Goal: Task Accomplishment & Management: Complete application form

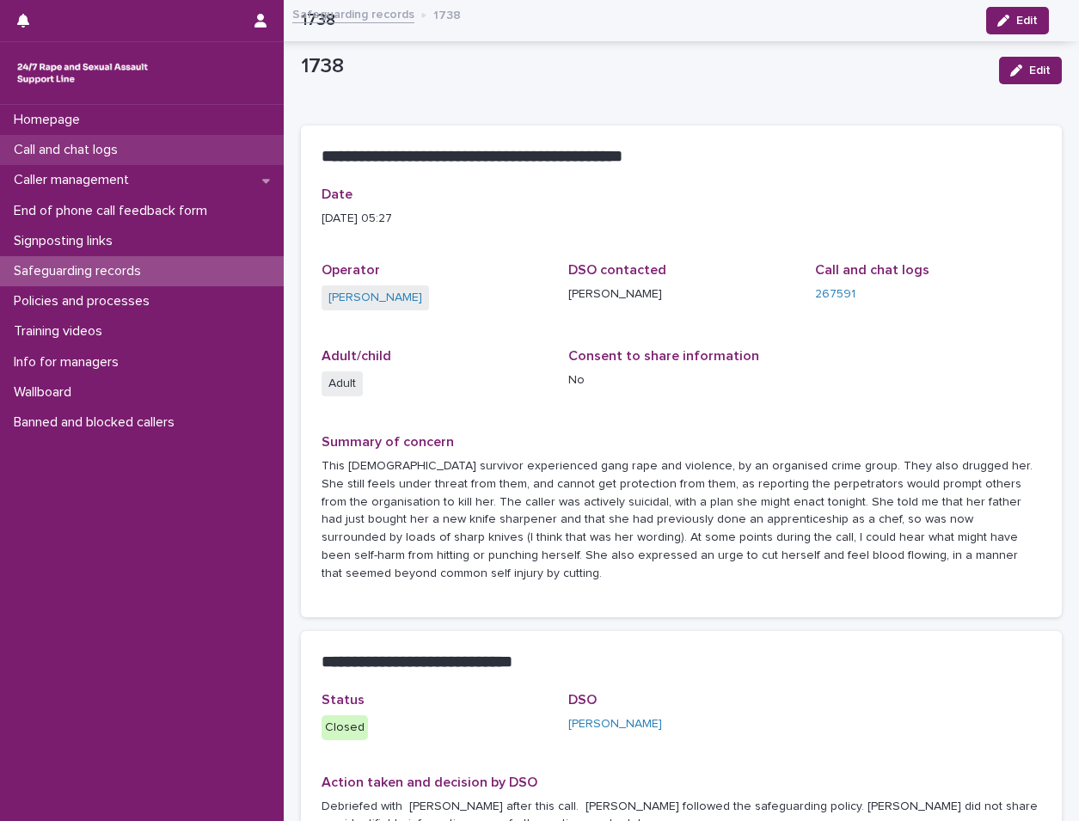
drag, startPoint x: 0, startPoint y: 0, endPoint x: 109, endPoint y: 159, distance: 193.0
click at [109, 159] on div "Call and chat logs" at bounding box center [142, 150] width 284 height 30
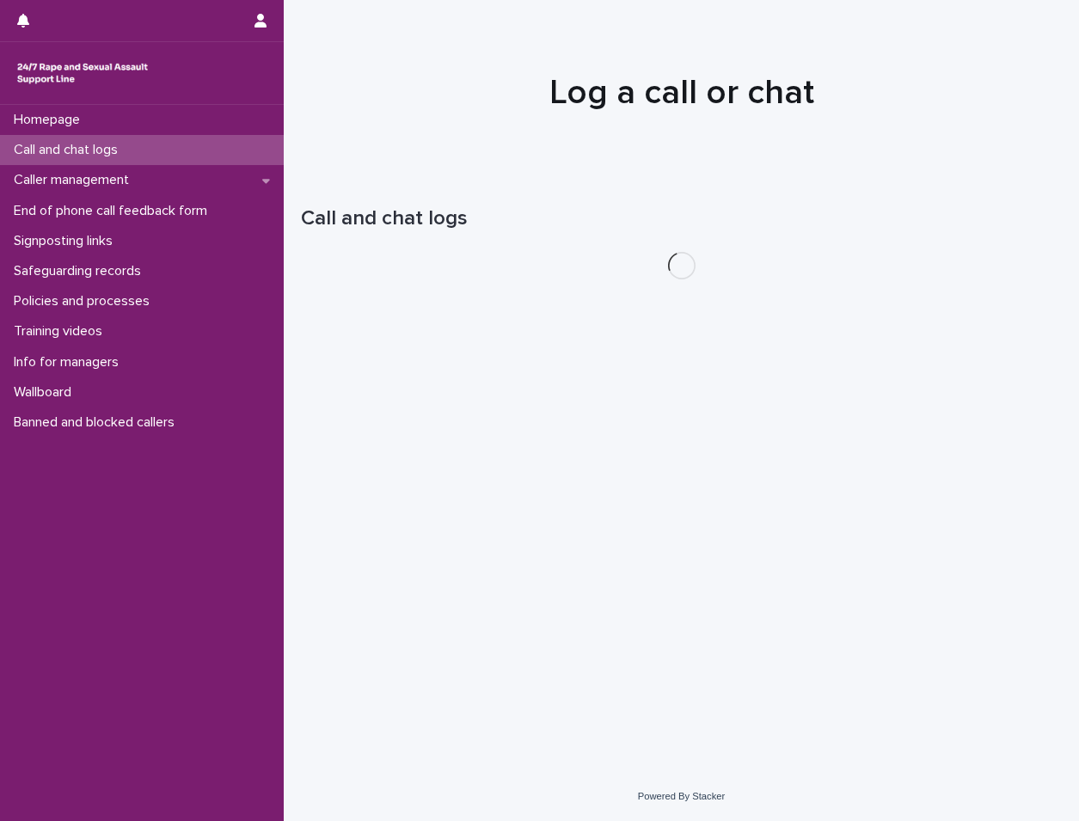
click at [109, 159] on div "Call and chat logs" at bounding box center [142, 150] width 284 height 30
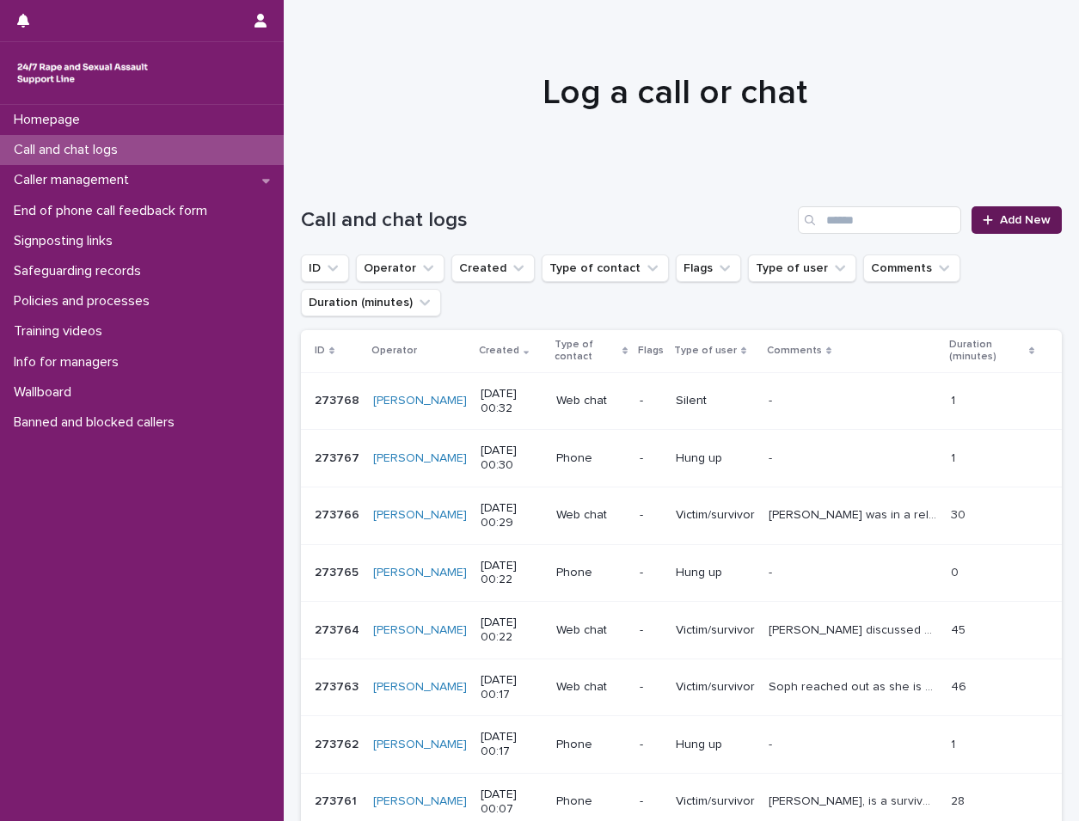
click at [984, 218] on div at bounding box center [991, 220] width 17 height 12
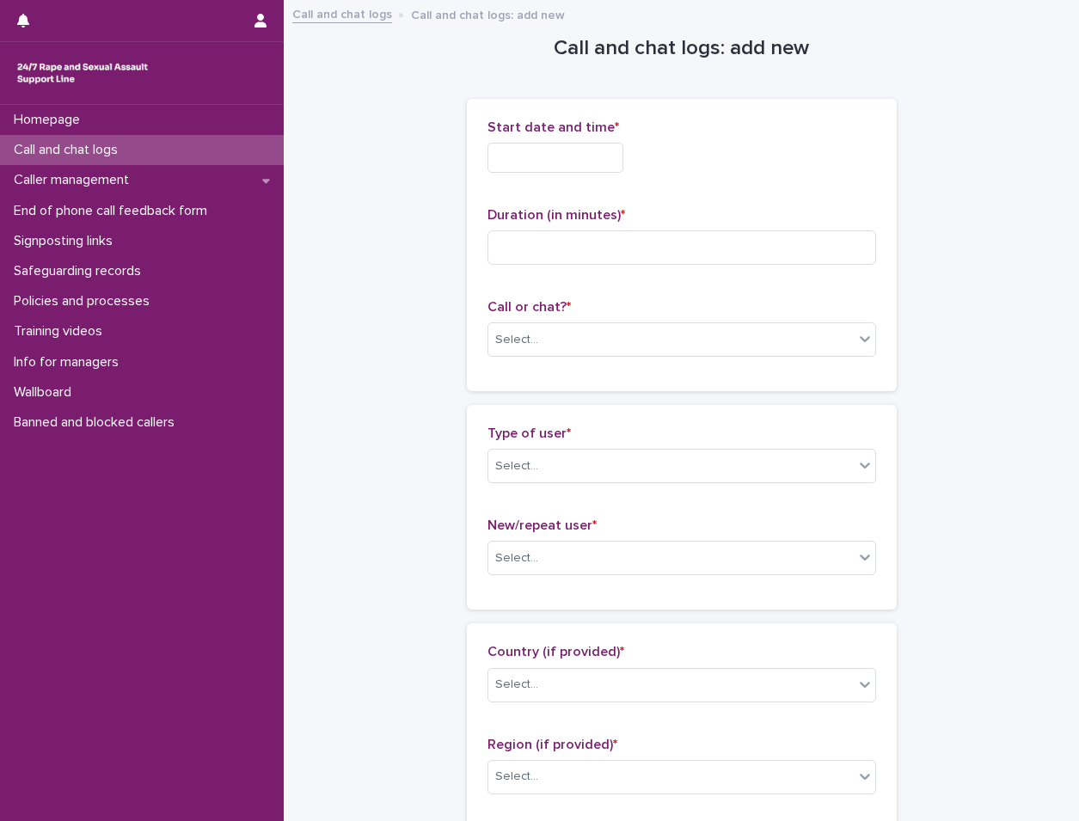
click at [578, 162] on input "text" at bounding box center [556, 158] width 136 height 30
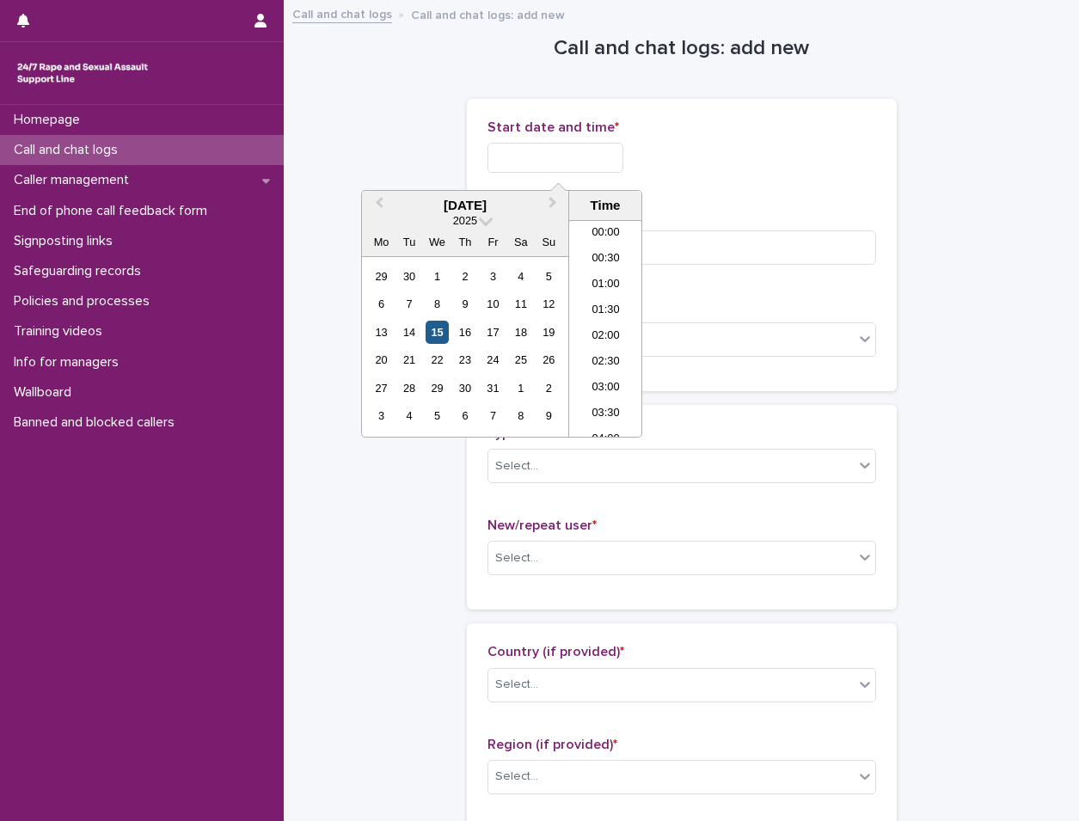
click at [444, 329] on div "15" at bounding box center [437, 332] width 23 height 23
click at [599, 257] on li "00:30" at bounding box center [605, 260] width 73 height 26
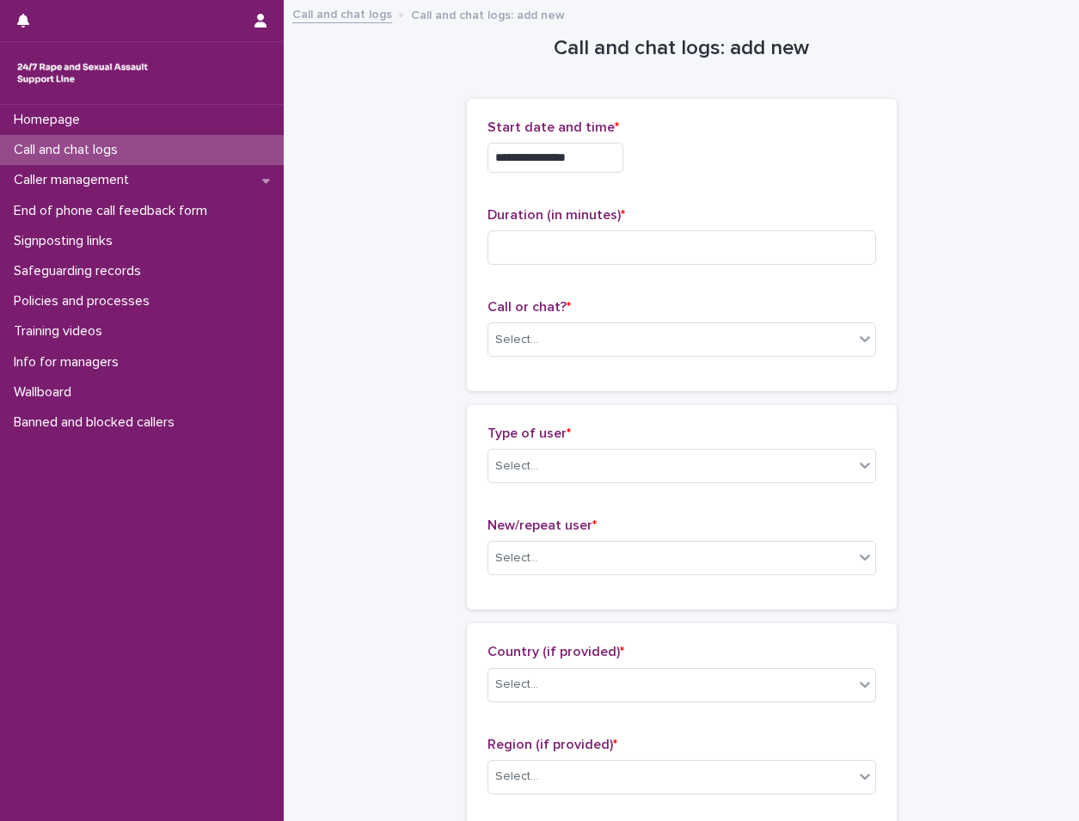
click at [598, 141] on div "**********" at bounding box center [682, 153] width 389 height 67
click at [607, 158] on input "**********" at bounding box center [556, 158] width 136 height 30
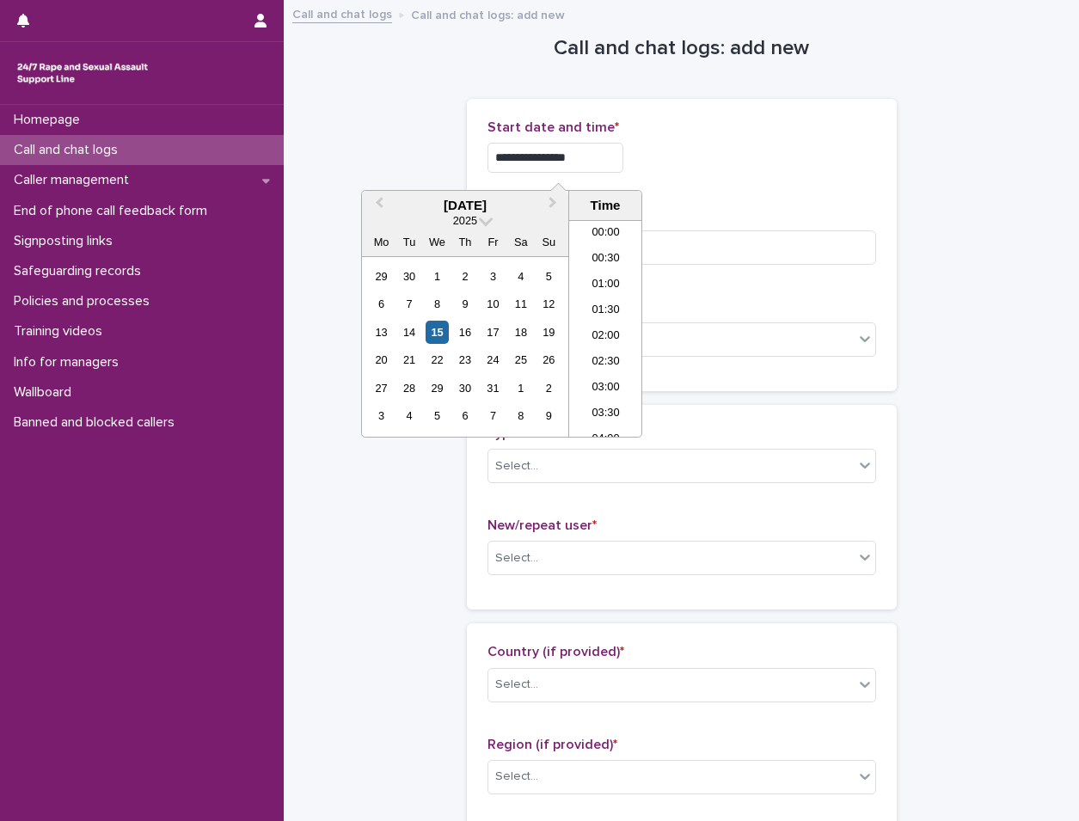
type input "**********"
click at [702, 153] on div "**********" at bounding box center [682, 158] width 389 height 30
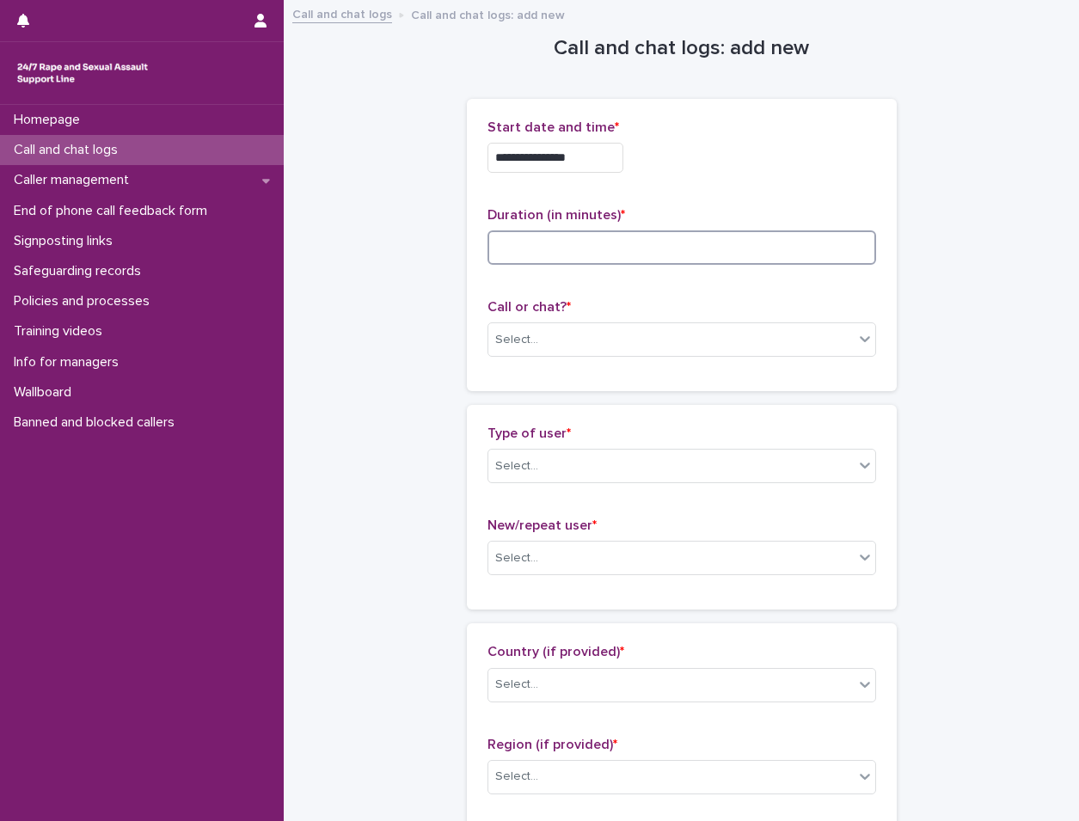
click at [649, 249] on input at bounding box center [682, 247] width 389 height 34
type input "*"
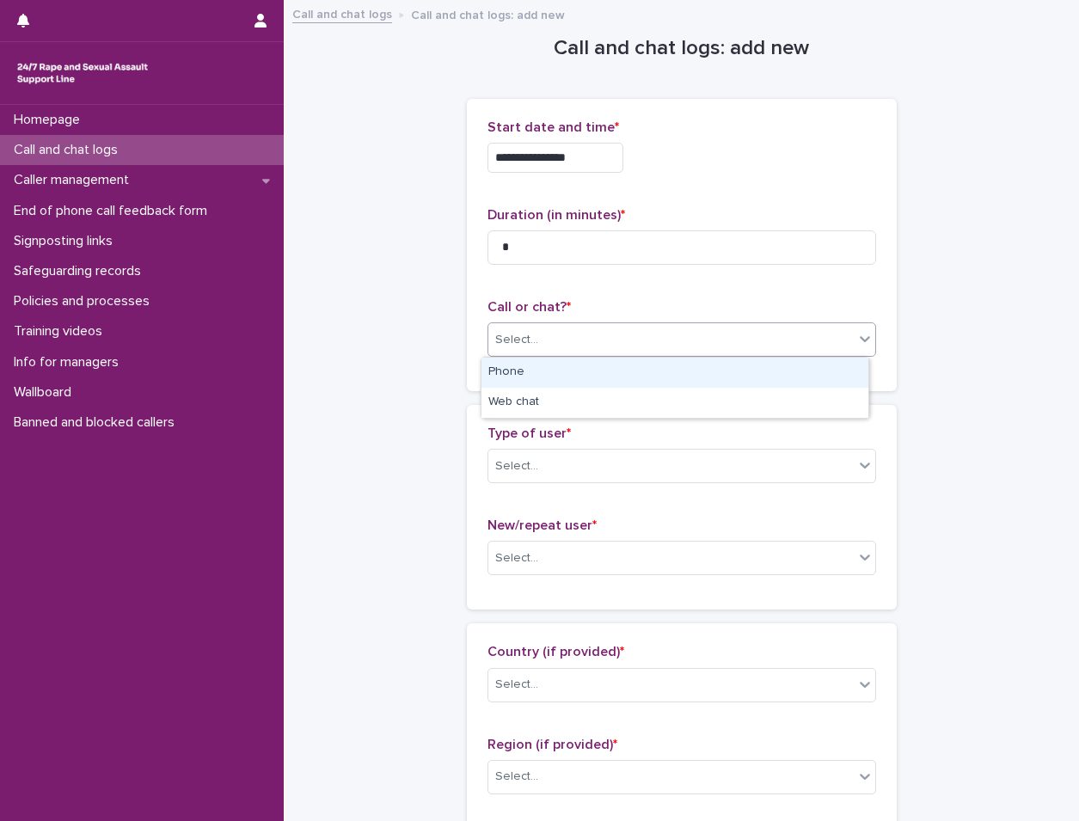
click at [621, 348] on div "Select..." at bounding box center [672, 340] width 366 height 28
click at [615, 380] on div "Phone" at bounding box center [675, 373] width 387 height 30
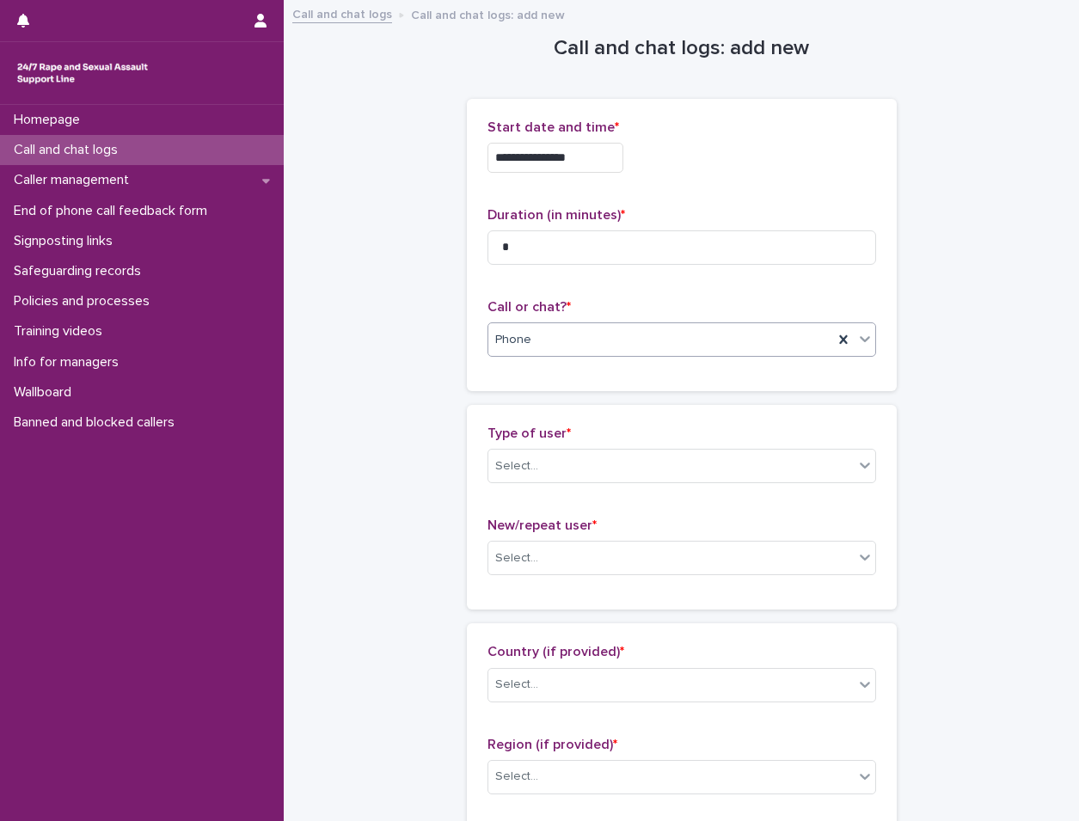
click at [614, 446] on div "Type of user * Select..." at bounding box center [682, 461] width 389 height 71
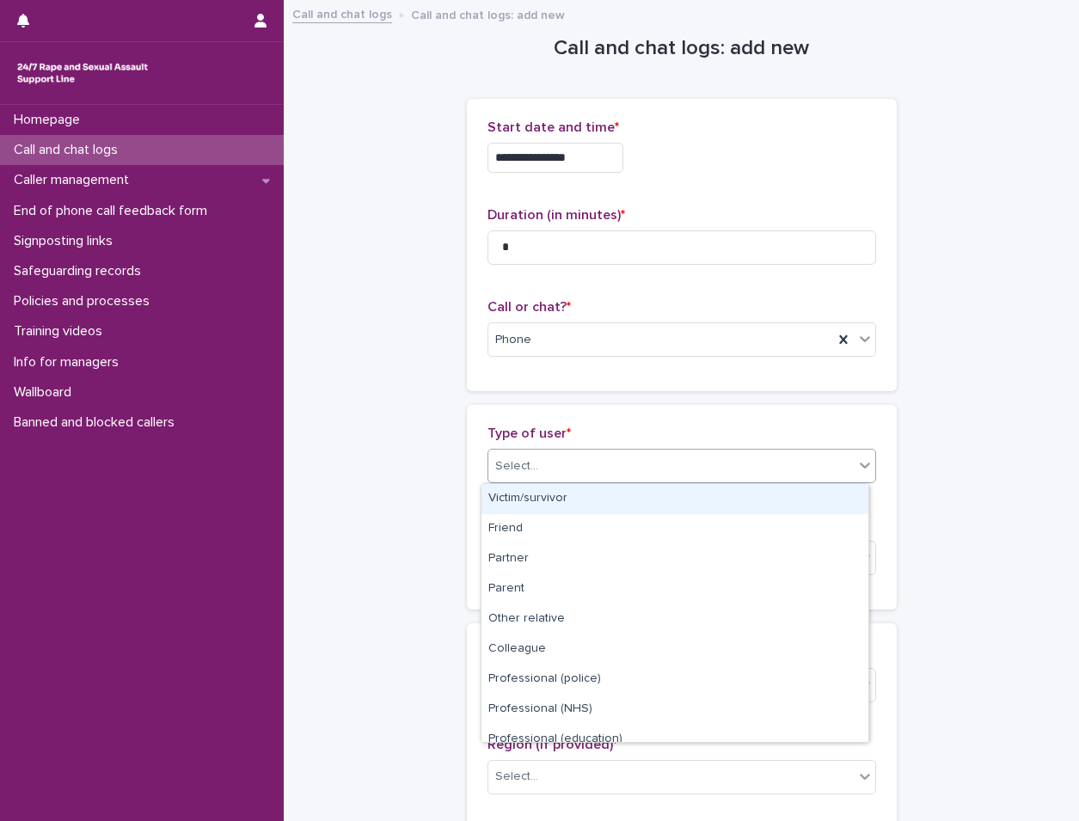
click at [606, 454] on div "Select..." at bounding box center [672, 466] width 366 height 28
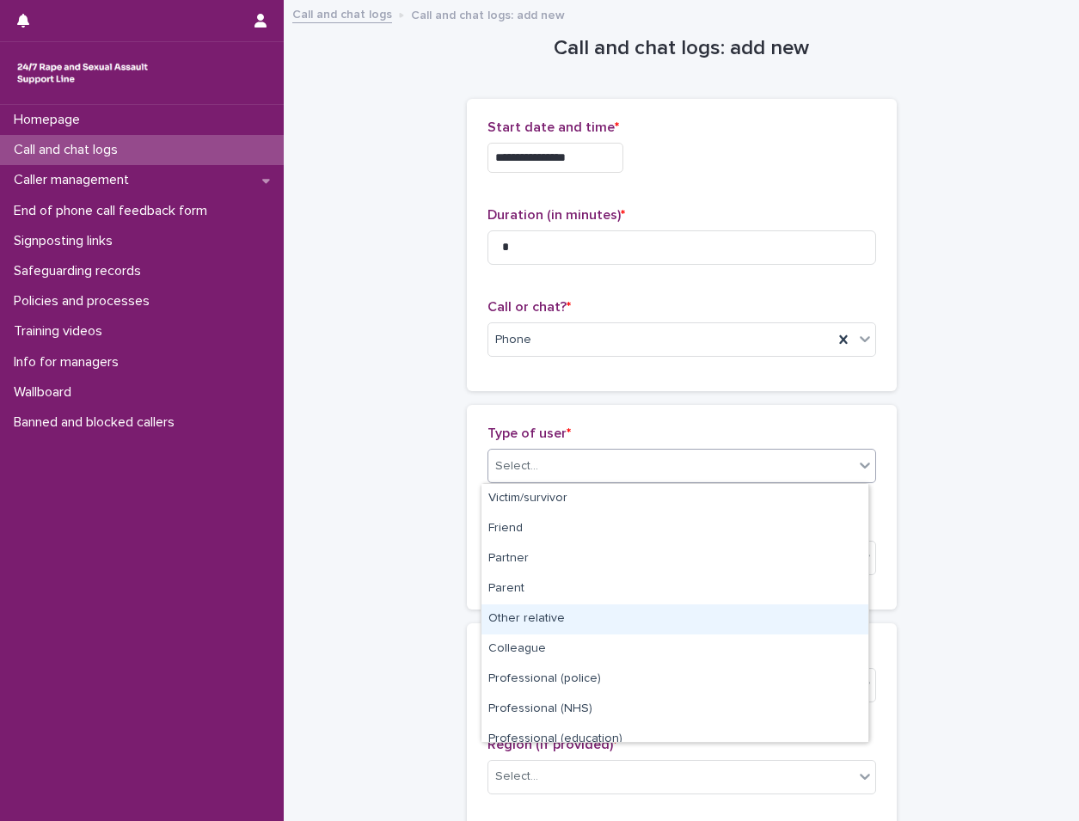
scroll to position [194, 0]
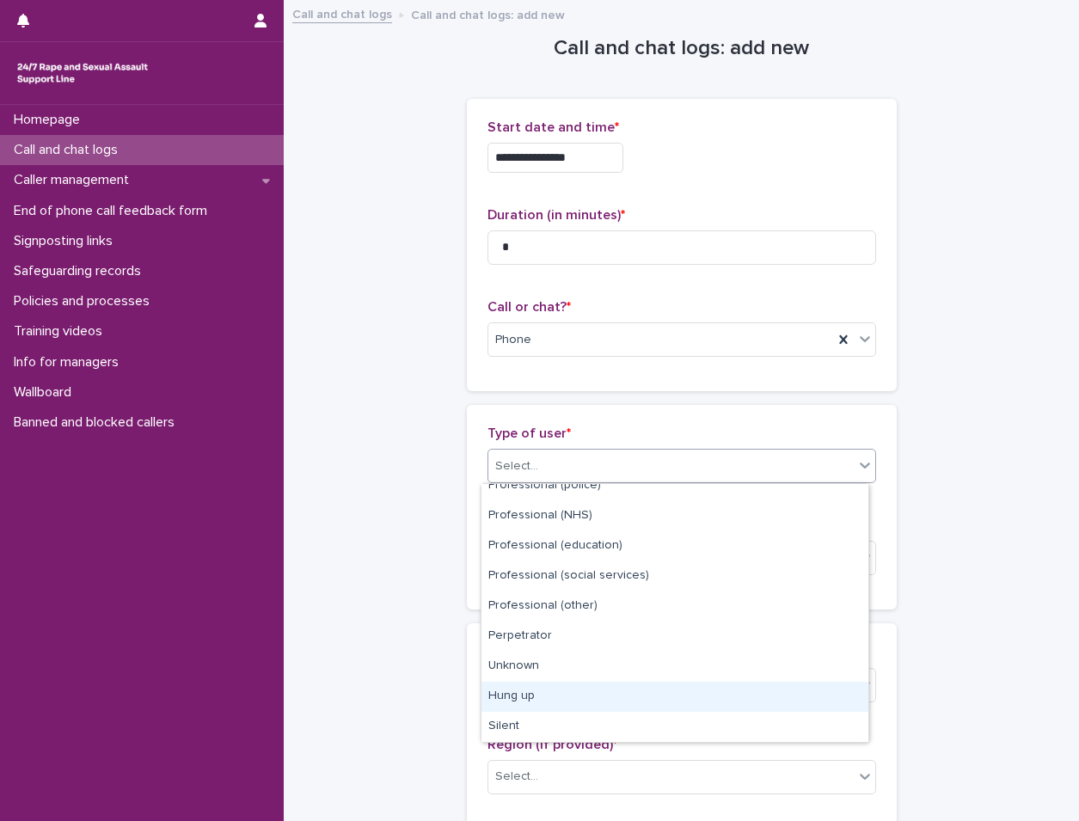
click at [571, 698] on div "Hung up" at bounding box center [675, 697] width 387 height 30
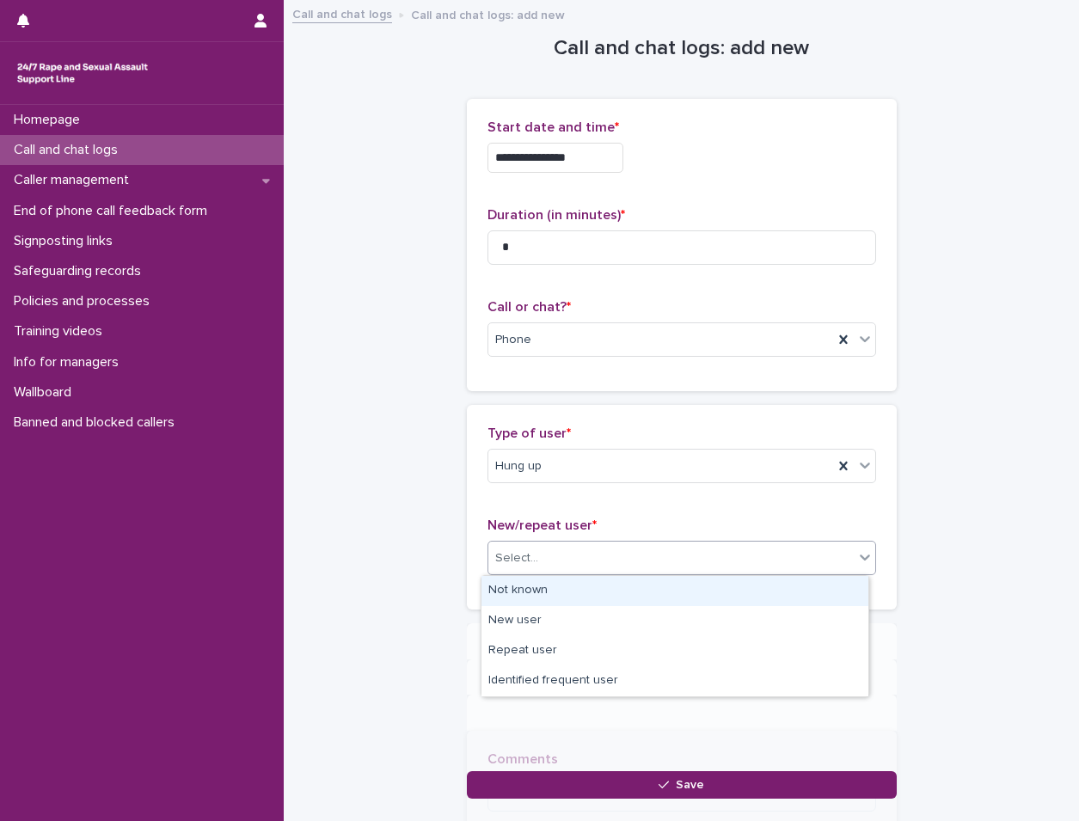
click at [648, 559] on div "Select..." at bounding box center [672, 558] width 366 height 28
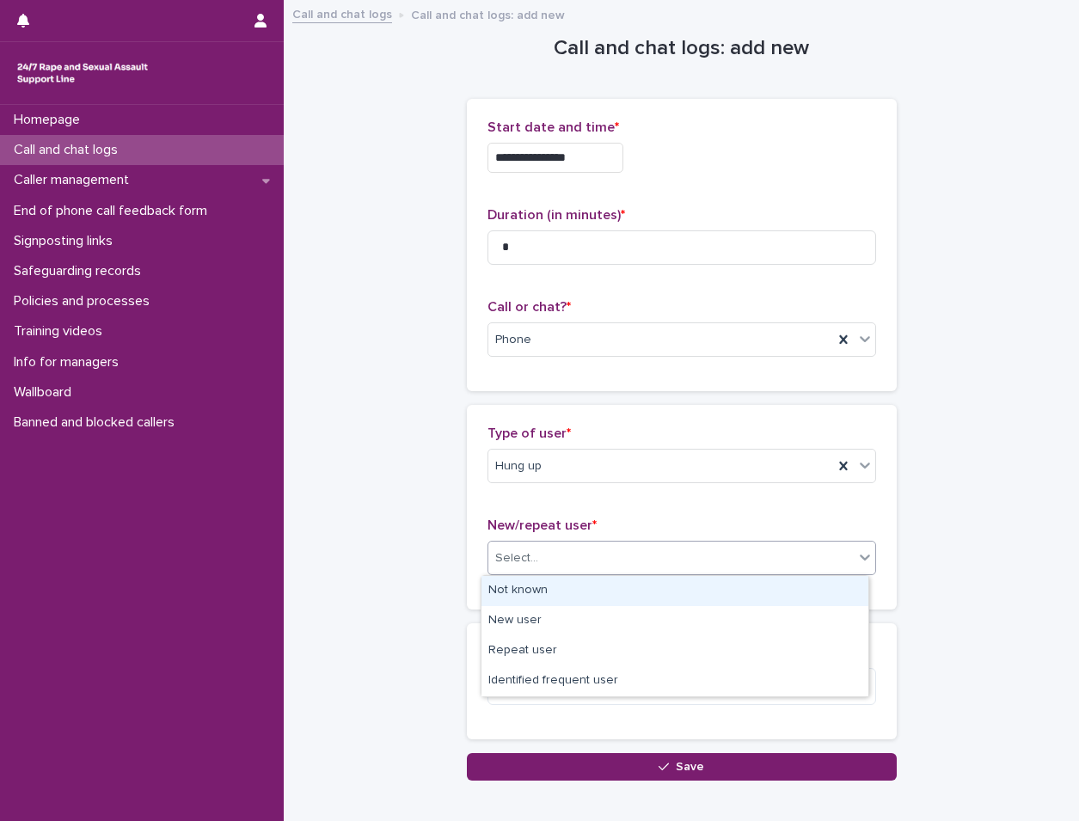
click at [634, 590] on div "Not known" at bounding box center [675, 591] width 387 height 30
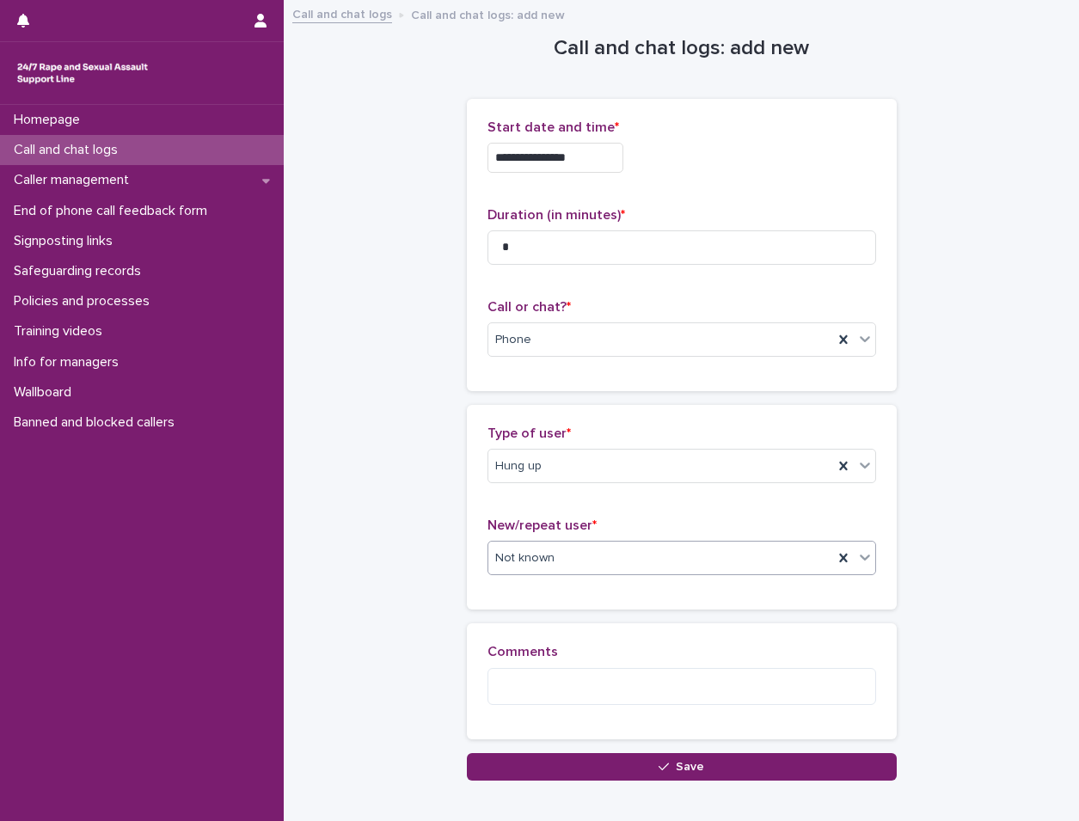
click at [604, 790] on div "**********" at bounding box center [681, 413] width 778 height 822
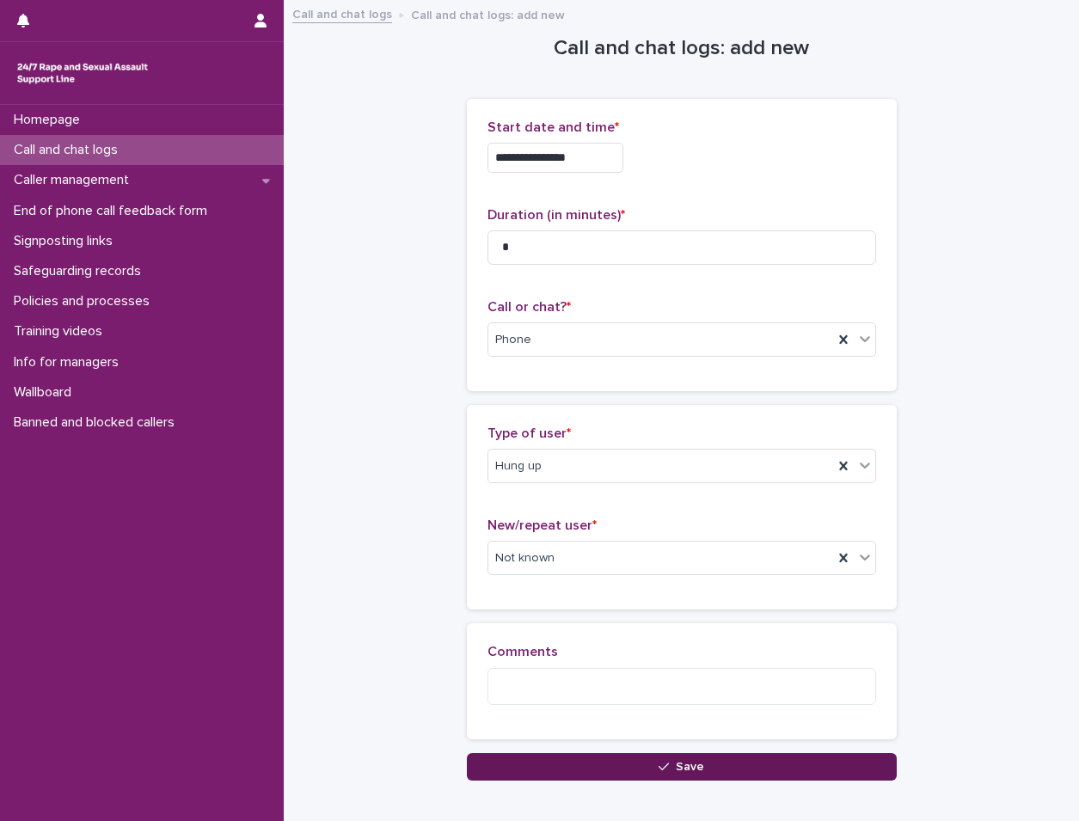
click at [604, 777] on button "Save" at bounding box center [682, 767] width 430 height 28
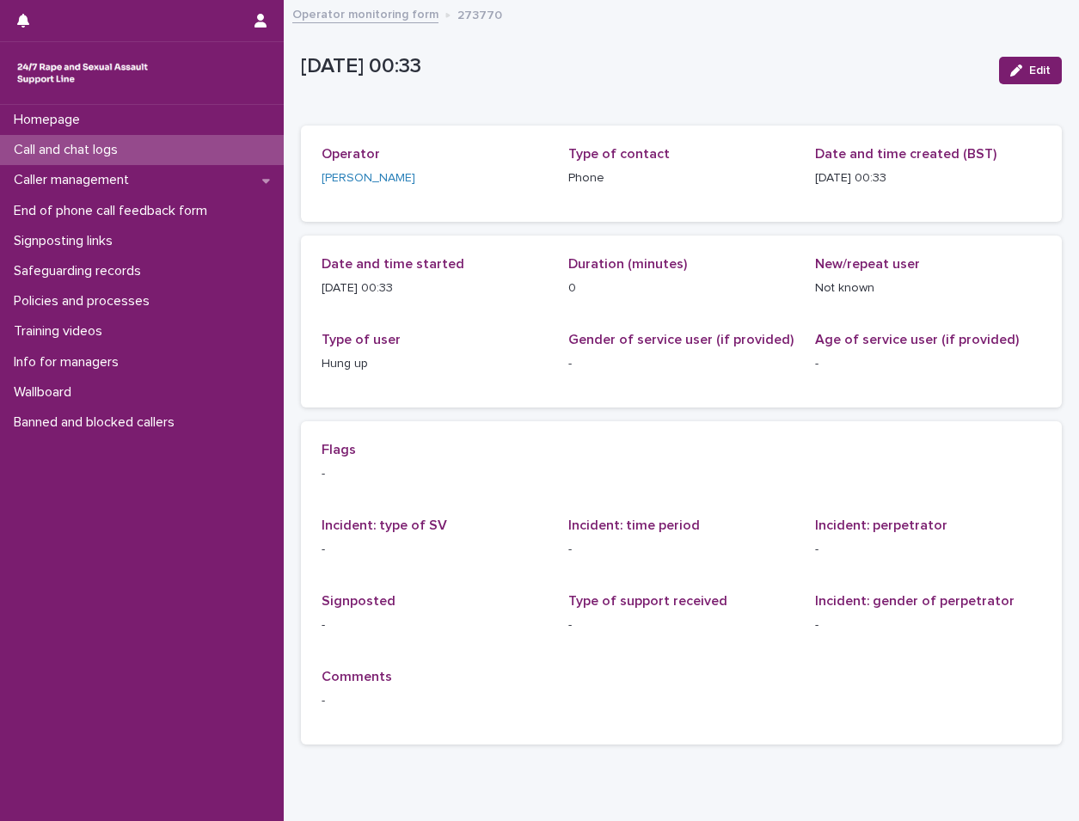
click at [206, 157] on div "Call and chat logs" at bounding box center [142, 150] width 284 height 30
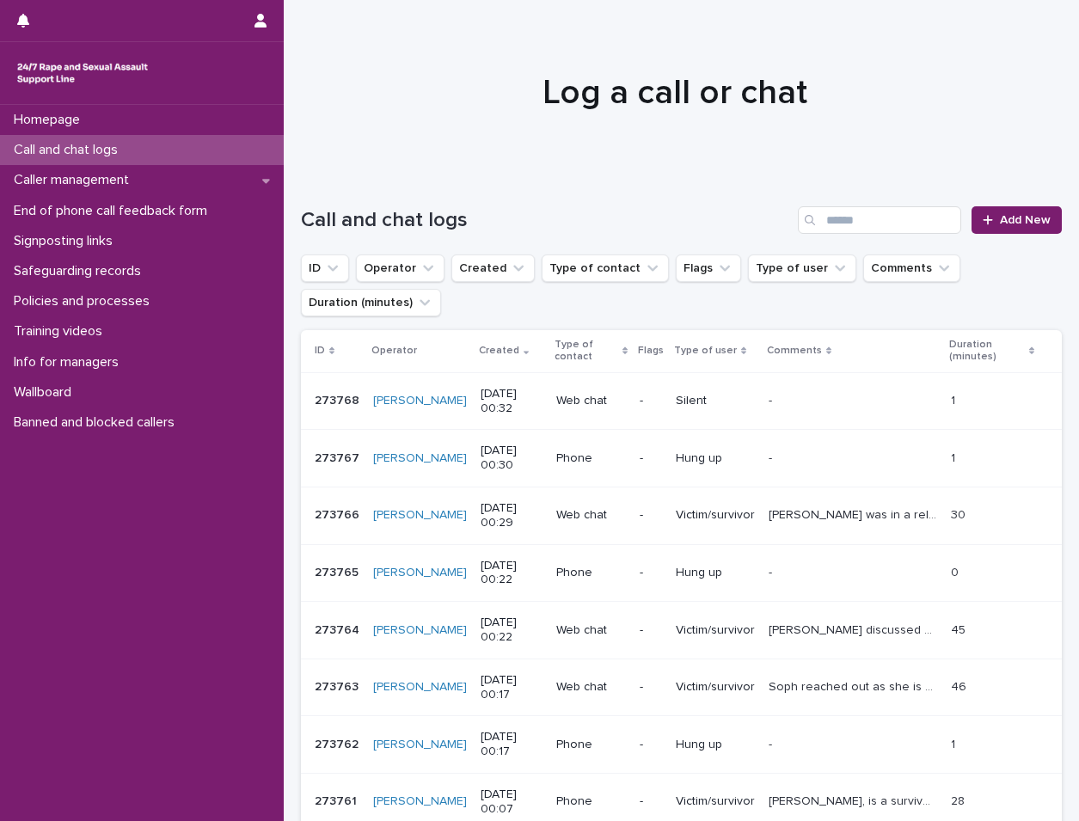
click at [206, 157] on div "Call and chat logs" at bounding box center [142, 150] width 284 height 30
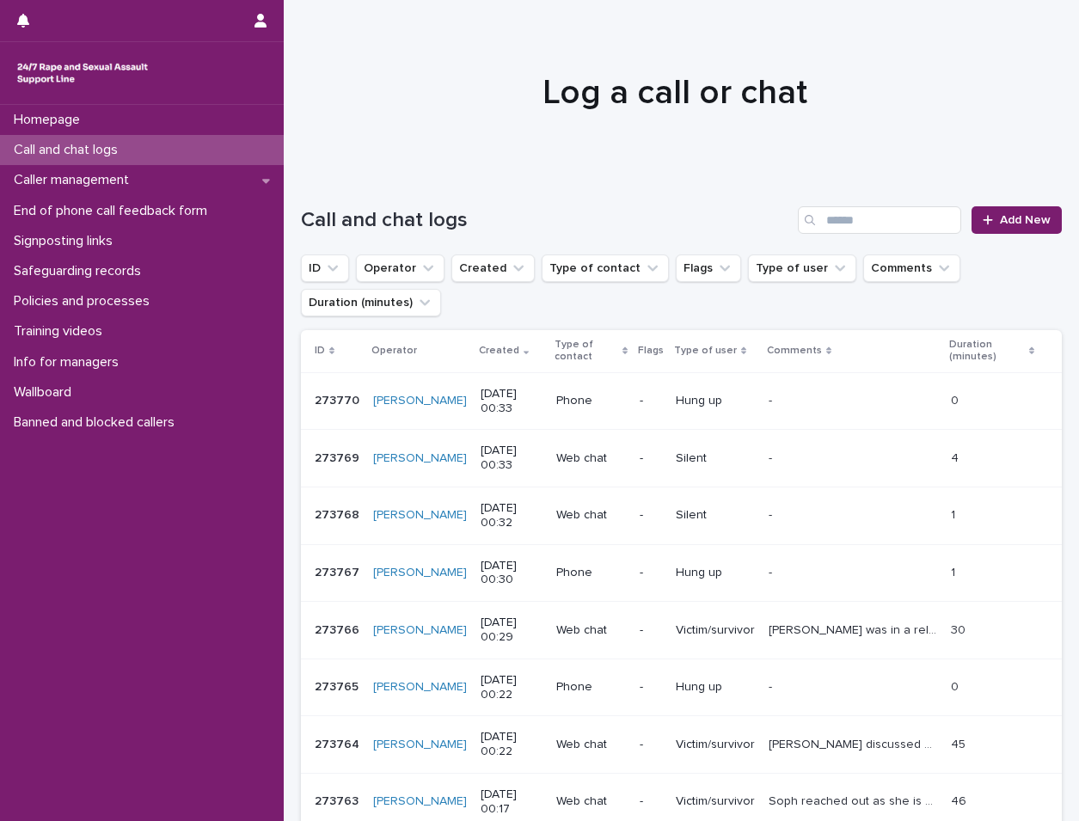
click at [162, 151] on div "Call and chat logs" at bounding box center [142, 150] width 284 height 30
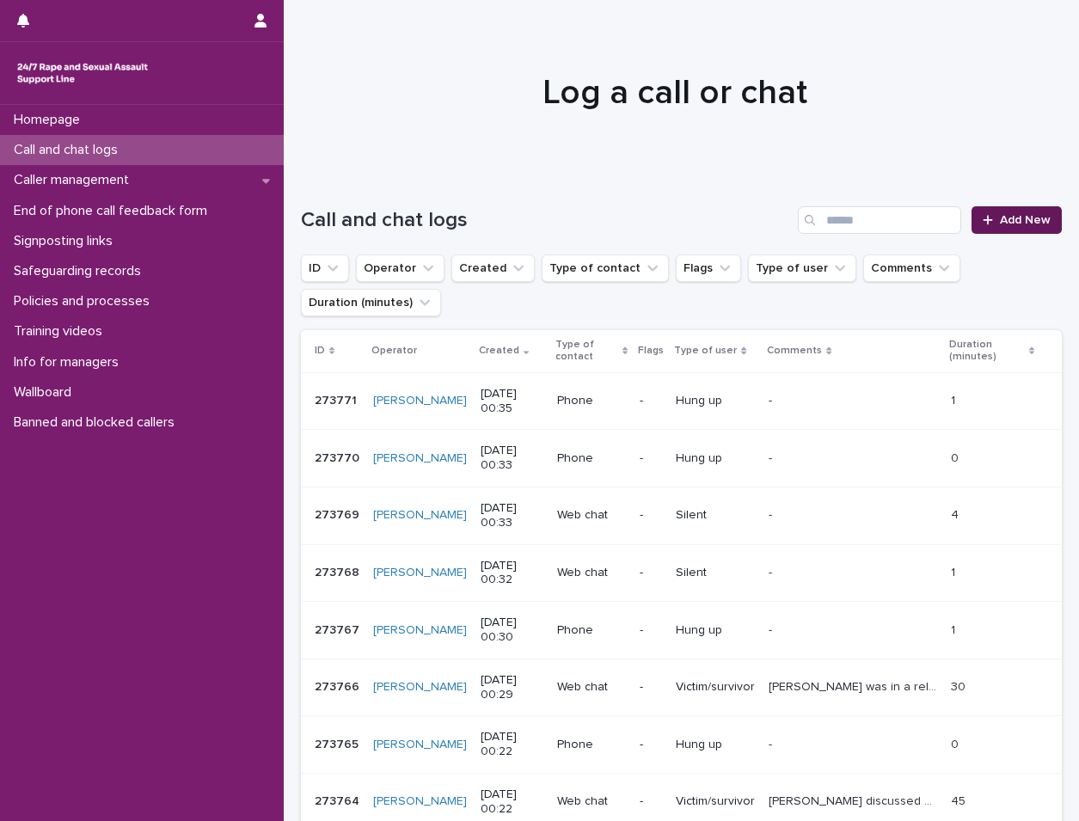
click at [1023, 219] on span "Add New" at bounding box center [1025, 220] width 51 height 12
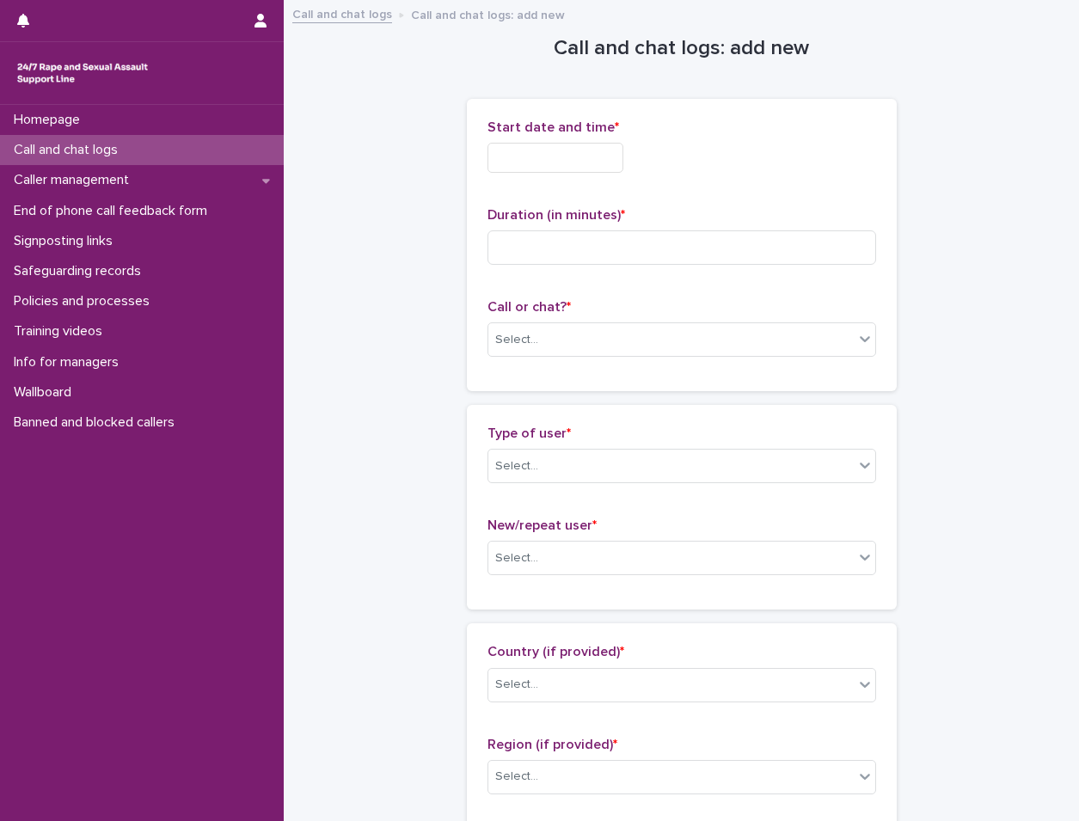
click at [611, 149] on input "text" at bounding box center [556, 158] width 136 height 30
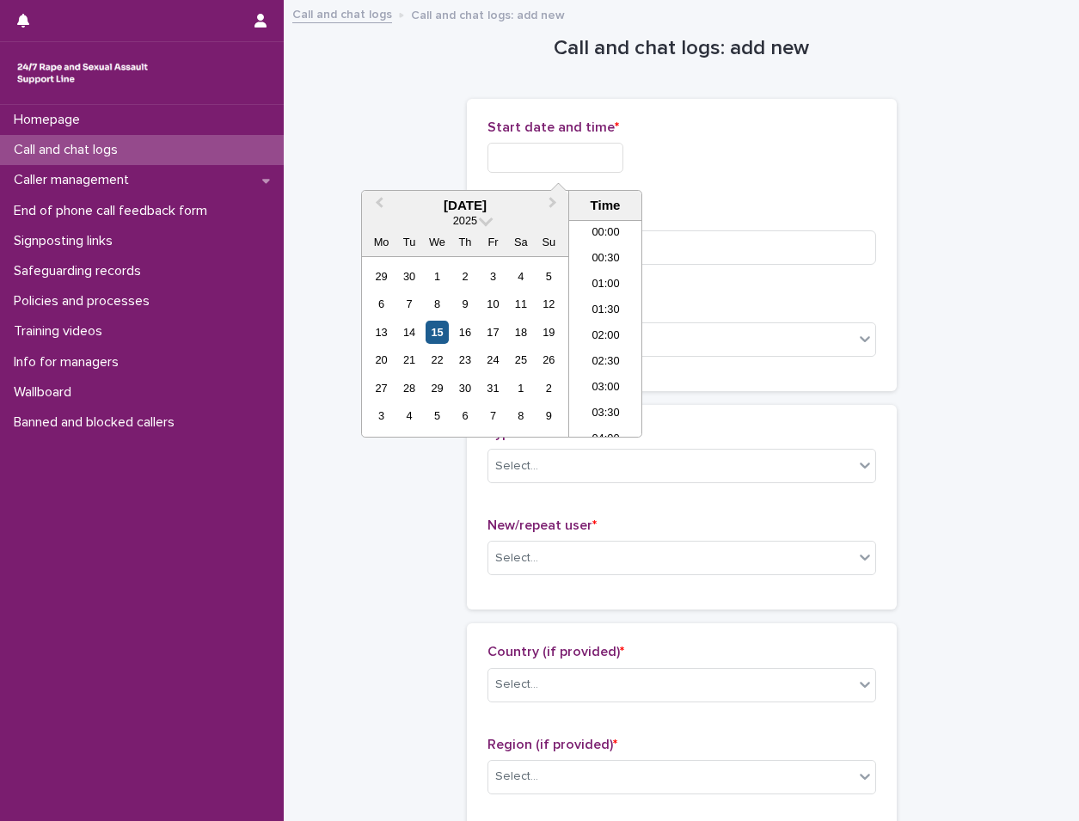
click at [439, 328] on div "15" at bounding box center [437, 332] width 23 height 23
click at [605, 254] on li "00:30" at bounding box center [605, 260] width 73 height 26
click at [607, 148] on input "**********" at bounding box center [556, 158] width 136 height 30
type input "**********"
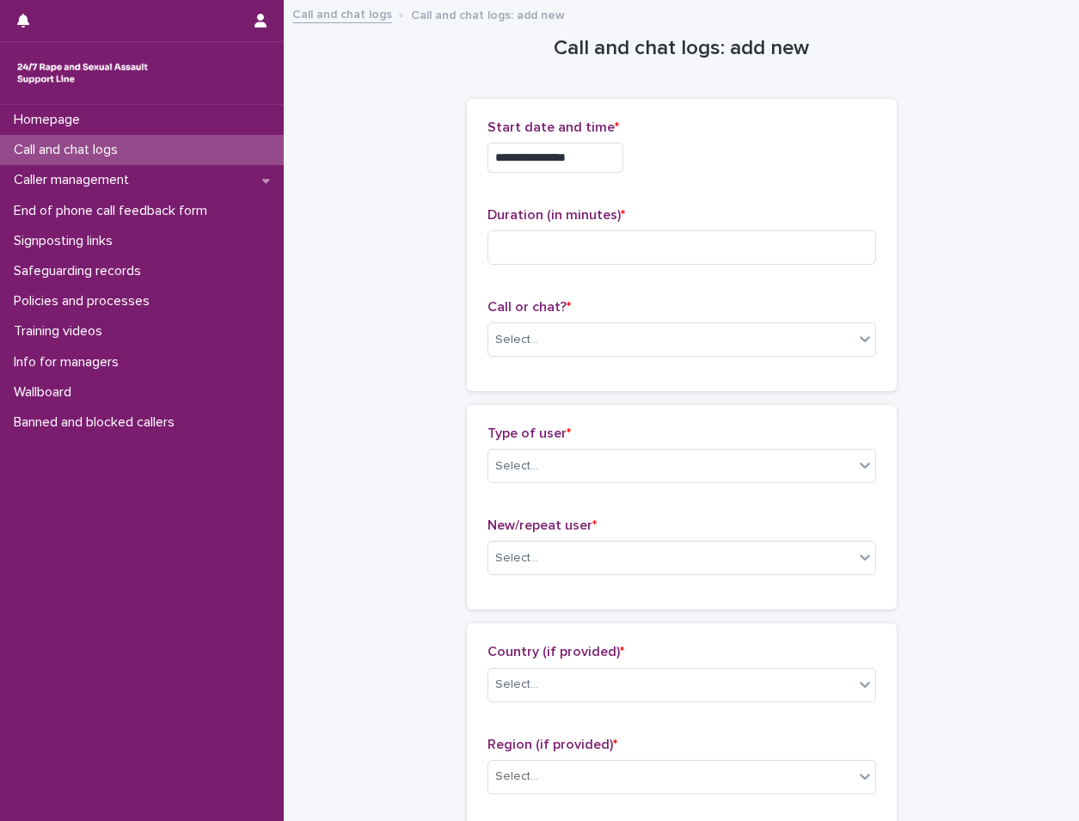
click at [679, 137] on div "**********" at bounding box center [682, 153] width 389 height 67
click at [674, 238] on input at bounding box center [682, 247] width 389 height 34
type input "*"
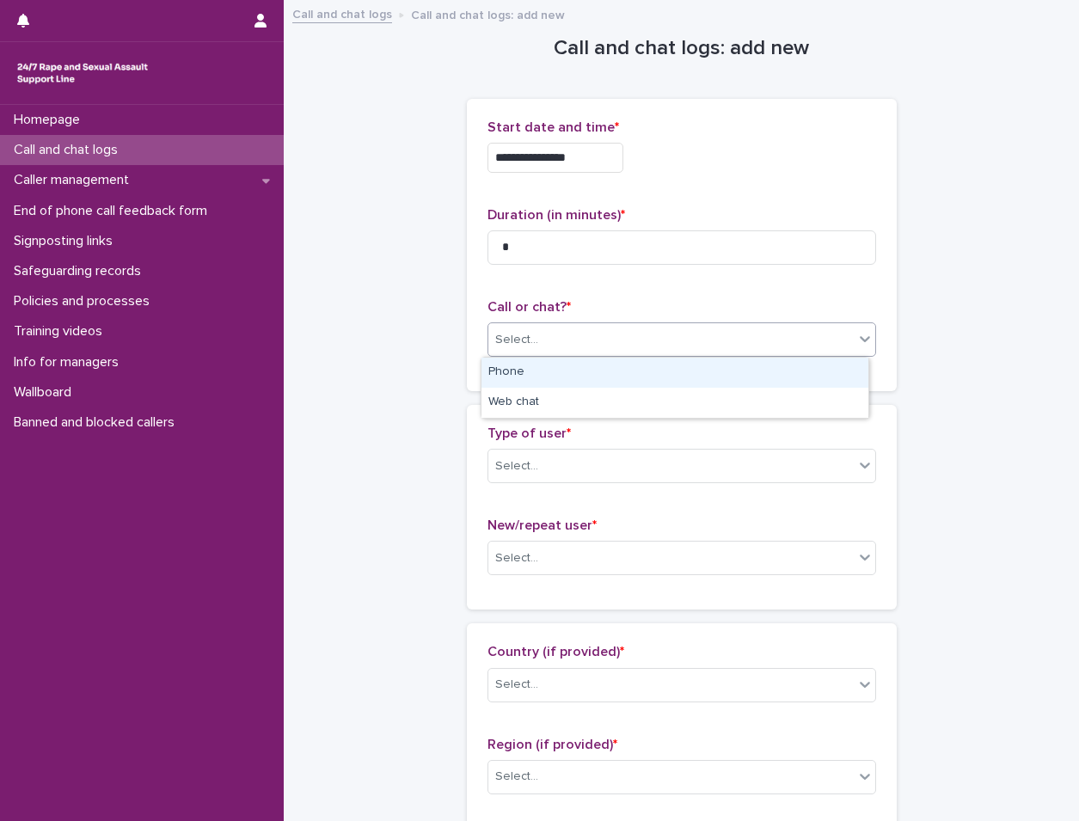
click at [661, 337] on div "Select..." at bounding box center [672, 340] width 366 height 28
click at [649, 365] on div "Phone" at bounding box center [675, 373] width 387 height 30
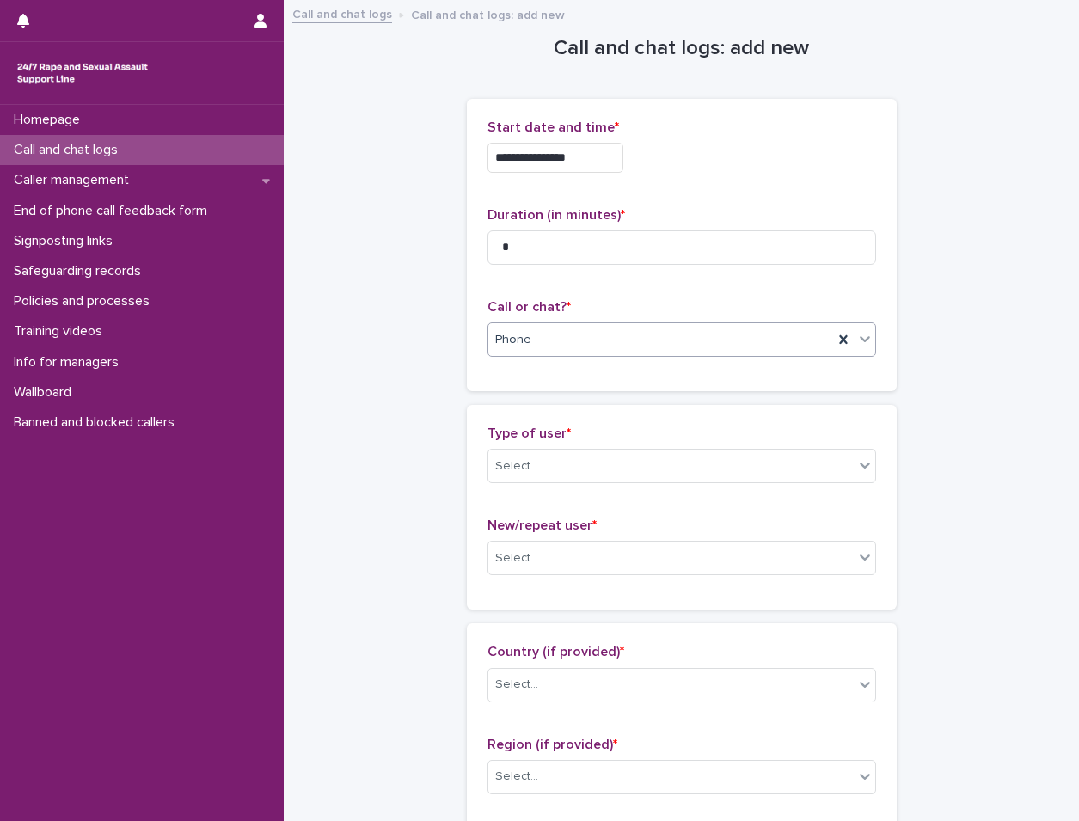
click at [640, 438] on p "Type of user *" at bounding box center [682, 434] width 389 height 16
click at [640, 484] on div "Type of user * Select..." at bounding box center [682, 461] width 389 height 71
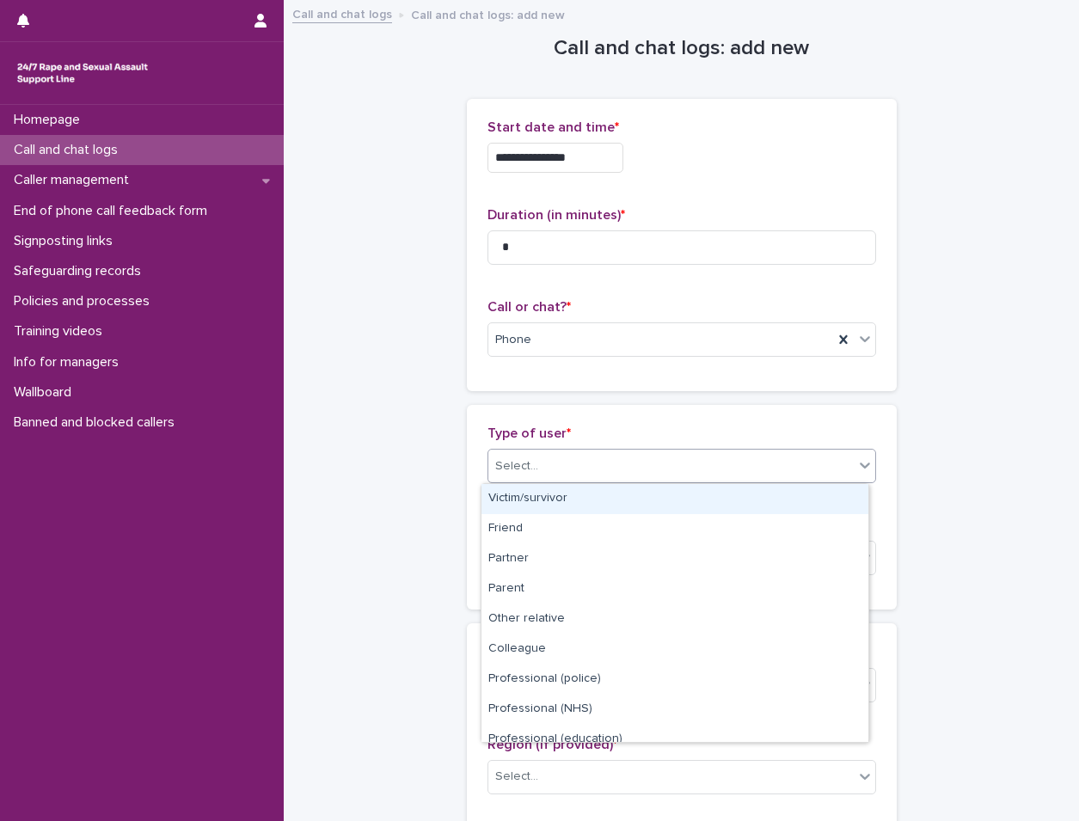
click at [642, 469] on div "Select..." at bounding box center [672, 466] width 366 height 28
click at [633, 490] on div "Victim/survivor" at bounding box center [675, 499] width 387 height 30
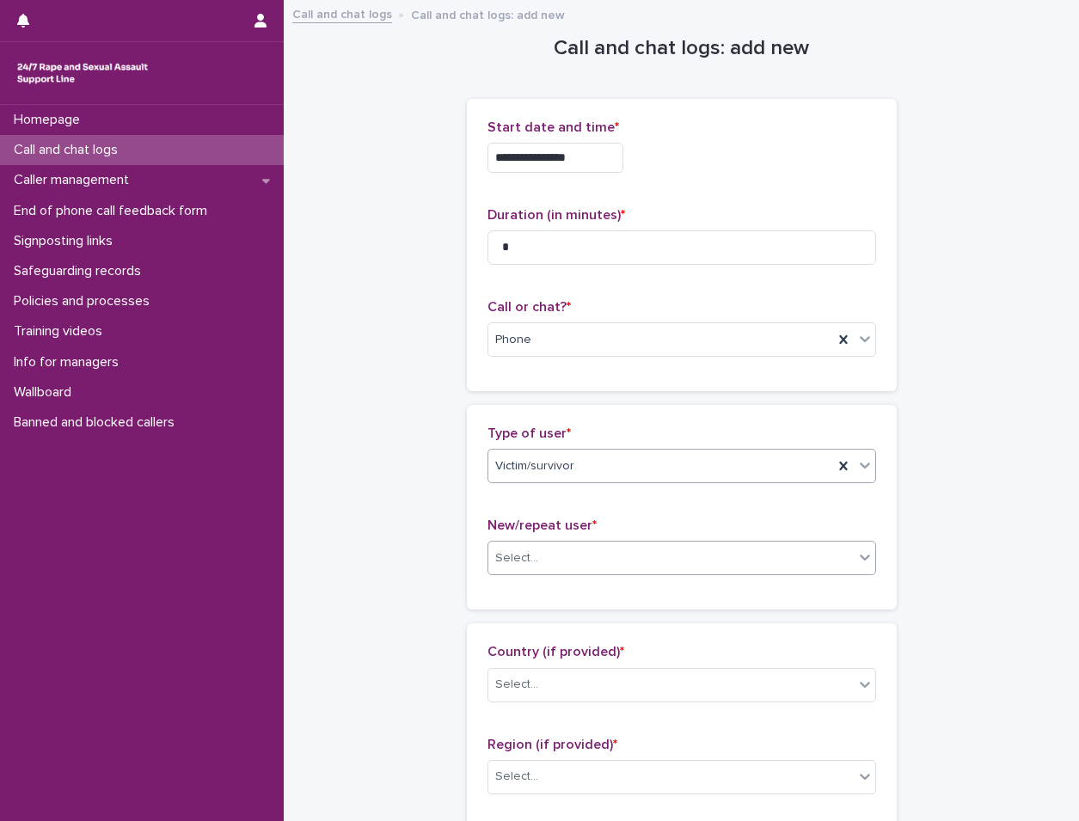
click at [631, 558] on div "Select..." at bounding box center [672, 558] width 366 height 28
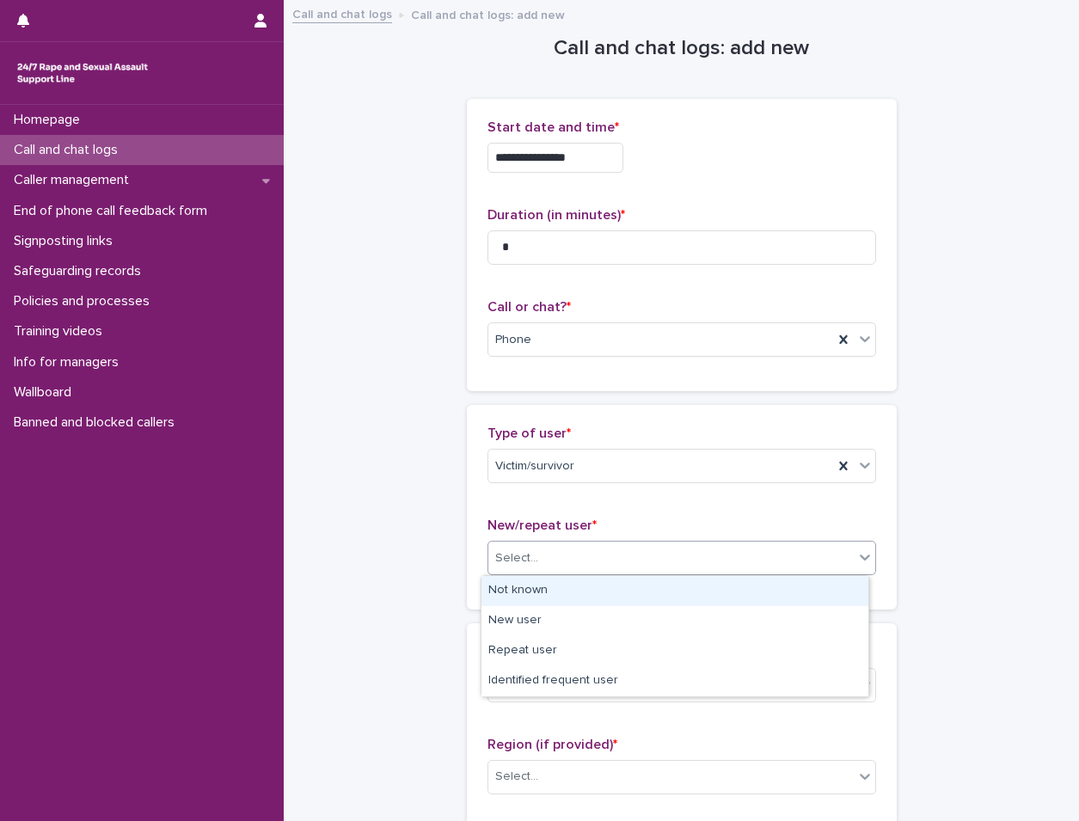
click at [629, 593] on div "Not known" at bounding box center [675, 591] width 387 height 30
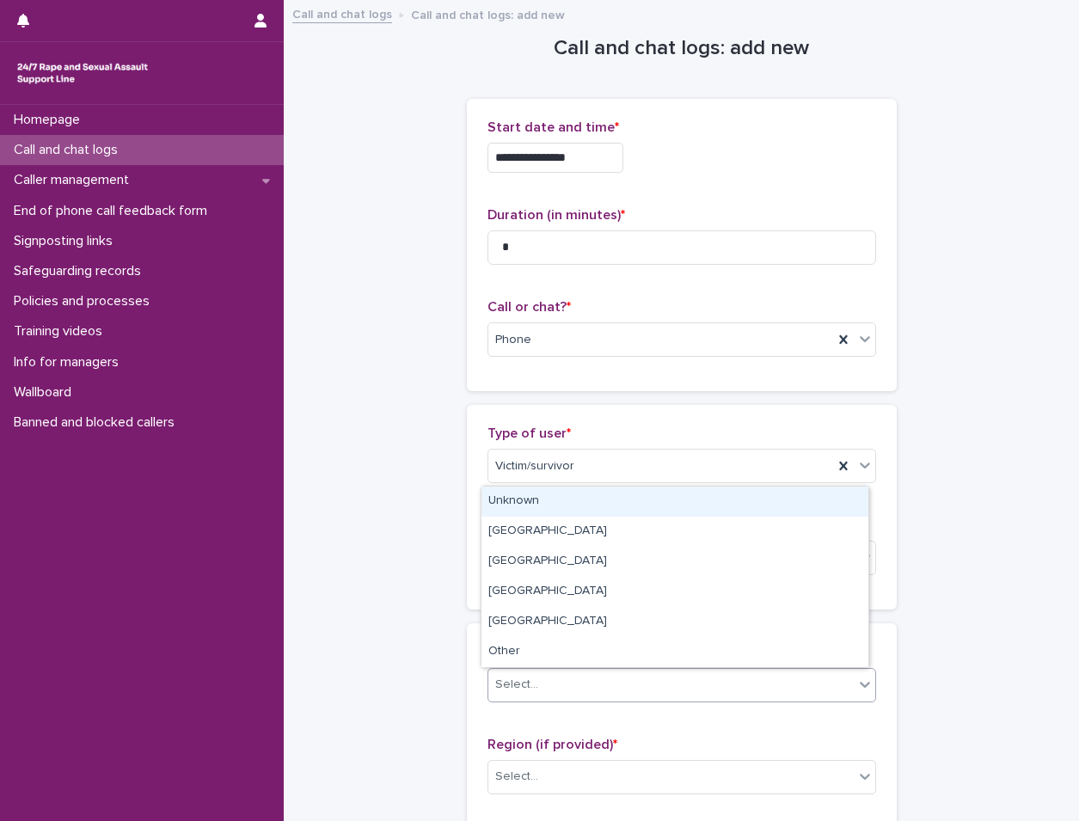
click at [634, 696] on div "Select..." at bounding box center [672, 685] width 366 height 28
click at [635, 498] on div "Unknown" at bounding box center [675, 502] width 387 height 30
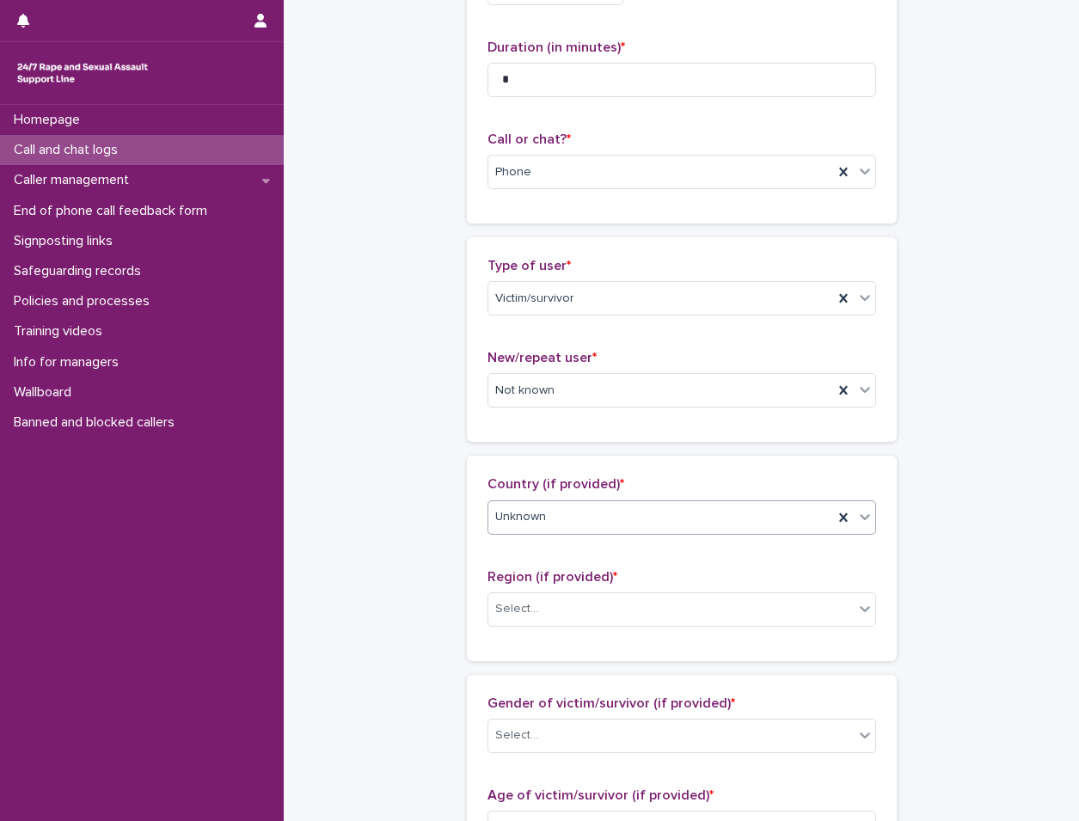
scroll to position [430, 0]
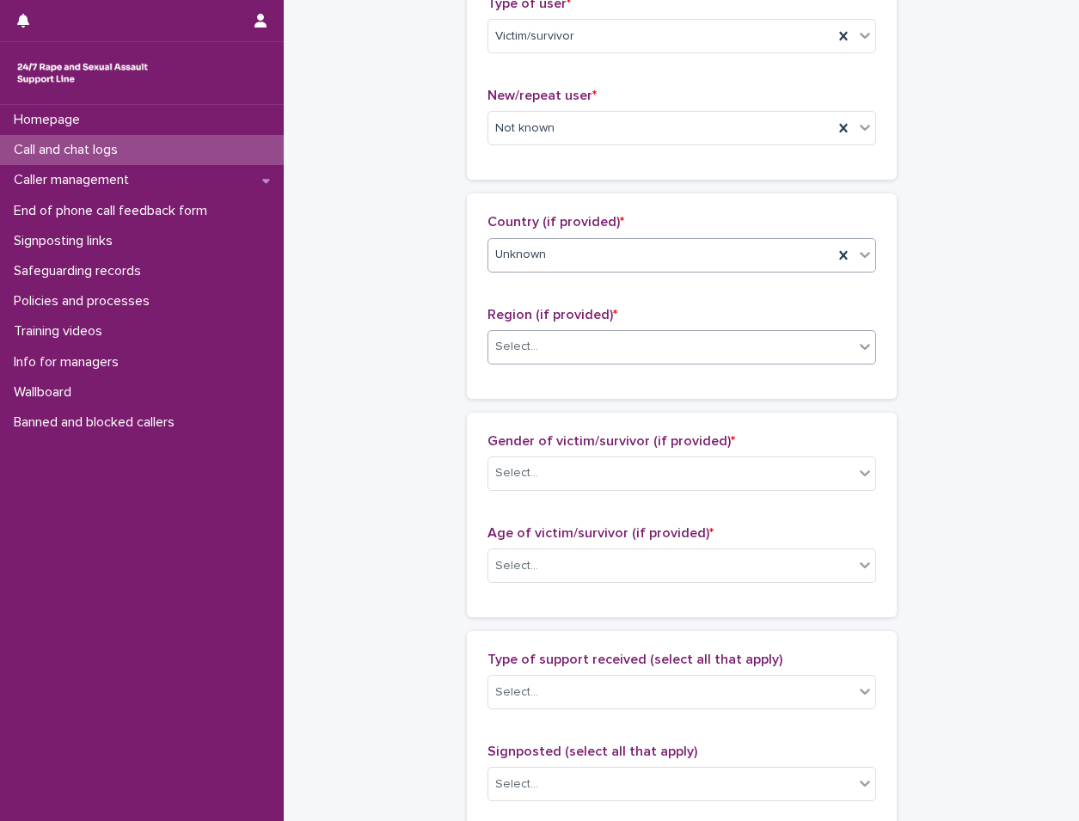
click at [655, 353] on div "Select..." at bounding box center [672, 347] width 366 height 28
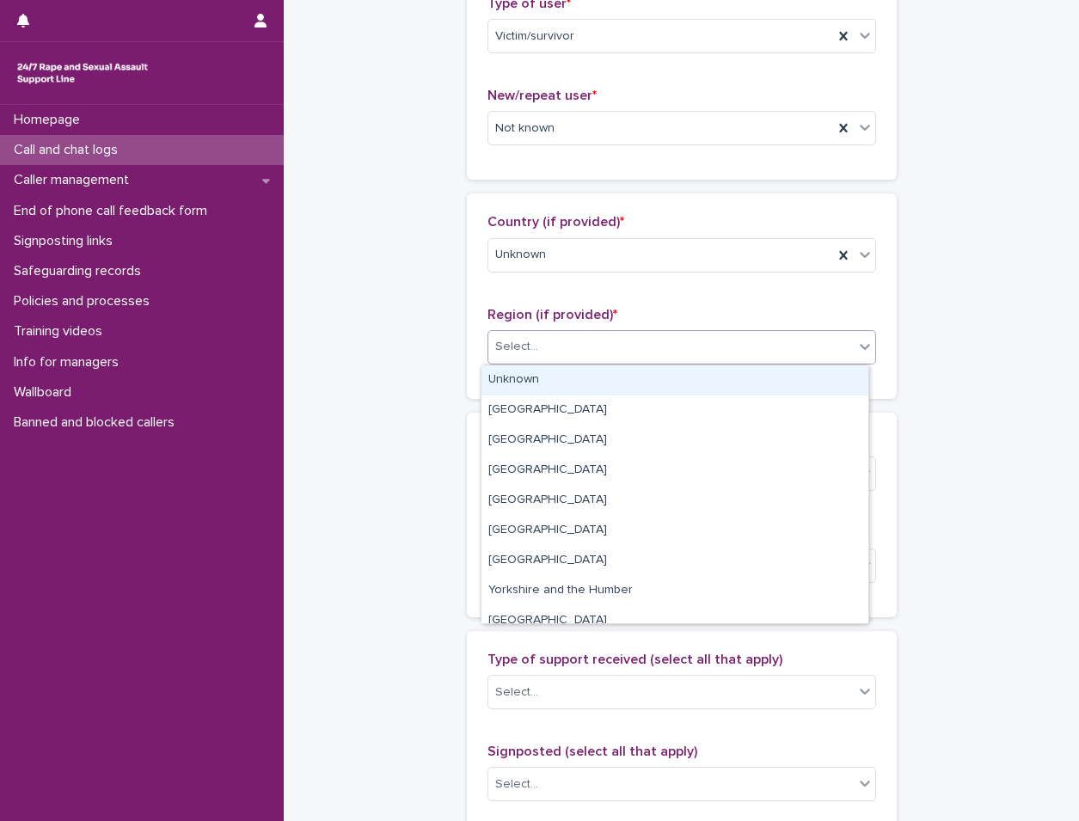
click at [643, 384] on div "Unknown" at bounding box center [675, 381] width 387 height 30
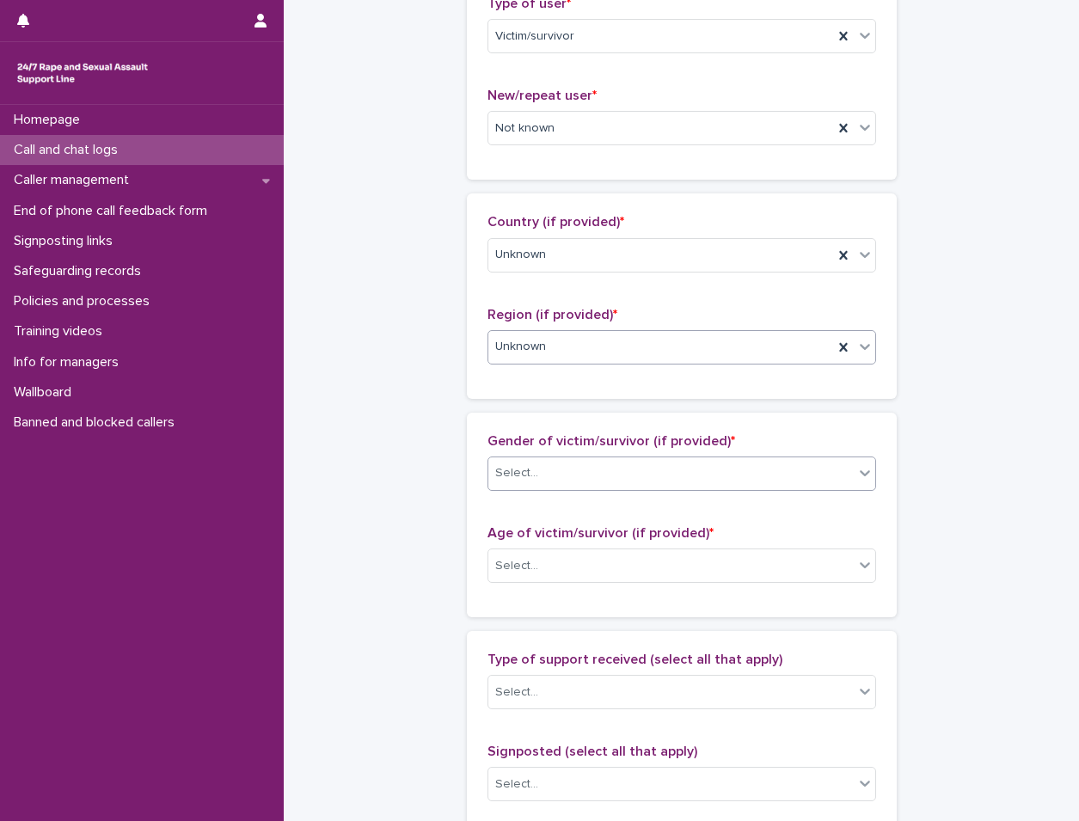
click at [634, 468] on div "Select..." at bounding box center [672, 473] width 366 height 28
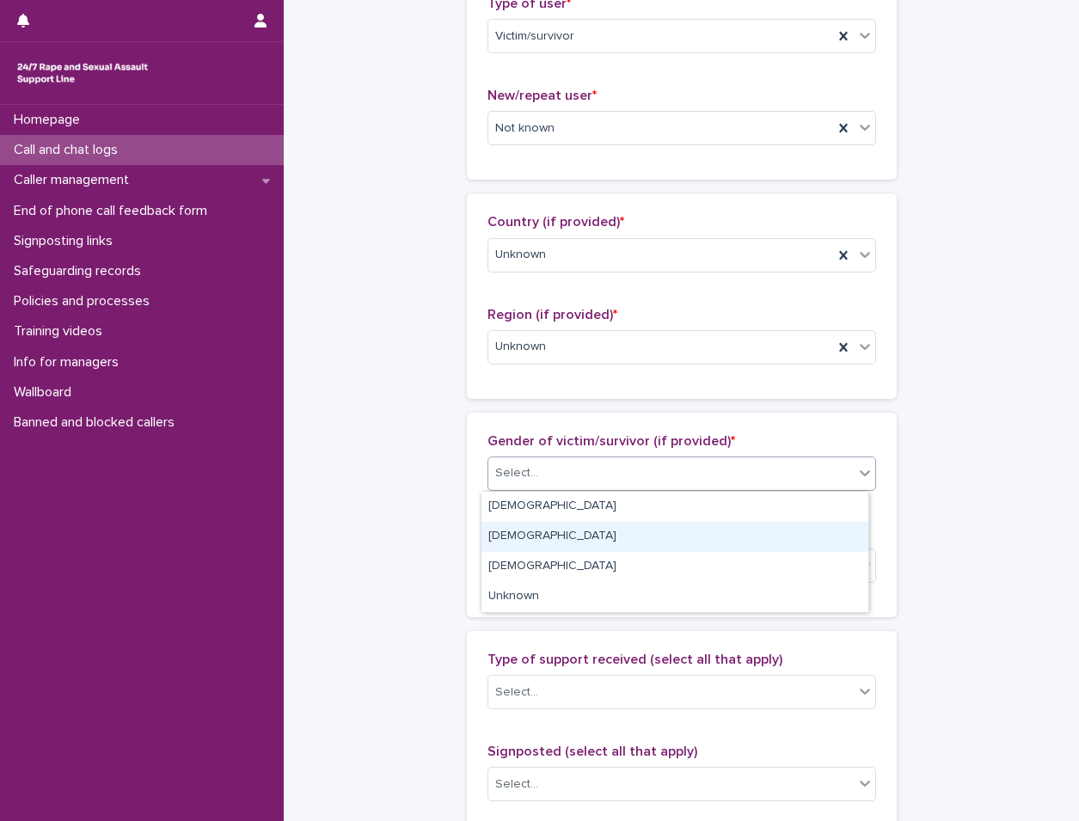
click at [597, 542] on div "Male" at bounding box center [675, 537] width 387 height 30
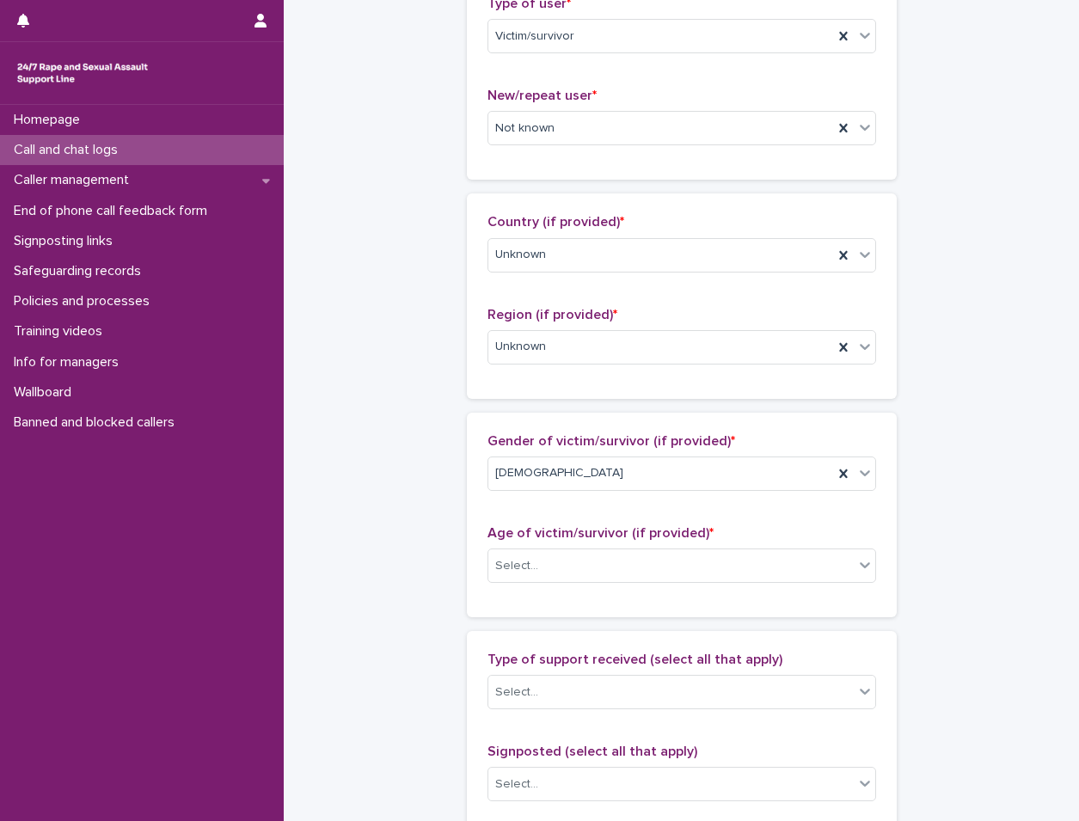
click at [599, 589] on div "Age of victim/survivor (if provided) * Select..." at bounding box center [682, 561] width 389 height 71
click at [606, 570] on div "Select..." at bounding box center [672, 566] width 366 height 28
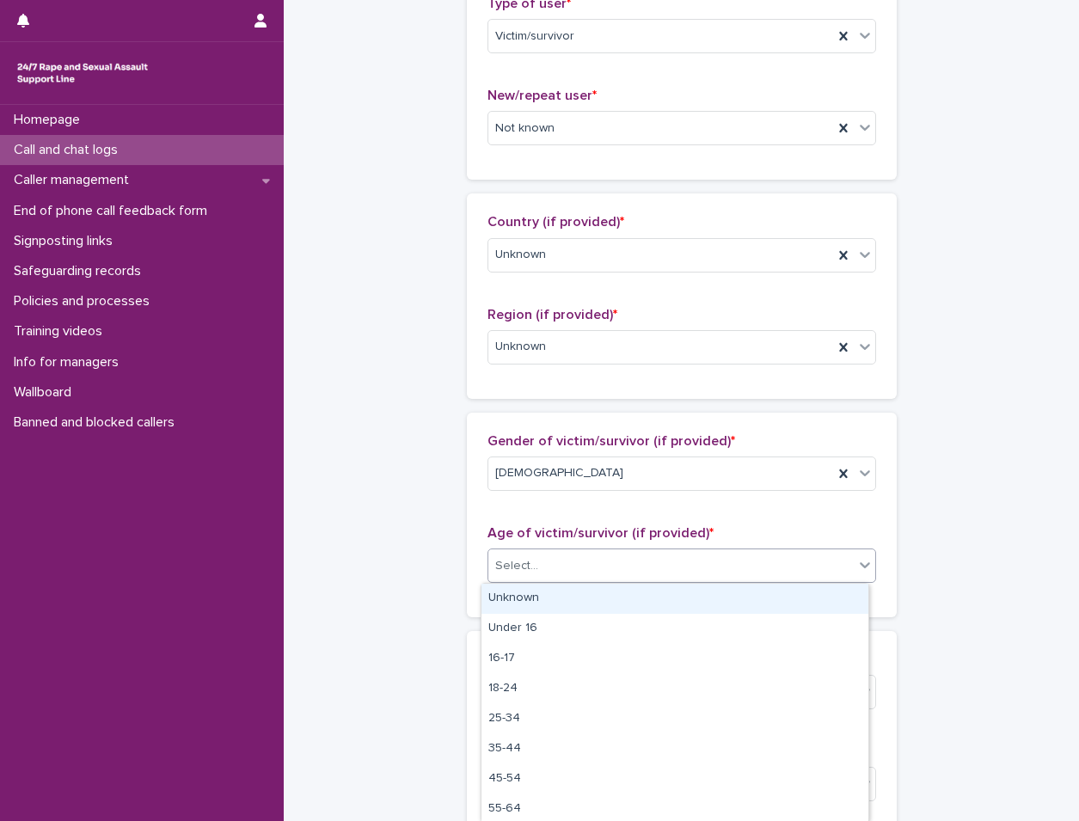
click at [592, 590] on div "Unknown" at bounding box center [675, 599] width 387 height 30
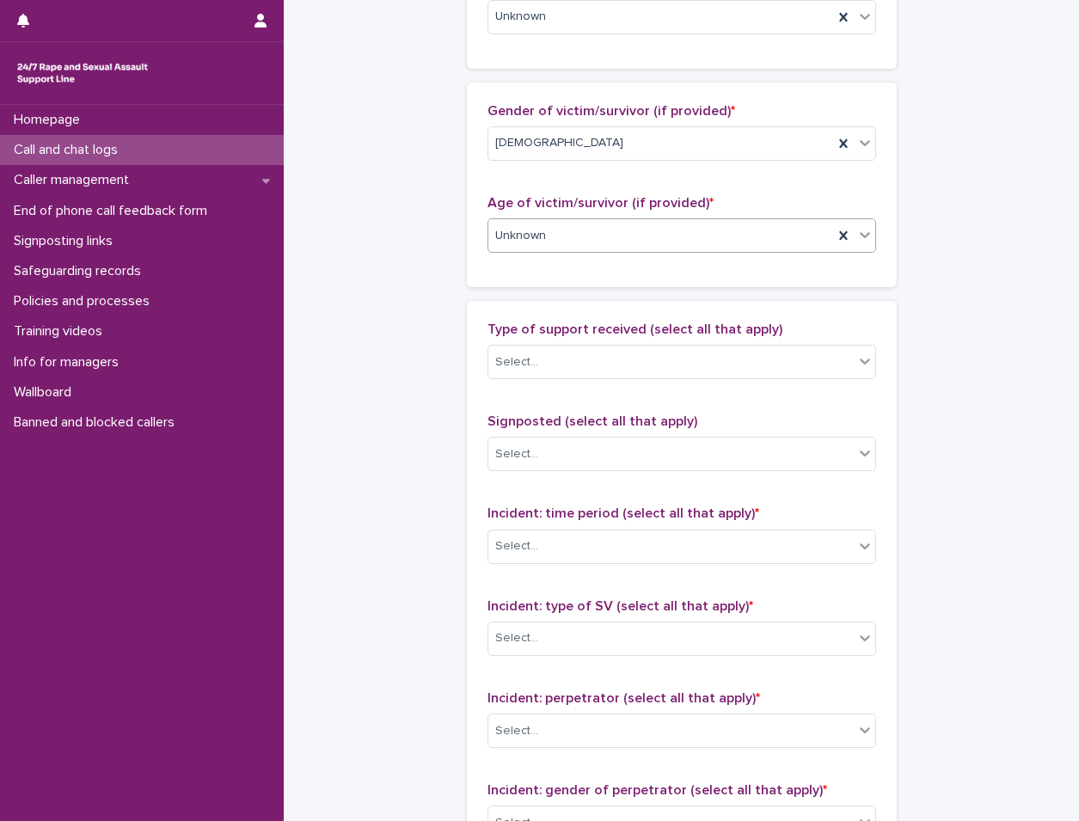
scroll to position [774, 0]
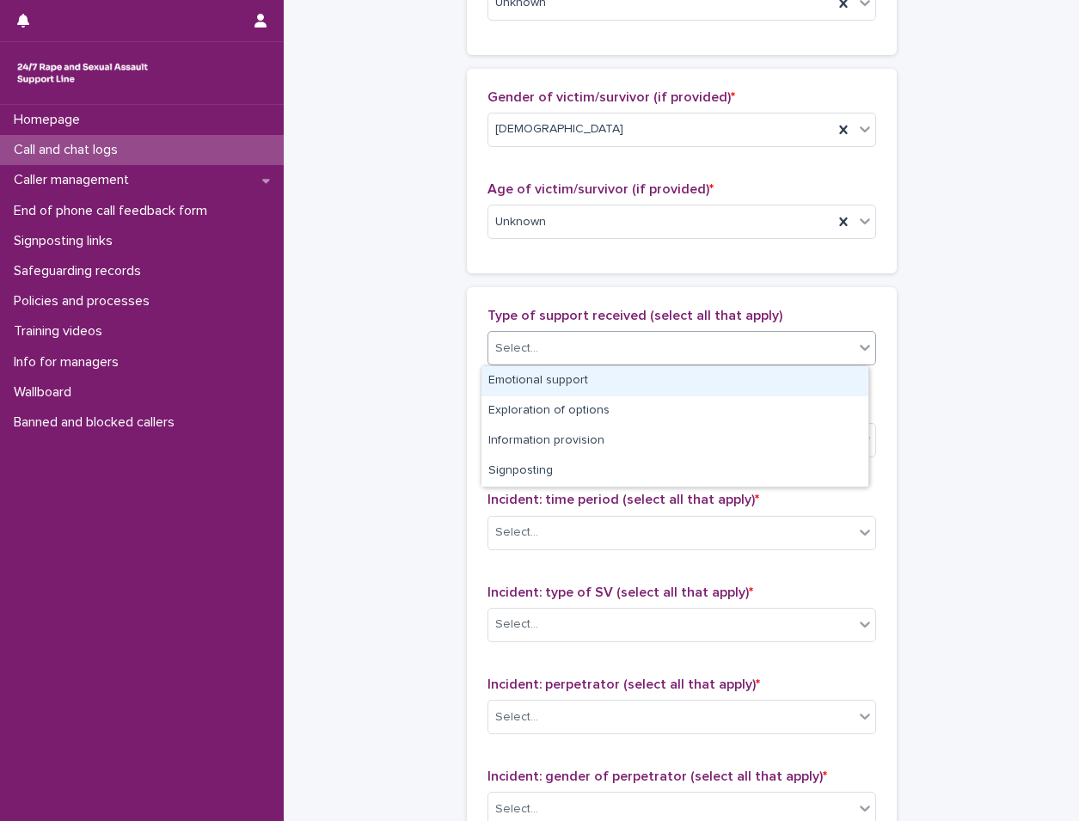
click at [617, 356] on div "Select..." at bounding box center [672, 349] width 366 height 28
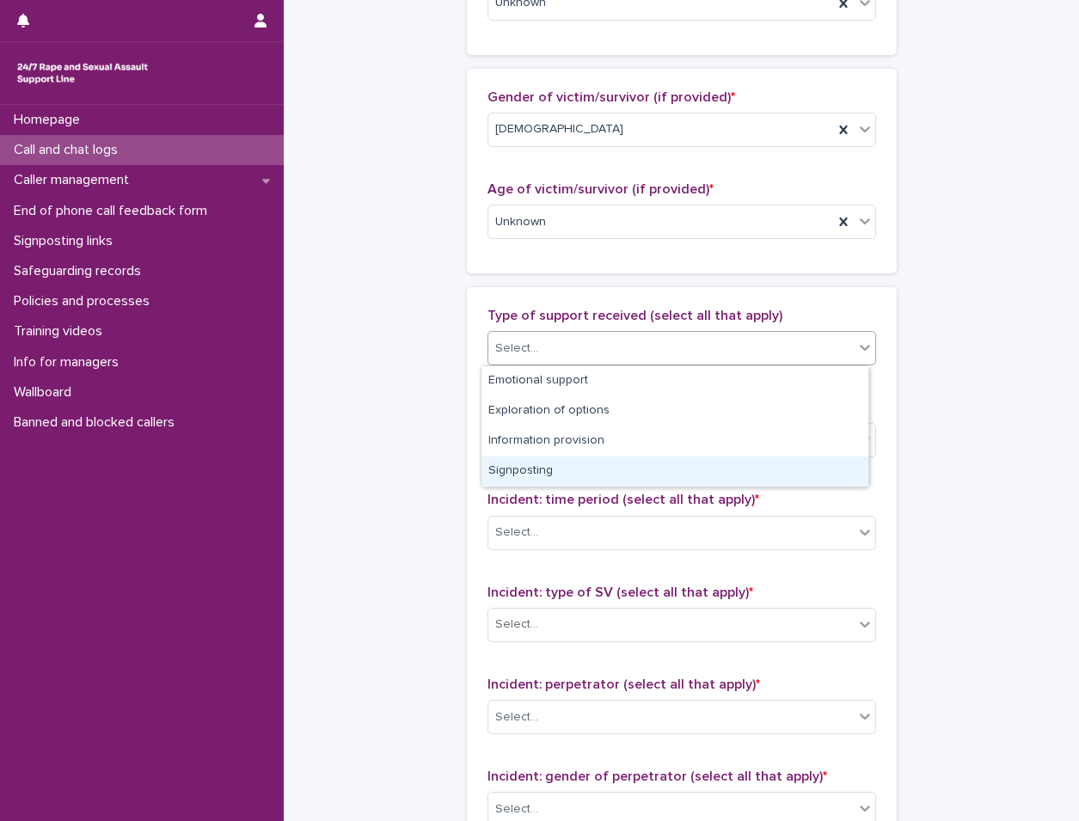
click at [398, 476] on div "**********" at bounding box center [681, 159] width 761 height 1862
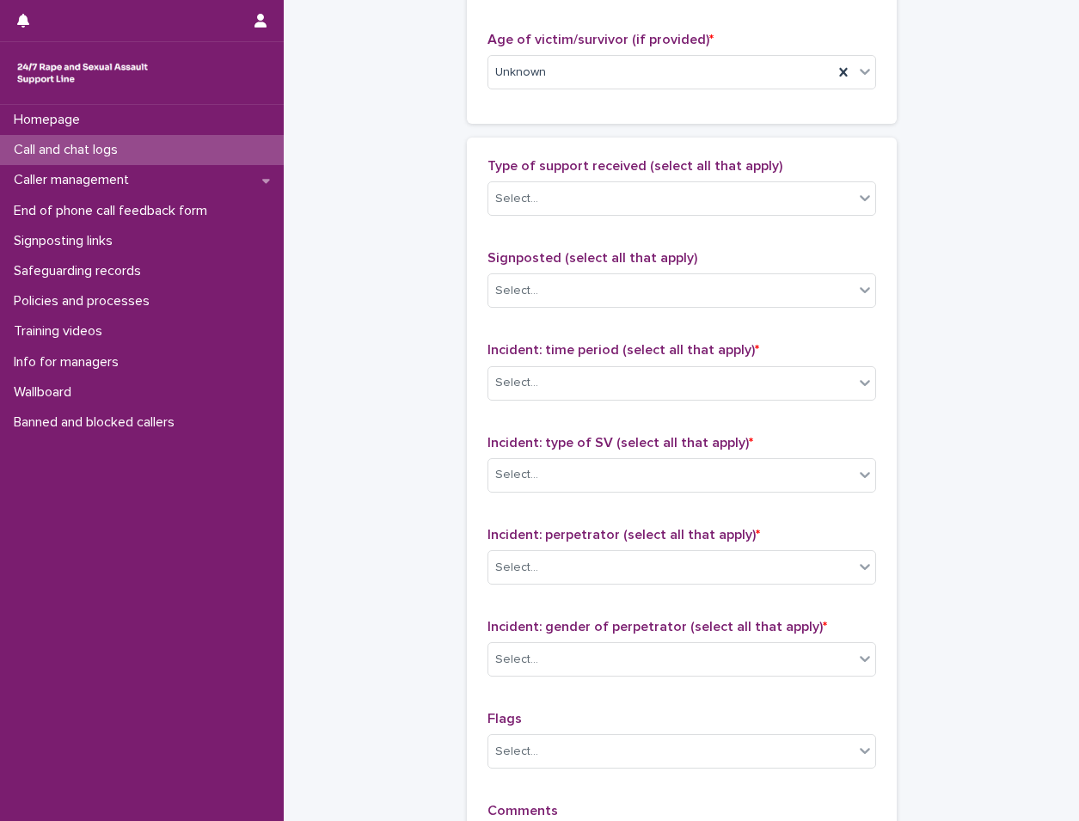
scroll to position [946, 0]
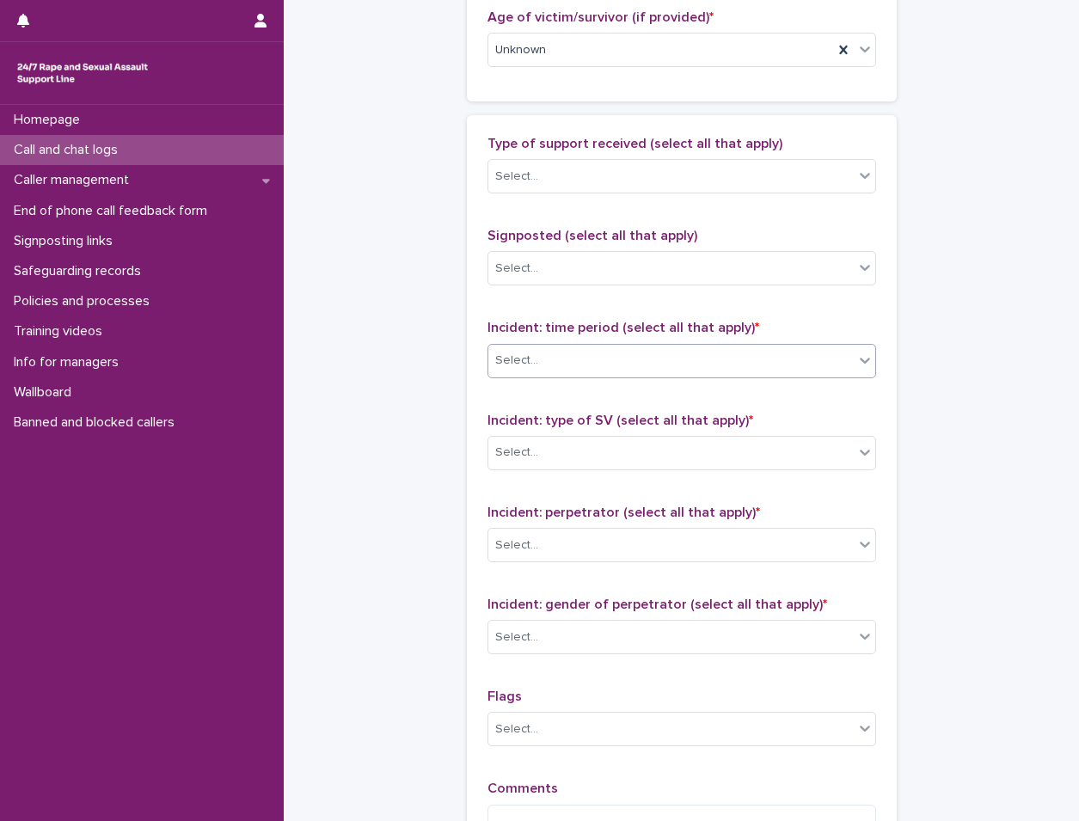
click at [615, 374] on div "Select..." at bounding box center [672, 361] width 366 height 28
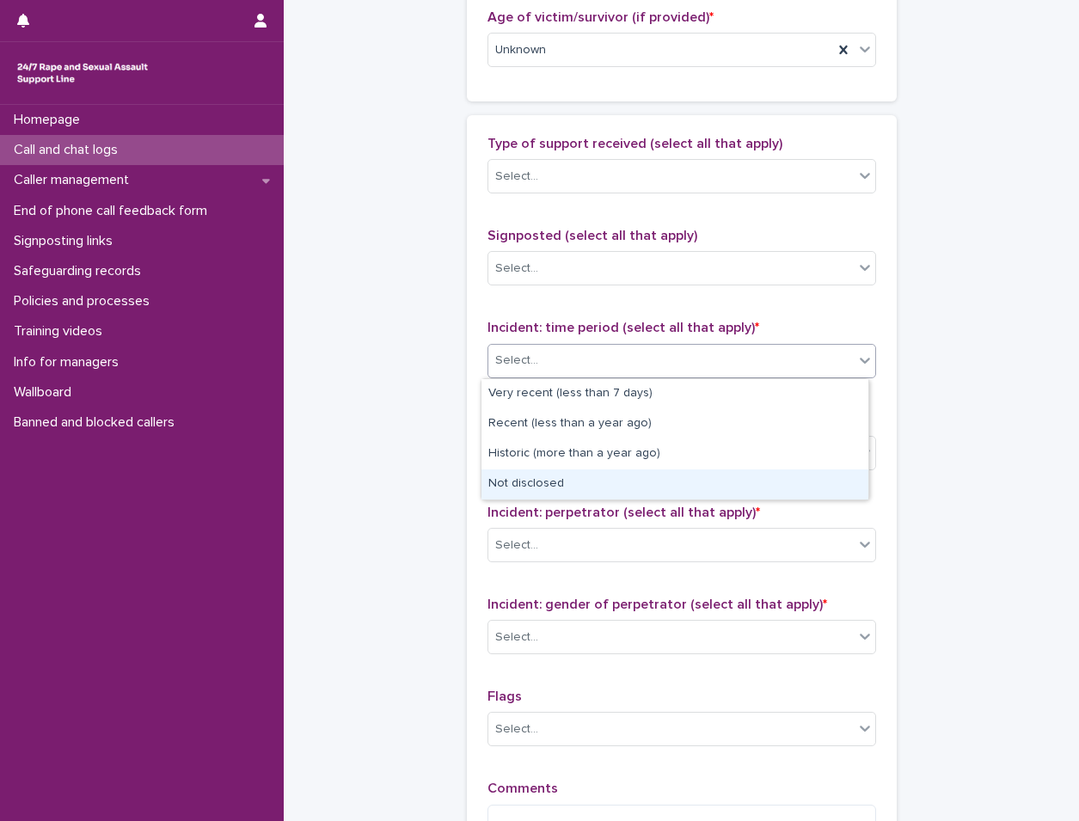
click at [574, 490] on div "Not disclosed" at bounding box center [675, 485] width 387 height 30
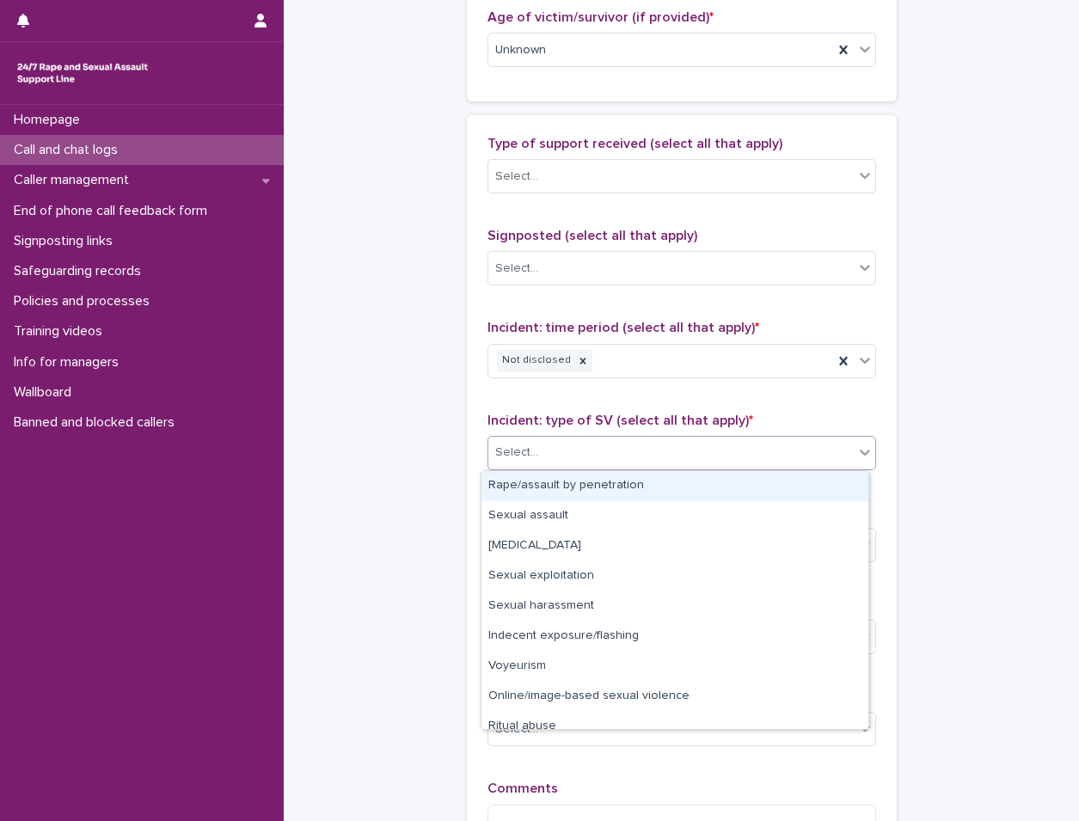
click at [598, 446] on div "Select..." at bounding box center [672, 453] width 366 height 28
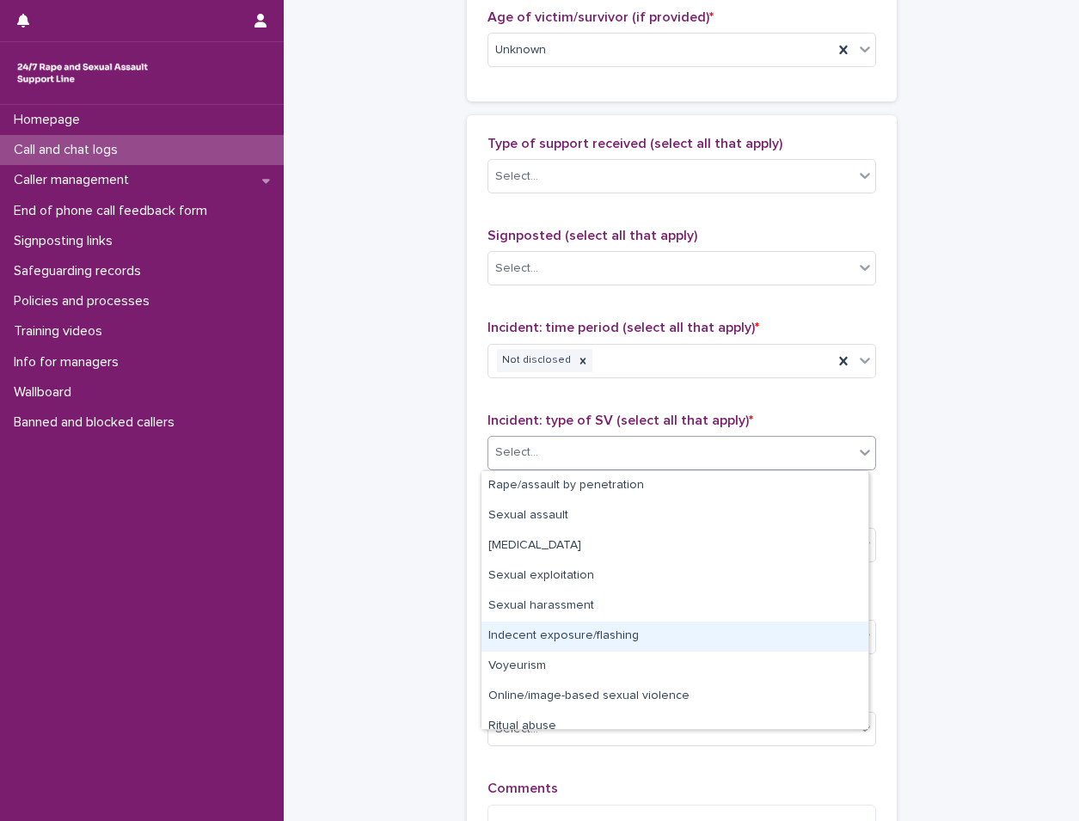
scroll to position [43, 0]
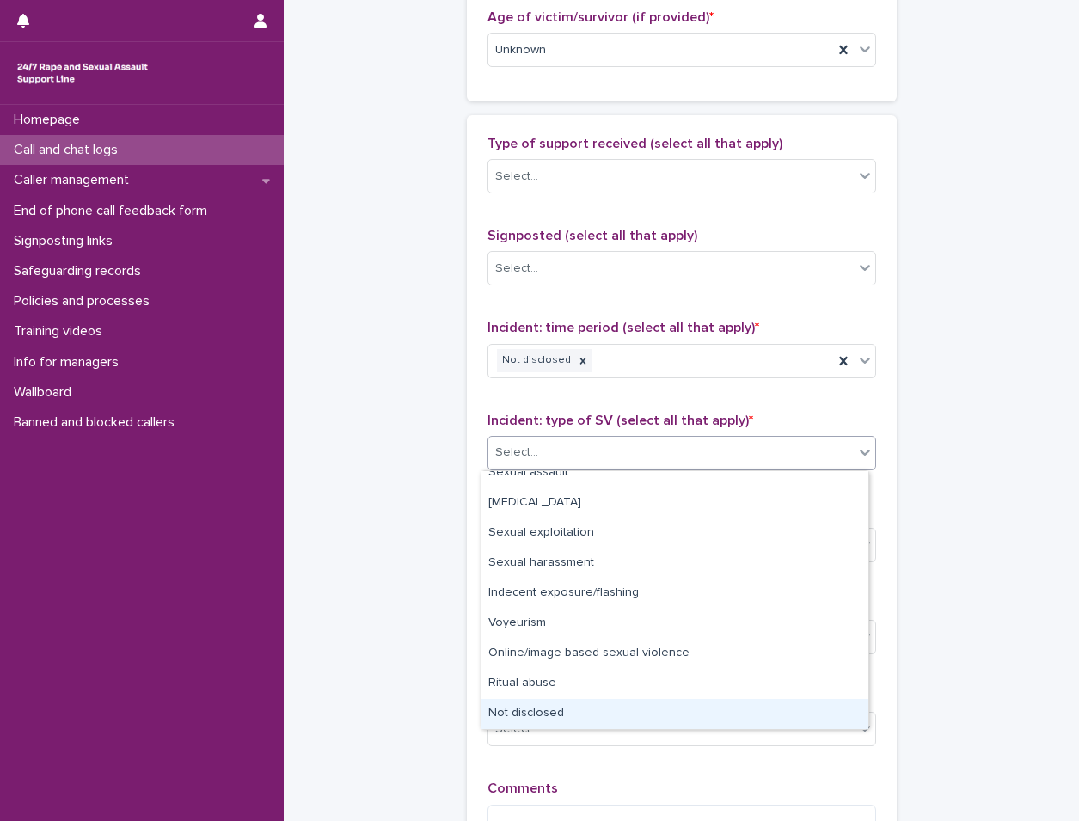
click at [588, 713] on div "Not disclosed" at bounding box center [675, 714] width 387 height 30
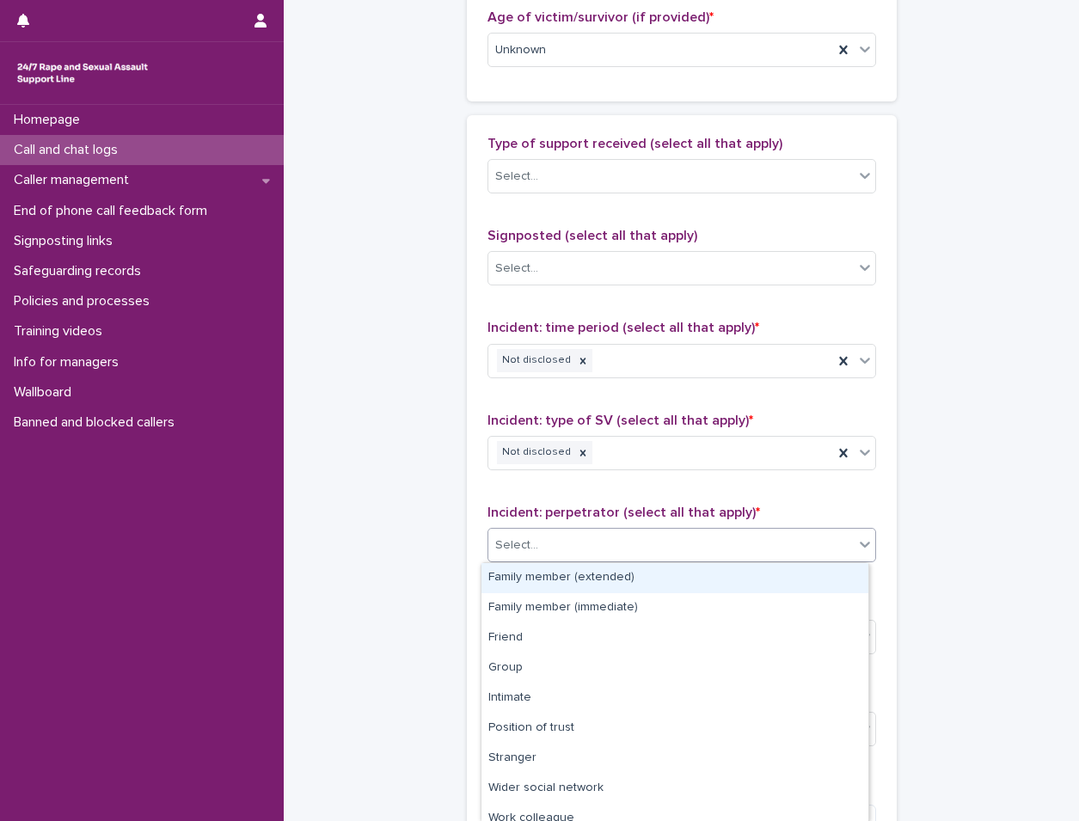
click at [574, 542] on div "Select..." at bounding box center [672, 546] width 366 height 28
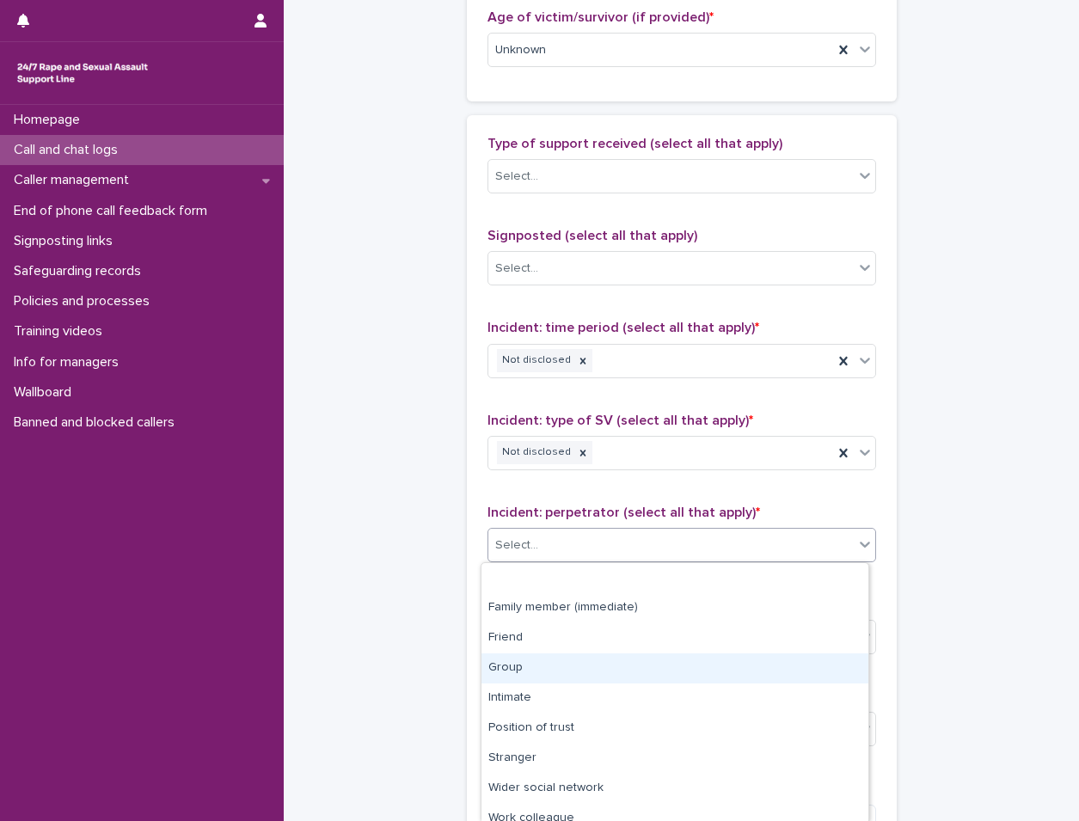
scroll to position [72, 0]
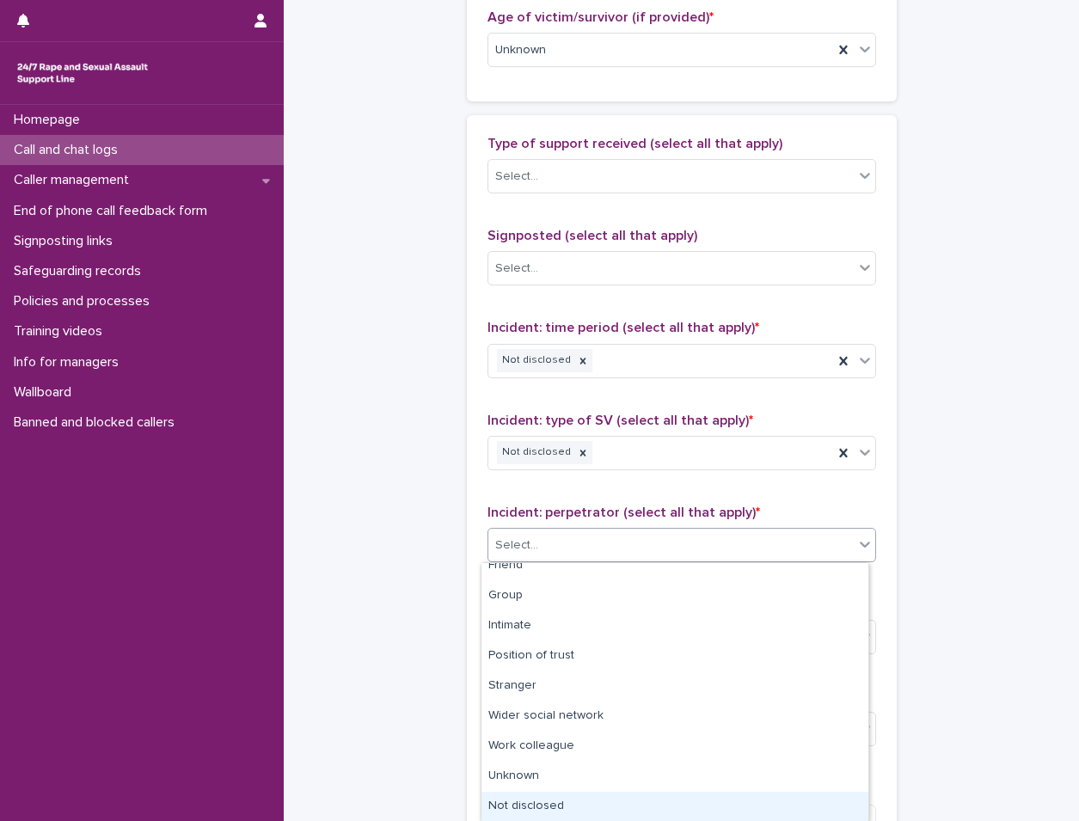
click at [609, 799] on div "Not disclosed" at bounding box center [675, 807] width 387 height 30
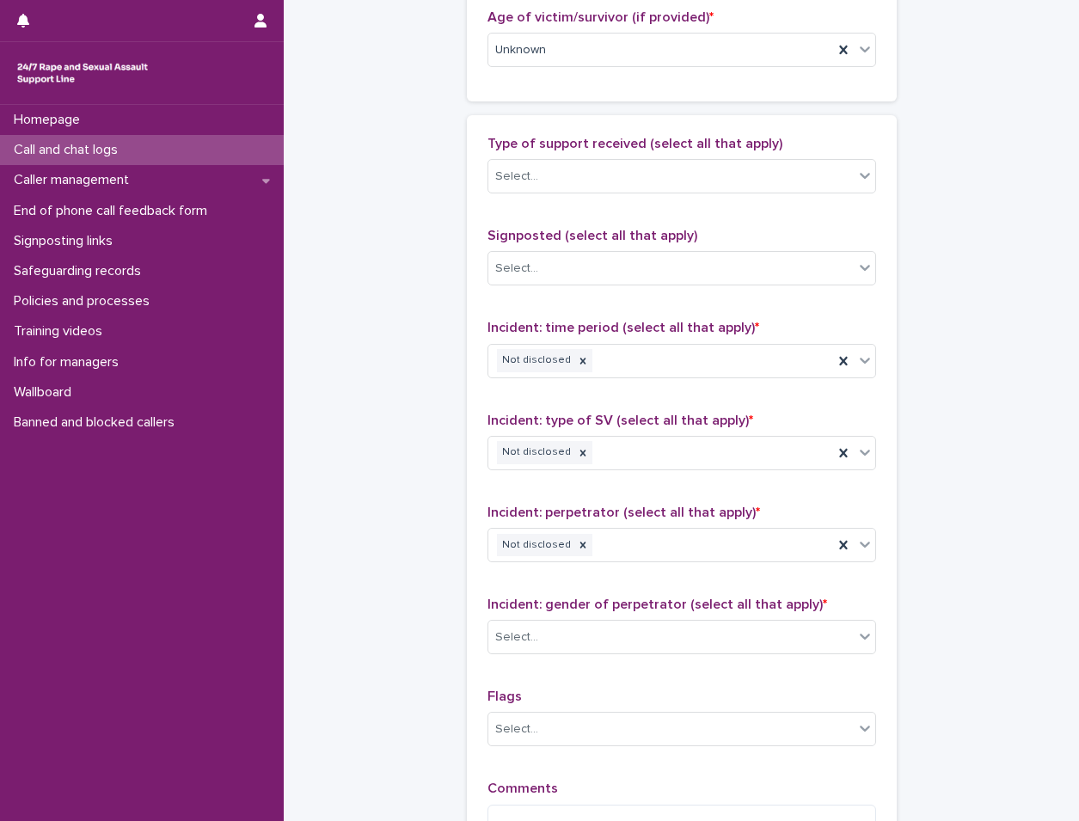
click at [617, 660] on div "Incident: gender of perpetrator (select all that apply) * Select..." at bounding box center [682, 632] width 389 height 71
click at [619, 649] on div "Select..." at bounding box center [672, 638] width 366 height 28
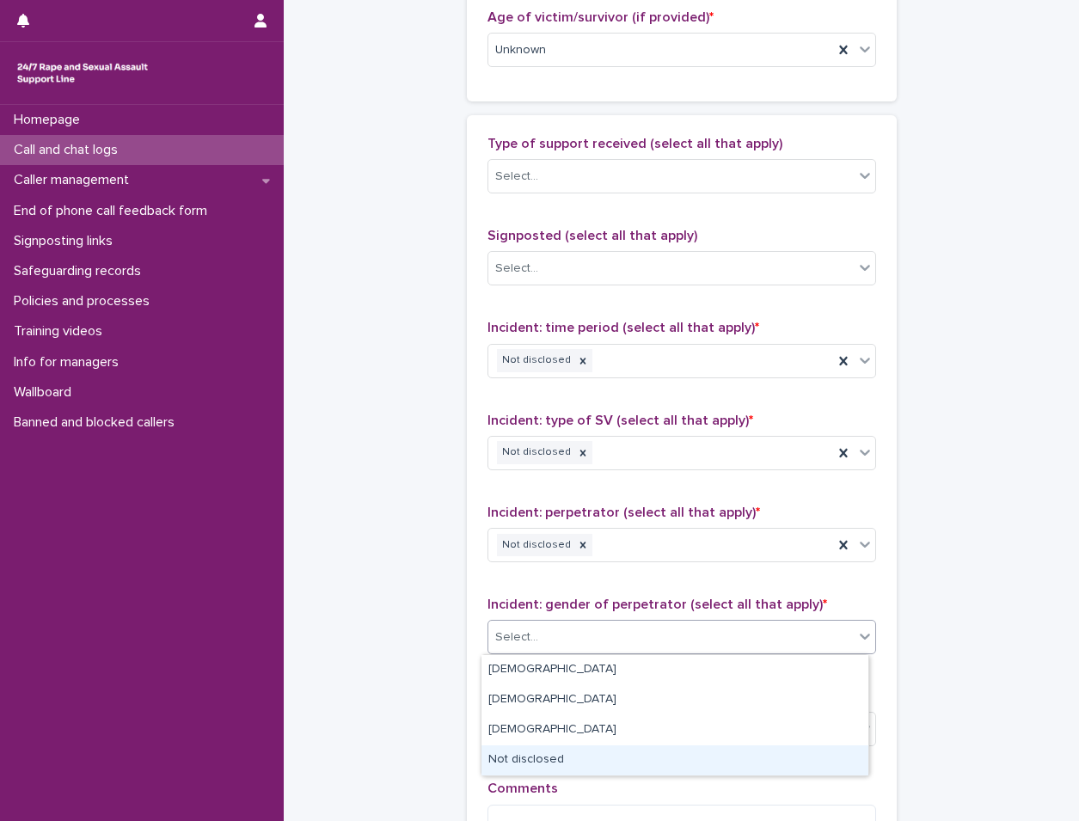
click at [595, 762] on div "Not disclosed" at bounding box center [675, 761] width 387 height 30
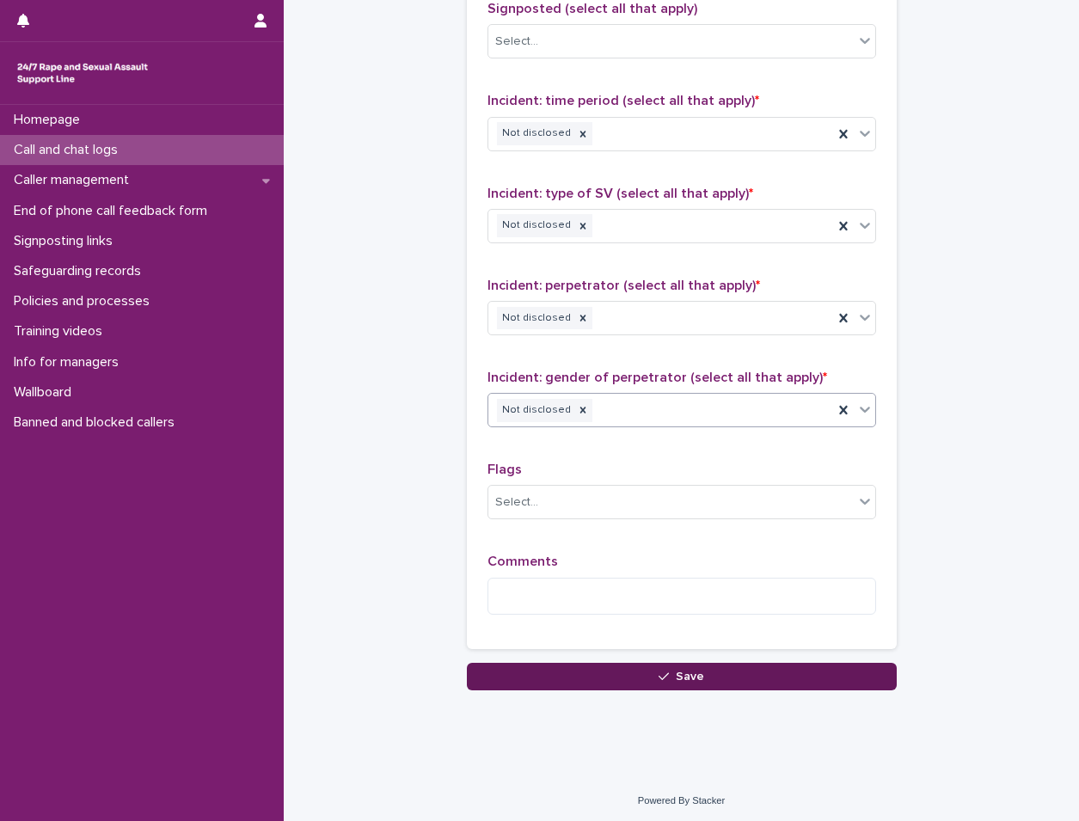
scroll to position [1177, 0]
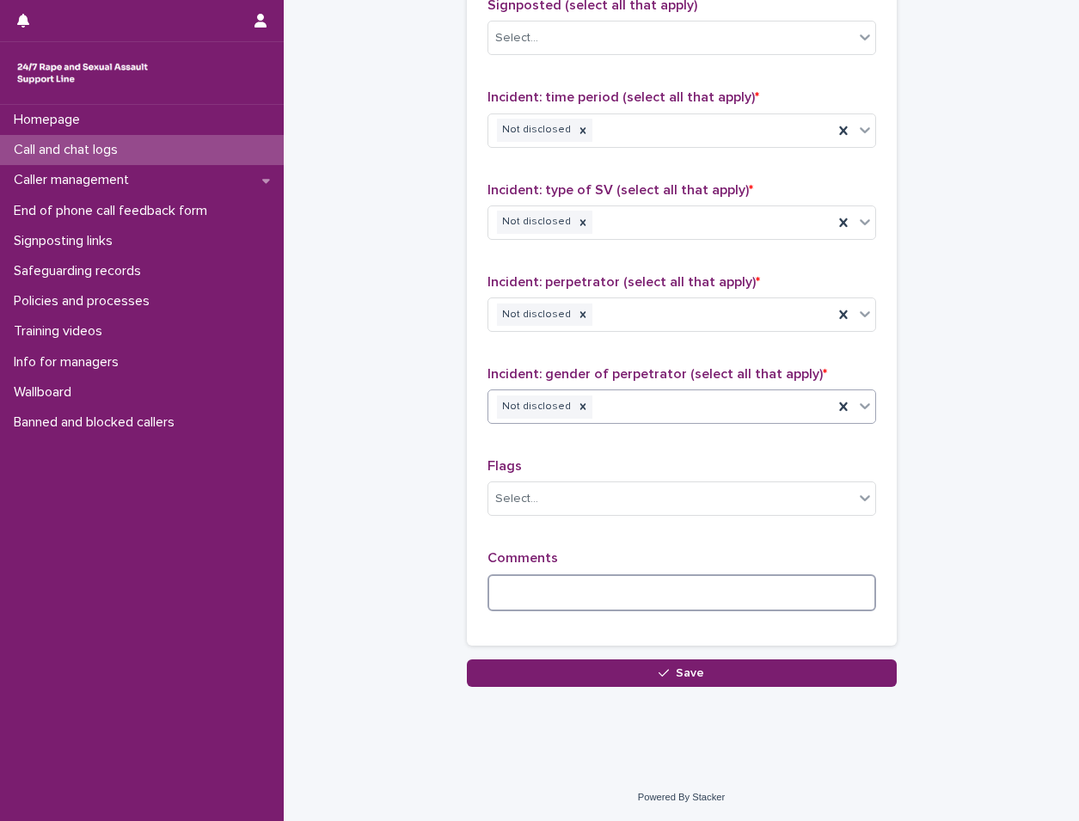
click at [623, 585] on textarea at bounding box center [682, 593] width 389 height 37
type textarea "*"
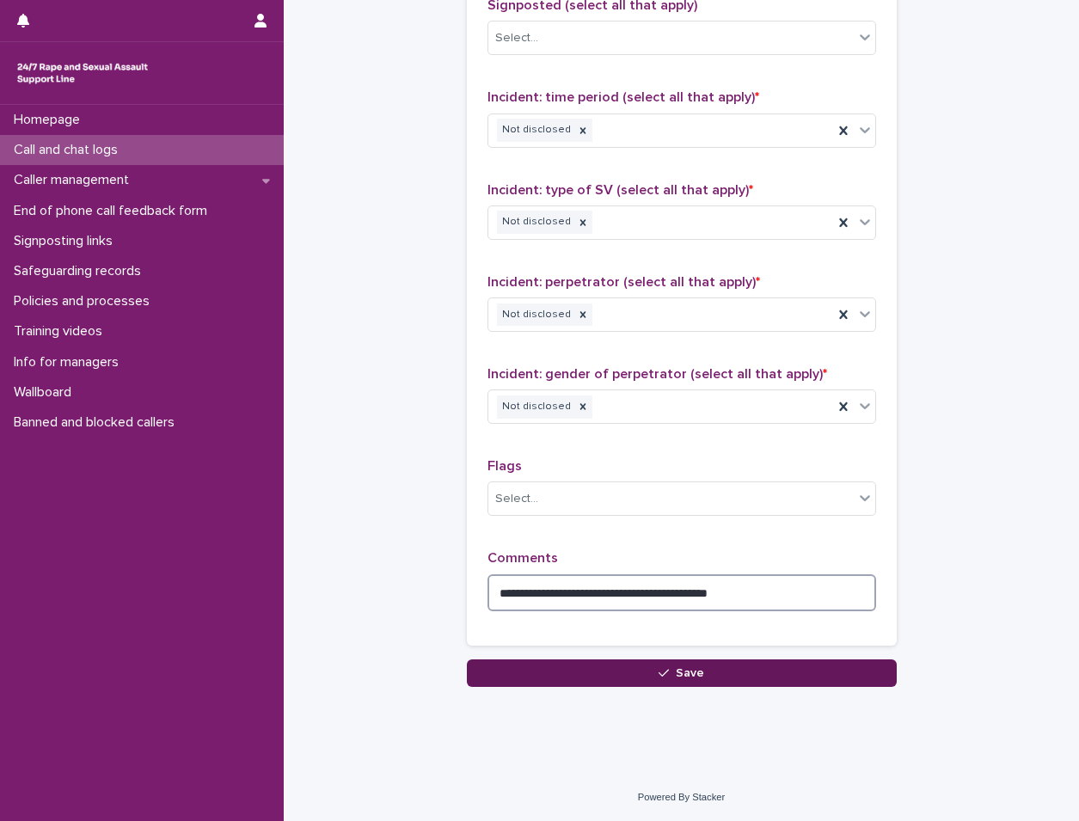
type textarea "**********"
click at [648, 675] on button "Save" at bounding box center [682, 674] width 430 height 28
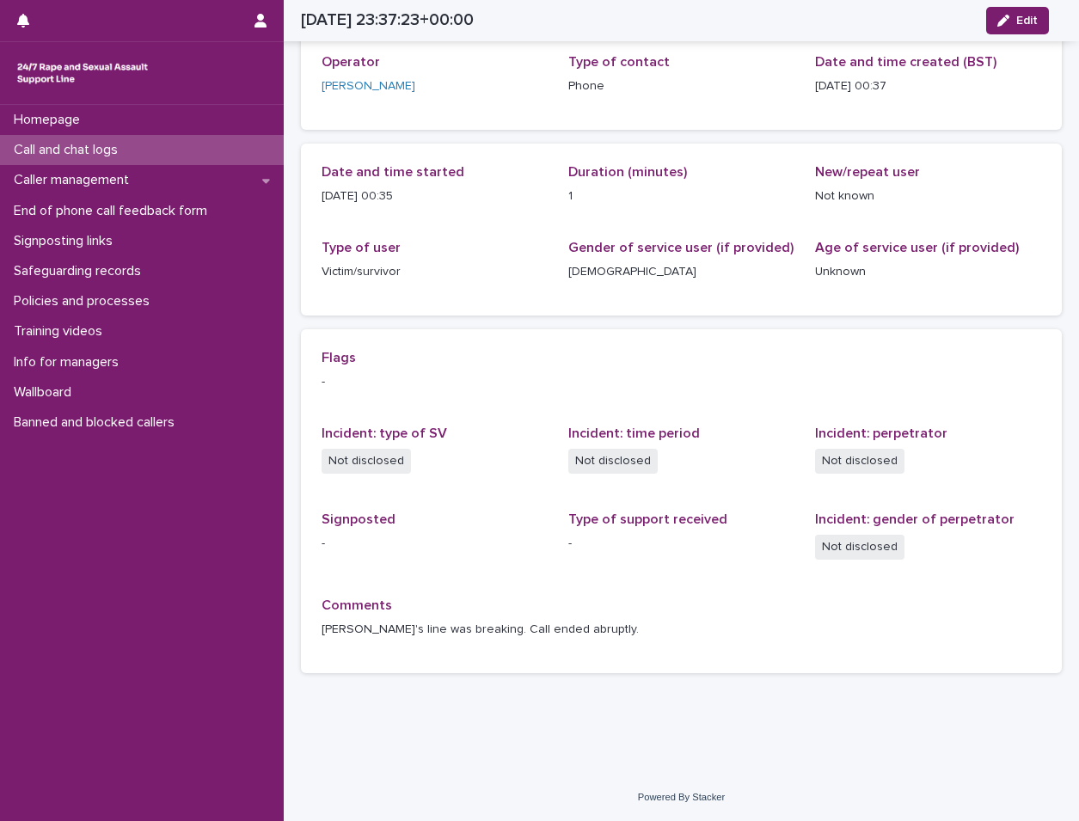
scroll to position [92, 0]
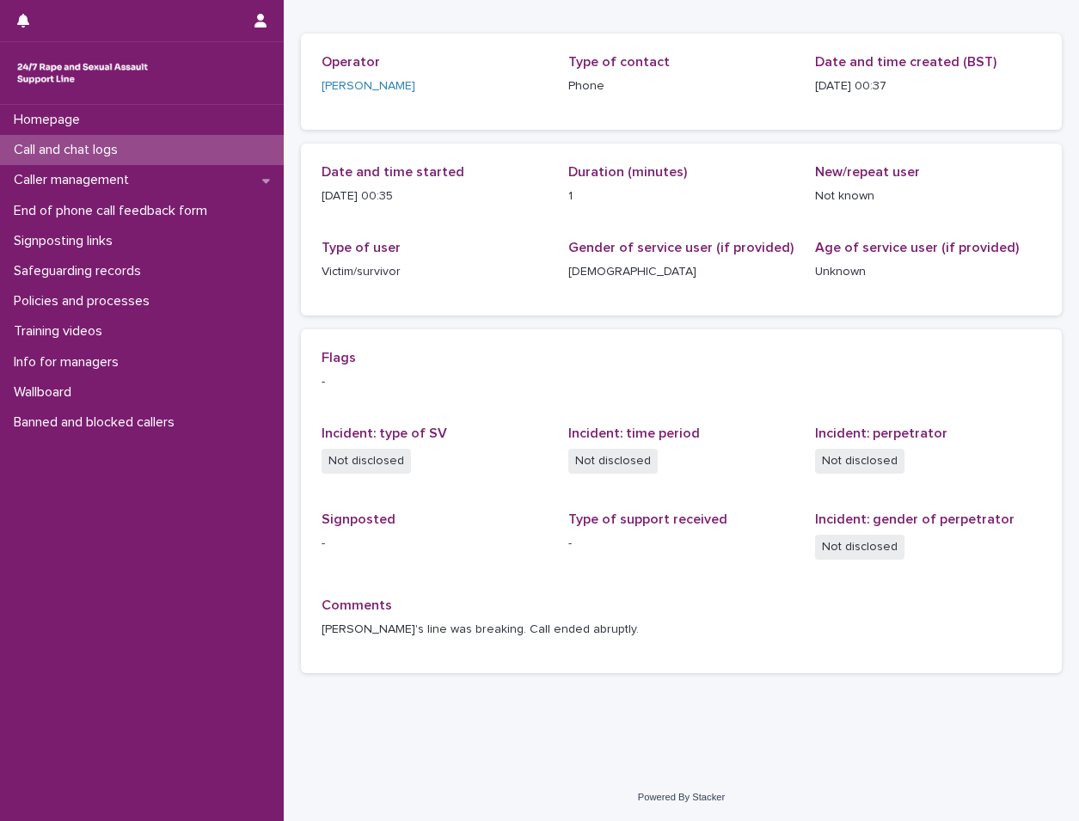
click at [225, 159] on div "Call and chat logs" at bounding box center [142, 150] width 284 height 30
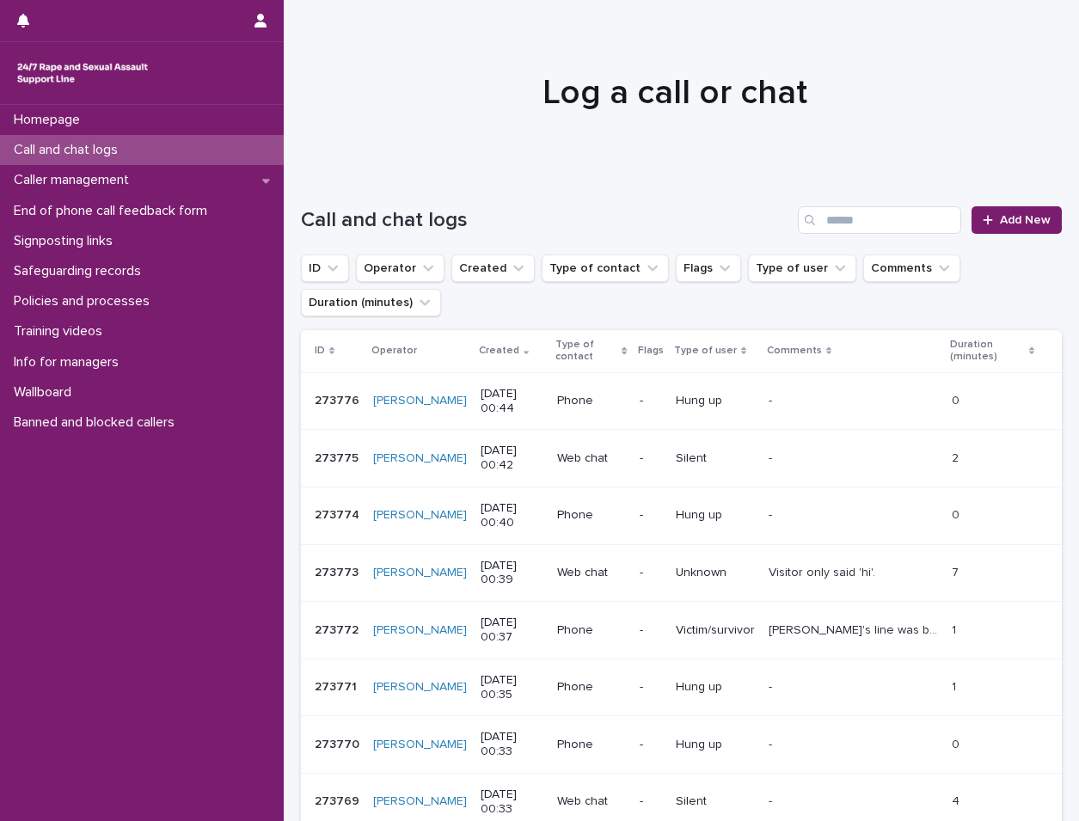
click at [155, 150] on div "Call and chat logs" at bounding box center [142, 150] width 284 height 30
click at [1007, 224] on span "Add New" at bounding box center [1025, 220] width 51 height 12
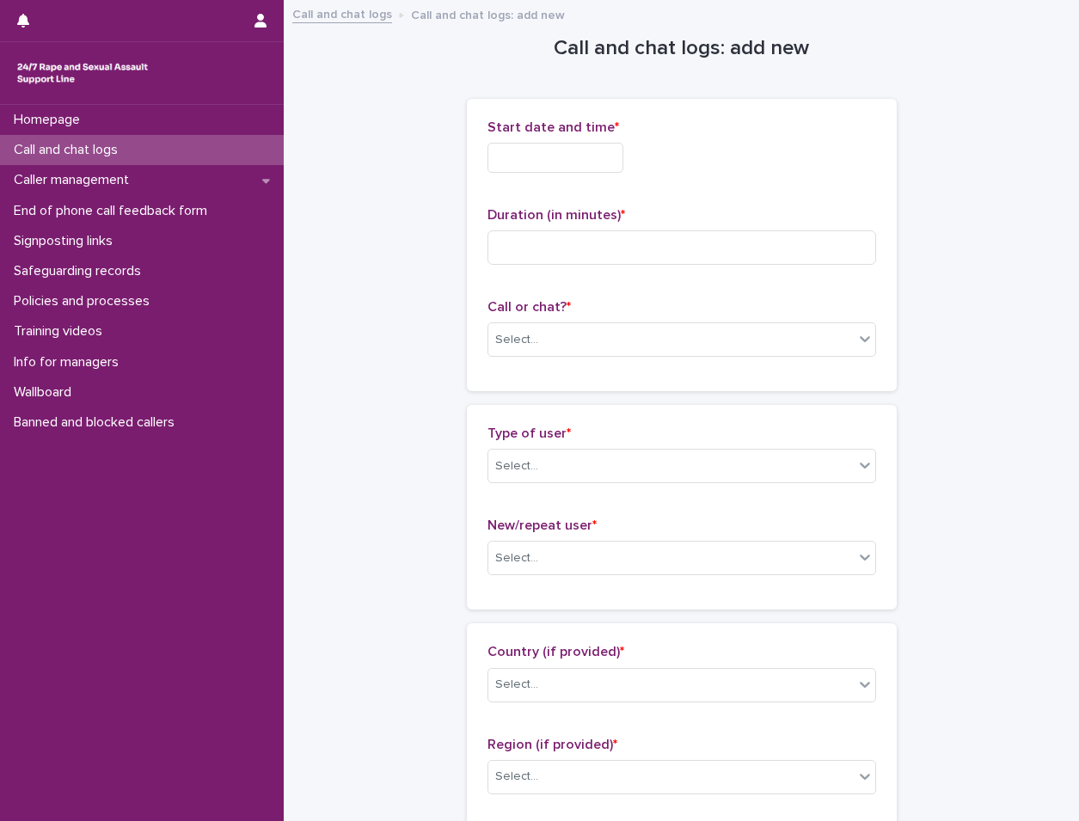
click at [520, 151] on input "text" at bounding box center [556, 158] width 136 height 30
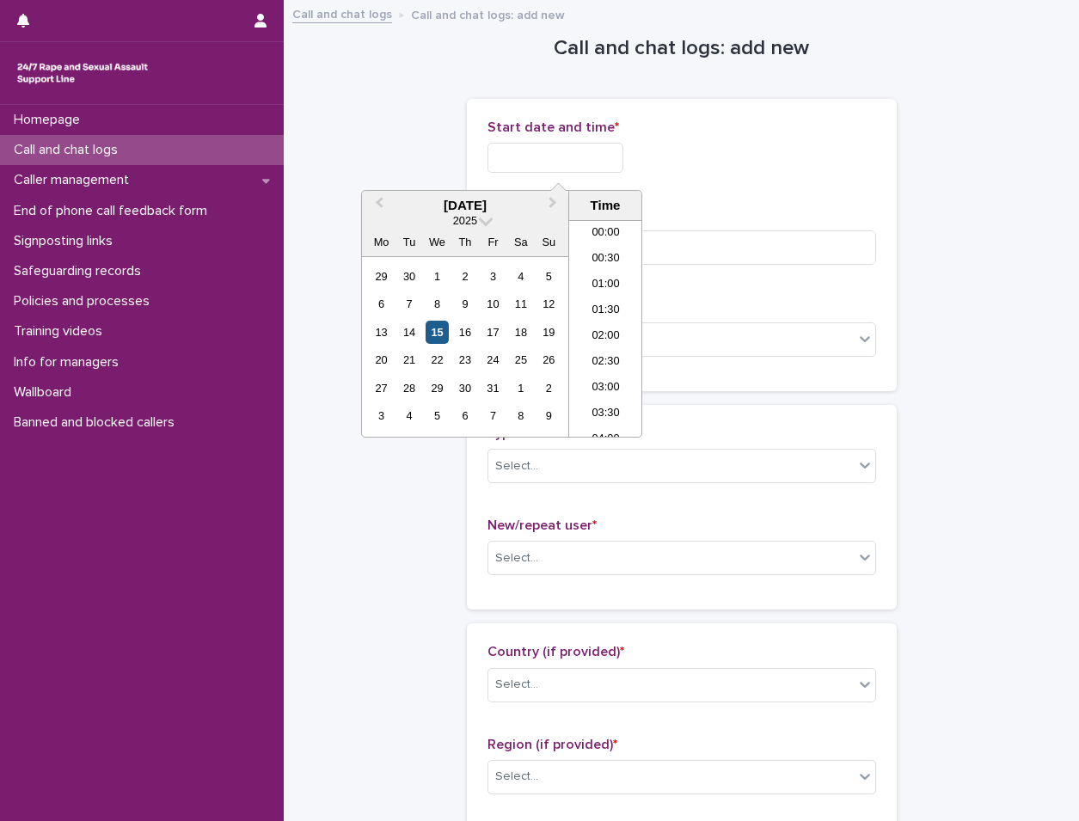
click at [438, 335] on div "15" at bounding box center [437, 332] width 23 height 23
click at [599, 263] on li "00:30" at bounding box center [605, 260] width 73 height 26
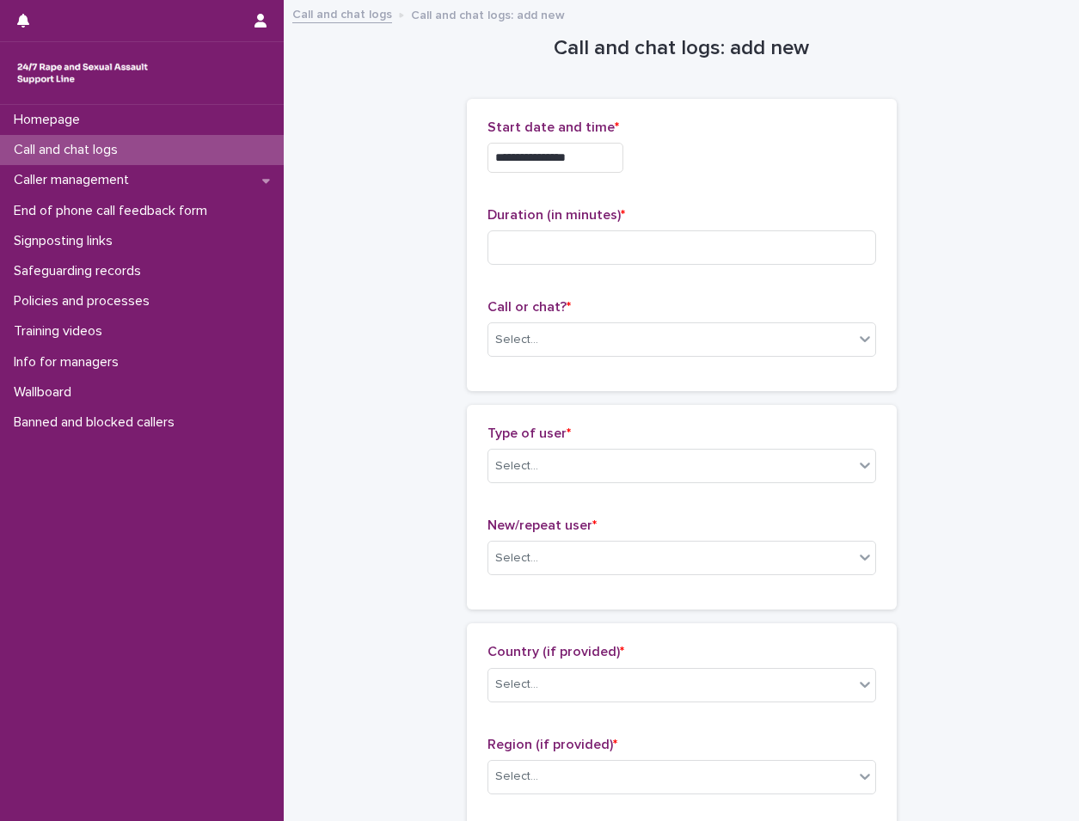
click at [592, 151] on input "**********" at bounding box center [556, 158] width 136 height 30
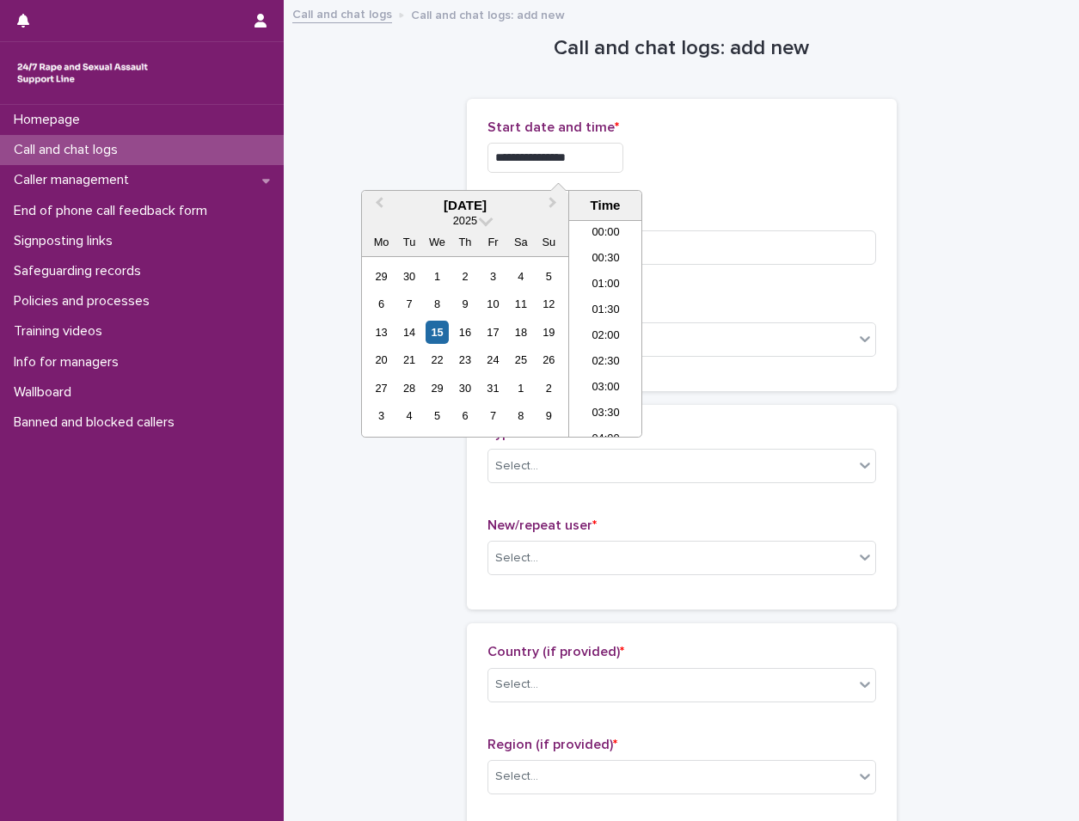
type input "**********"
click at [769, 152] on div "**********" at bounding box center [682, 158] width 389 height 30
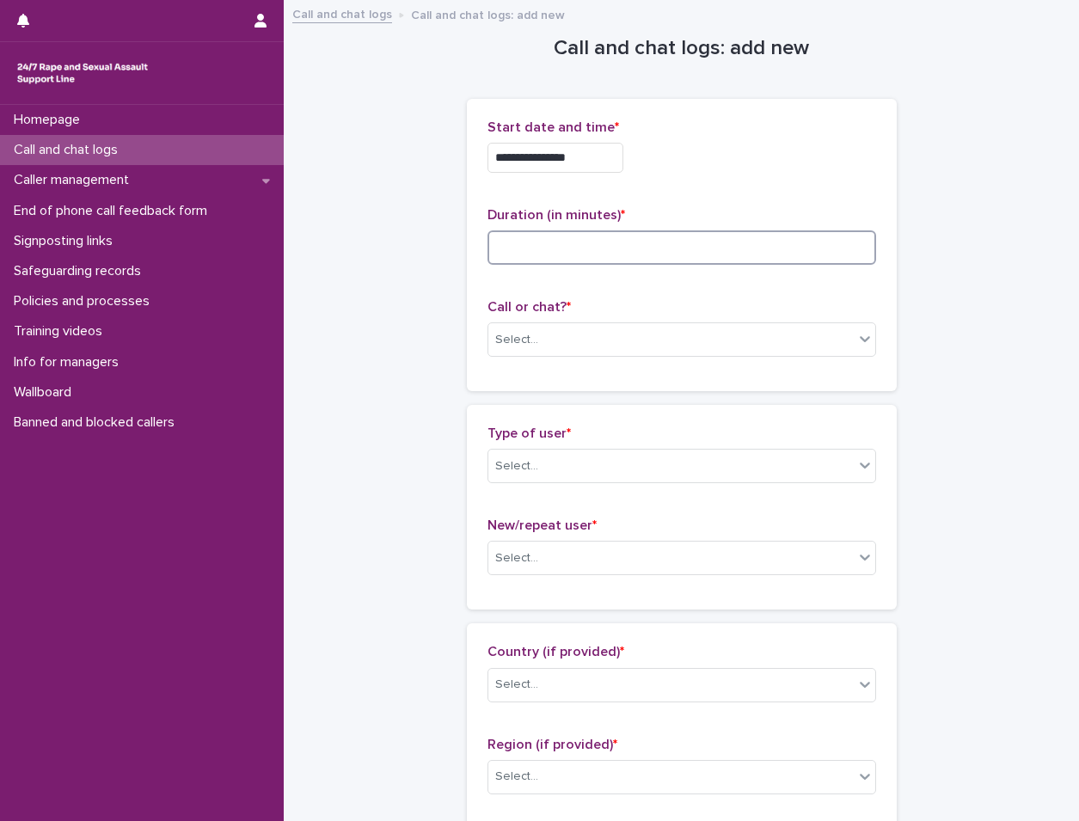
click at [748, 241] on input at bounding box center [682, 247] width 389 height 34
type input "*"
click at [745, 341] on div "Select..." at bounding box center [672, 340] width 366 height 28
click at [568, 353] on div "Select..." at bounding box center [672, 340] width 366 height 28
click at [569, 346] on div "Select..." at bounding box center [672, 340] width 366 height 28
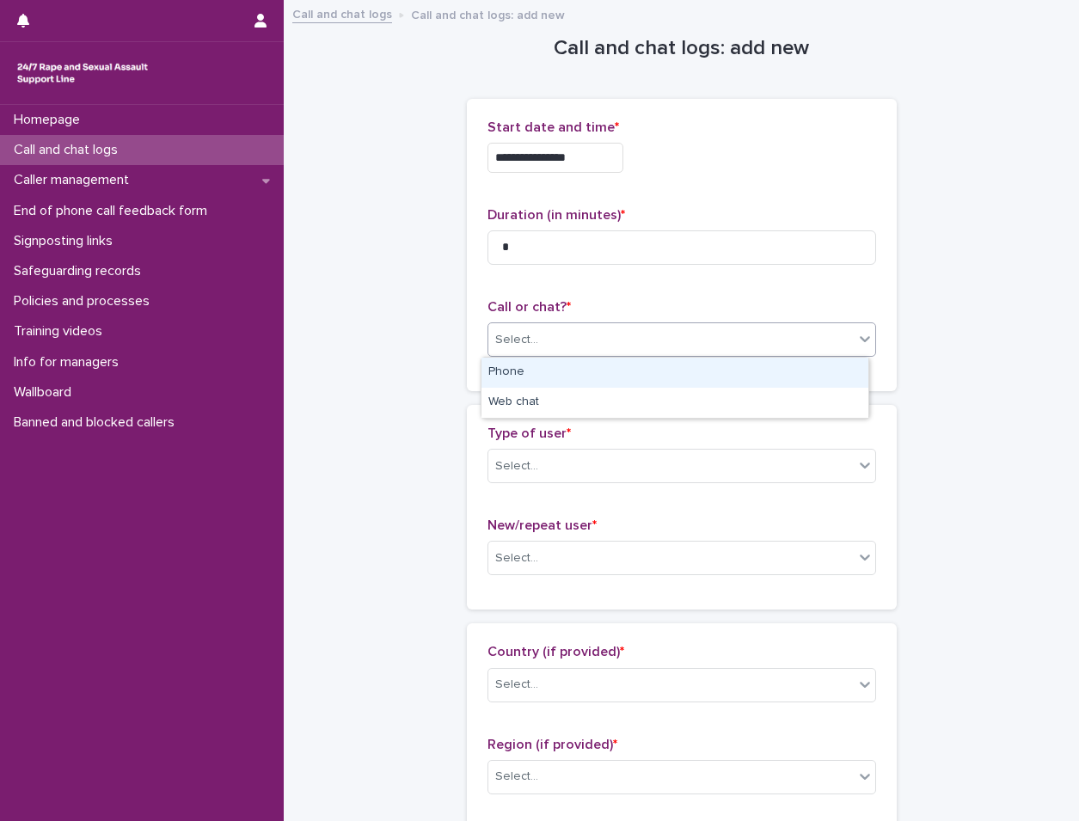
click at [557, 372] on div "Phone" at bounding box center [675, 373] width 387 height 30
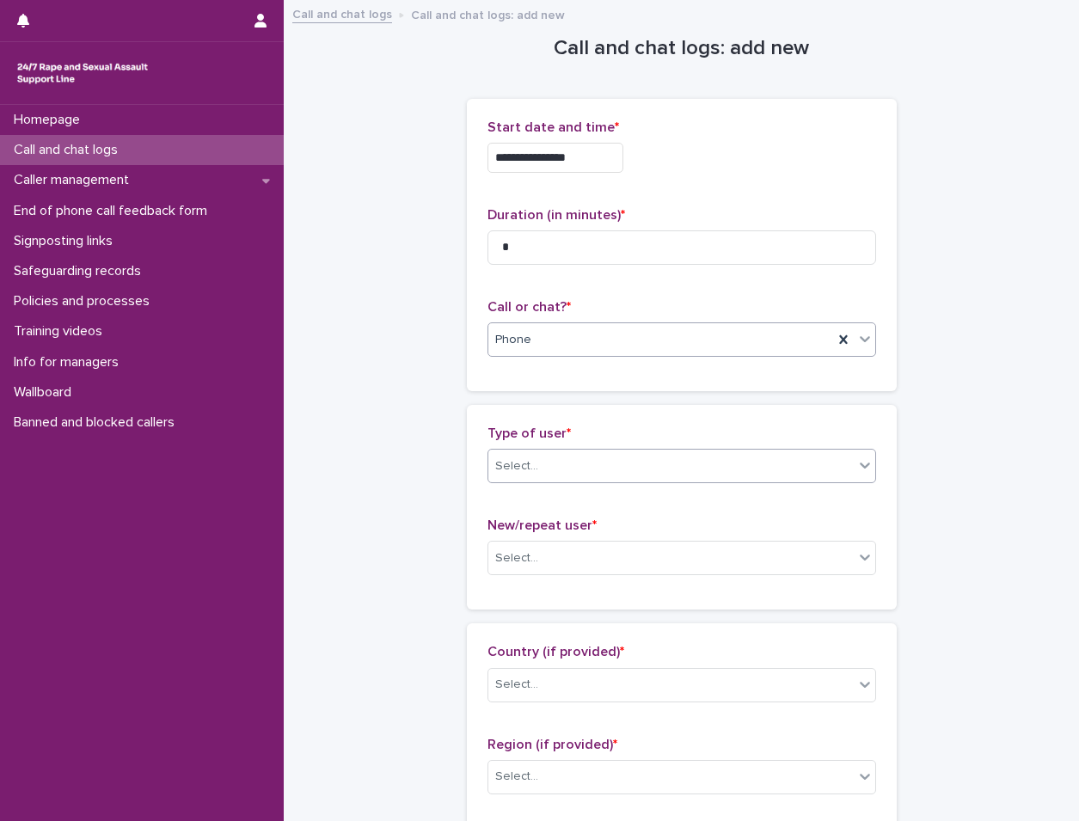
click at [547, 476] on div "Select..." at bounding box center [672, 466] width 366 height 28
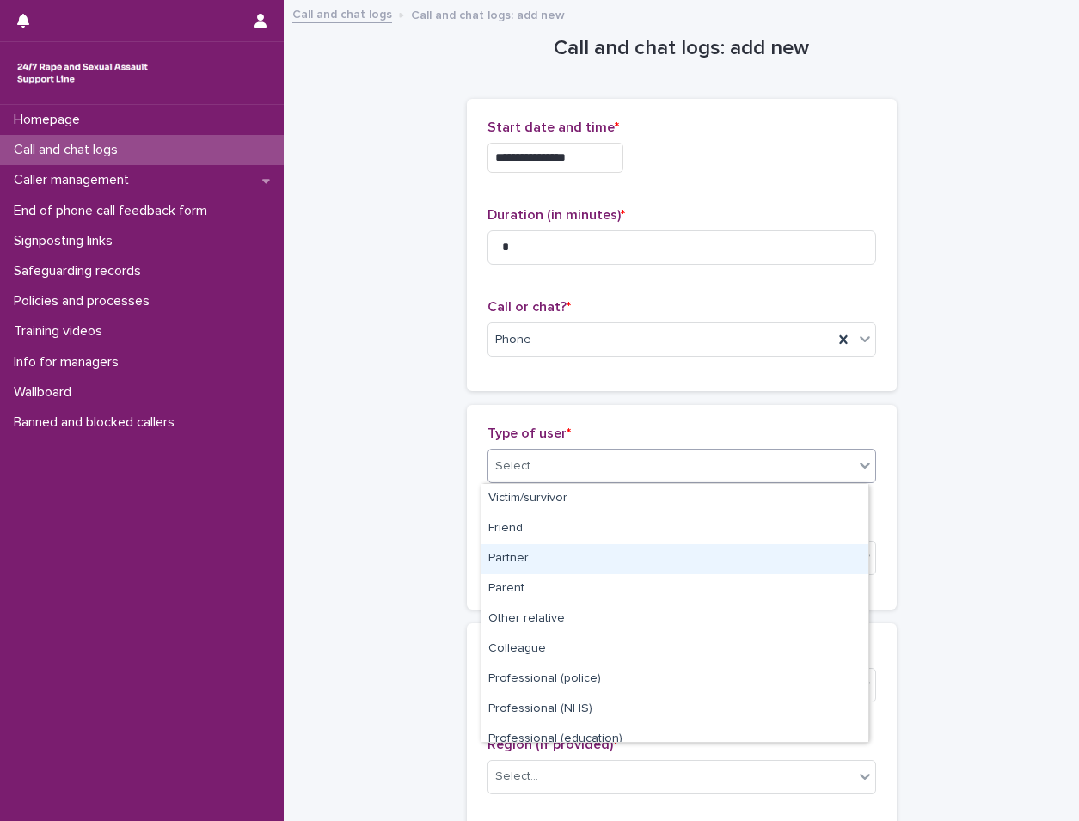
scroll to position [194, 0]
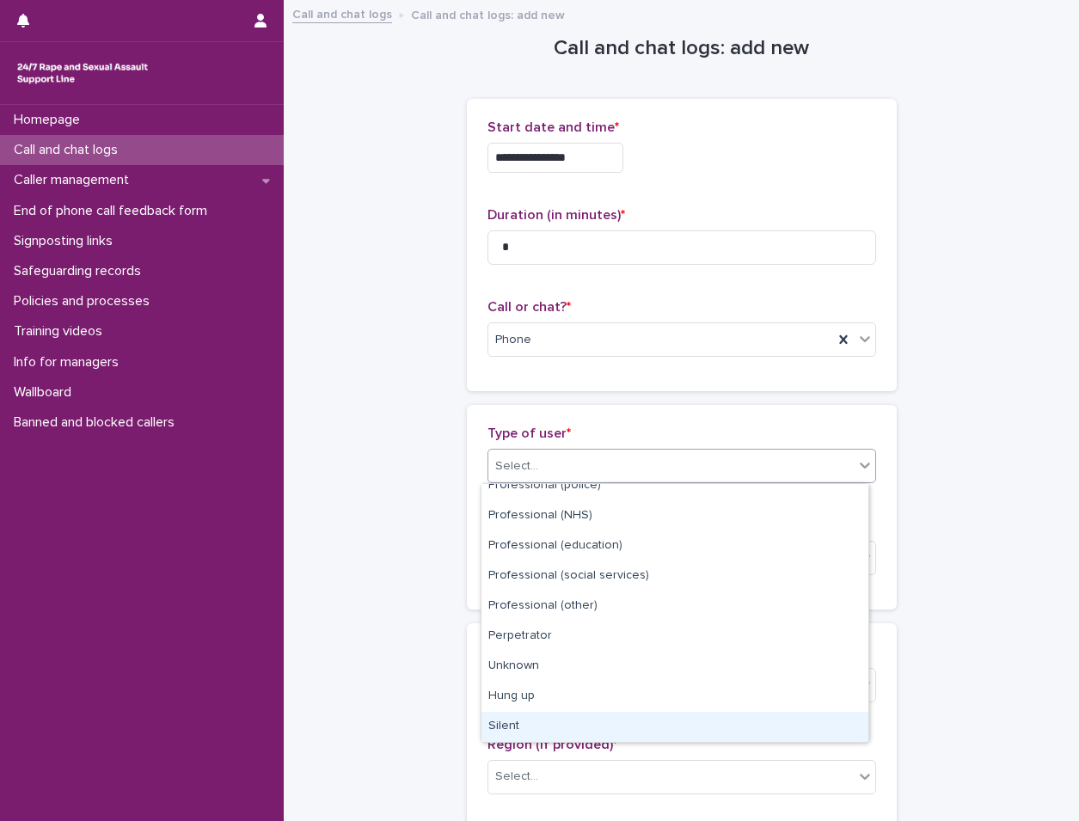
click at [510, 718] on div "Silent" at bounding box center [675, 727] width 387 height 30
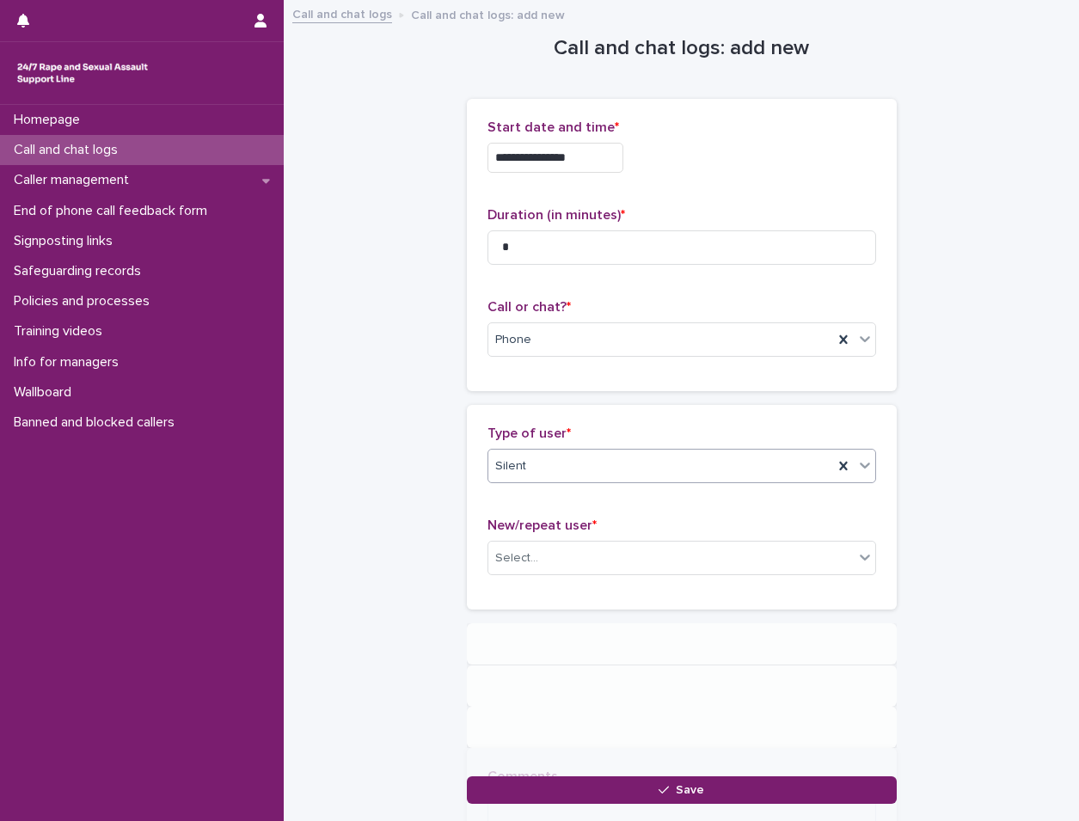
click at [568, 533] on p "New/repeat user *" at bounding box center [682, 526] width 389 height 16
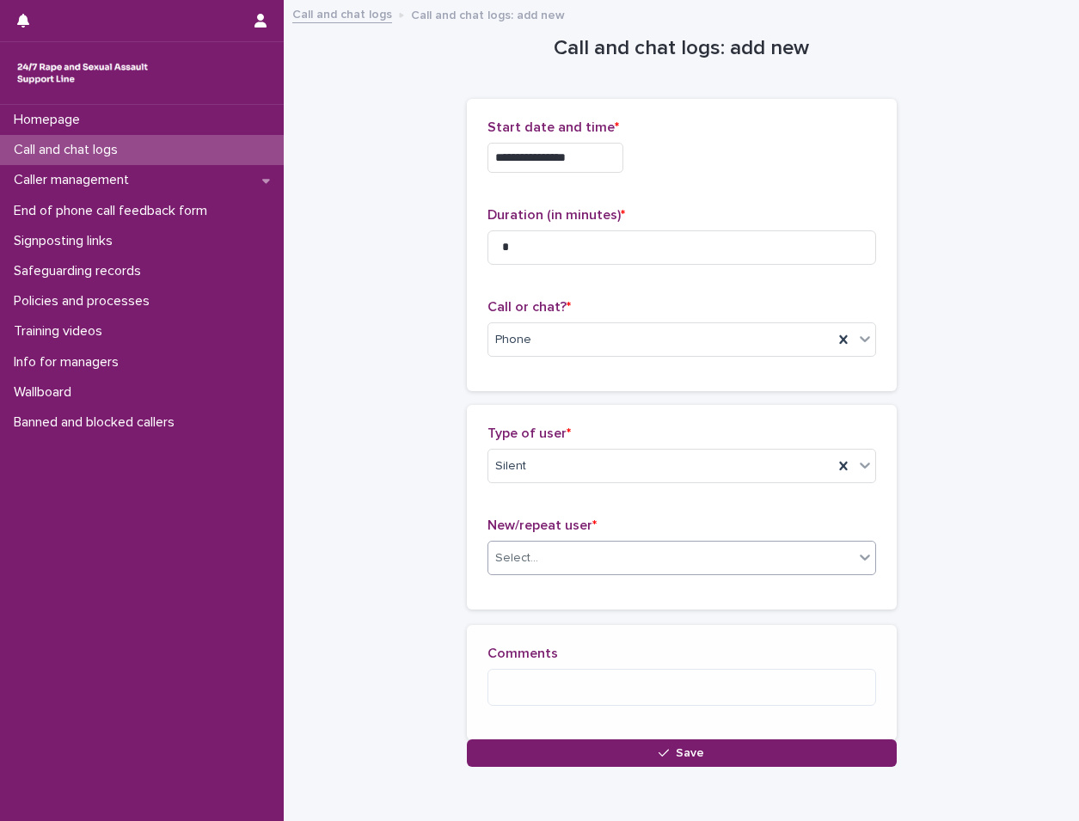
click at [562, 548] on div "Select..." at bounding box center [672, 558] width 366 height 28
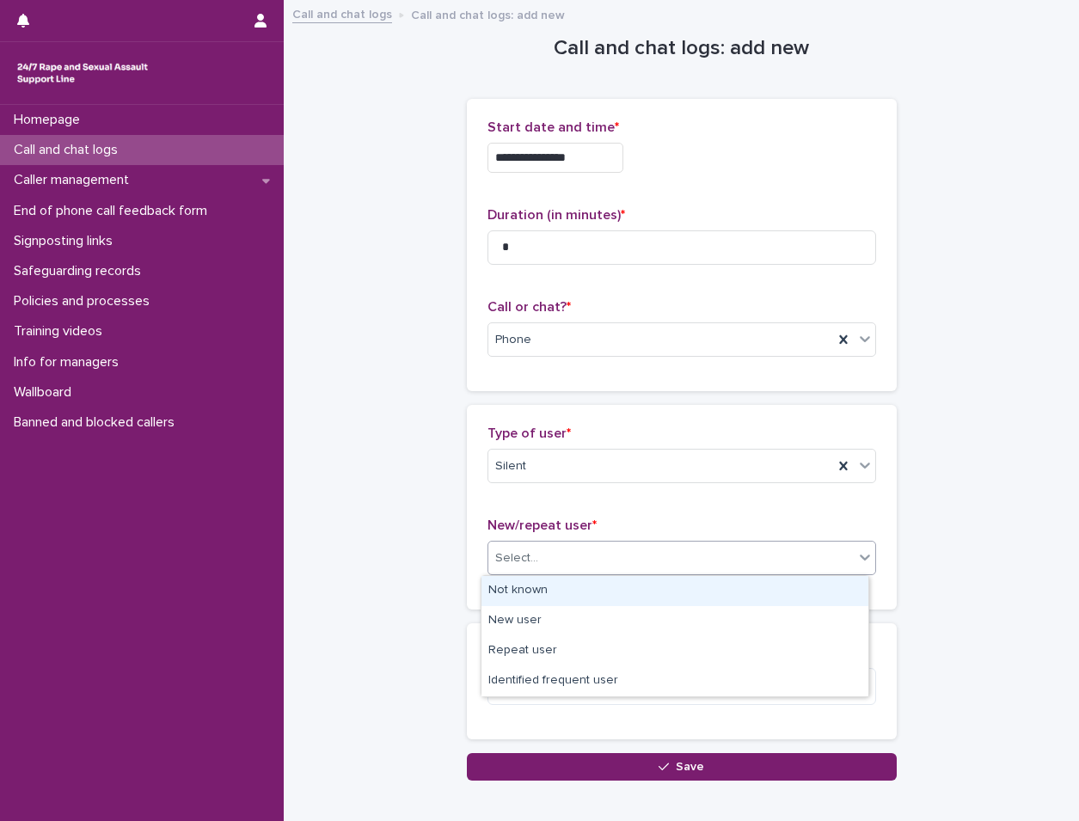
click at [546, 593] on div "Not known" at bounding box center [675, 591] width 387 height 30
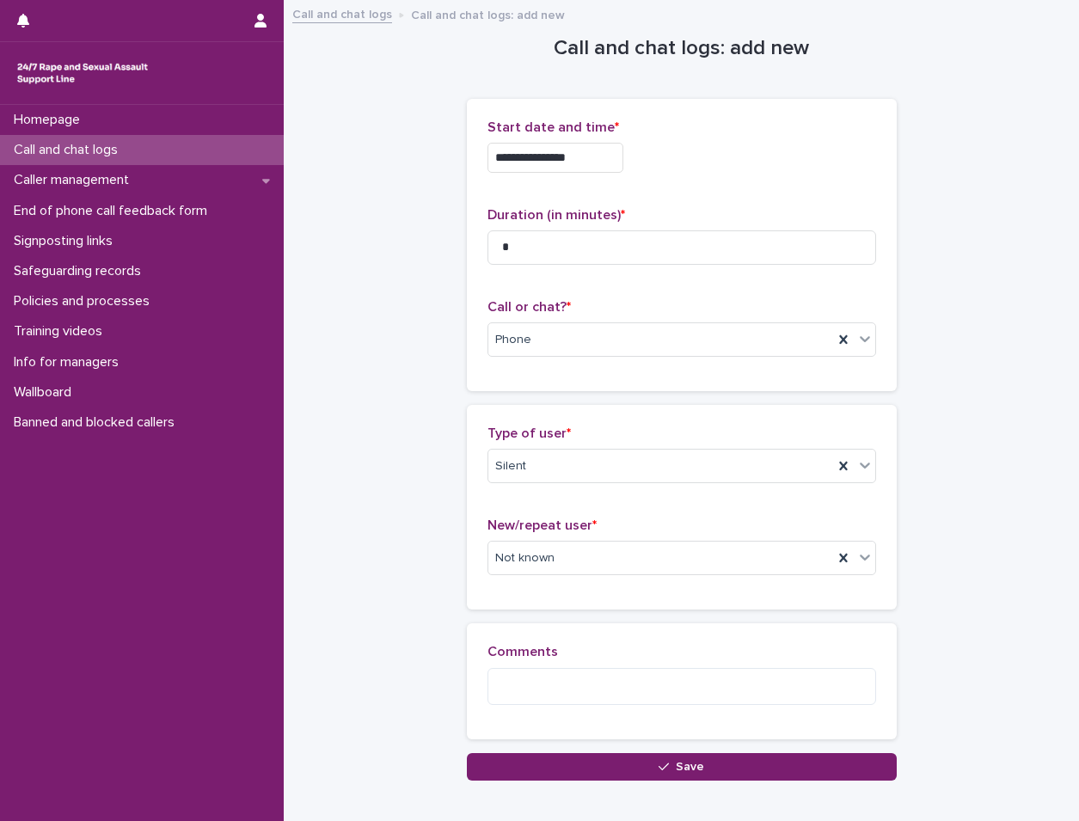
click at [593, 747] on div "Loading... Saving… Comments" at bounding box center [682, 688] width 430 height 129
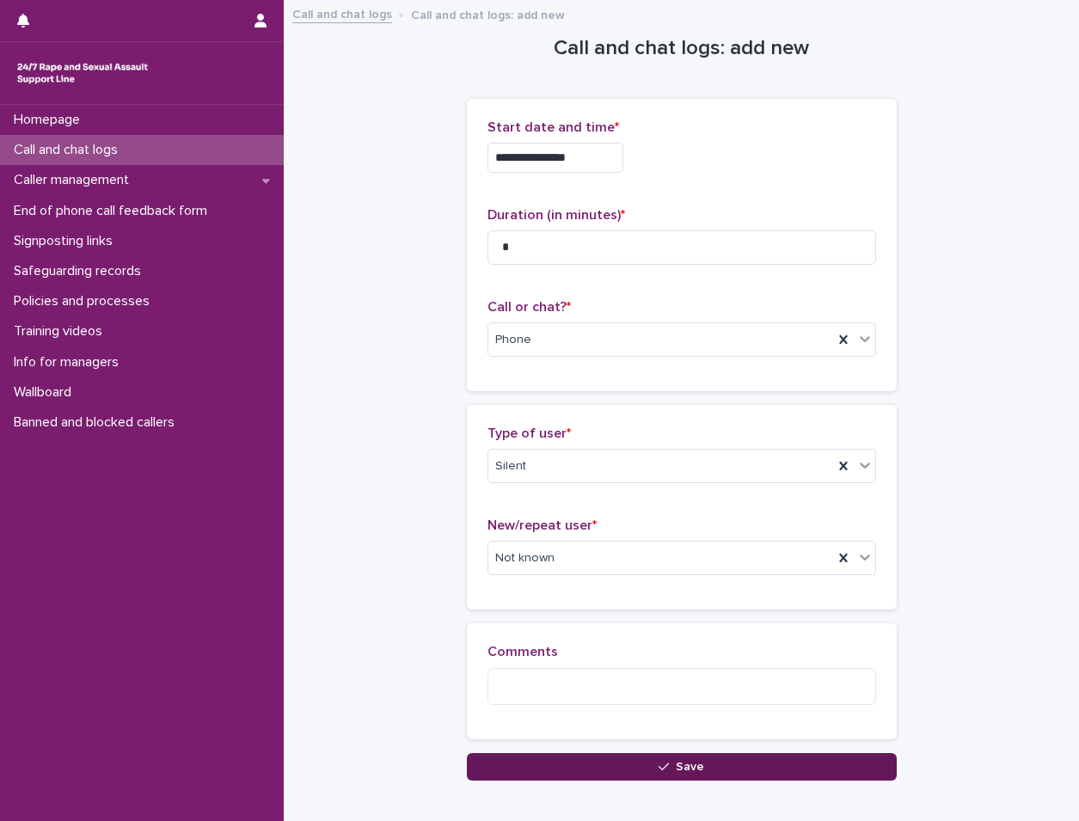
click at [591, 769] on button "Save" at bounding box center [682, 767] width 430 height 28
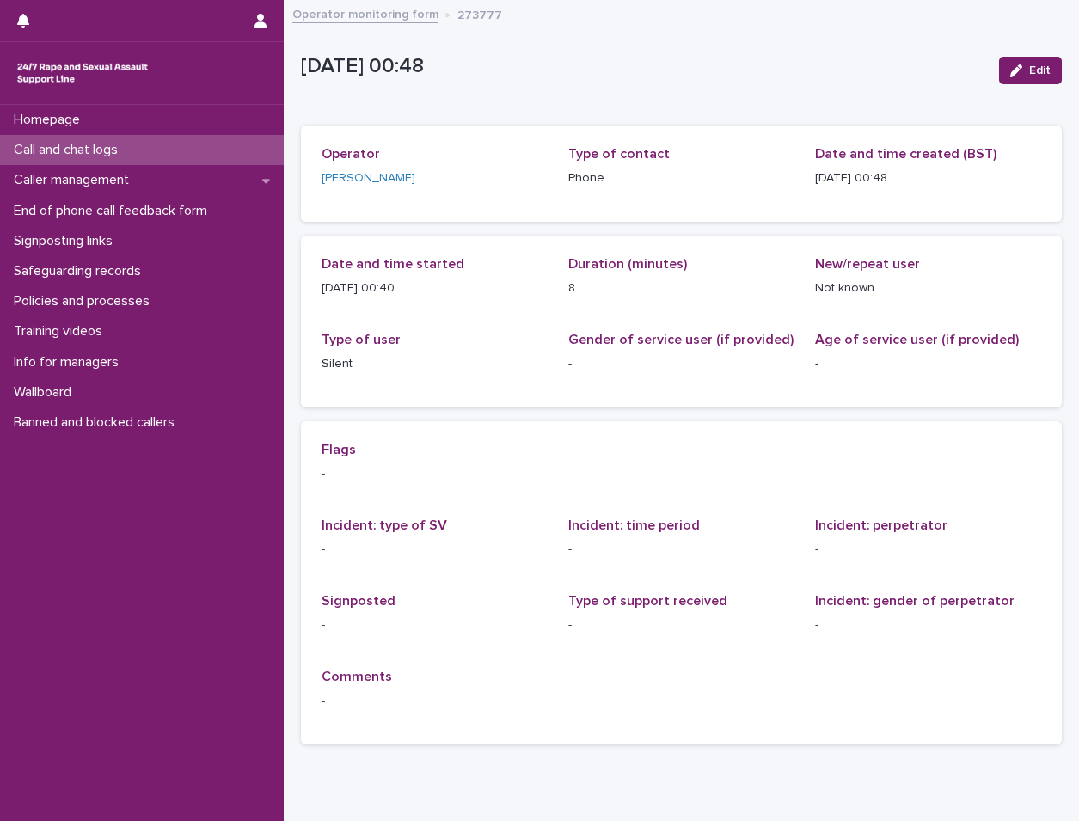
click at [110, 151] on p "Call and chat logs" at bounding box center [69, 150] width 125 height 16
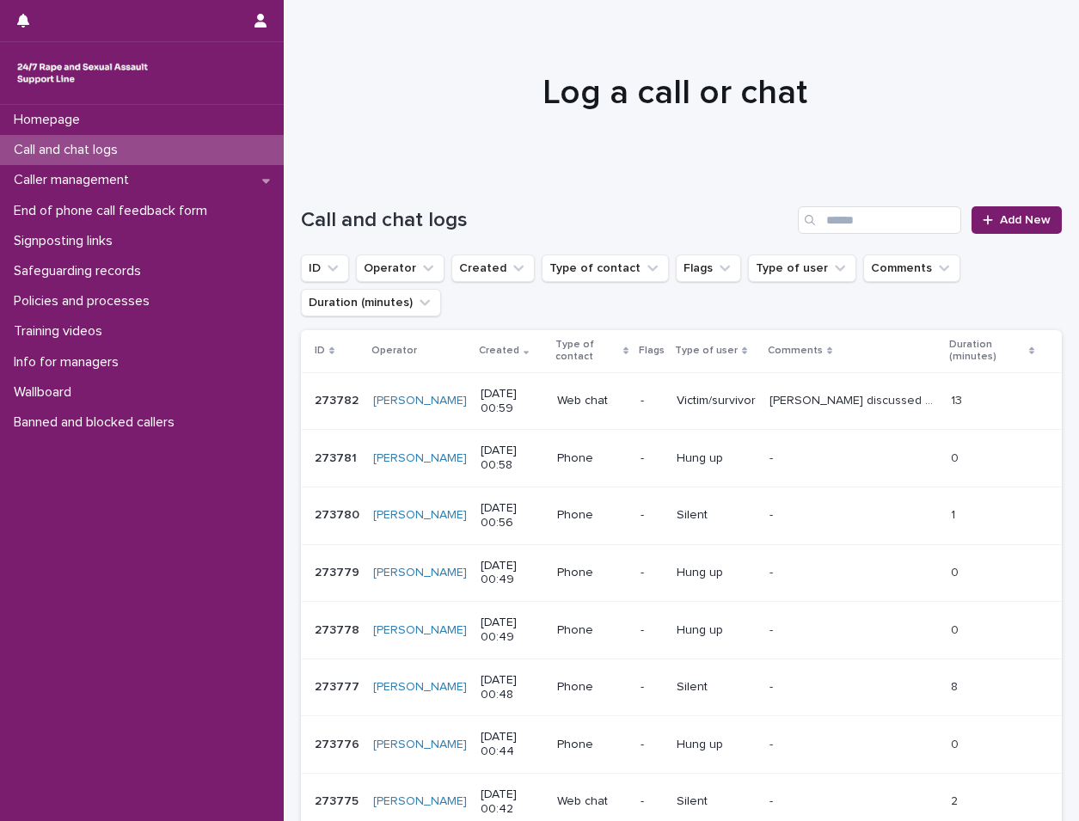
click at [249, 147] on div "Call and chat logs" at bounding box center [142, 150] width 284 height 30
click at [1000, 224] on span "Add New" at bounding box center [1025, 220] width 51 height 12
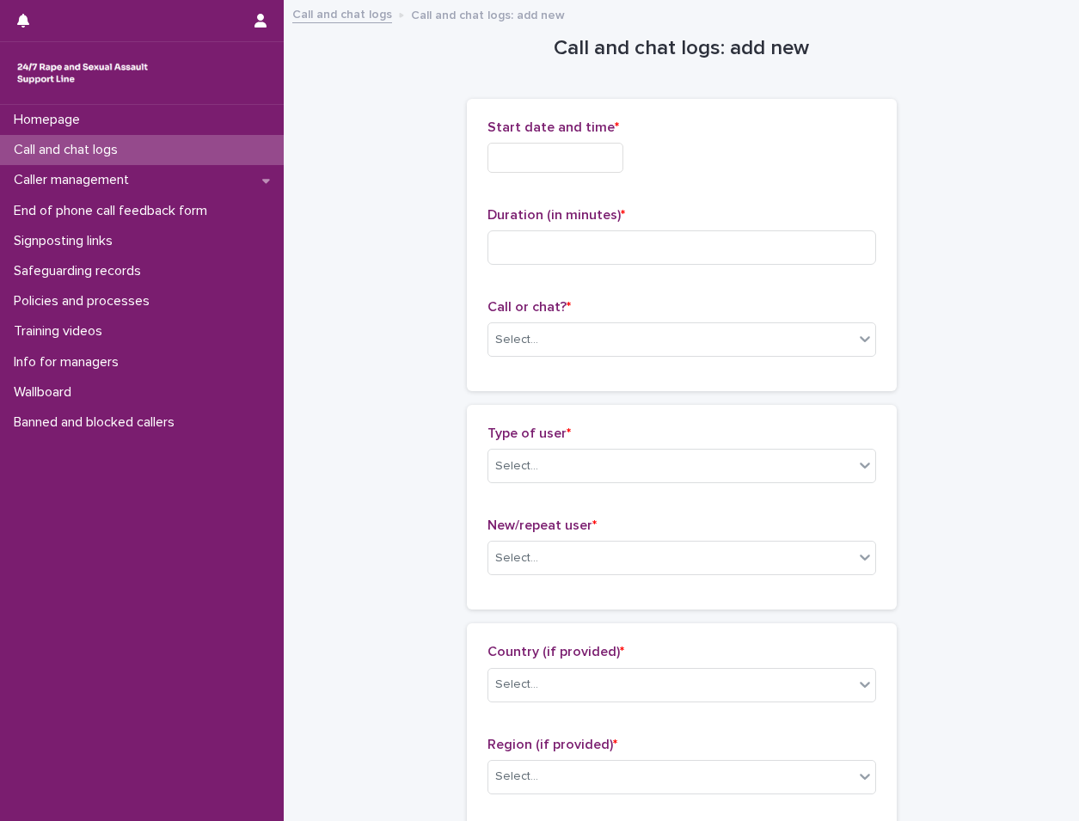
click at [582, 147] on input "text" at bounding box center [556, 158] width 136 height 30
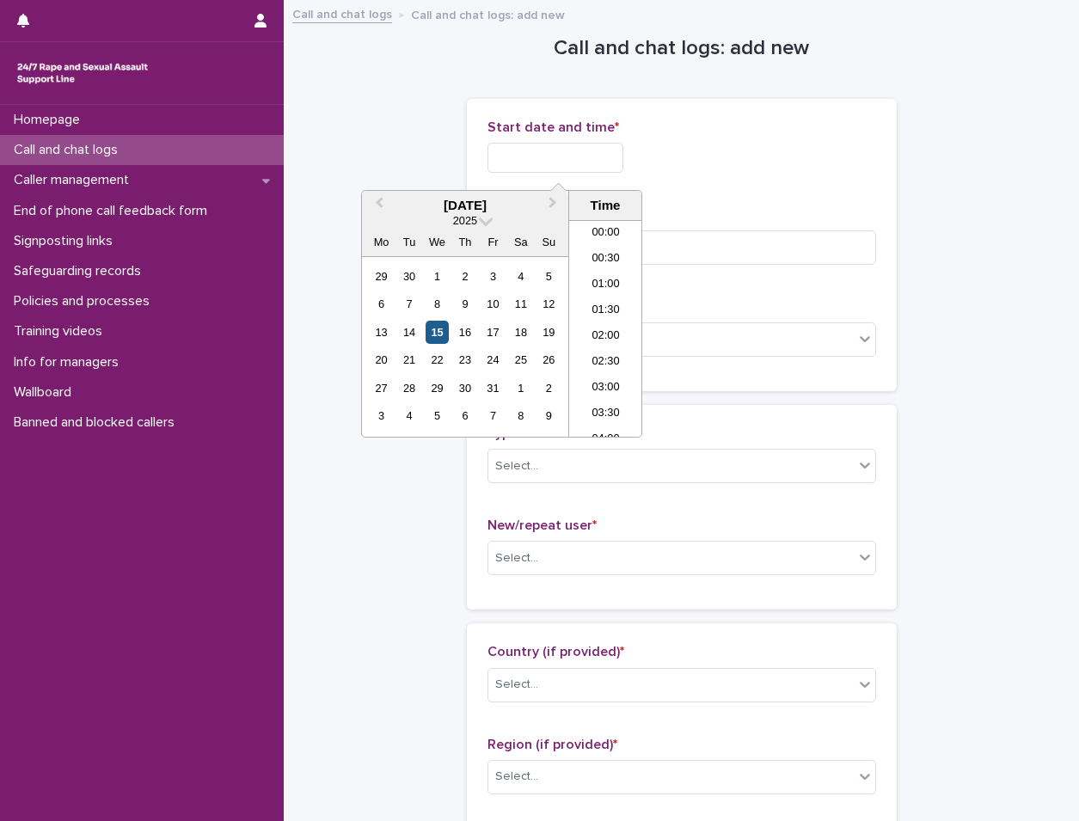
click at [427, 329] on div "15" at bounding box center [437, 332] width 23 height 23
click at [610, 274] on li "01:00" at bounding box center [605, 286] width 73 height 26
click at [596, 150] on input "**********" at bounding box center [556, 158] width 136 height 30
type input "**********"
click at [710, 212] on p "Duration (in minutes) *" at bounding box center [682, 215] width 389 height 16
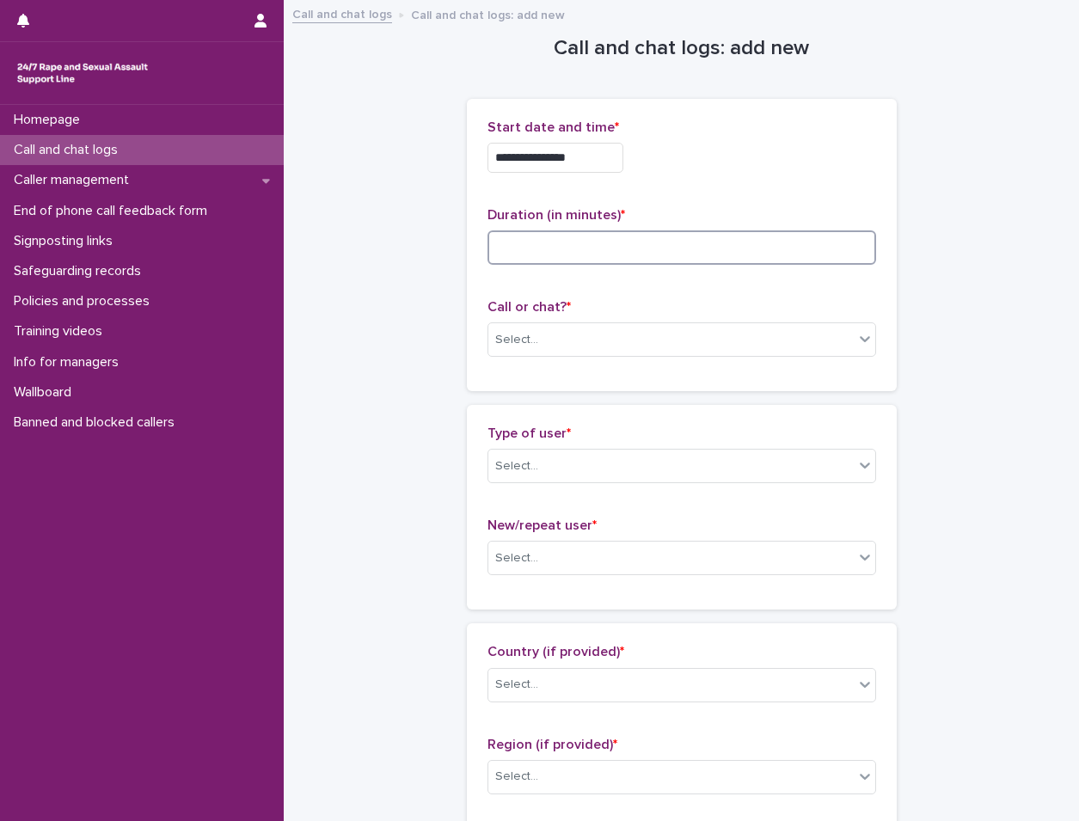
click at [711, 230] on input at bounding box center [682, 247] width 389 height 34
type input "*"
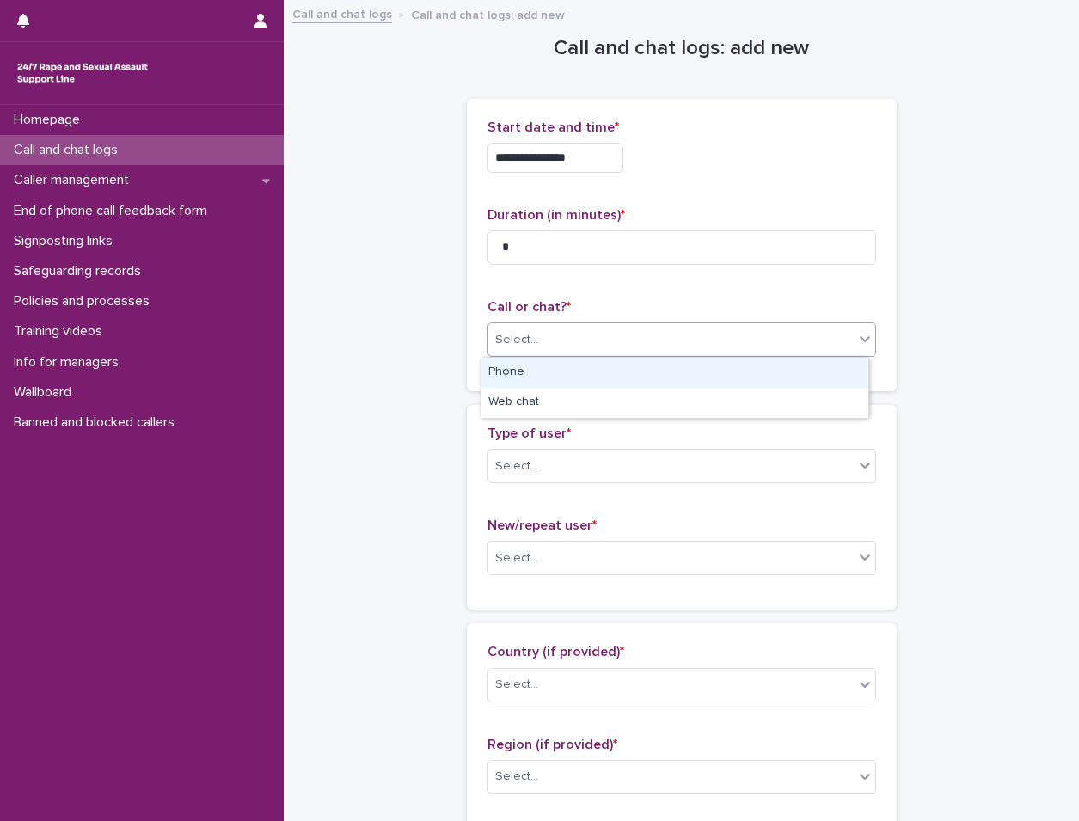
click at [728, 339] on div "Select..." at bounding box center [672, 340] width 366 height 28
click at [725, 366] on div "Phone" at bounding box center [675, 373] width 387 height 30
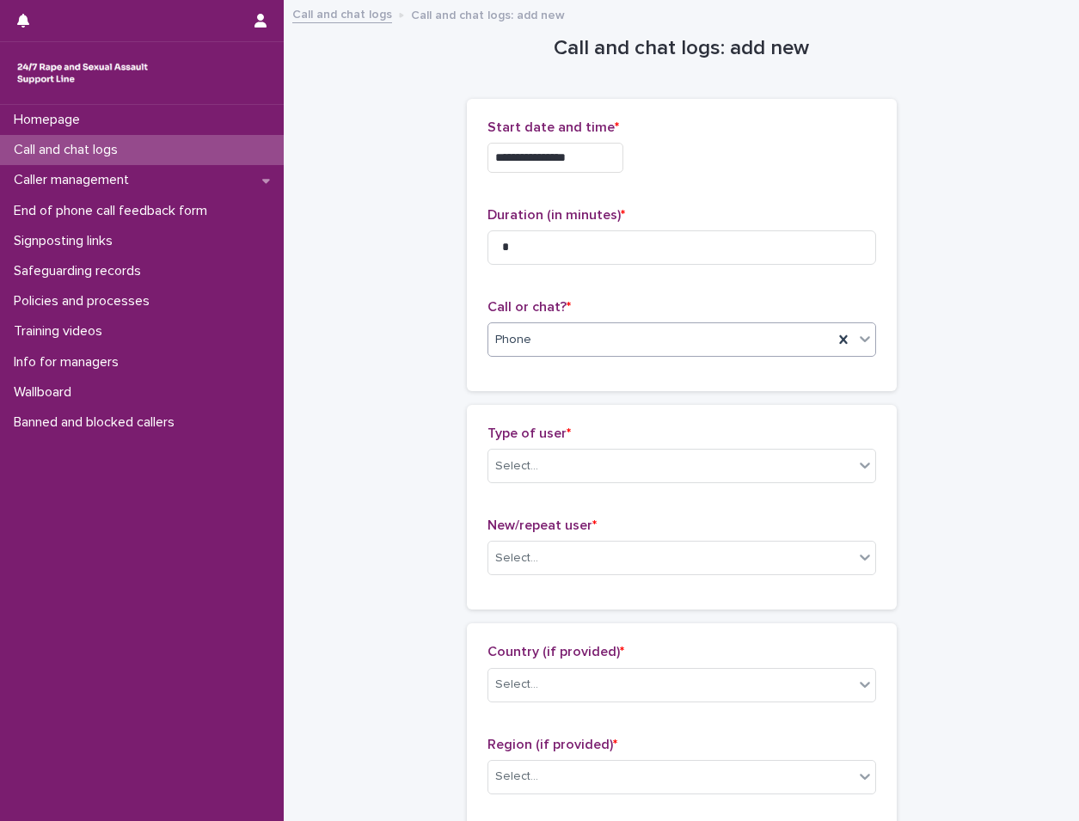
click at [709, 444] on div "Type of user * Select..." at bounding box center [682, 461] width 389 height 71
click at [711, 489] on div "Type of user * Select..." at bounding box center [682, 461] width 389 height 71
click at [721, 443] on div "Type of user * Select..." at bounding box center [682, 461] width 389 height 71
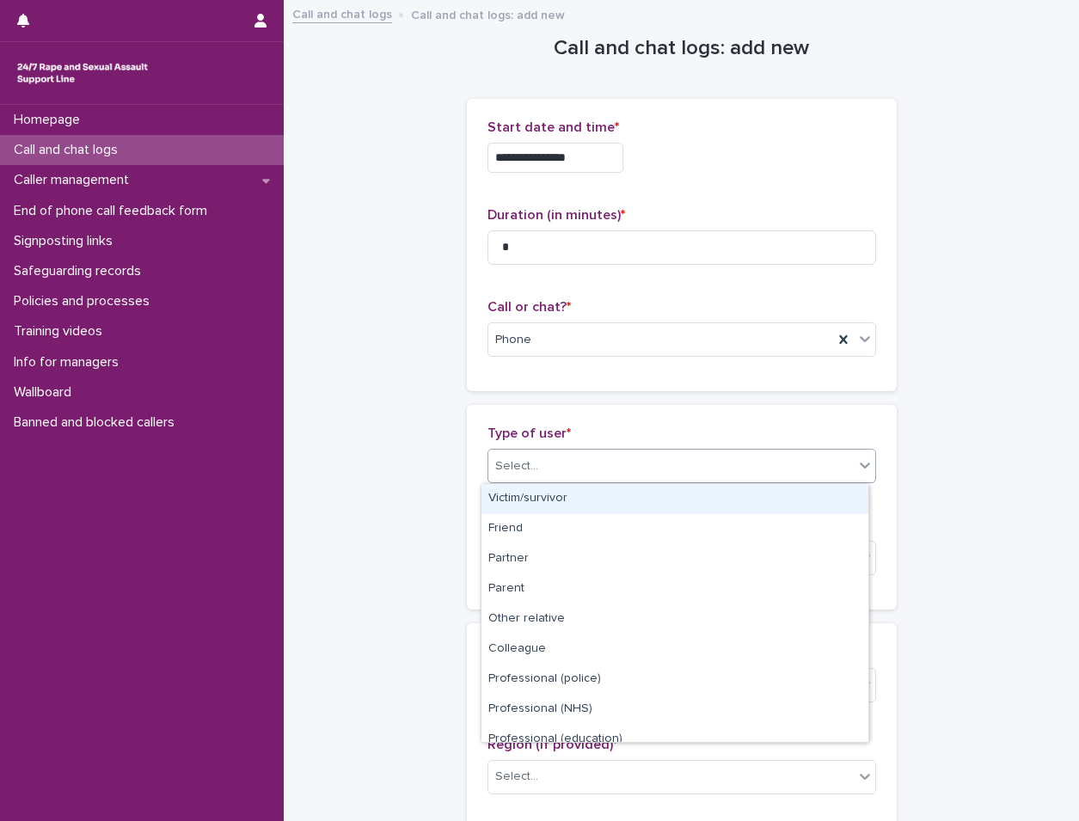
click at [722, 474] on div "Select..." at bounding box center [672, 466] width 366 height 28
click at [716, 506] on div "Victim/survivor" at bounding box center [675, 499] width 387 height 30
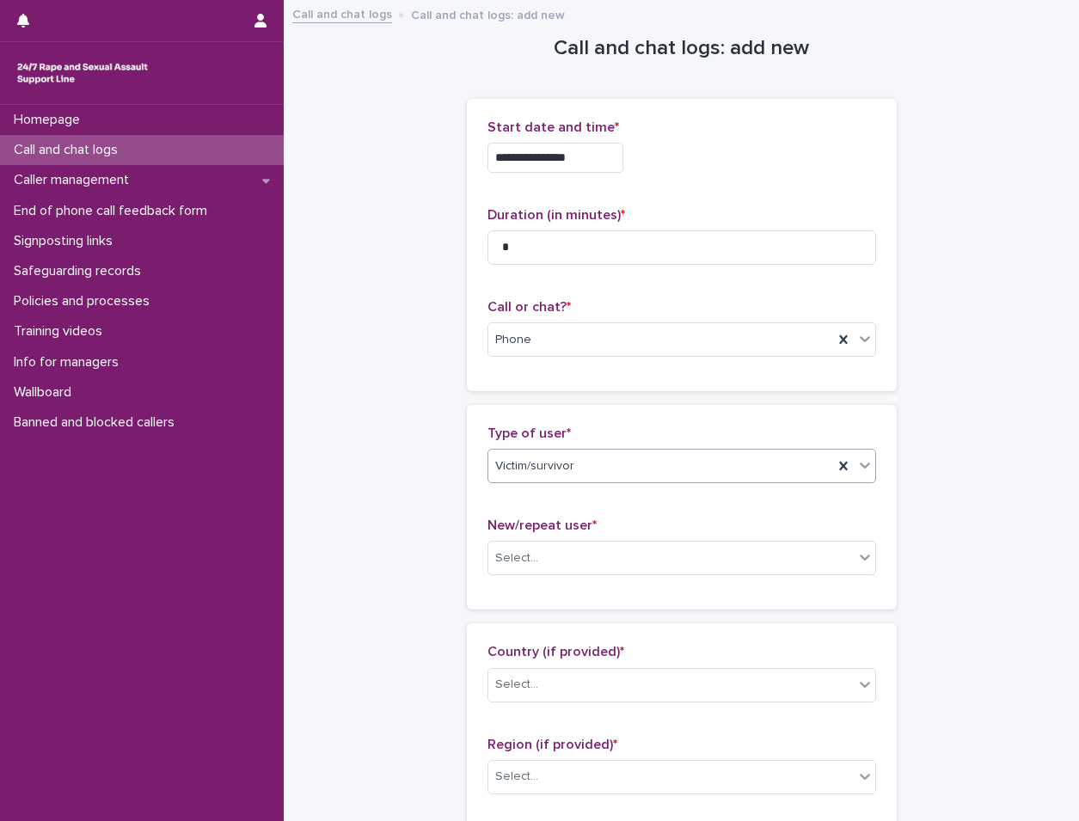
click at [722, 463] on div "Victim/survivor" at bounding box center [661, 466] width 345 height 28
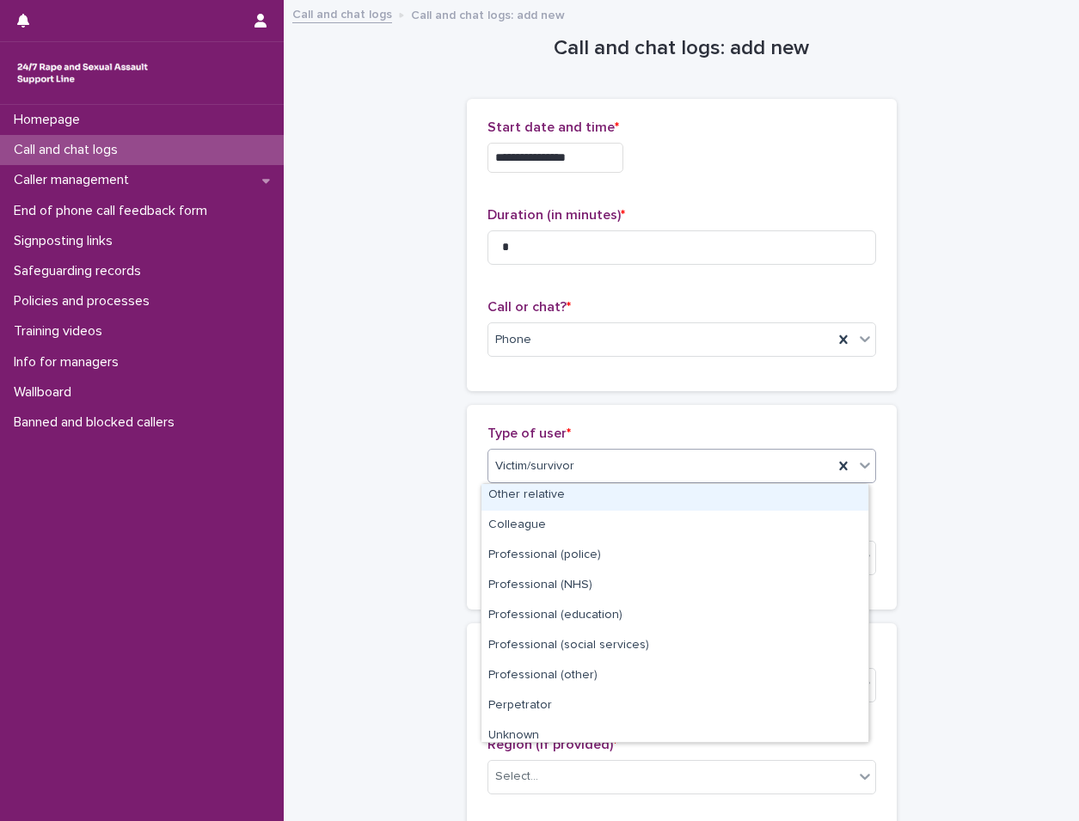
scroll to position [194, 0]
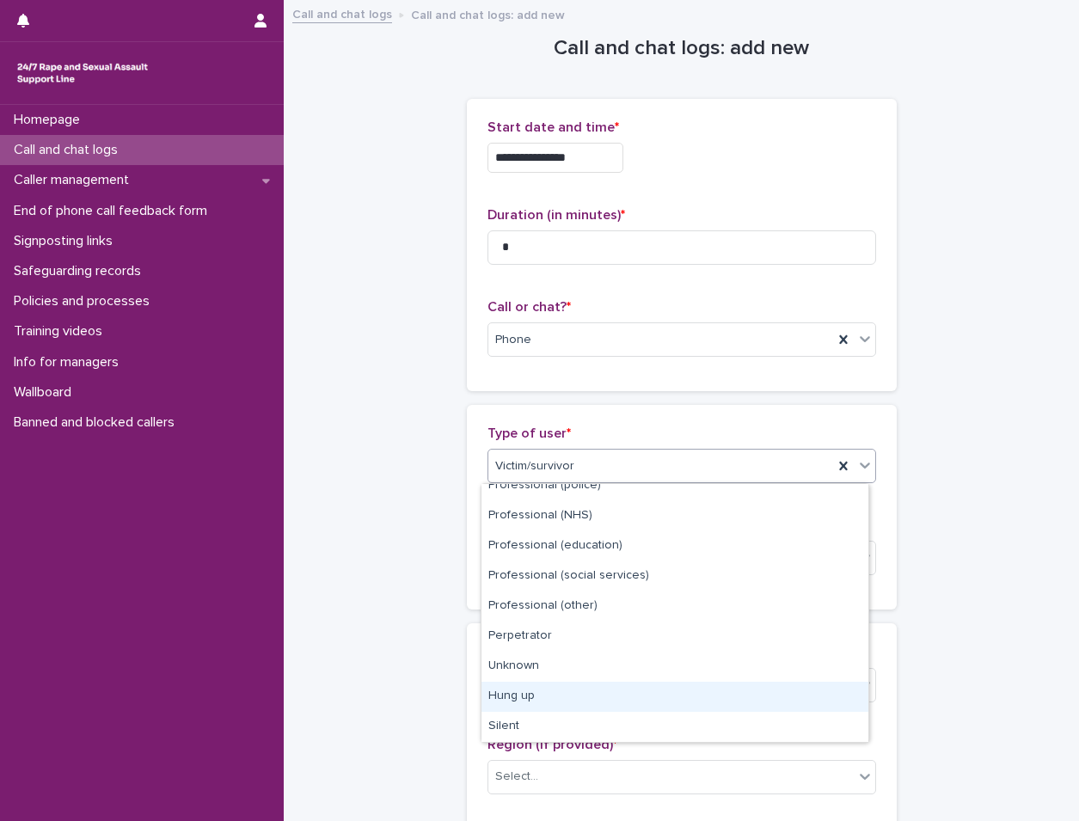
click at [649, 691] on div "Hung up" at bounding box center [675, 697] width 387 height 30
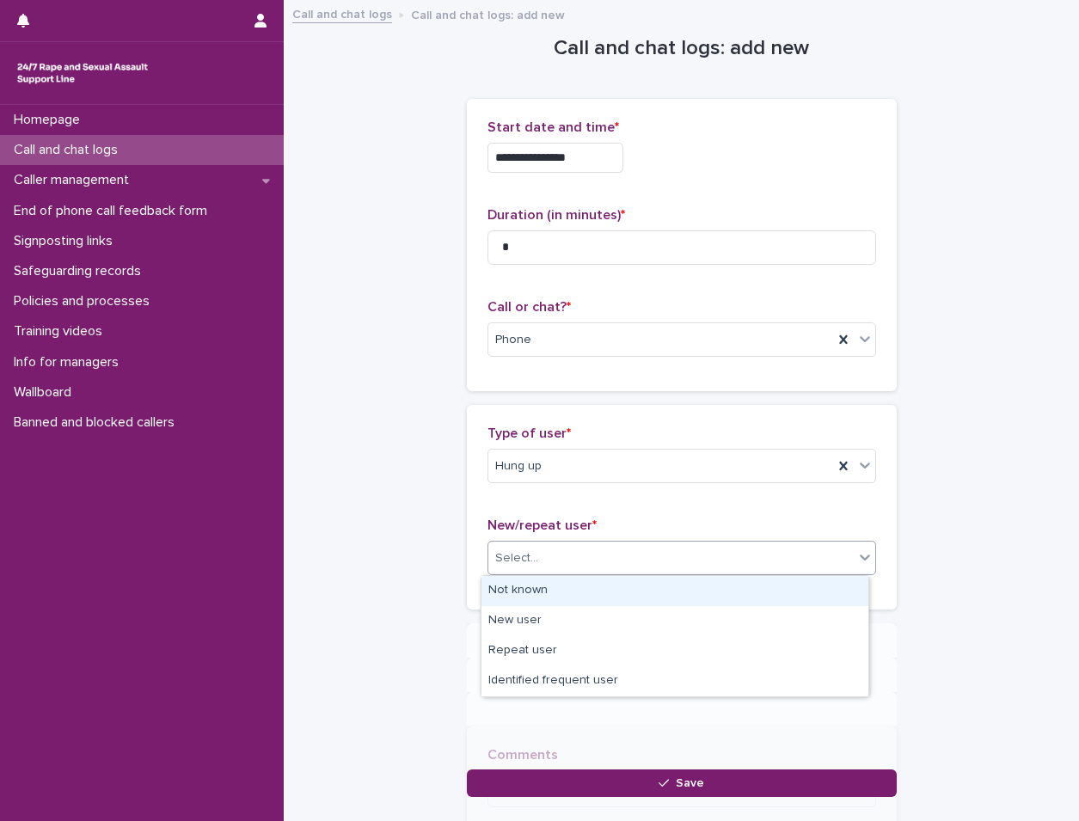
click at [666, 562] on div "Select..." at bounding box center [672, 558] width 366 height 28
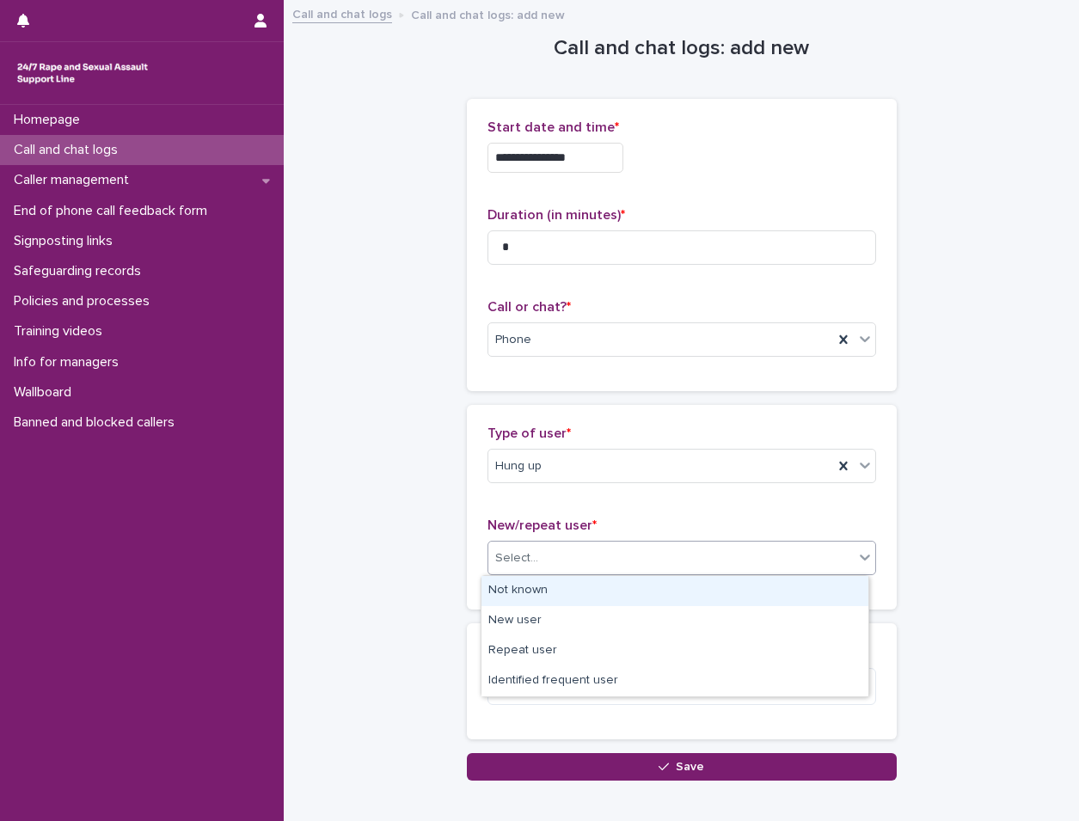
click at [669, 586] on div "Not known" at bounding box center [675, 591] width 387 height 30
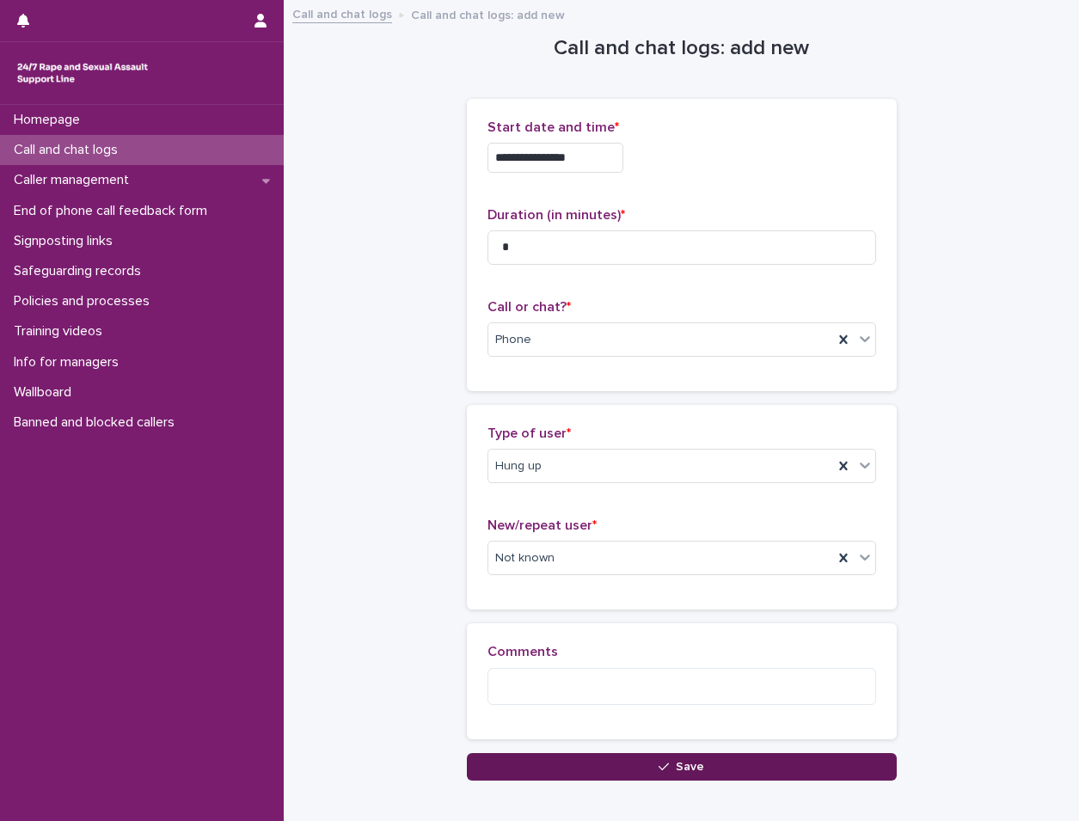
click at [653, 753] on button "Save" at bounding box center [682, 767] width 430 height 28
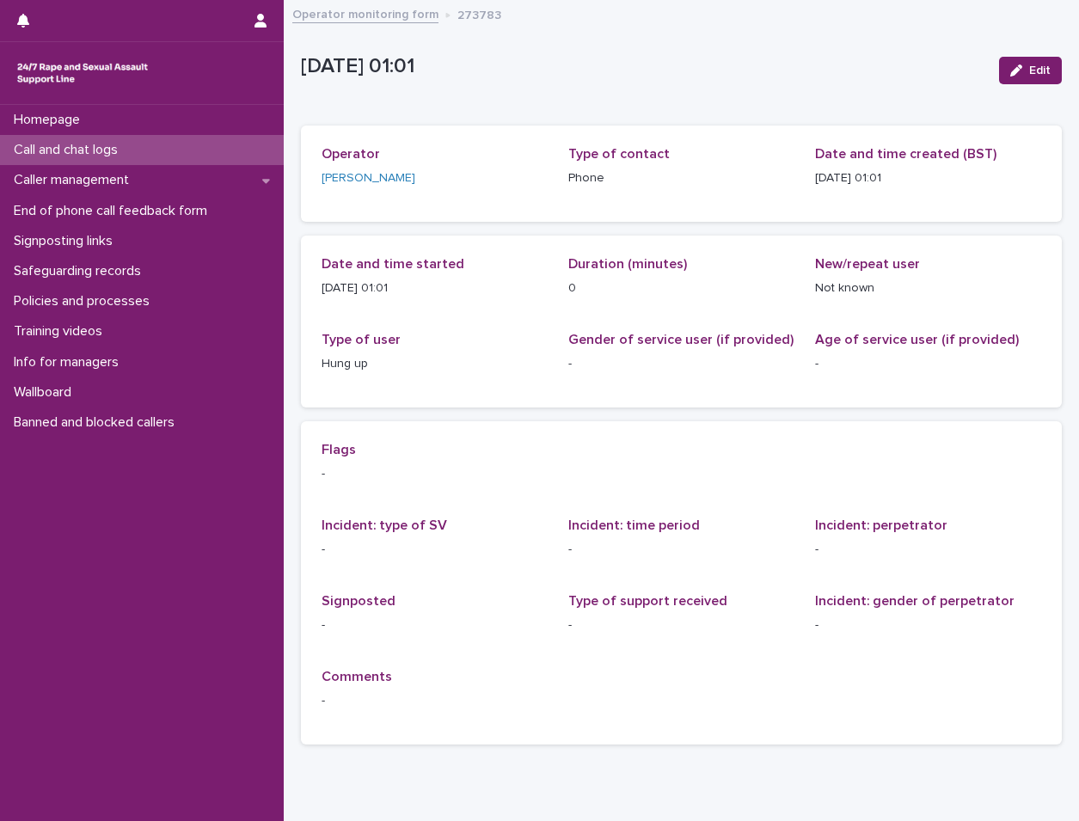
click at [523, 37] on div "15/10/2025 01:01 Edit" at bounding box center [681, 70] width 761 height 69
click at [165, 148] on div "Call and chat logs" at bounding box center [142, 150] width 284 height 30
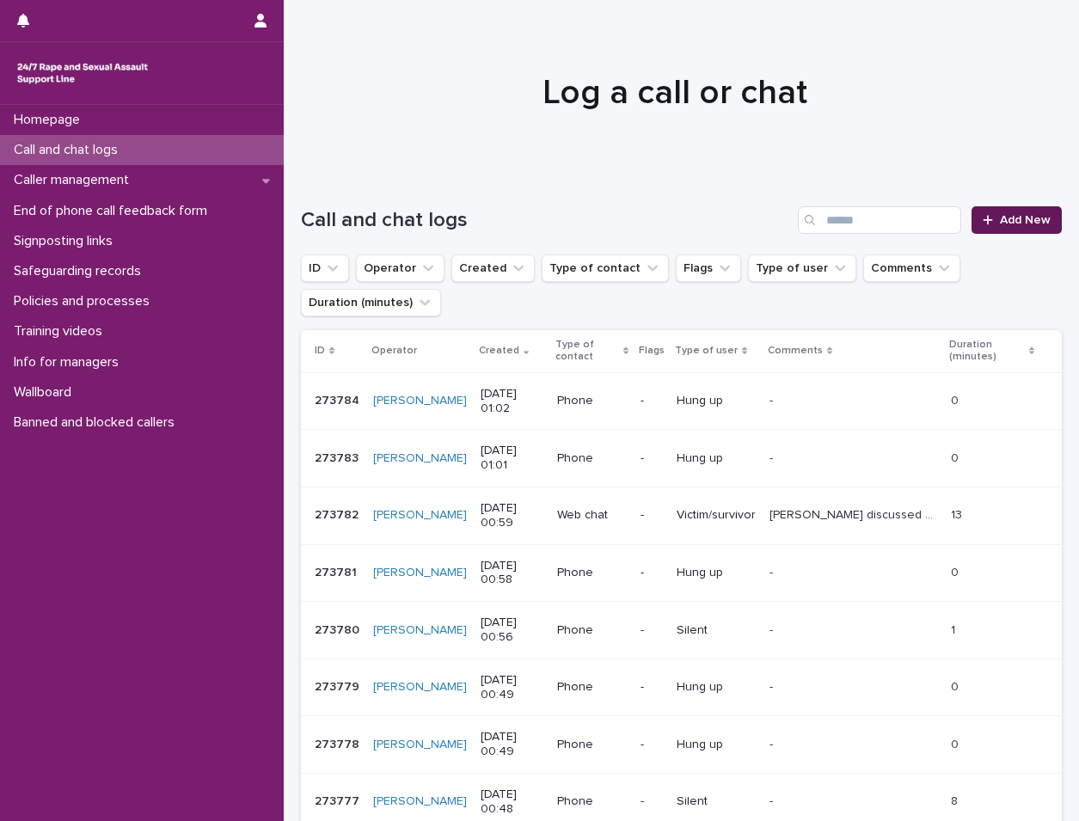
click at [1018, 229] on link "Add New" at bounding box center [1017, 220] width 90 height 28
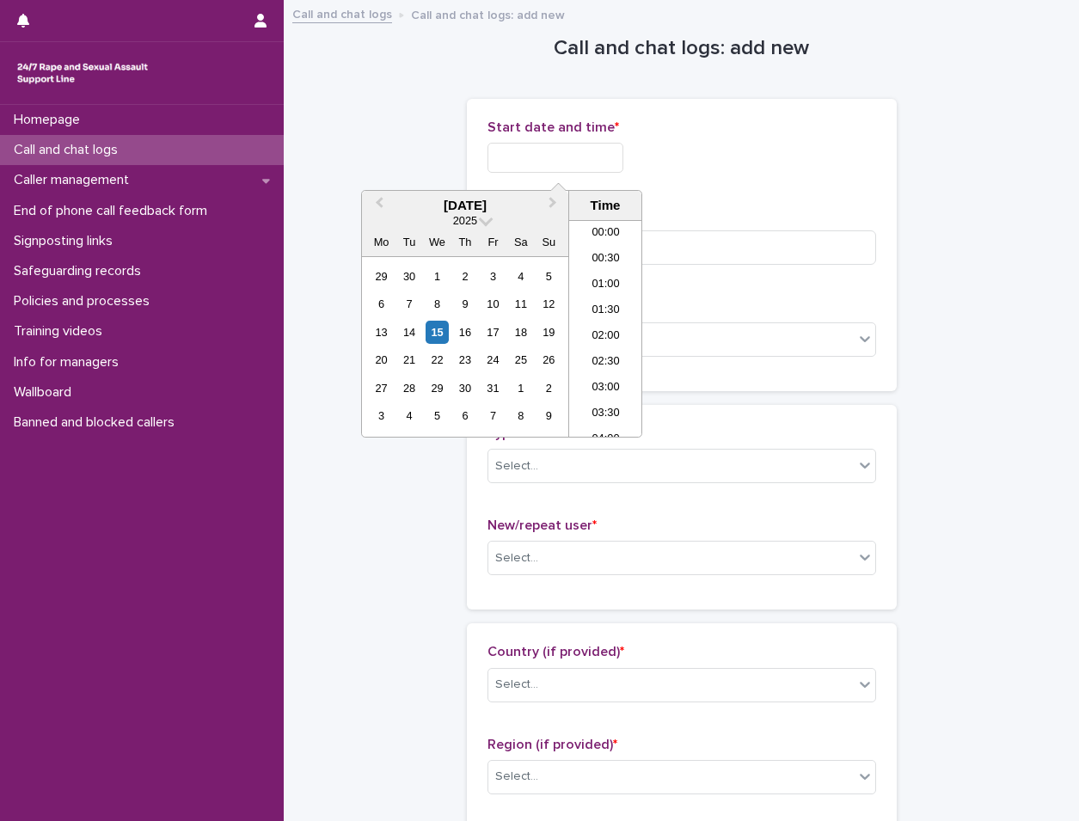
click at [567, 153] on input "text" at bounding box center [556, 158] width 136 height 30
click at [439, 338] on div "15" at bounding box center [437, 332] width 23 height 23
click at [611, 282] on li "01:00" at bounding box center [605, 286] width 73 height 26
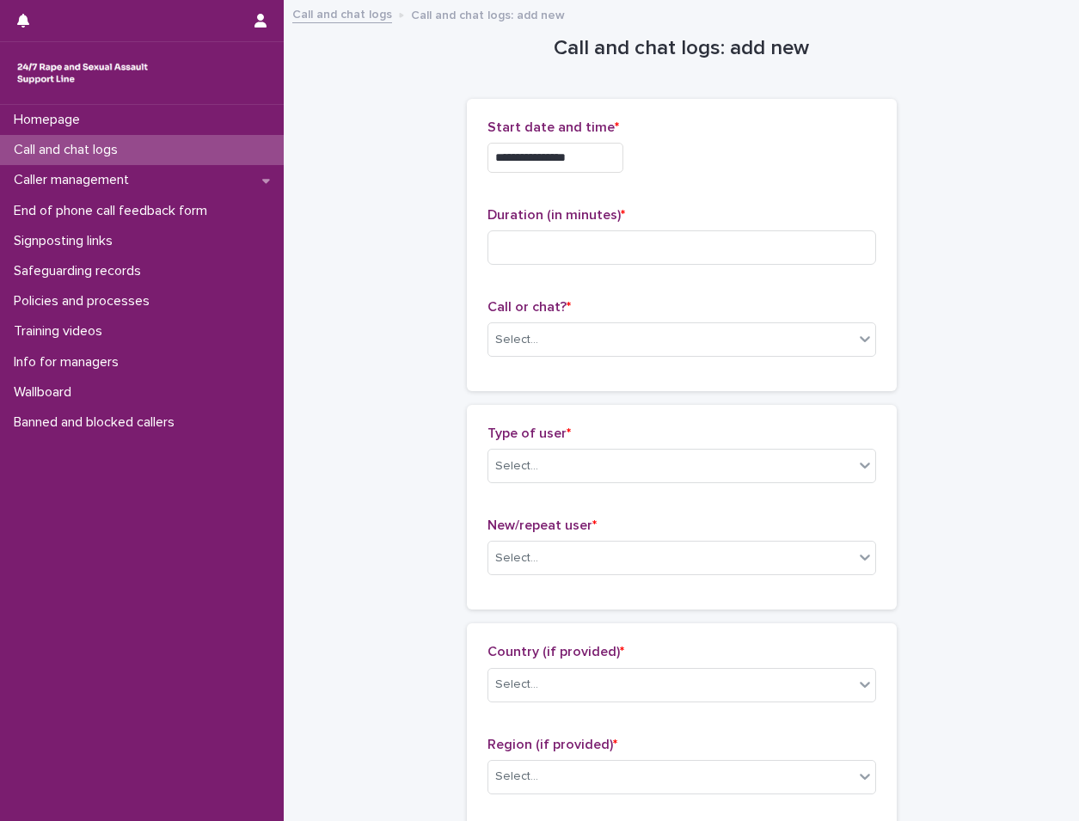
click at [614, 159] on input "**********" at bounding box center [556, 158] width 136 height 30
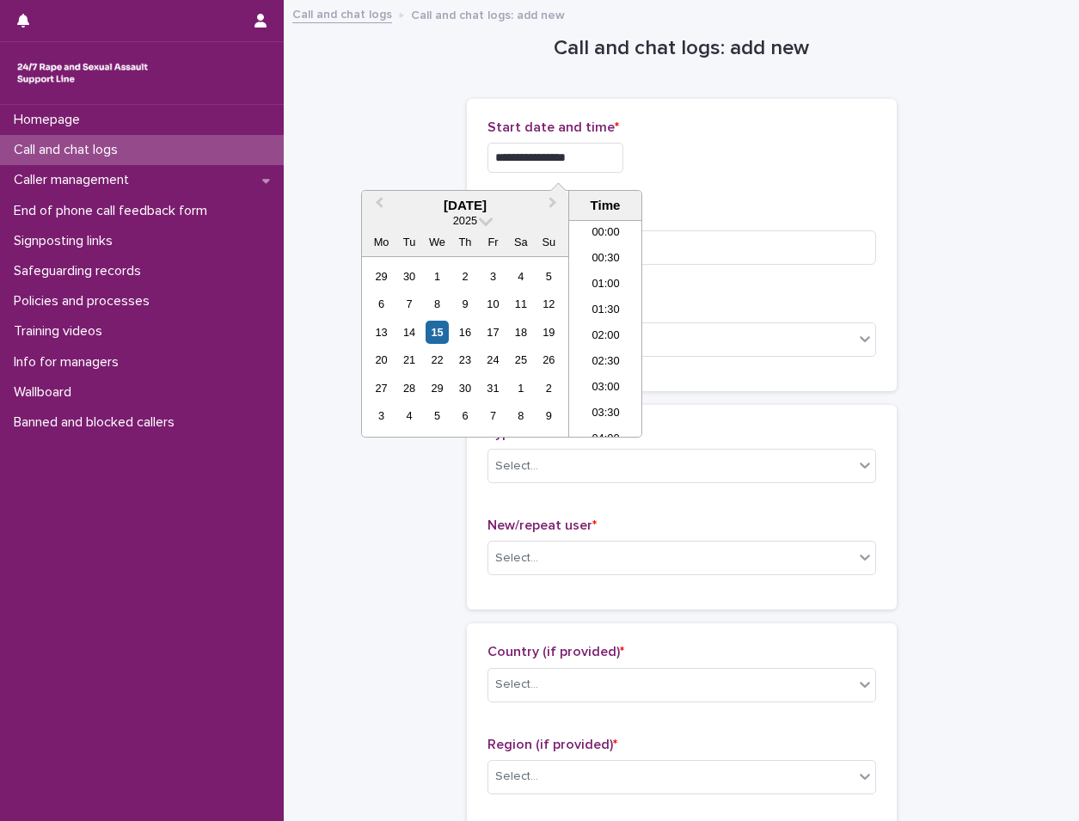
type input "**********"
click at [704, 164] on div "**********" at bounding box center [682, 158] width 389 height 30
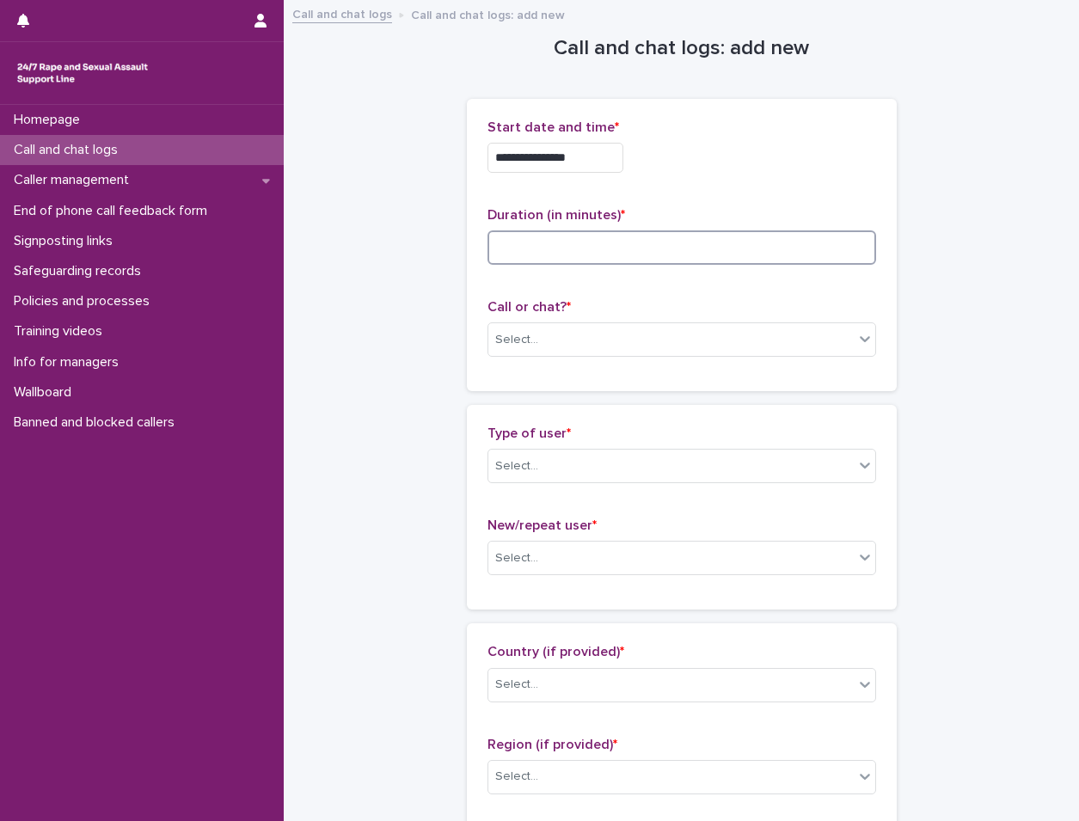
click at [638, 253] on input at bounding box center [682, 247] width 389 height 34
type input "*"
click at [613, 339] on div "Select..." at bounding box center [672, 340] width 366 height 28
click at [624, 347] on div "Select..." at bounding box center [672, 340] width 366 height 28
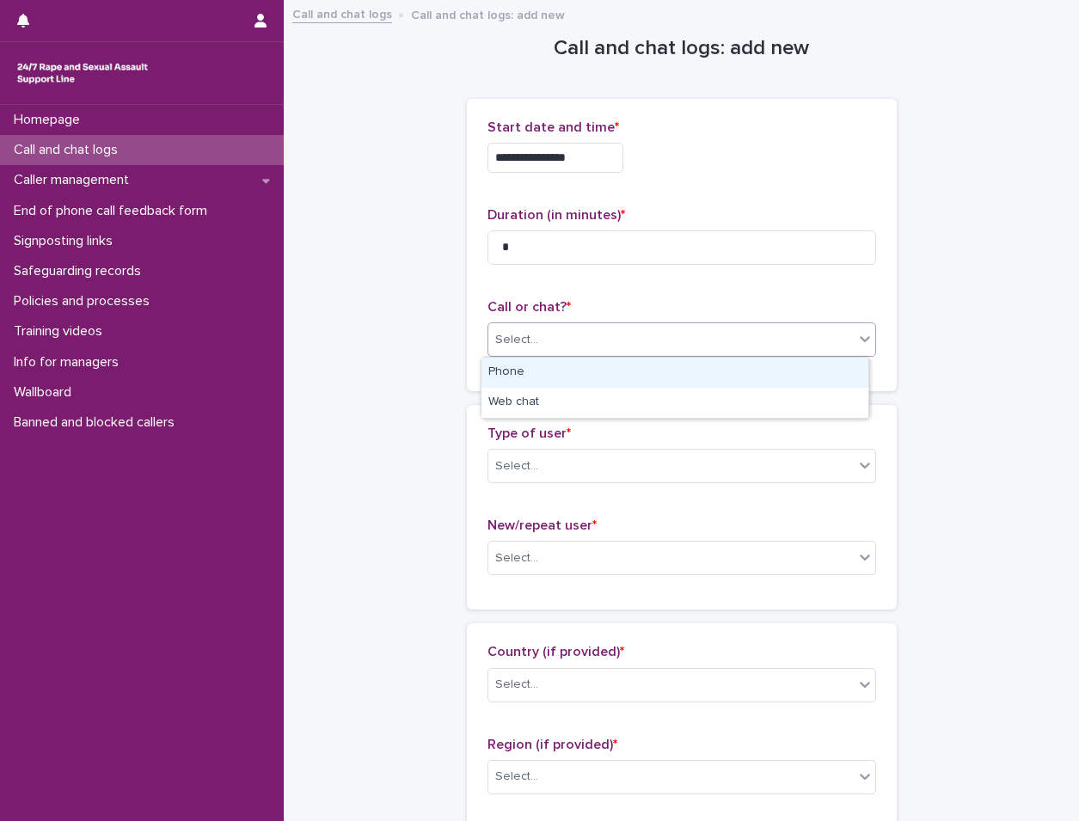
click at [620, 354] on div "Select..." at bounding box center [682, 340] width 389 height 34
click at [587, 378] on div "Phone" at bounding box center [675, 373] width 387 height 30
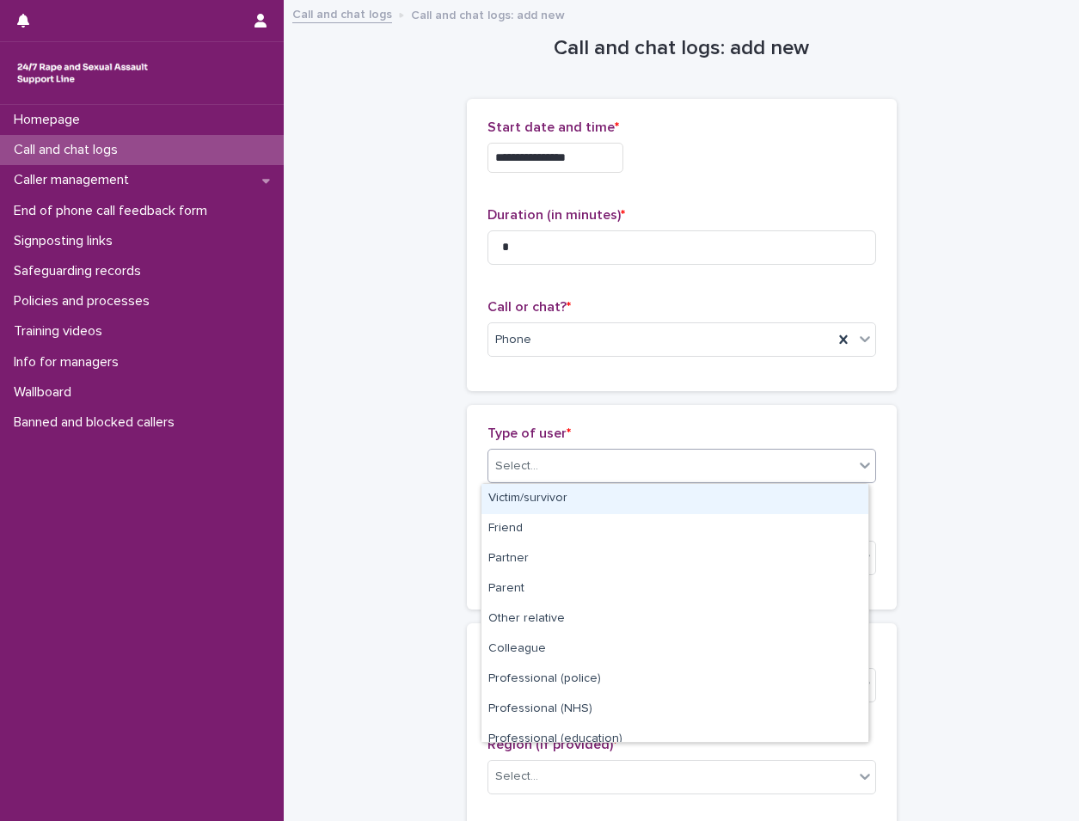
click at [566, 476] on div "Select..." at bounding box center [672, 466] width 366 height 28
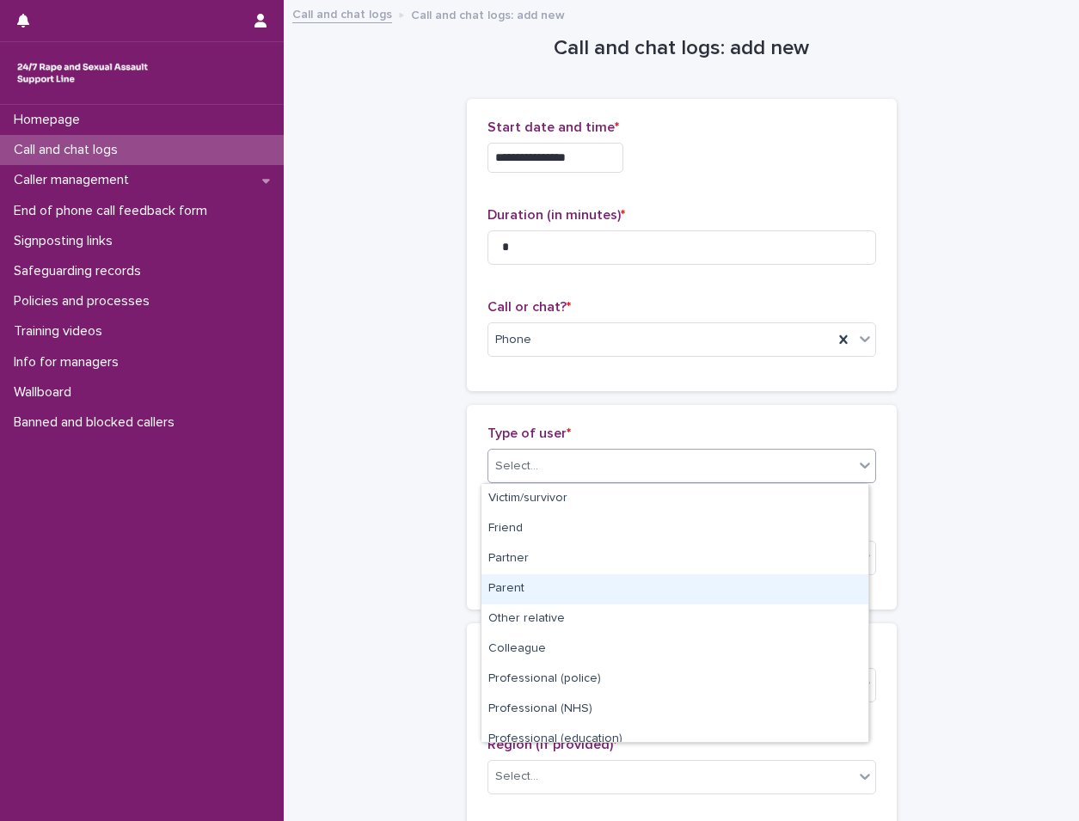
scroll to position [194, 0]
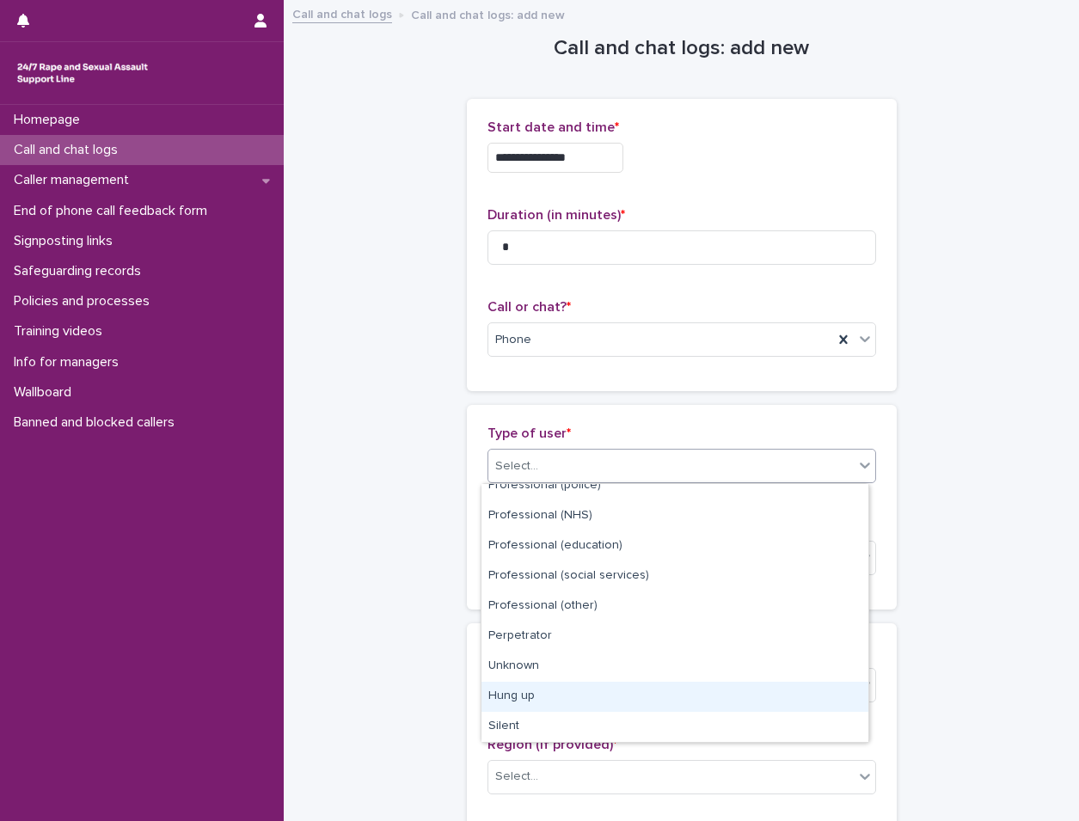
click at [543, 691] on div "Hung up" at bounding box center [675, 697] width 387 height 30
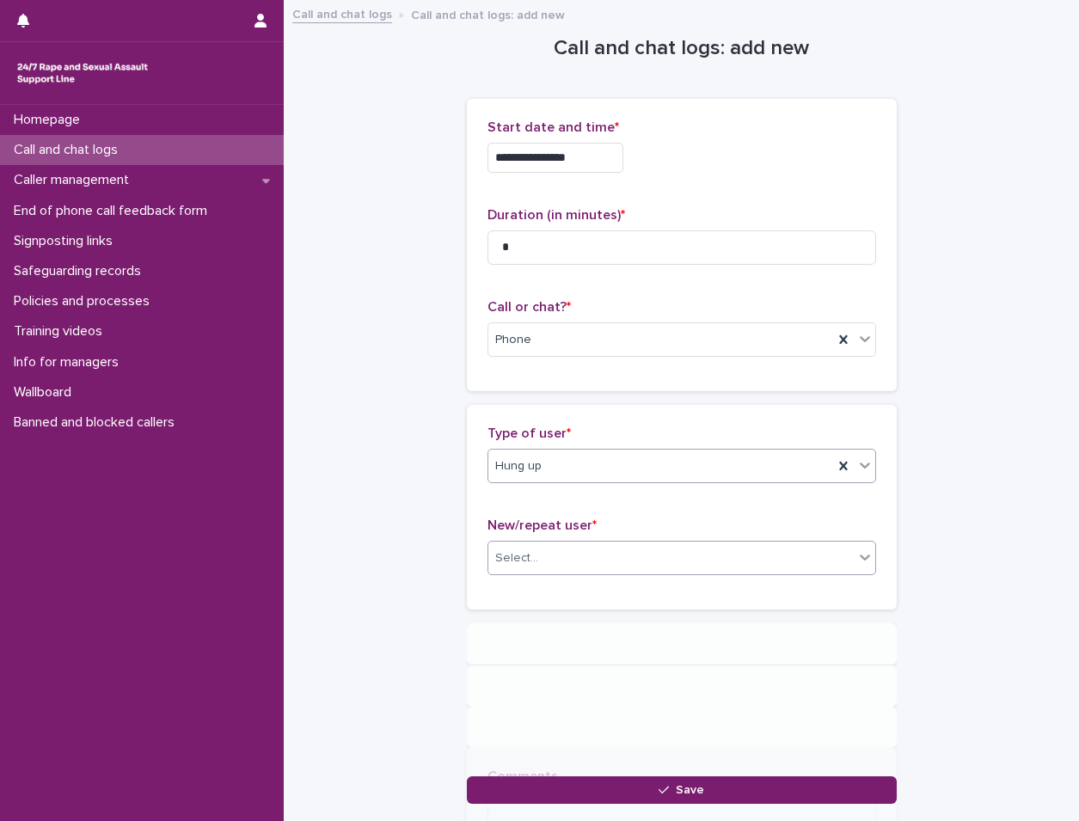
click at [587, 545] on div "Select..." at bounding box center [672, 558] width 366 height 28
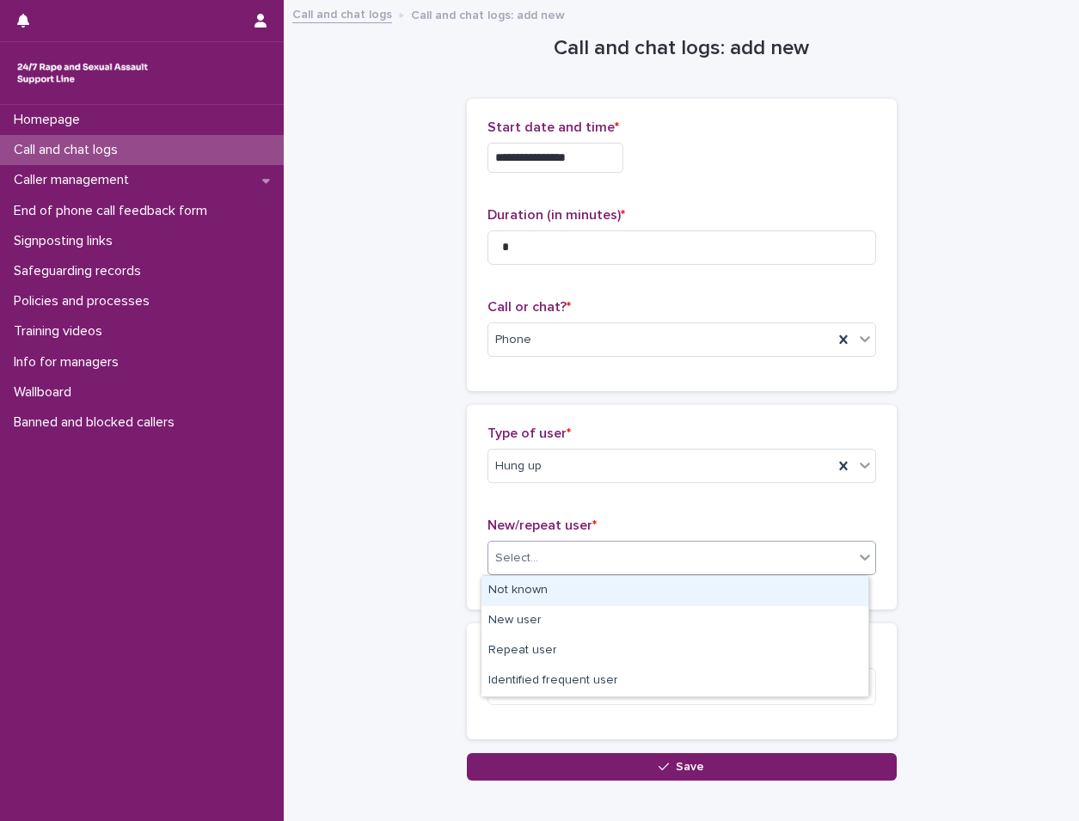
click at [553, 596] on div "Not known" at bounding box center [675, 591] width 387 height 30
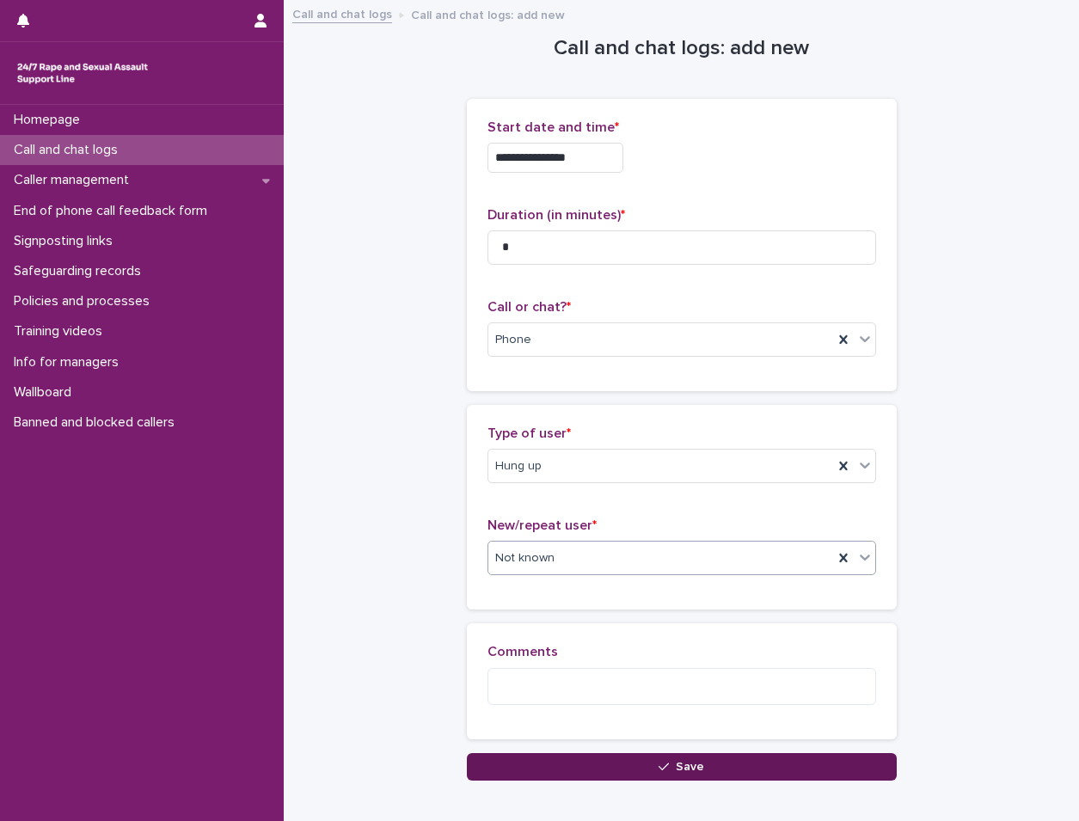
click at [538, 771] on button "Save" at bounding box center [682, 767] width 430 height 28
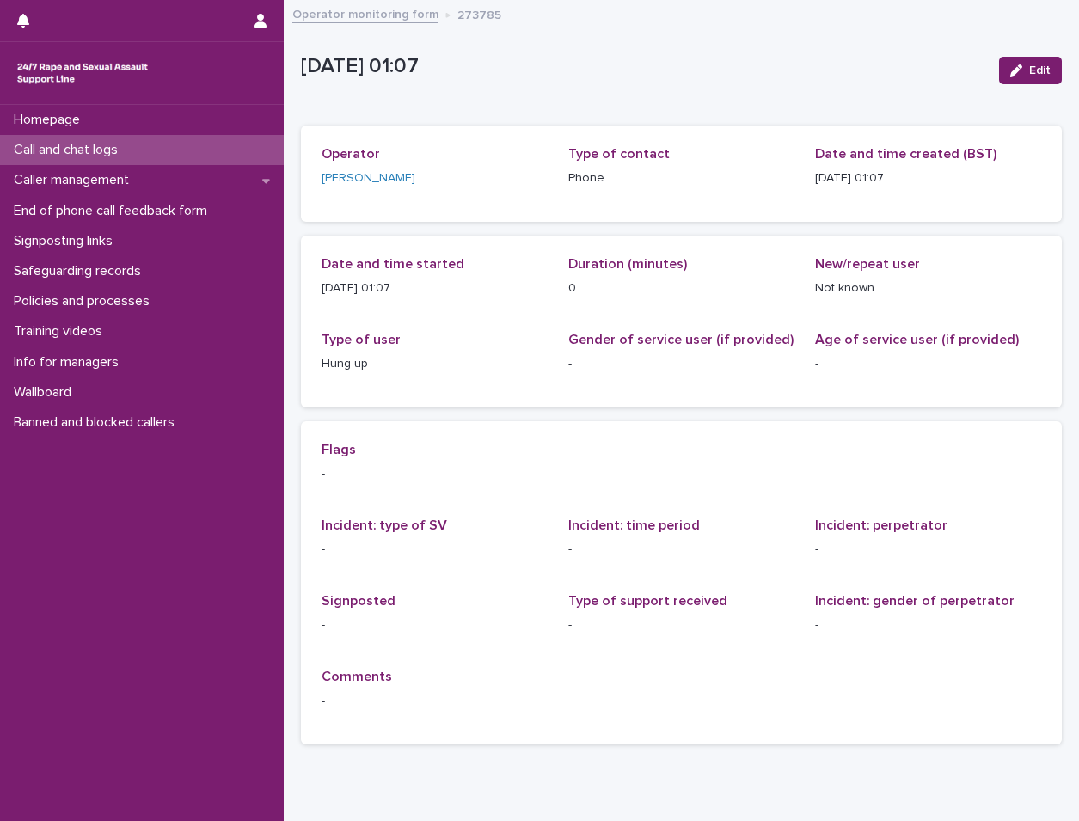
click at [238, 144] on div "Call and chat logs" at bounding box center [142, 150] width 284 height 30
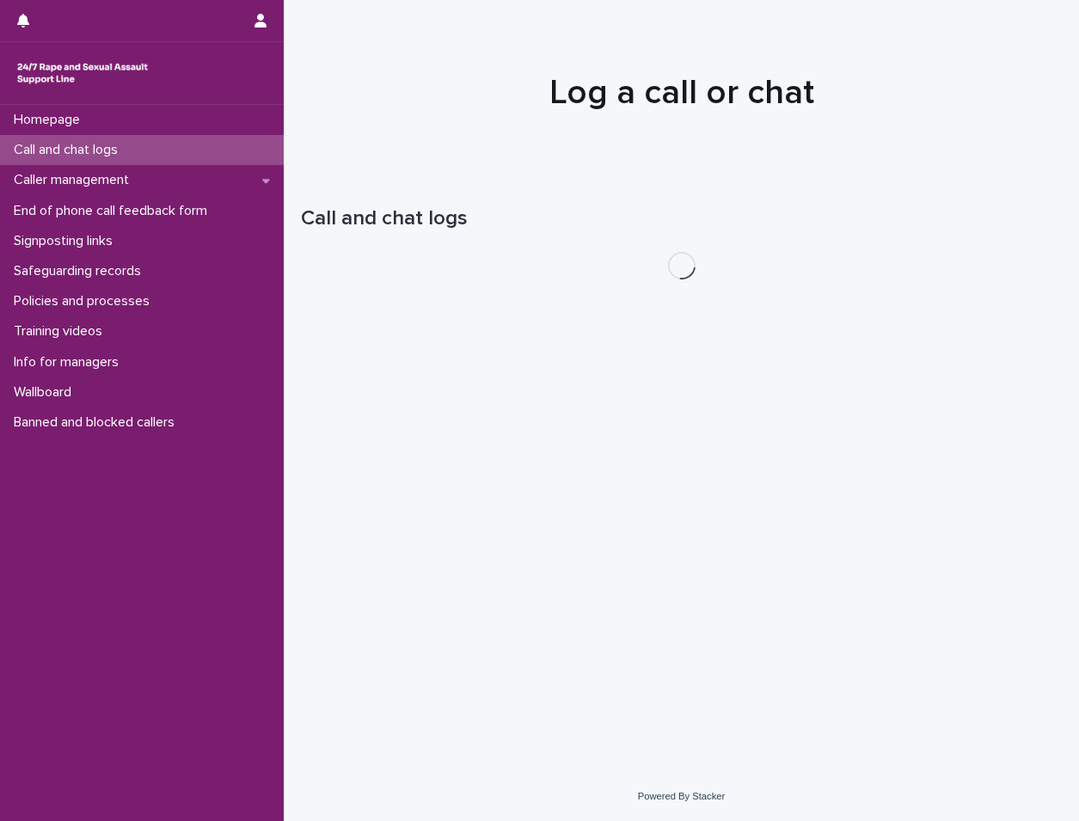
click at [238, 144] on div "Call and chat logs" at bounding box center [142, 150] width 284 height 30
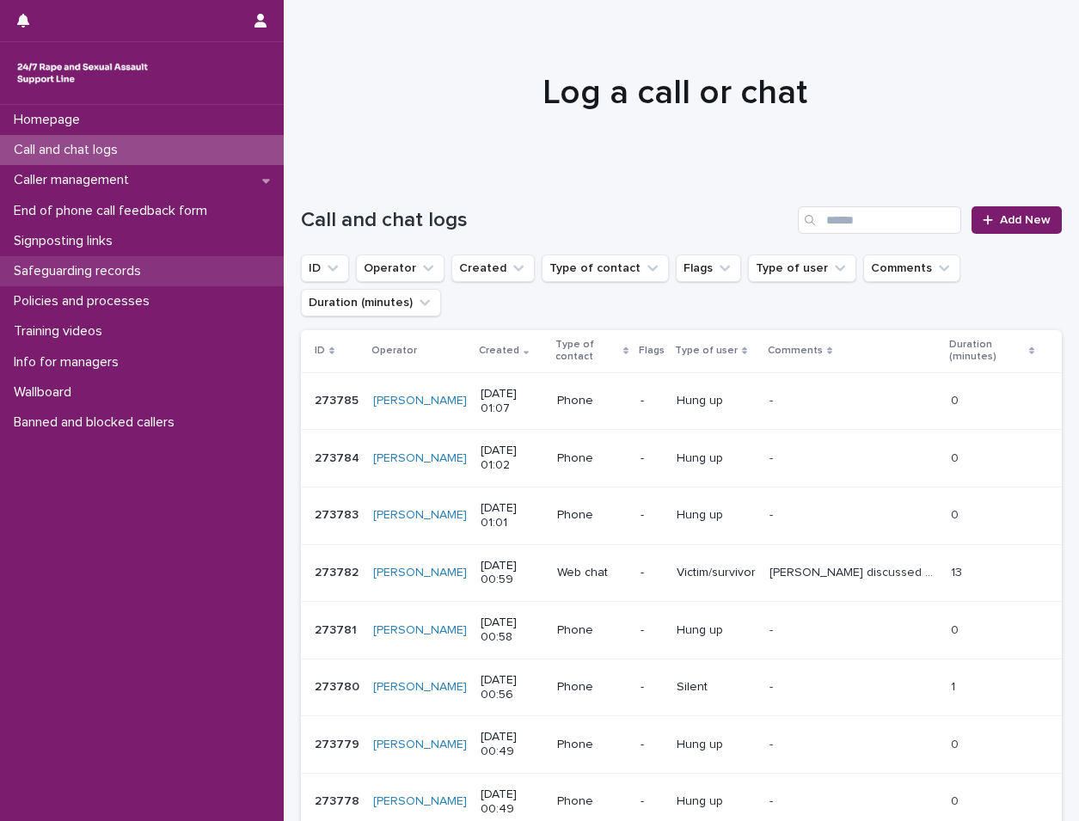
click at [126, 284] on div "Safeguarding records" at bounding box center [142, 271] width 284 height 30
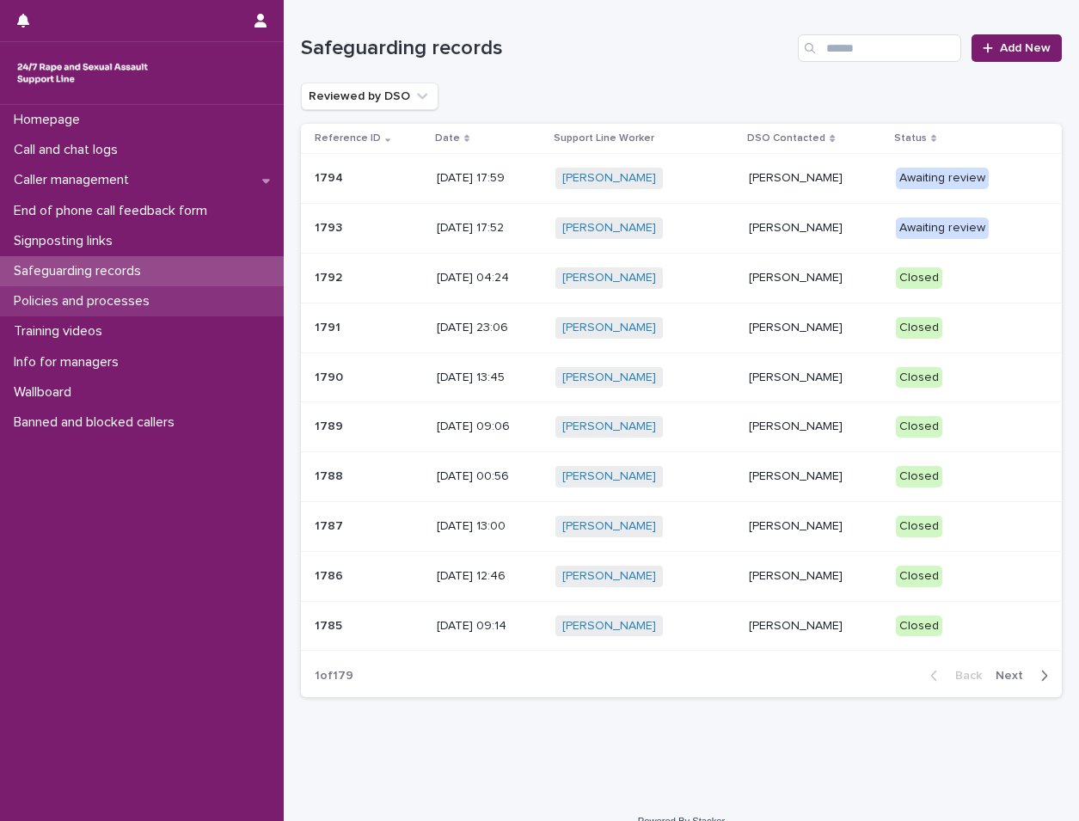
click at [172, 309] on div "Policies and processes" at bounding box center [142, 301] width 284 height 30
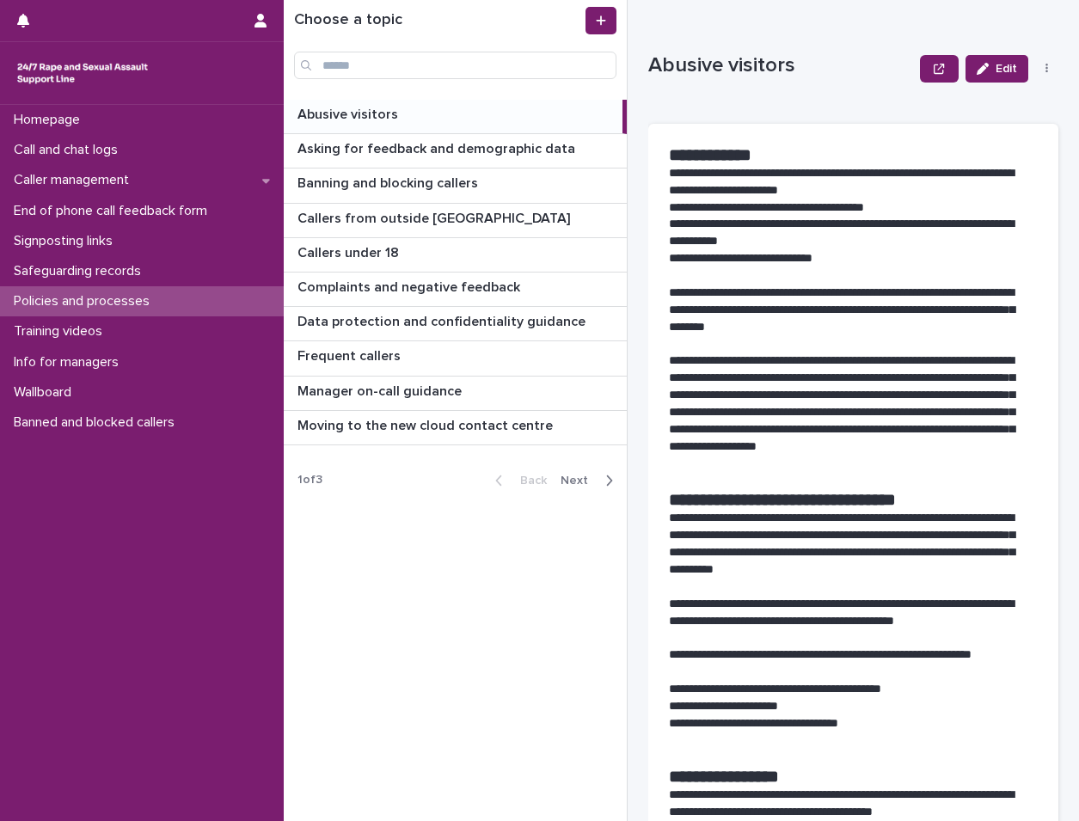
click at [581, 477] on span "Next" at bounding box center [580, 481] width 38 height 12
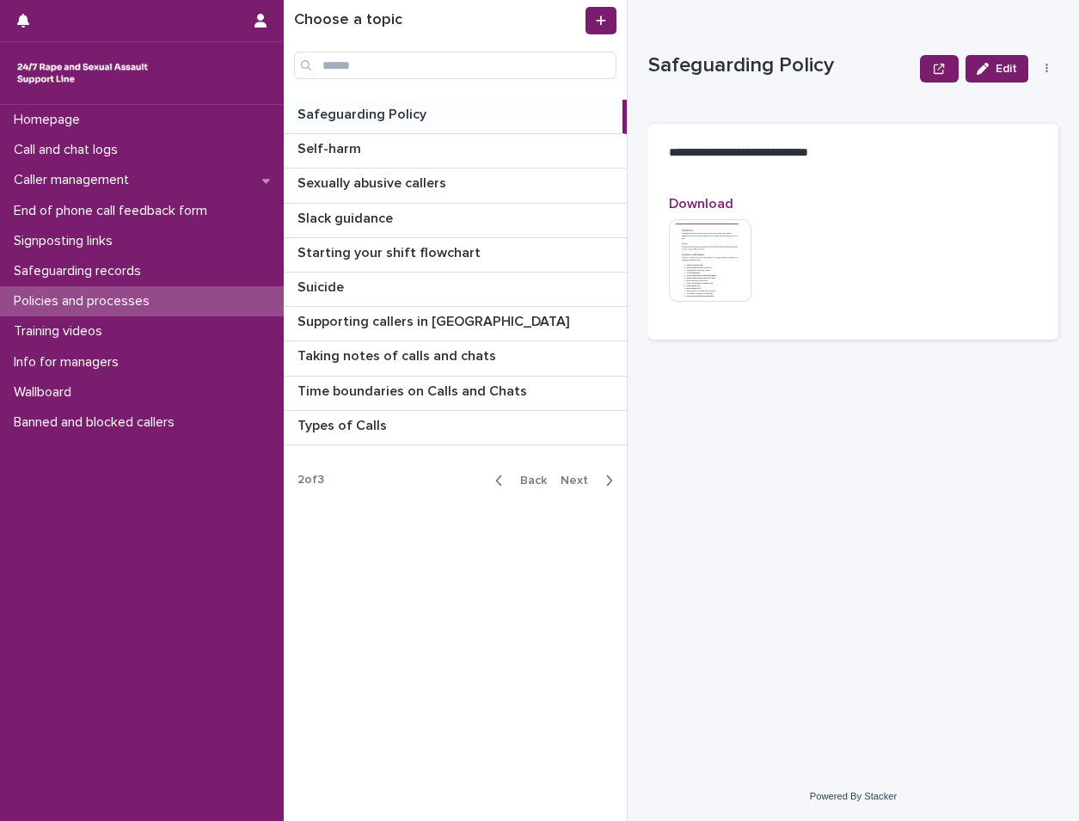
click at [581, 477] on span "Next" at bounding box center [580, 481] width 38 height 12
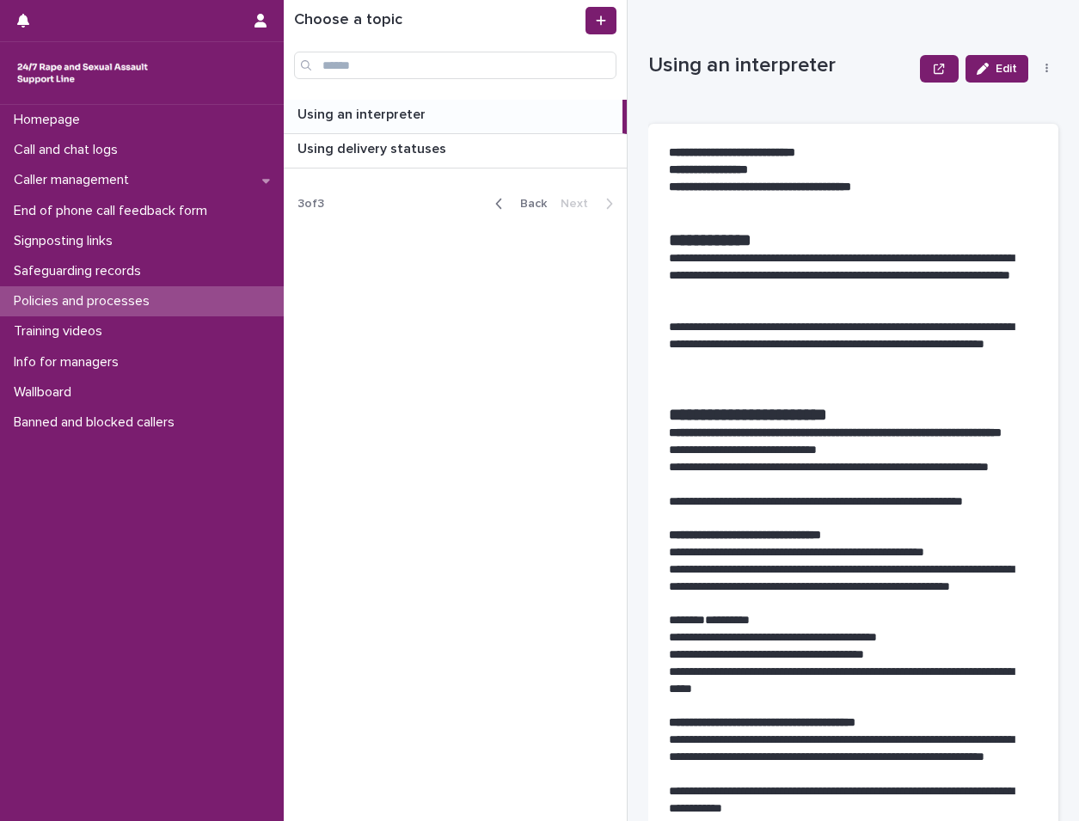
click at [539, 200] on span "Back" at bounding box center [528, 204] width 37 height 12
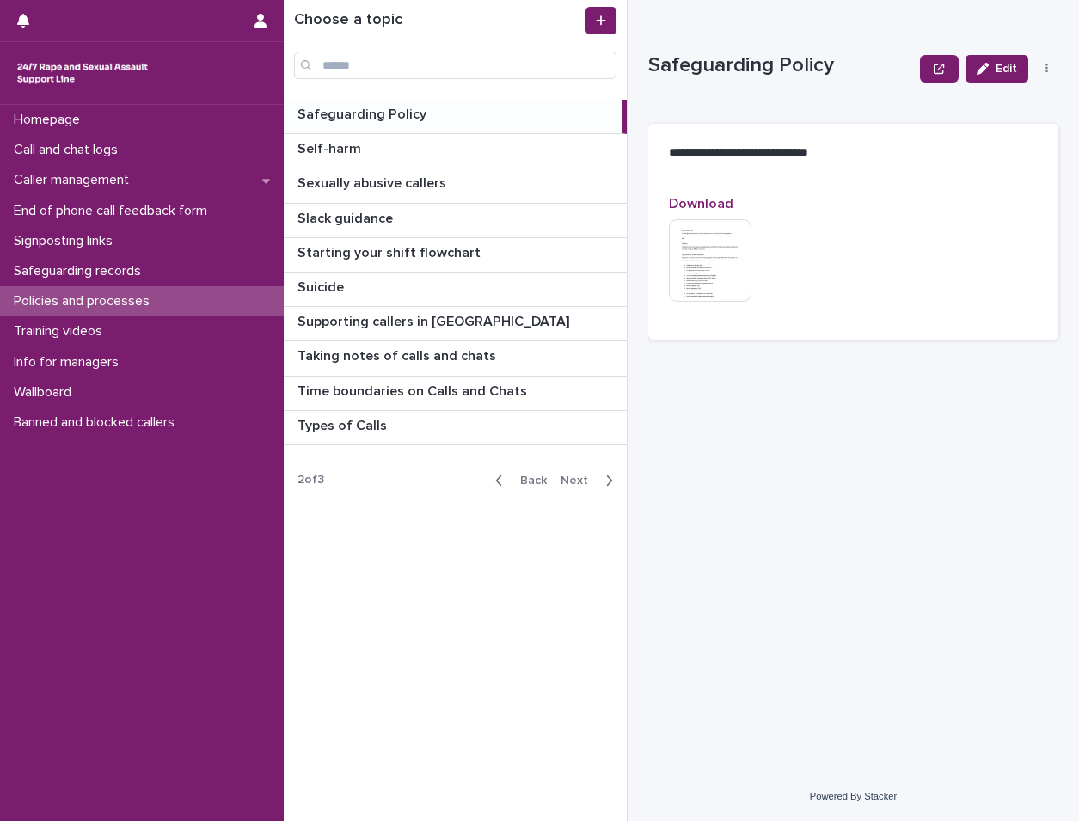
click at [388, 121] on p "Safeguarding Policy" at bounding box center [364, 113] width 132 height 20
click at [390, 118] on p "Safeguarding Policy" at bounding box center [364, 113] width 132 height 20
click at [704, 251] on img at bounding box center [710, 260] width 83 height 83
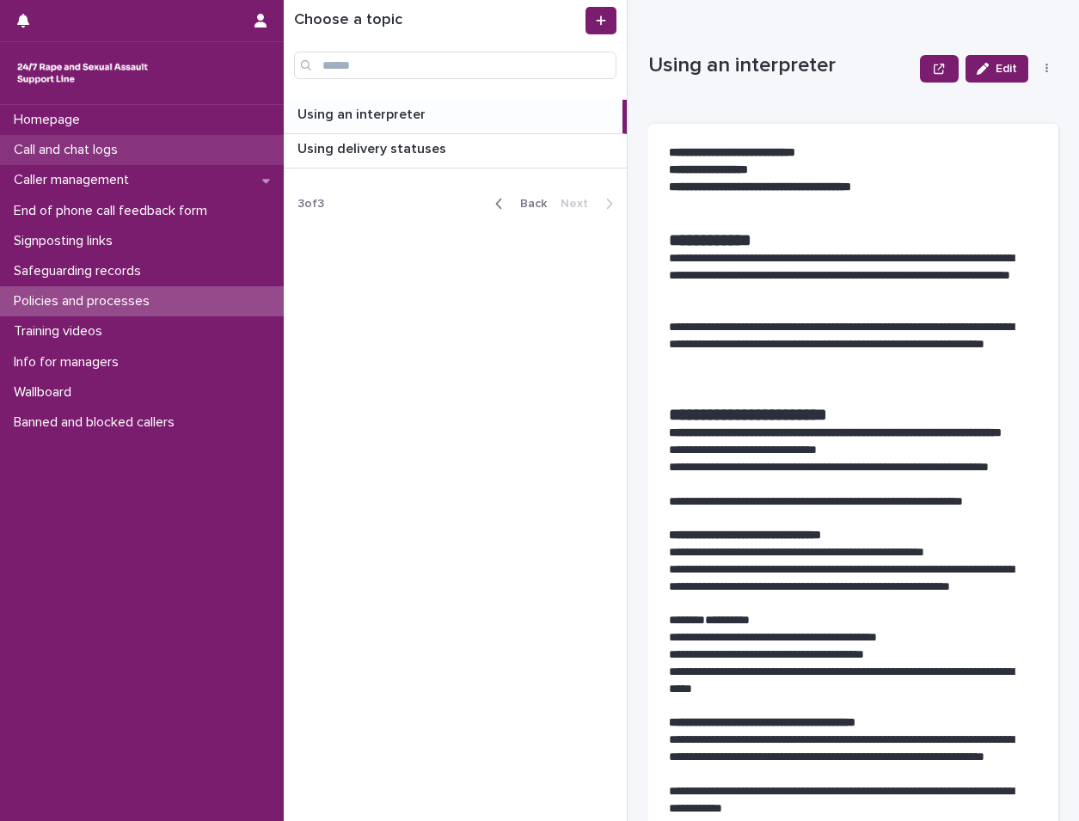
click at [179, 157] on div "Call and chat logs" at bounding box center [142, 150] width 284 height 30
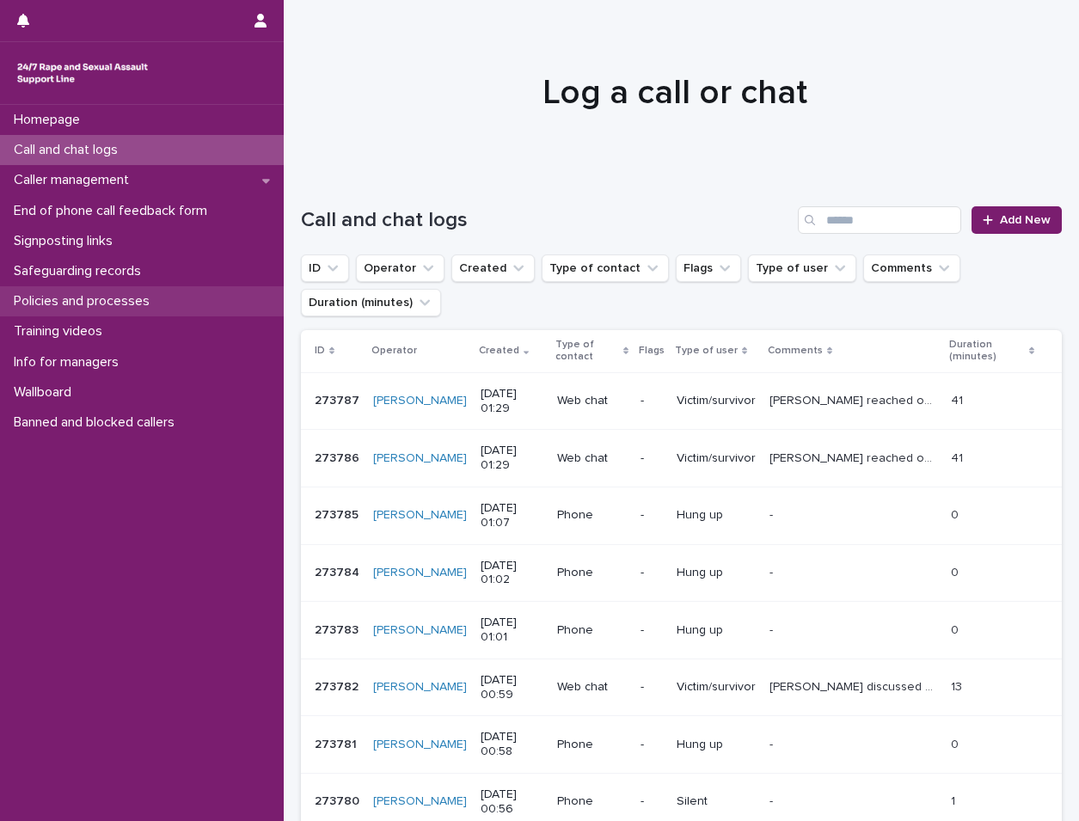
click at [157, 310] on p "Policies and processes" at bounding box center [85, 301] width 157 height 16
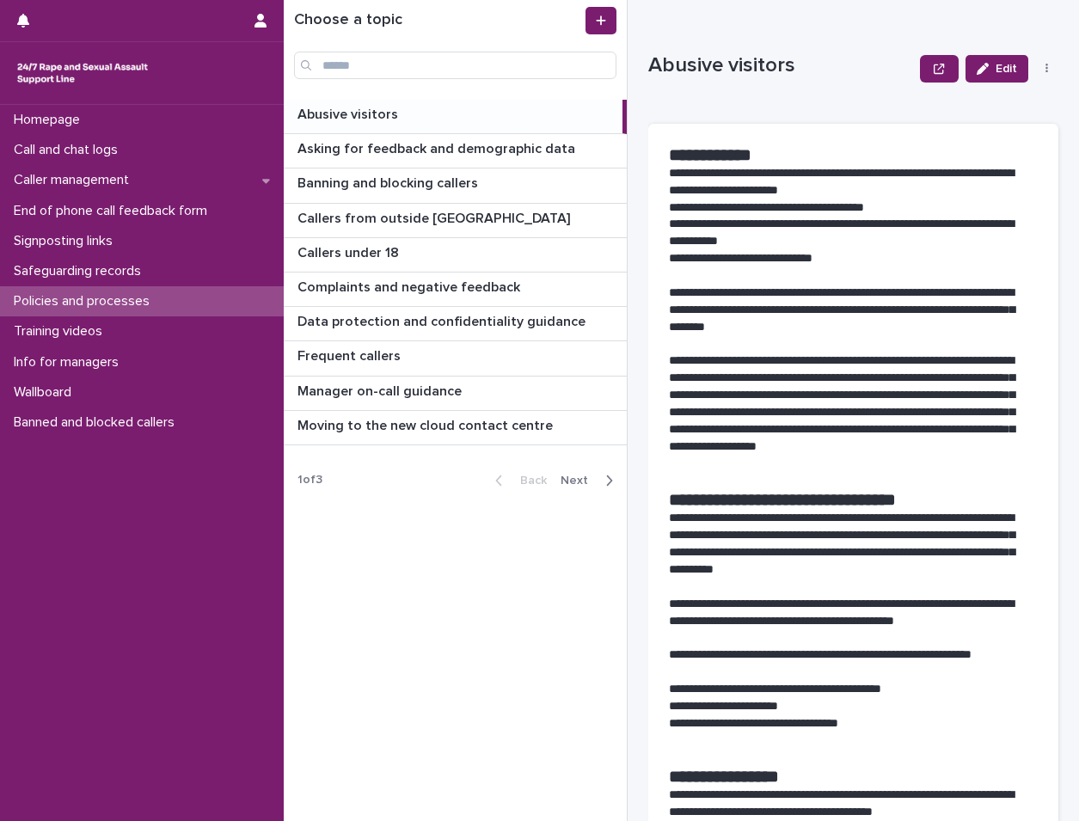
click at [575, 475] on span "Next" at bounding box center [580, 481] width 38 height 12
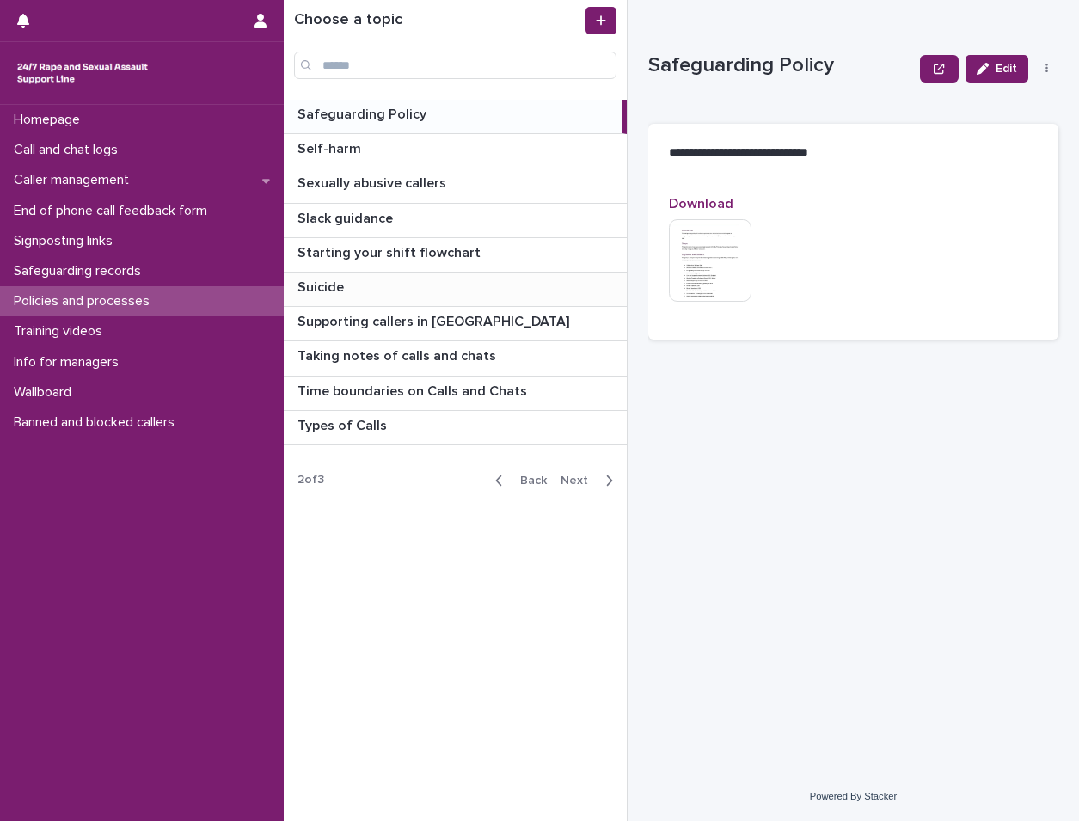
click at [535, 287] on p at bounding box center [459, 288] width 323 height 16
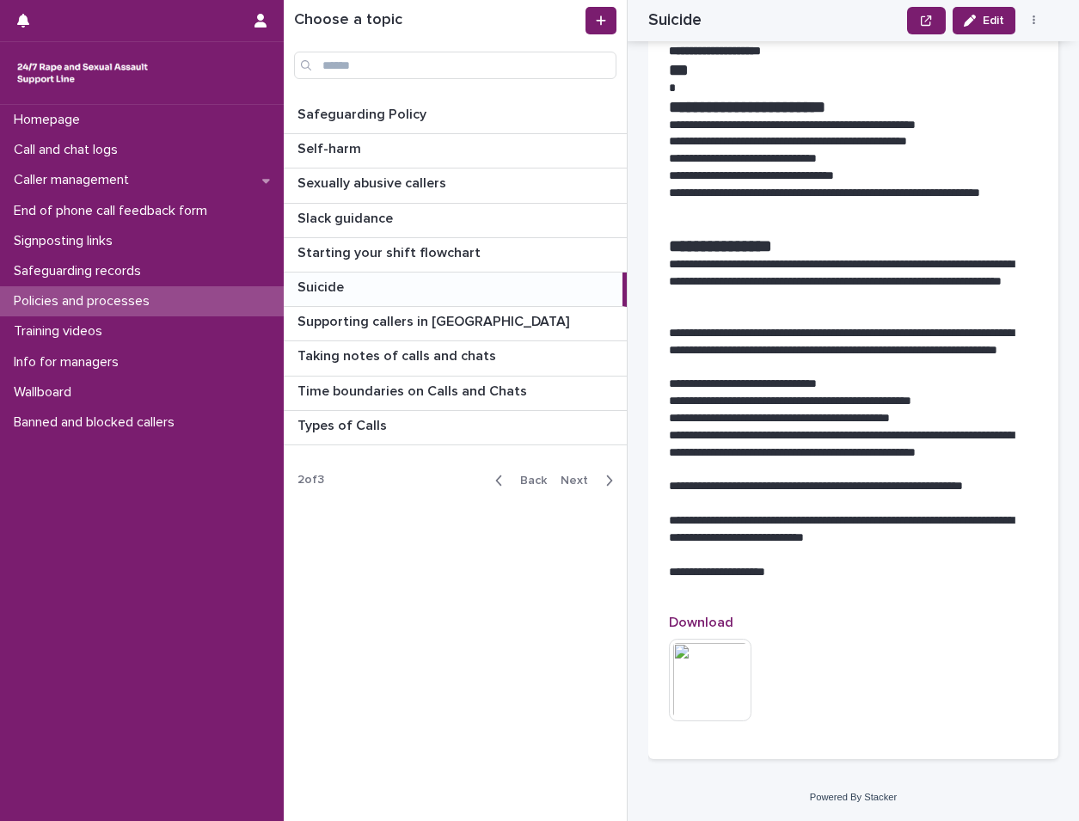
scroll to position [2294, 0]
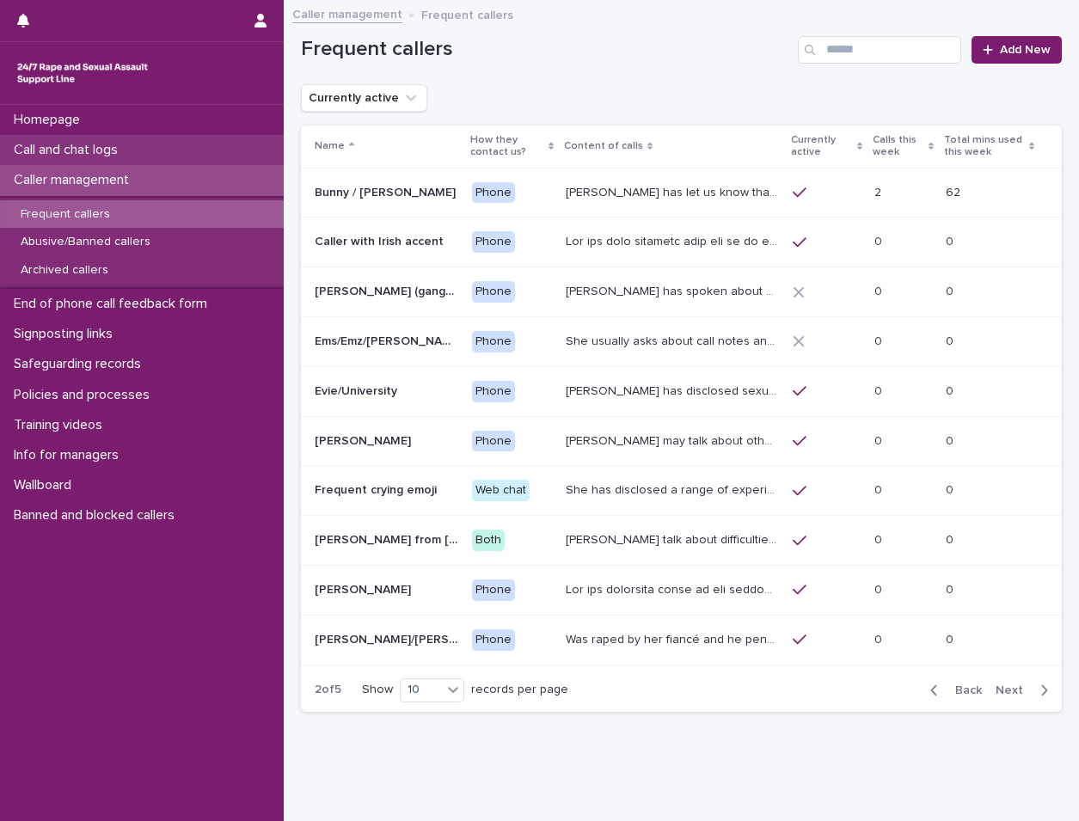
click at [211, 155] on div "Call and chat logs" at bounding box center [142, 150] width 284 height 30
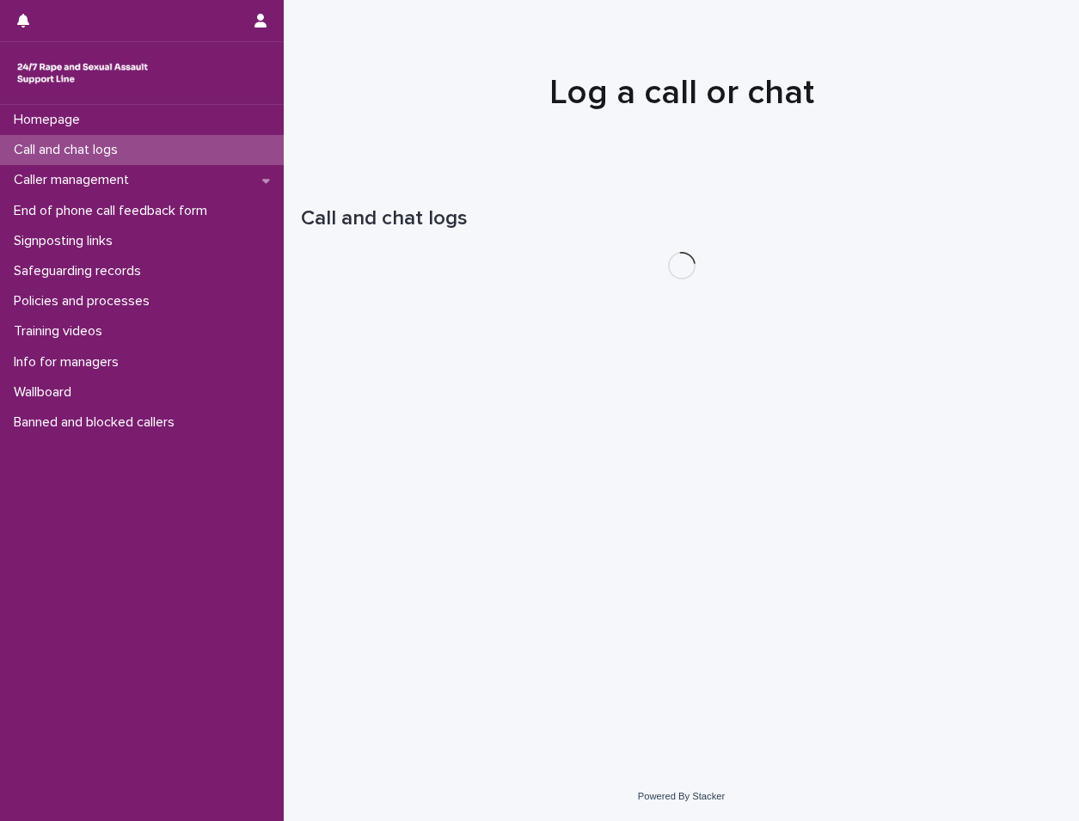
click at [211, 155] on div "Call and chat logs" at bounding box center [142, 150] width 284 height 30
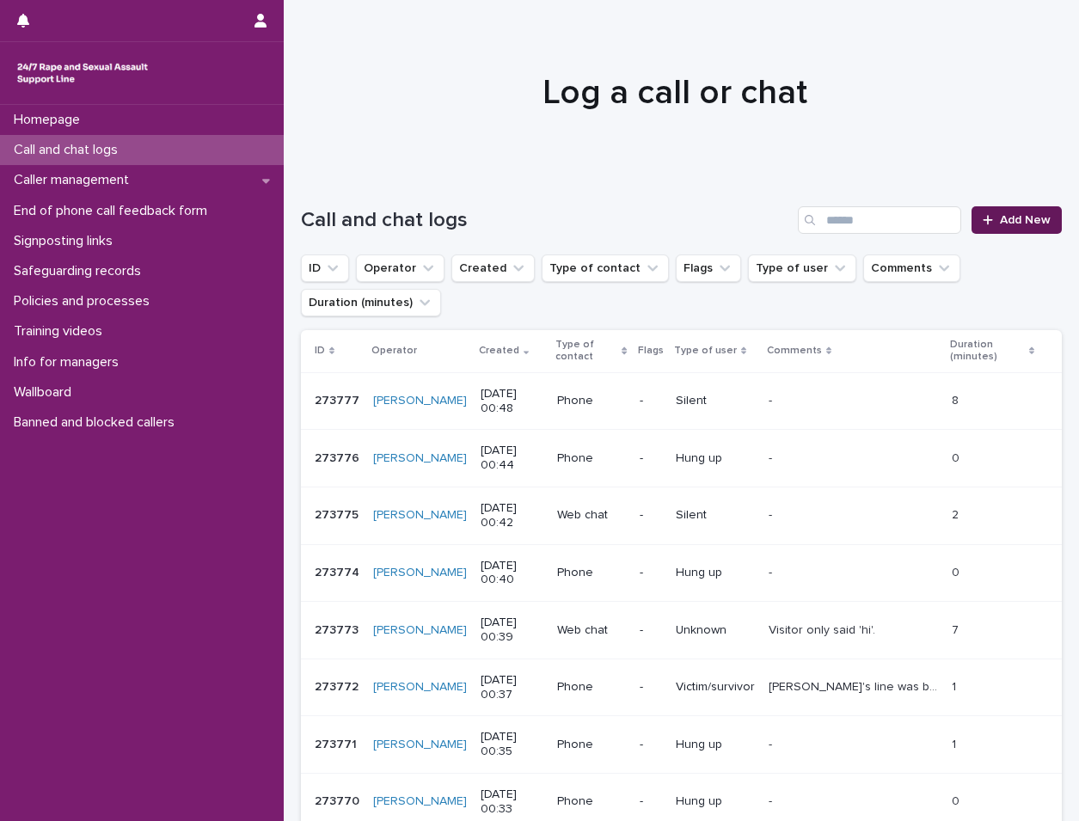
click at [1023, 221] on span "Add New" at bounding box center [1025, 220] width 51 height 12
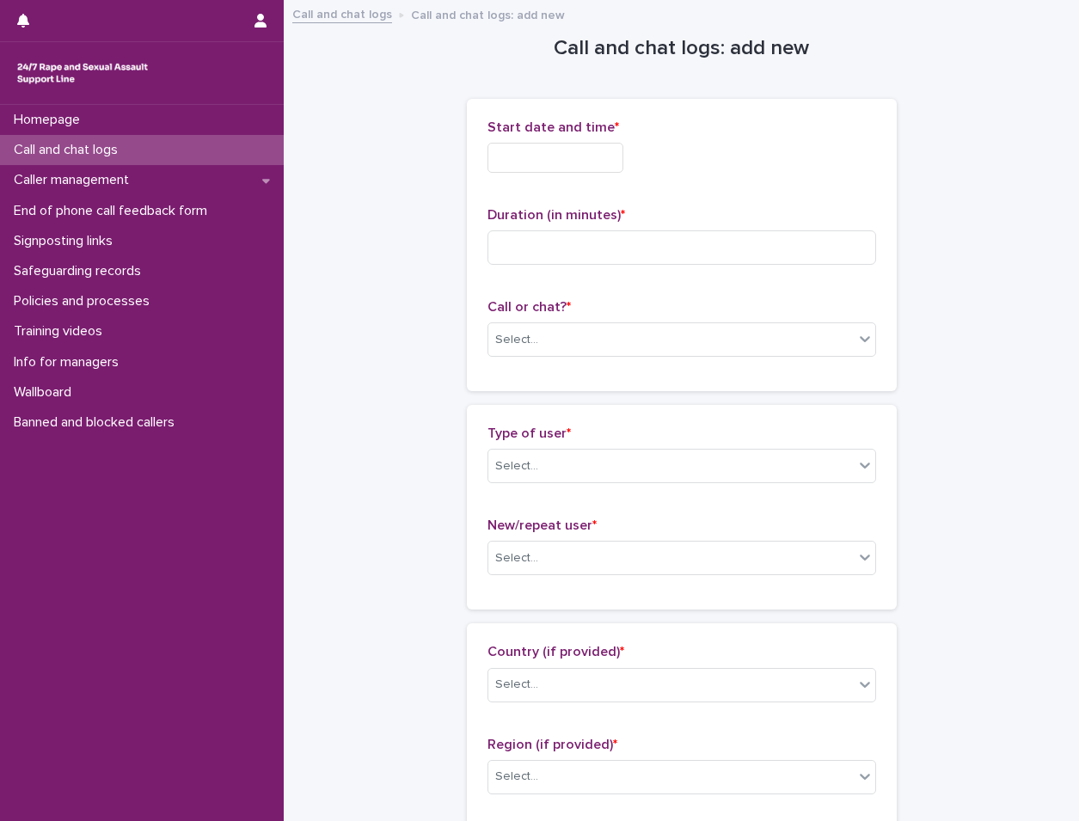
click at [538, 173] on div "Start date and time *" at bounding box center [682, 153] width 389 height 67
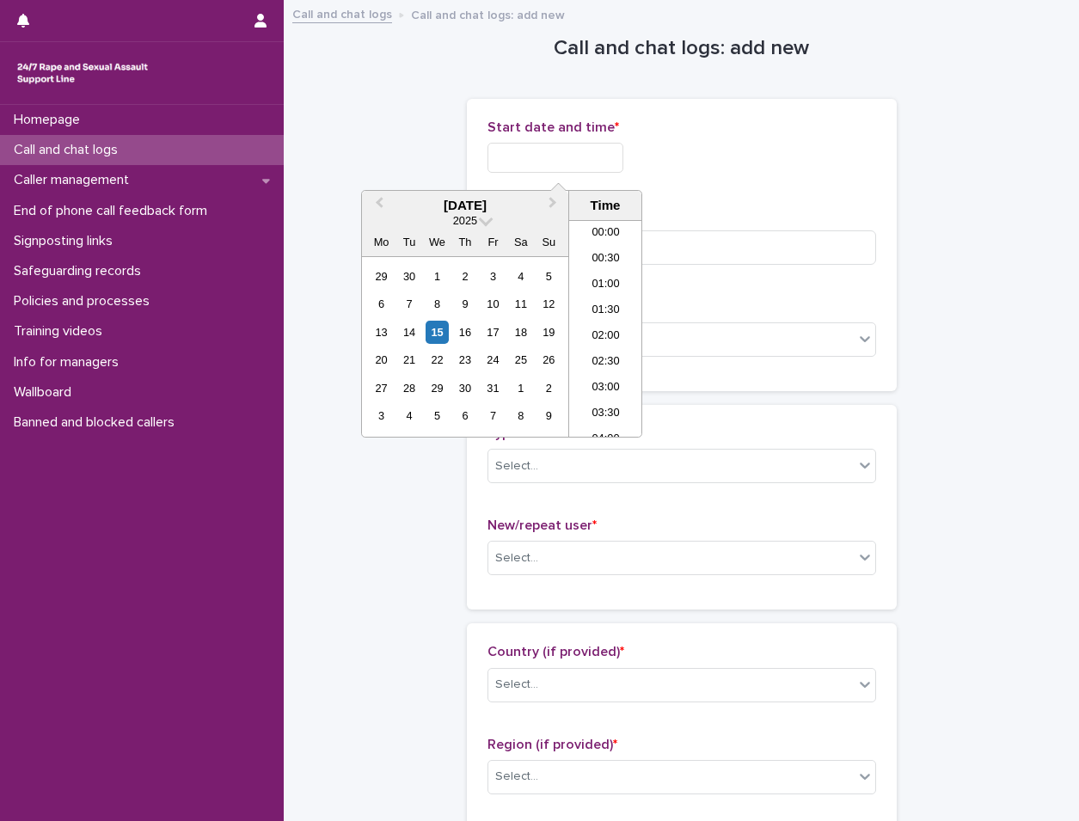
click at [550, 161] on input "text" at bounding box center [556, 158] width 136 height 30
click at [443, 329] on div "15" at bounding box center [437, 332] width 23 height 23
click at [602, 265] on li "00:30" at bounding box center [605, 260] width 73 height 26
click at [587, 163] on input "**********" at bounding box center [556, 158] width 136 height 30
type input "**********"
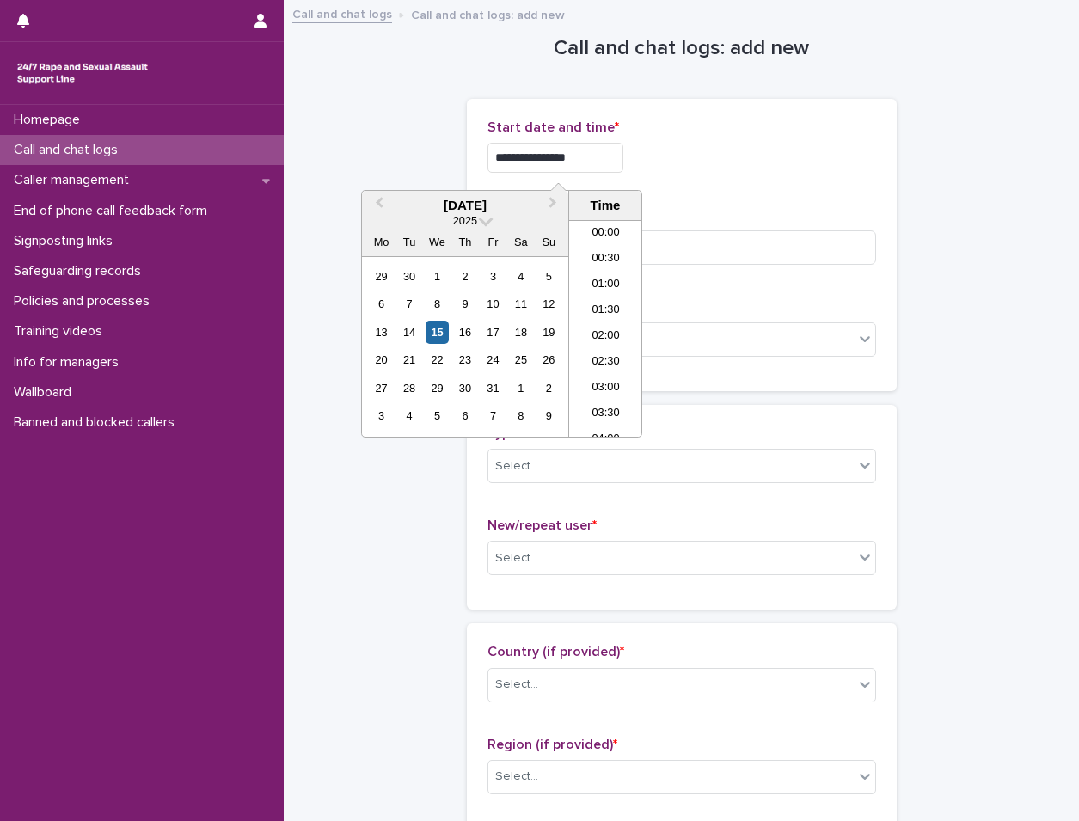
click at [702, 169] on div "**********" at bounding box center [682, 158] width 389 height 30
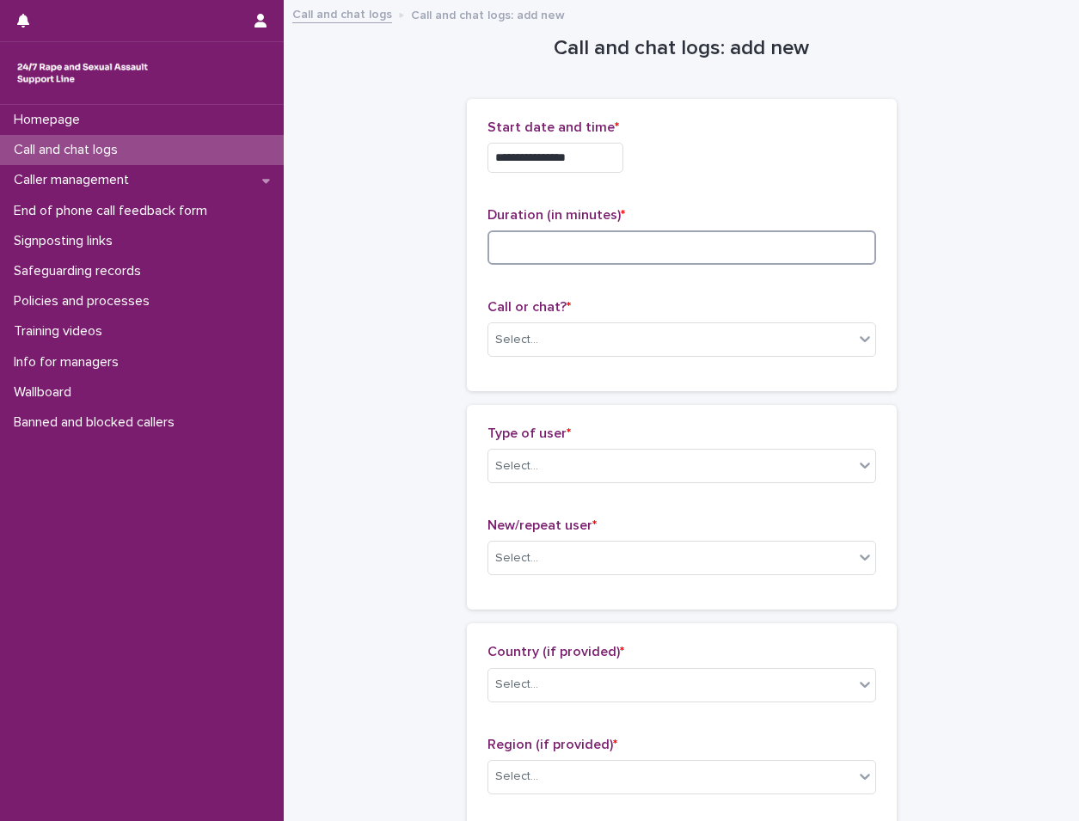
click at [684, 248] on input at bounding box center [682, 247] width 389 height 34
type input "*"
click at [624, 344] on div "Select..." at bounding box center [672, 340] width 366 height 28
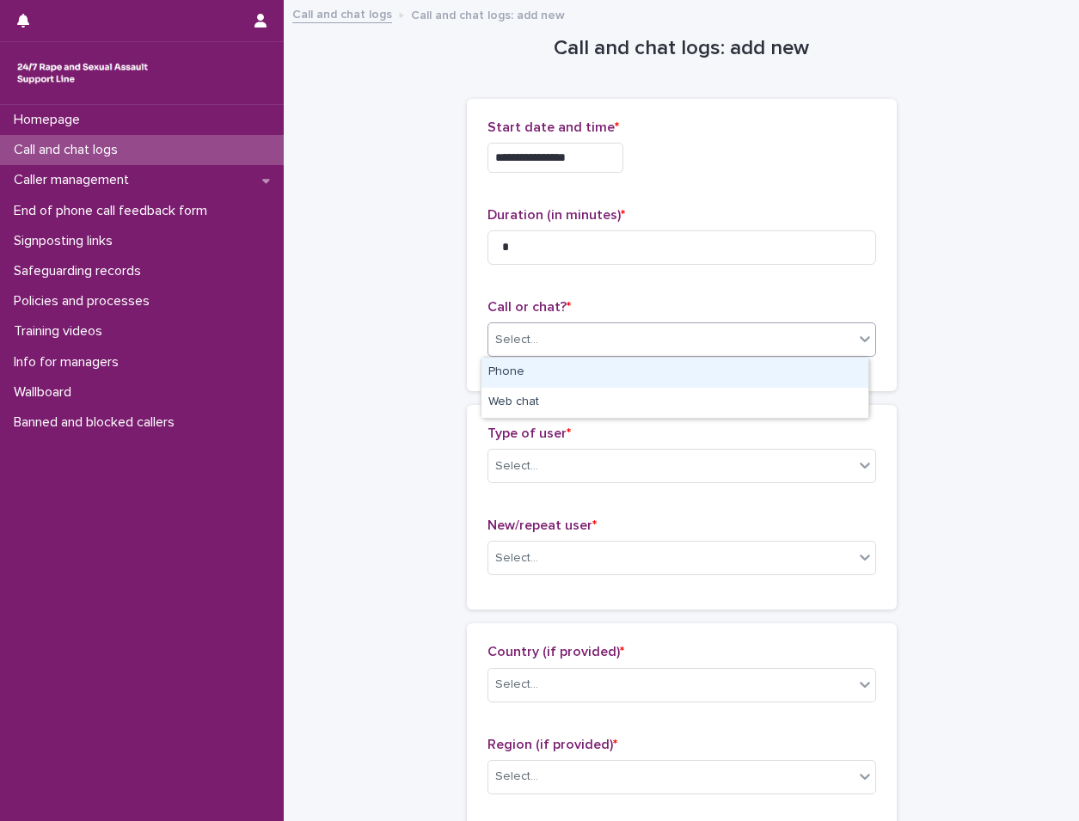
click at [585, 366] on div "Phone" at bounding box center [675, 373] width 387 height 30
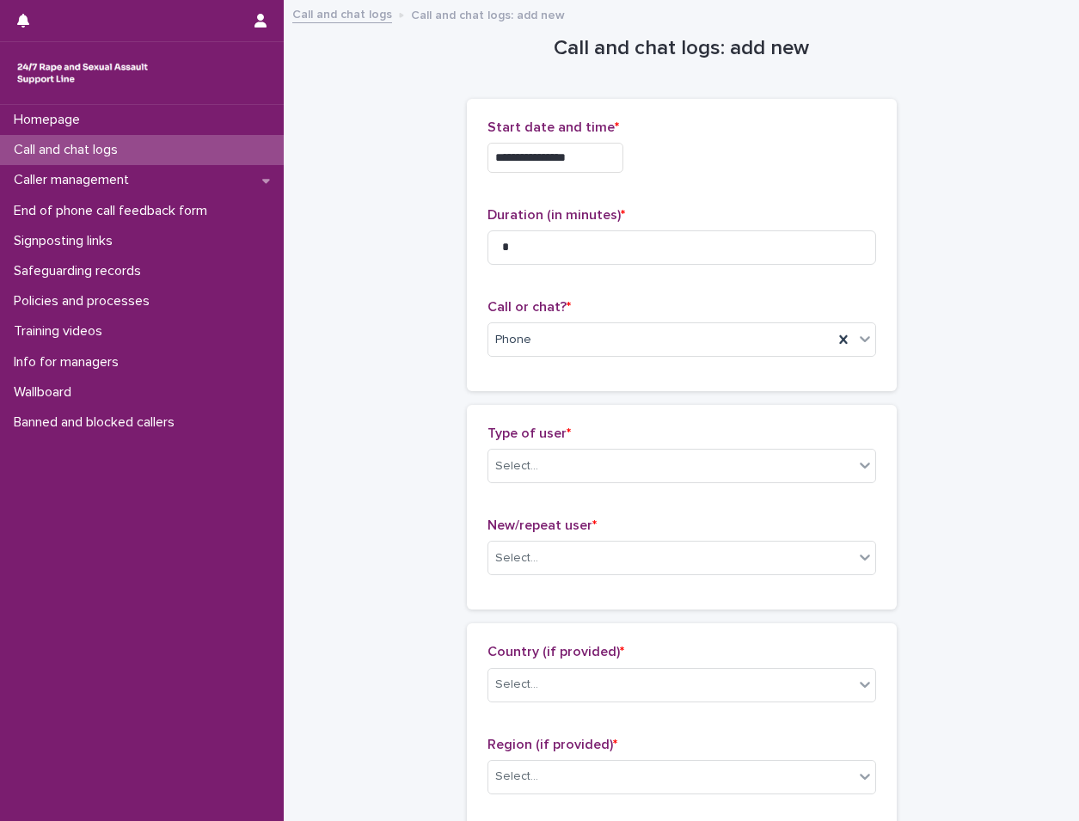
click at [594, 433] on p "Type of user *" at bounding box center [682, 434] width 389 height 16
click at [588, 452] on div "Select..." at bounding box center [672, 466] width 366 height 28
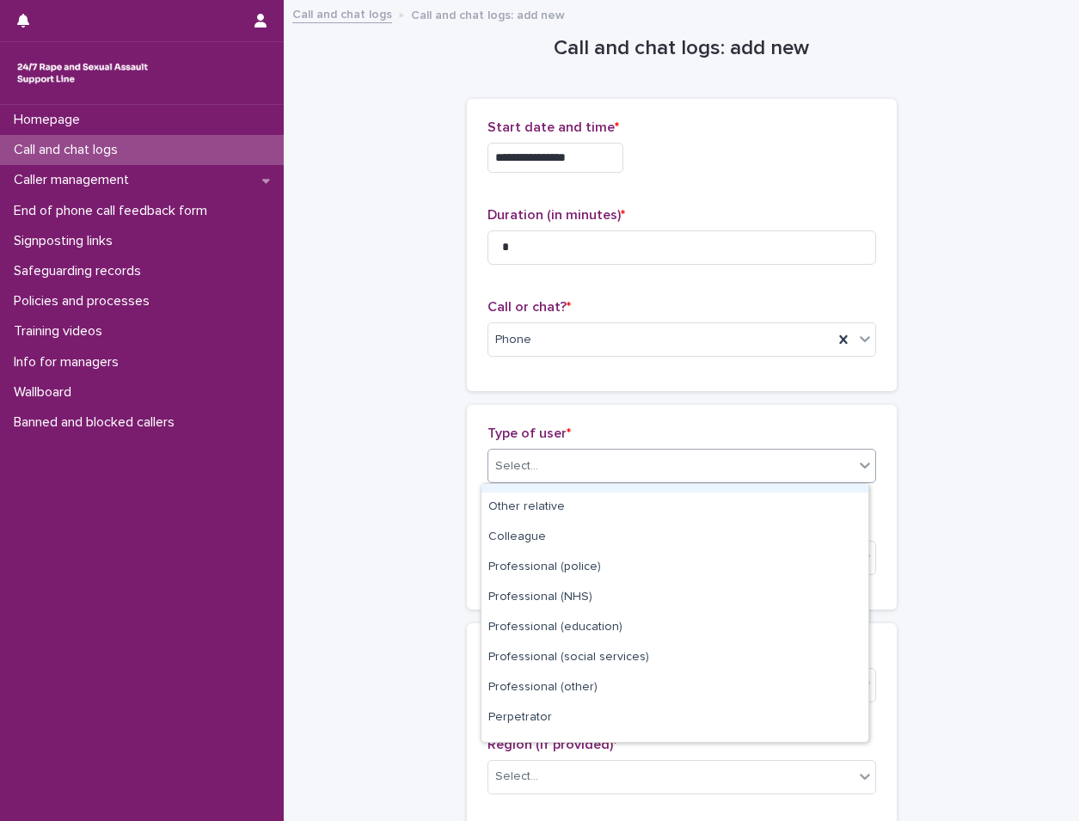
scroll to position [194, 0]
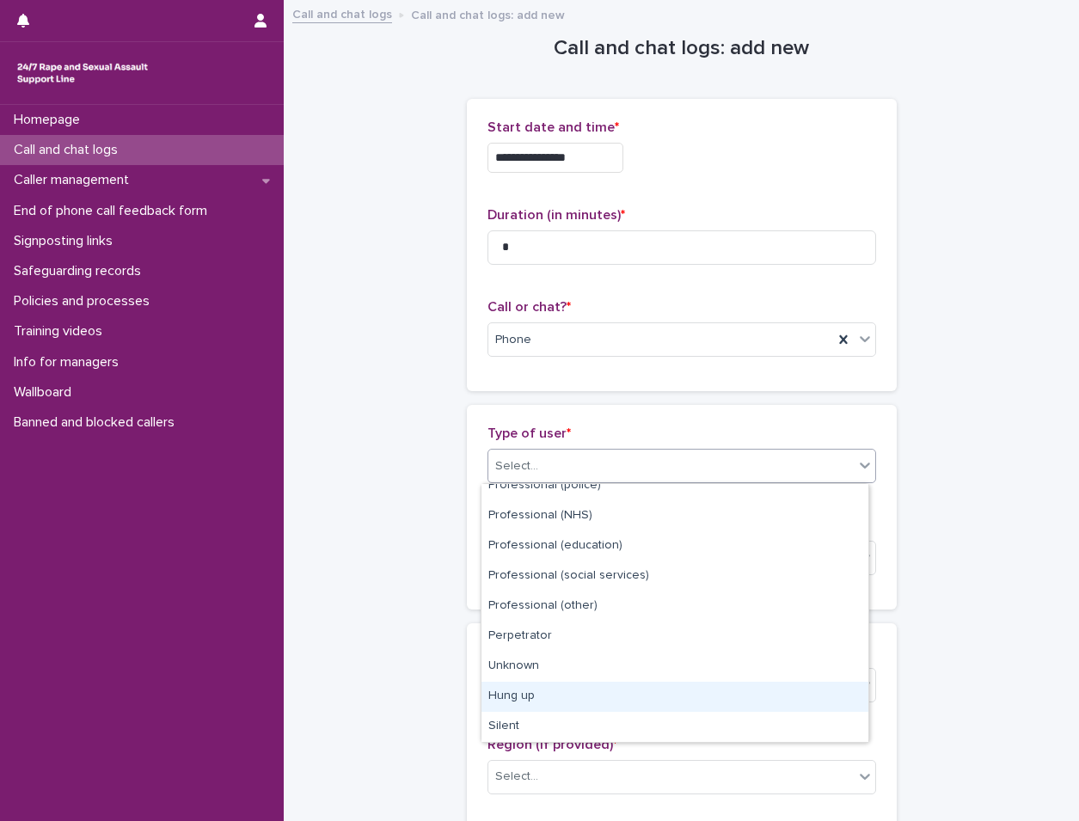
click at [537, 699] on div "Hung up" at bounding box center [675, 697] width 387 height 30
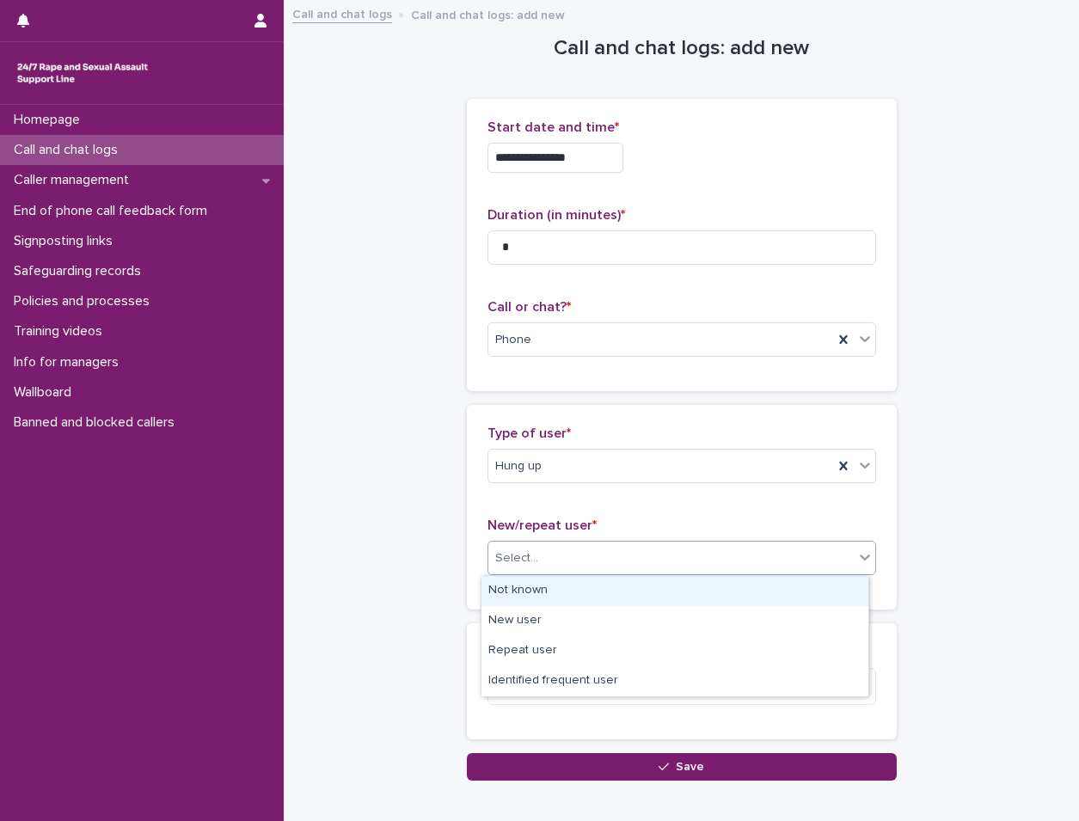
click at [562, 546] on div "Select..." at bounding box center [672, 558] width 366 height 28
click at [552, 585] on div "Not known" at bounding box center [675, 591] width 387 height 30
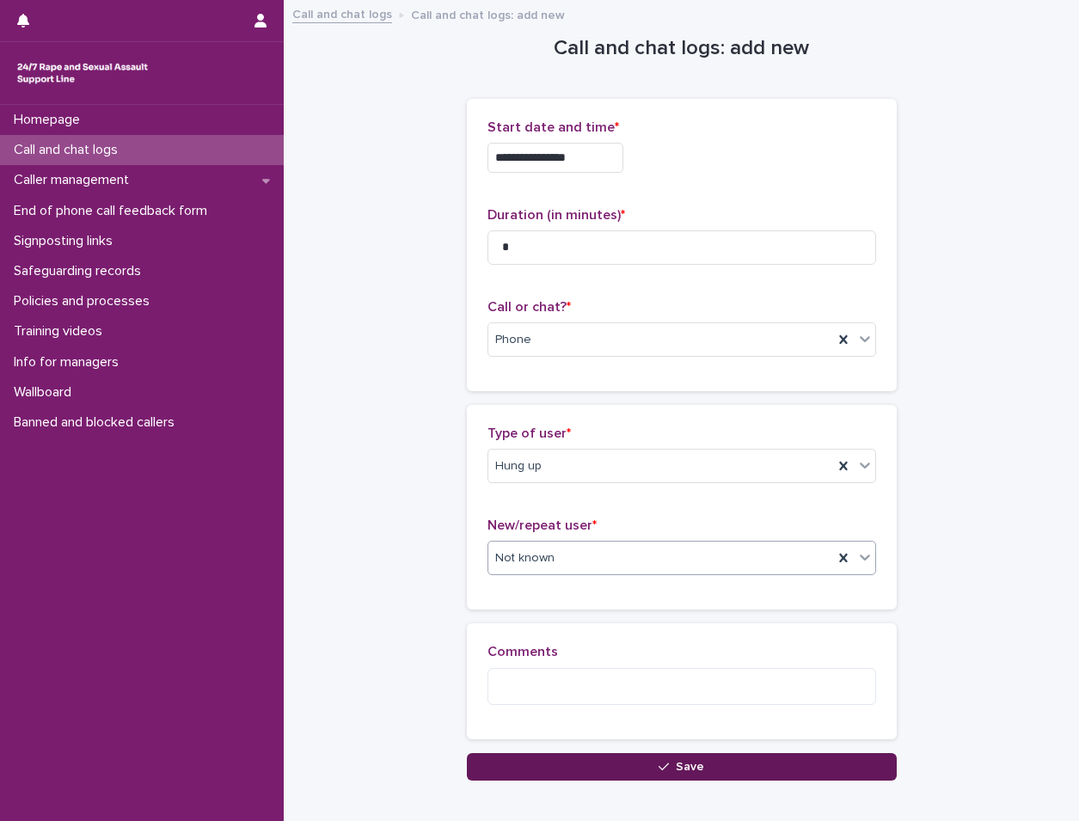
click at [565, 763] on button "Save" at bounding box center [682, 767] width 430 height 28
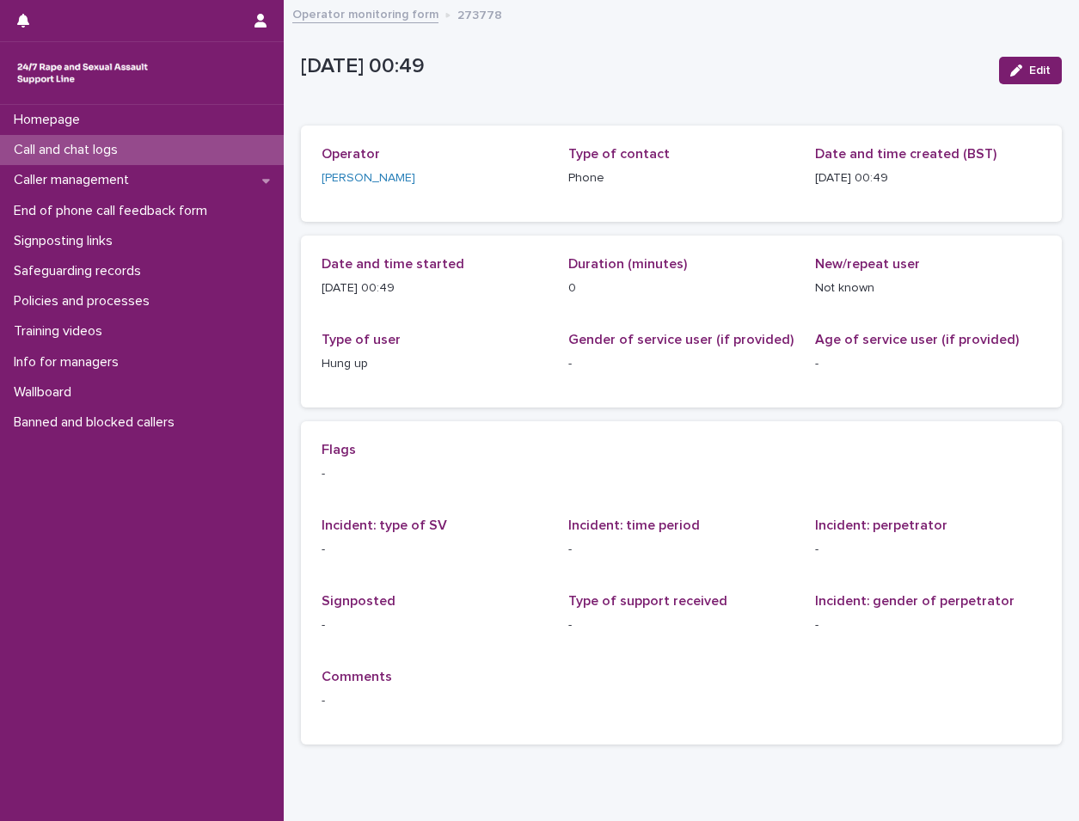
click at [101, 152] on p "Call and chat logs" at bounding box center [69, 150] width 125 height 16
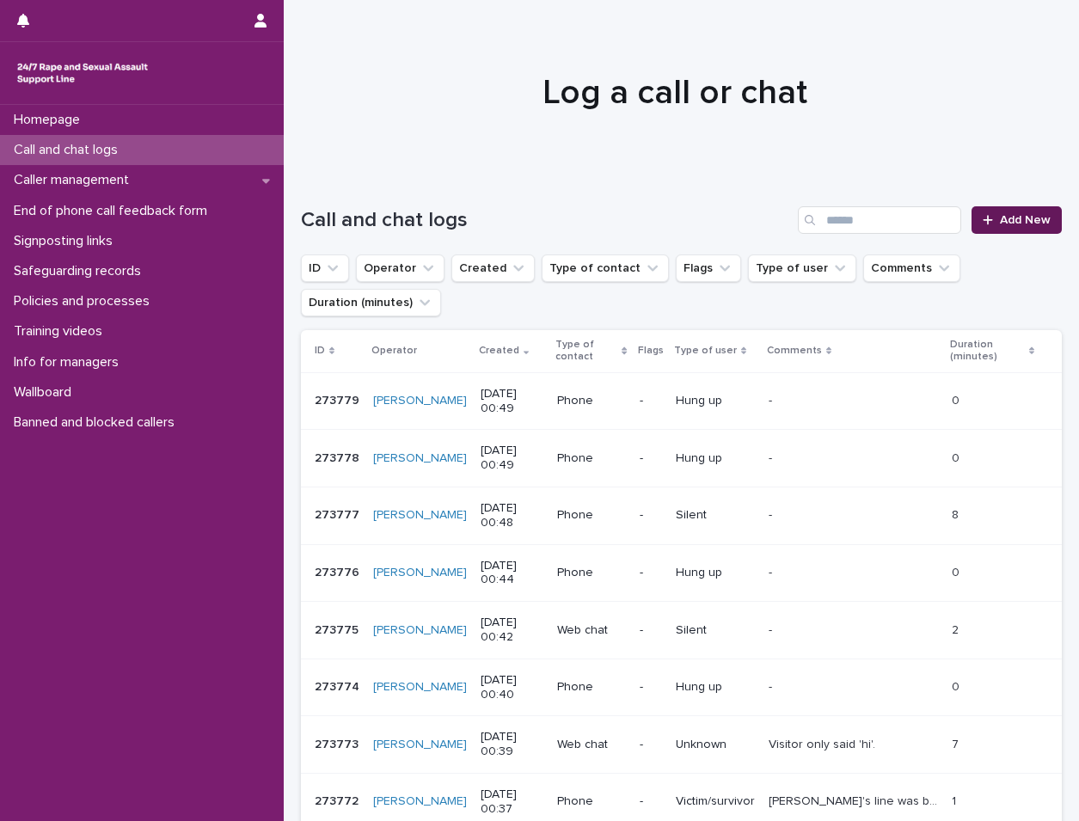
click at [1017, 214] on span "Add New" at bounding box center [1025, 220] width 51 height 12
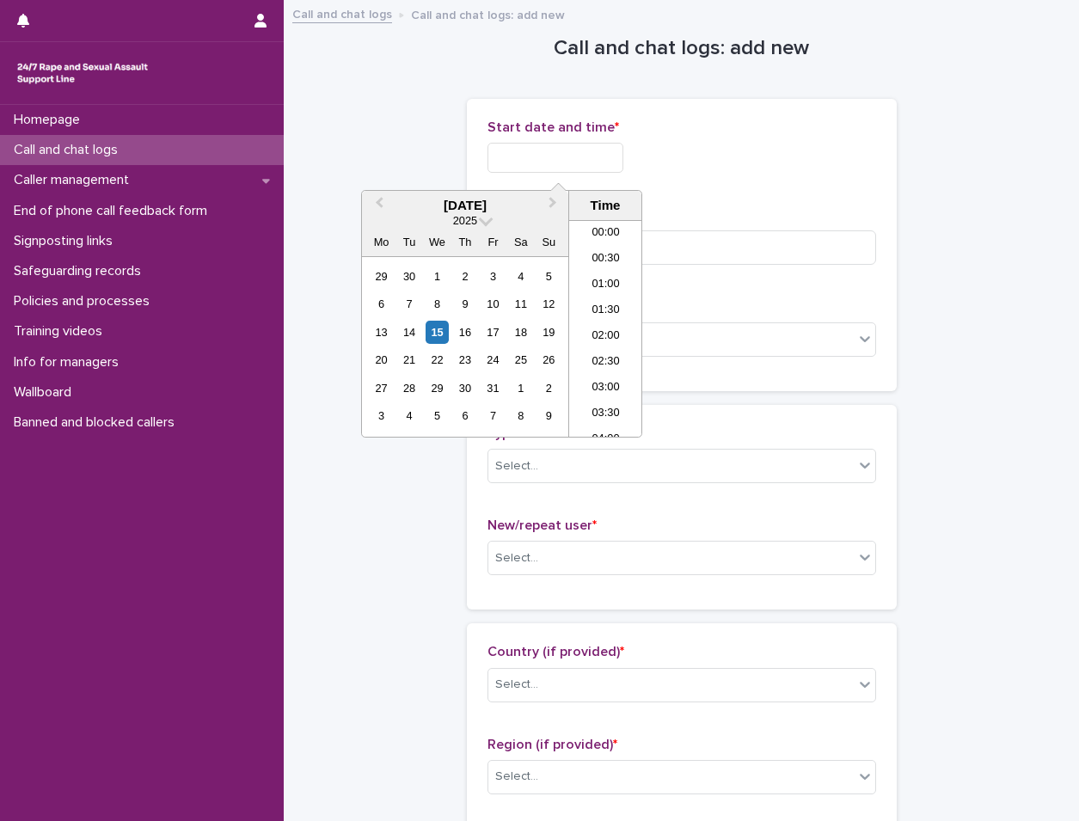
click at [521, 161] on input "text" at bounding box center [556, 158] width 136 height 30
click at [427, 331] on div "15" at bounding box center [437, 332] width 23 height 23
click at [599, 265] on li "00:30" at bounding box center [605, 260] width 73 height 26
click at [617, 160] on input "**********" at bounding box center [556, 158] width 136 height 30
type input "**********"
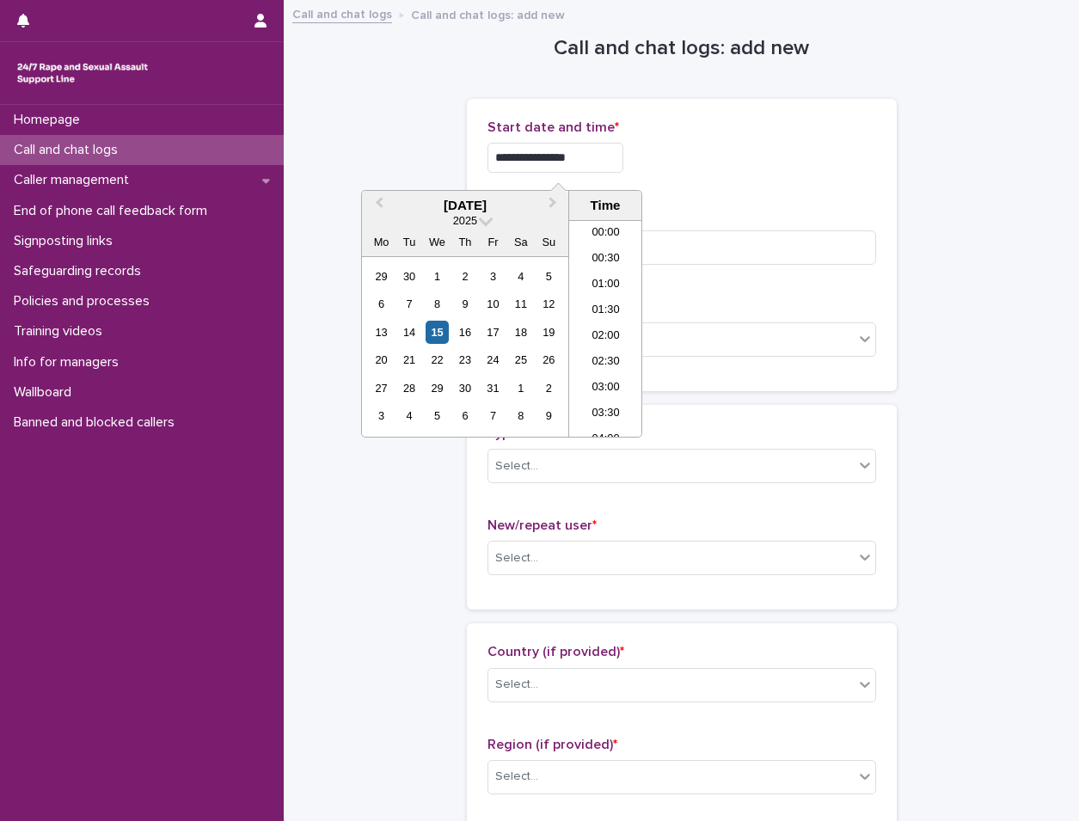
drag, startPoint x: 760, startPoint y: 187, endPoint x: 744, endPoint y: 202, distance: 21.9
click at [758, 189] on div "**********" at bounding box center [682, 245] width 389 height 251
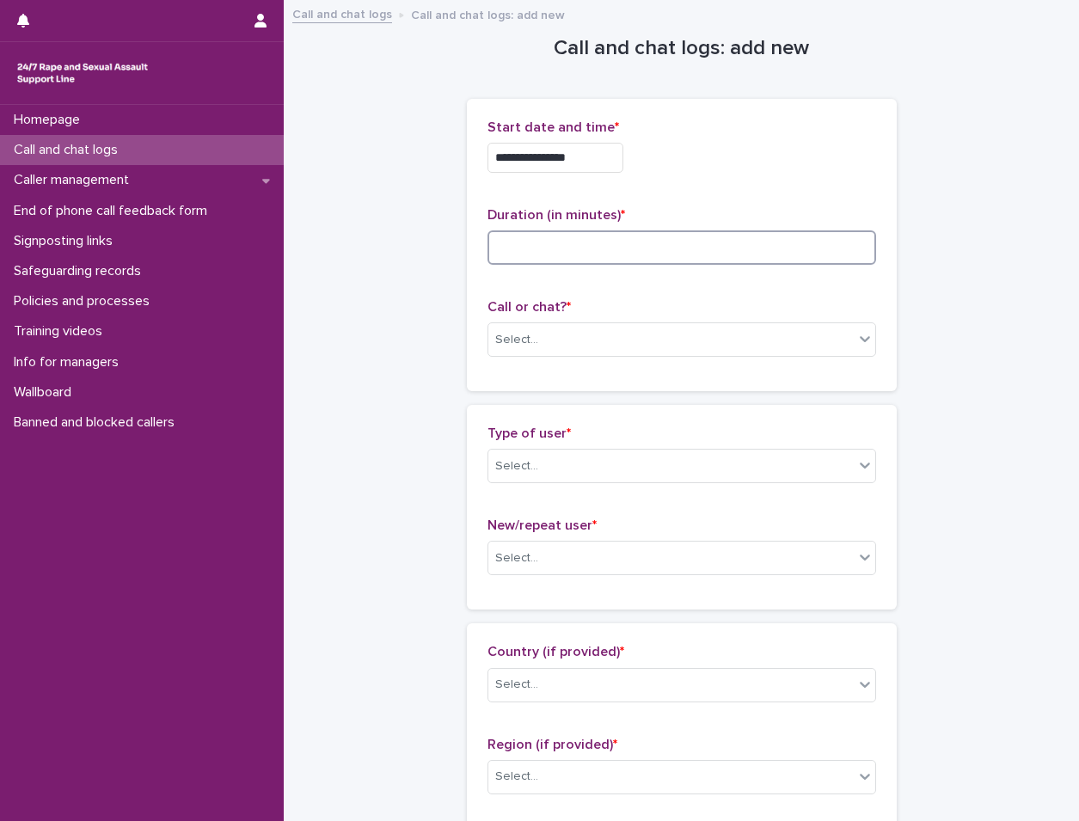
click at [663, 234] on input at bounding box center [682, 247] width 389 height 34
type input "*"
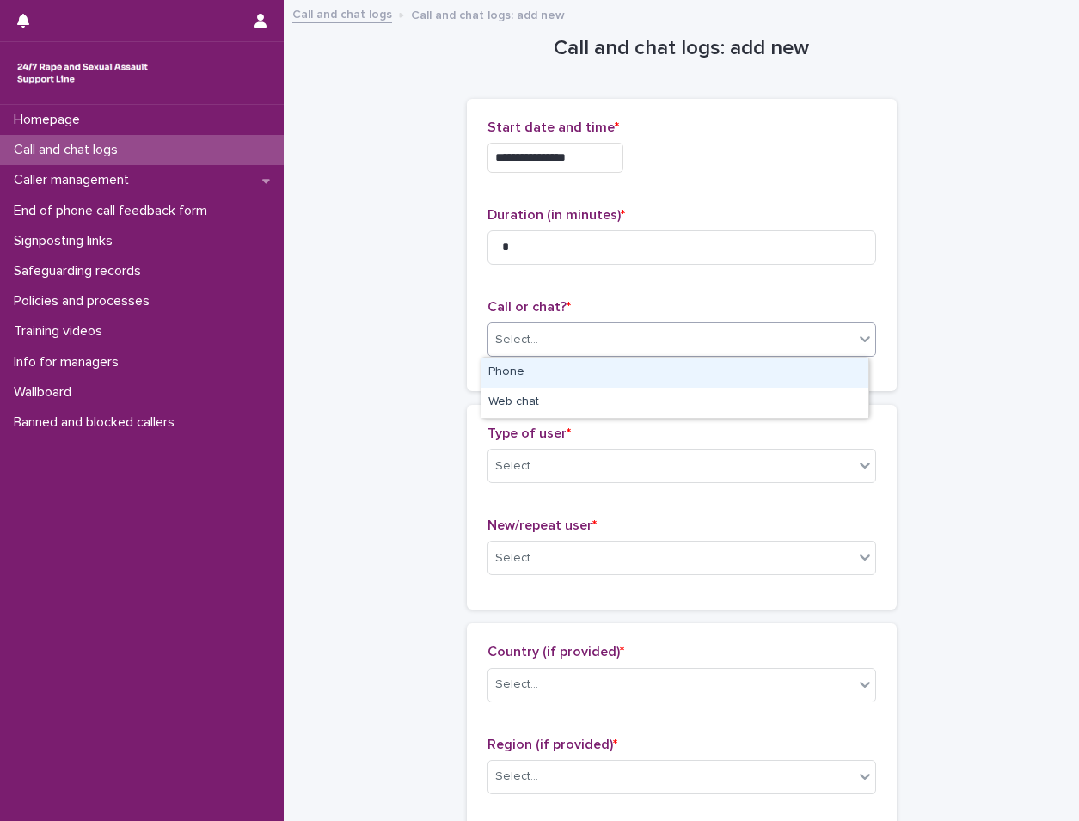
click at [568, 340] on div "Select..." at bounding box center [672, 340] width 366 height 28
click at [553, 374] on div "Phone" at bounding box center [675, 373] width 387 height 30
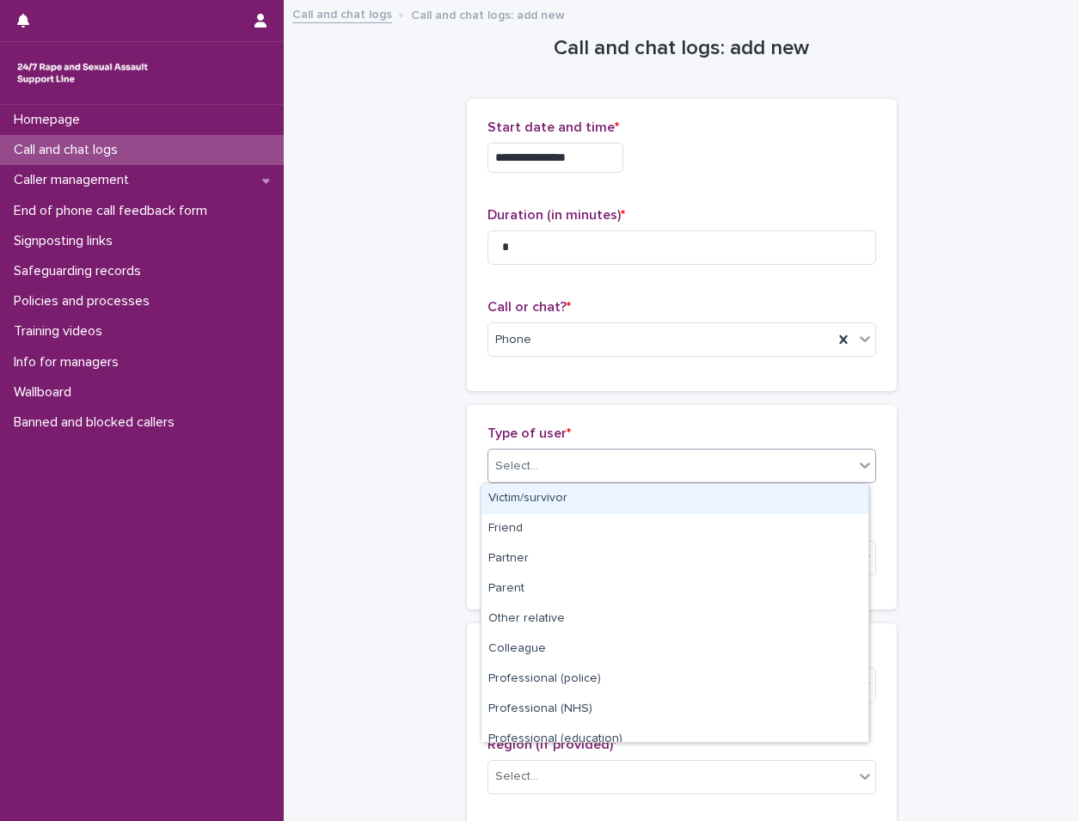
drag, startPoint x: 577, startPoint y: 458, endPoint x: 581, endPoint y: 512, distance: 53.4
click at [577, 460] on div "Select..." at bounding box center [672, 466] width 366 height 28
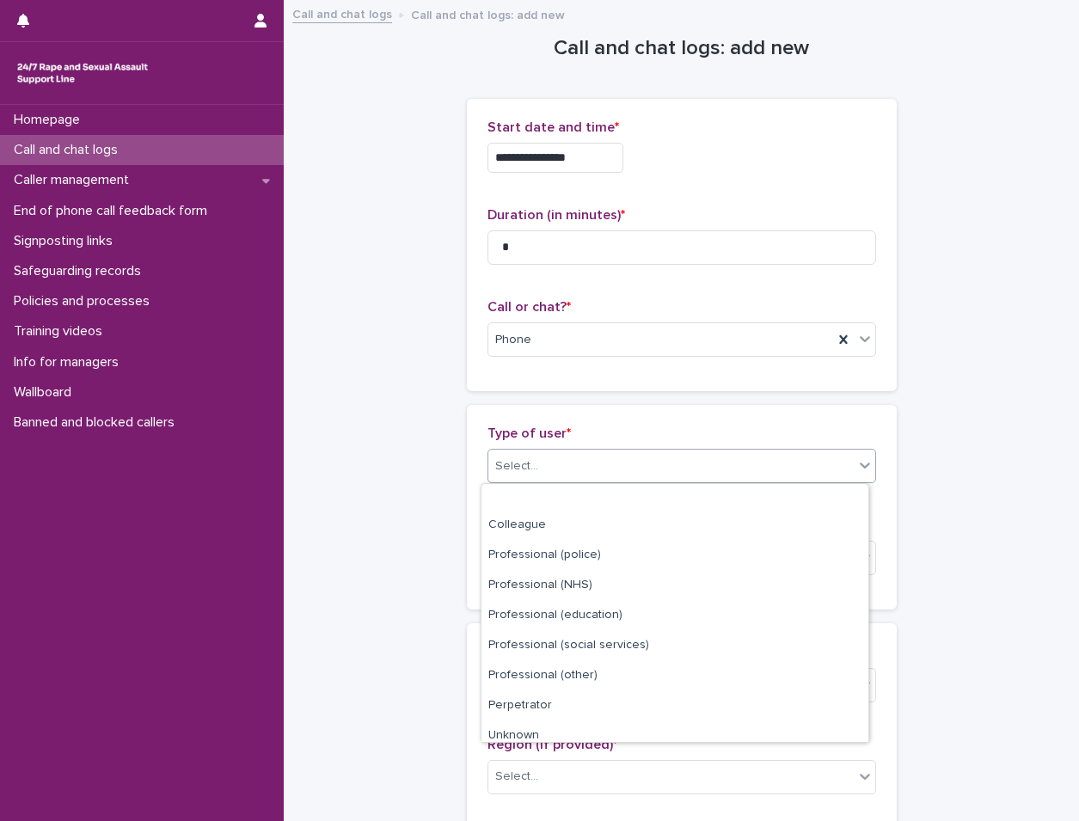
scroll to position [194, 0]
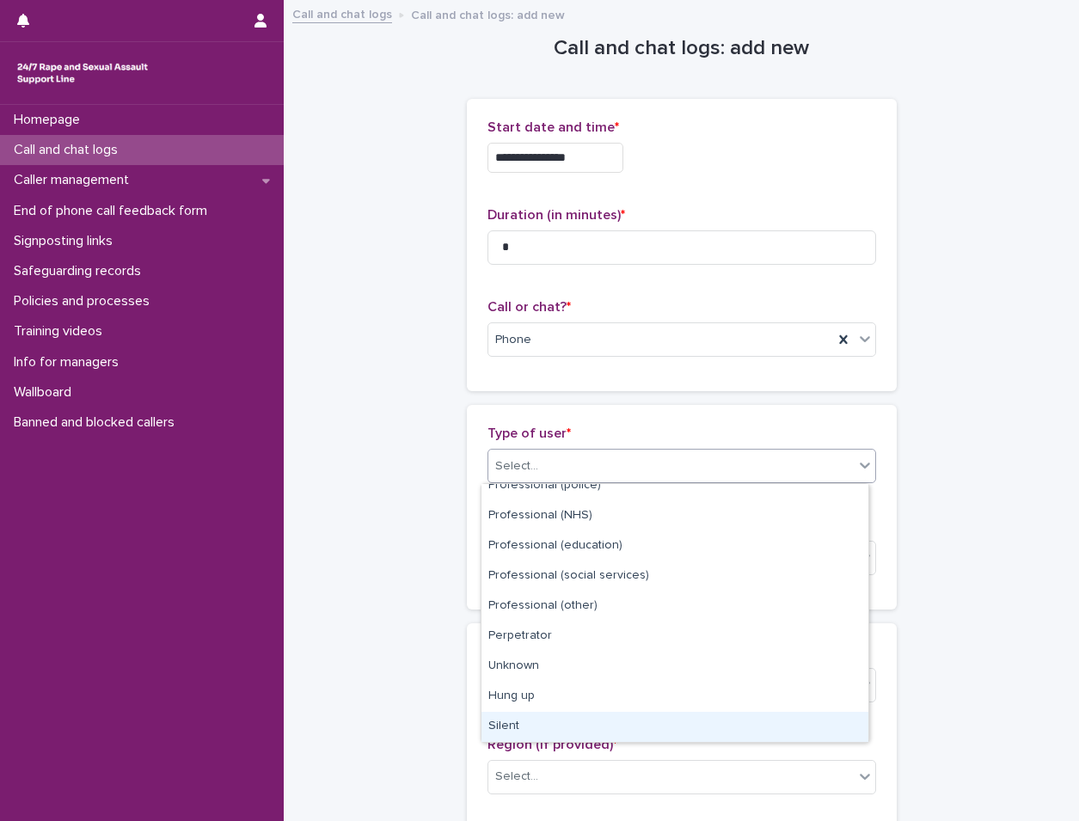
click at [537, 732] on div "Silent" at bounding box center [675, 727] width 387 height 30
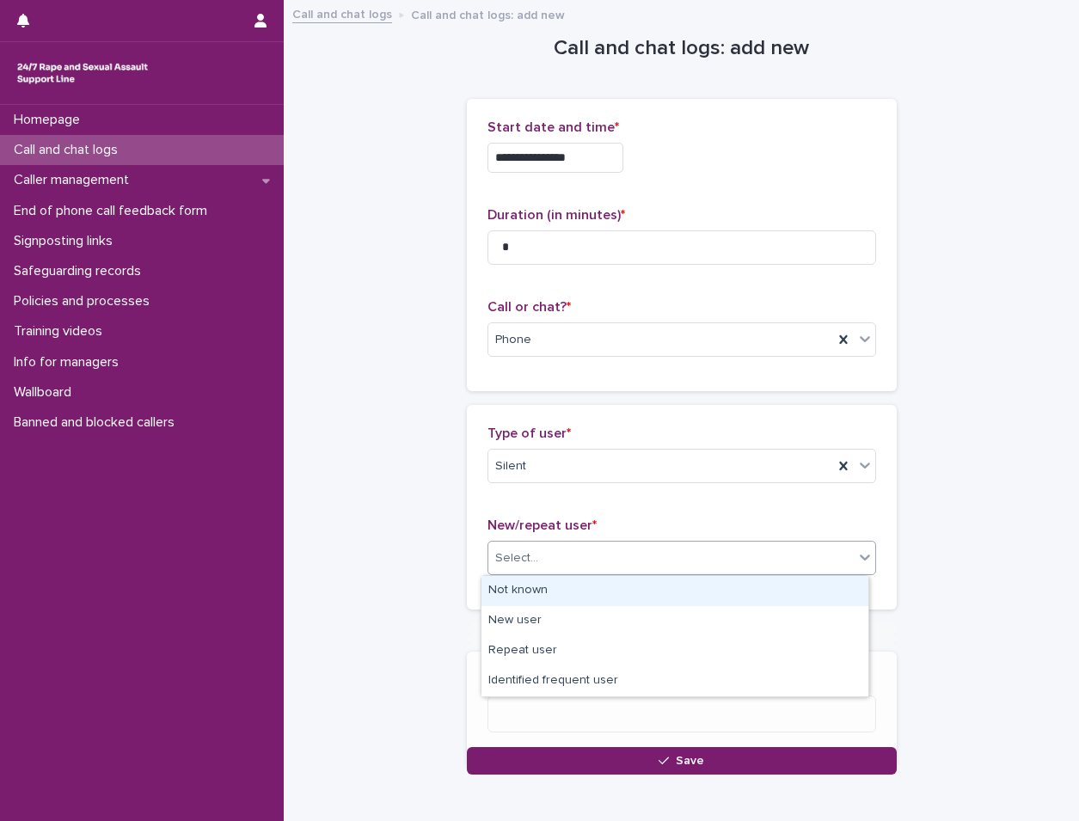
click at [619, 565] on div "Select..." at bounding box center [672, 558] width 366 height 28
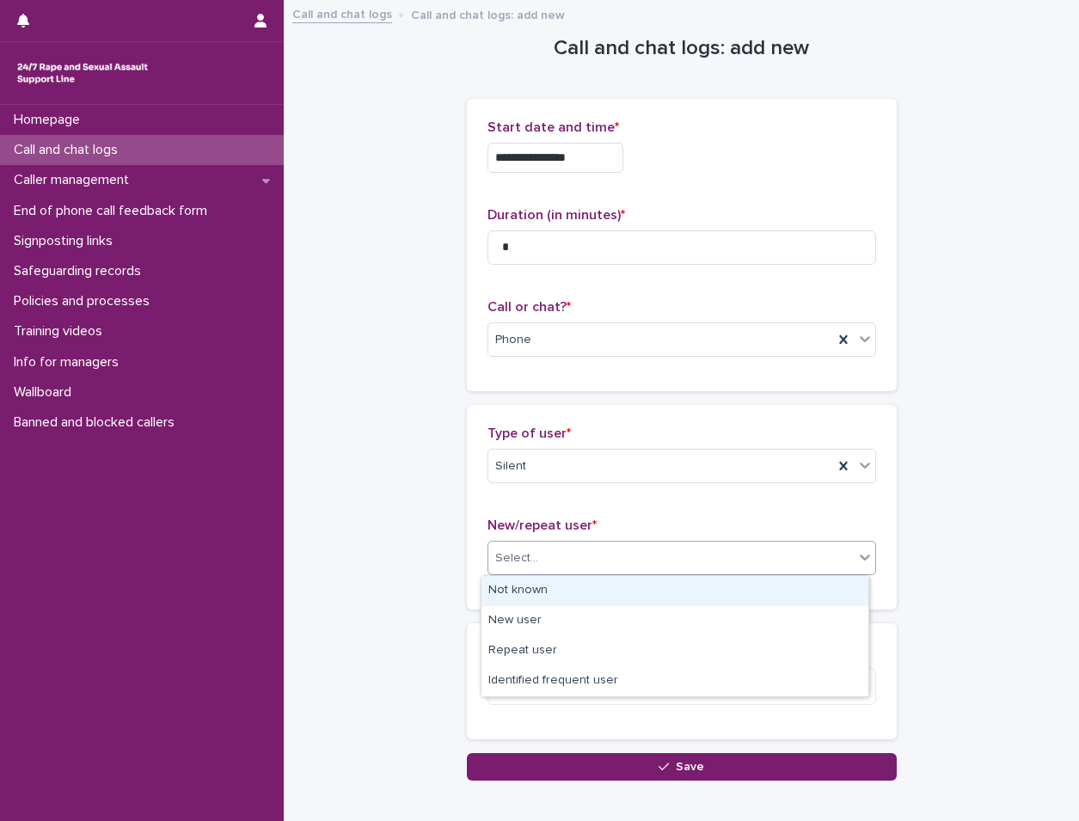
click at [599, 583] on div "Not known" at bounding box center [675, 591] width 387 height 30
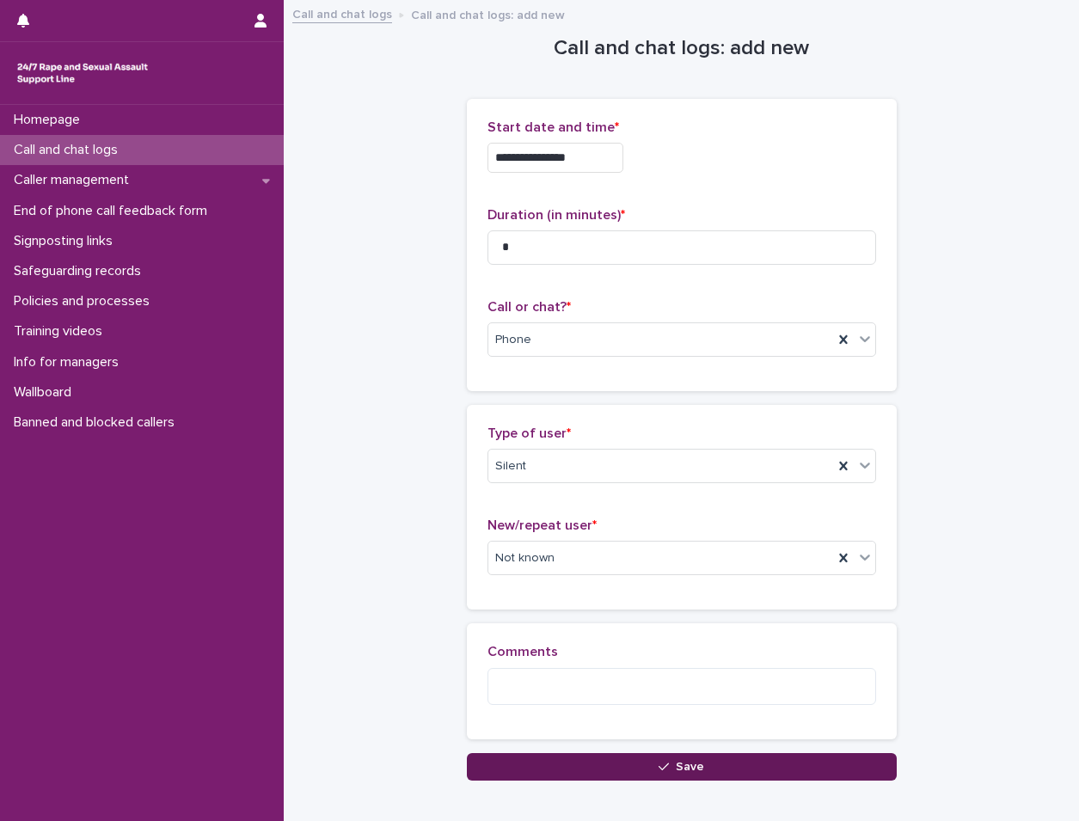
click at [605, 768] on button "Save" at bounding box center [682, 767] width 430 height 28
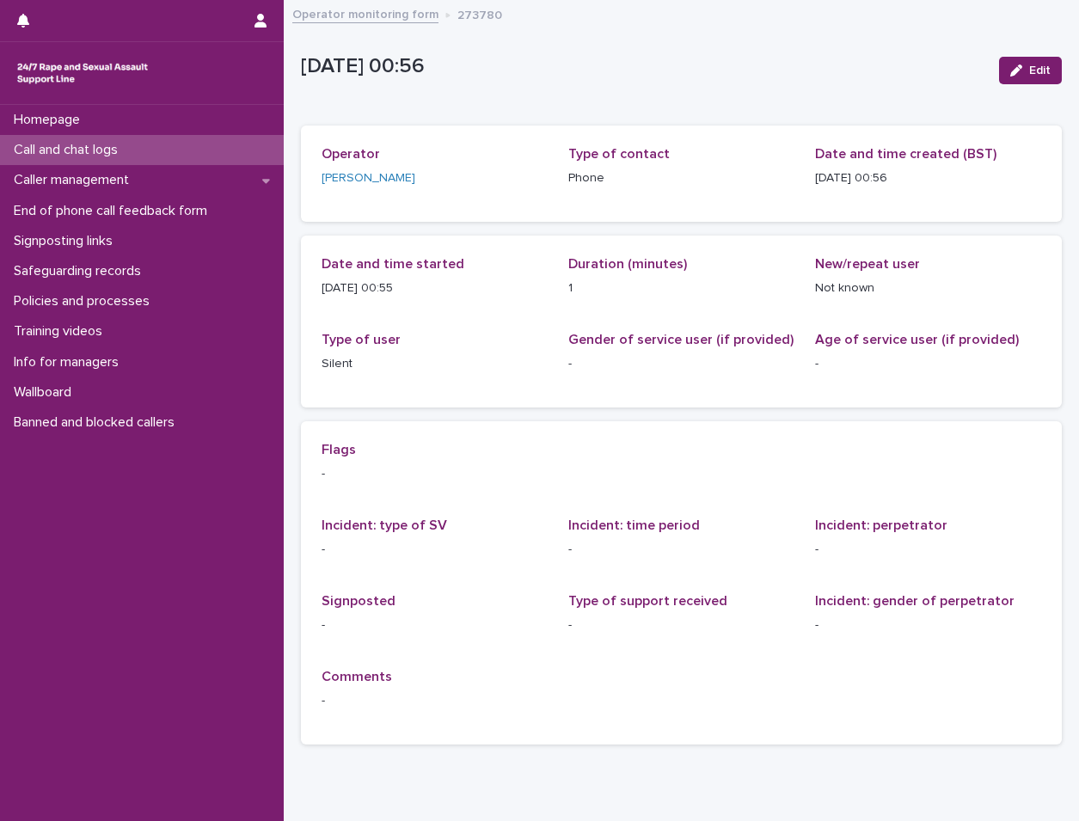
click at [155, 151] on div "Call and chat logs" at bounding box center [142, 150] width 284 height 30
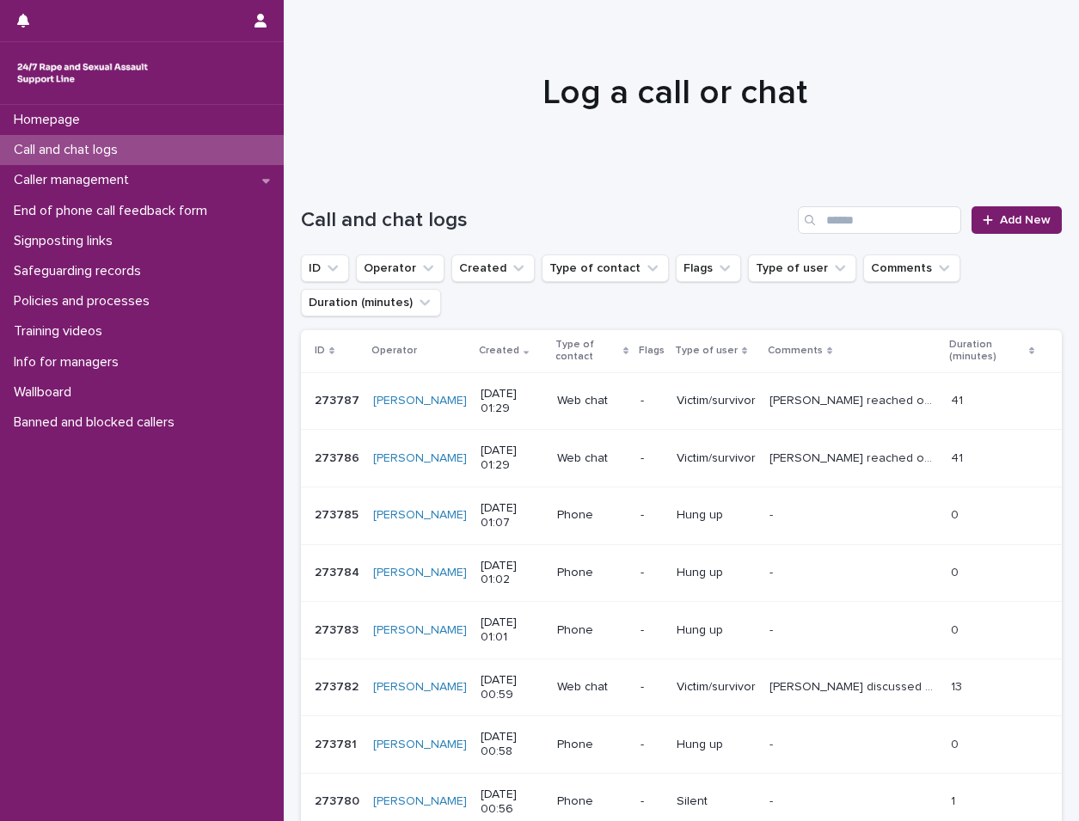
click at [149, 172] on div "Caller management" at bounding box center [142, 180] width 284 height 30
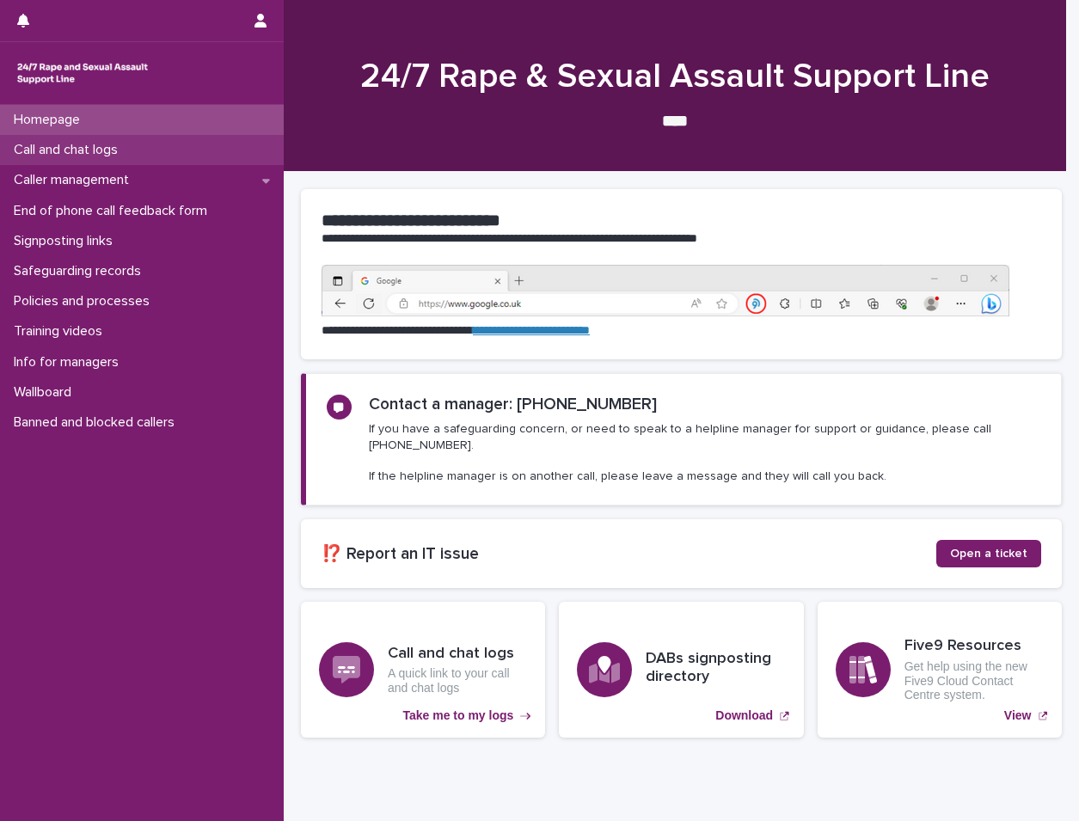
click at [157, 149] on div "Call and chat logs" at bounding box center [142, 150] width 284 height 30
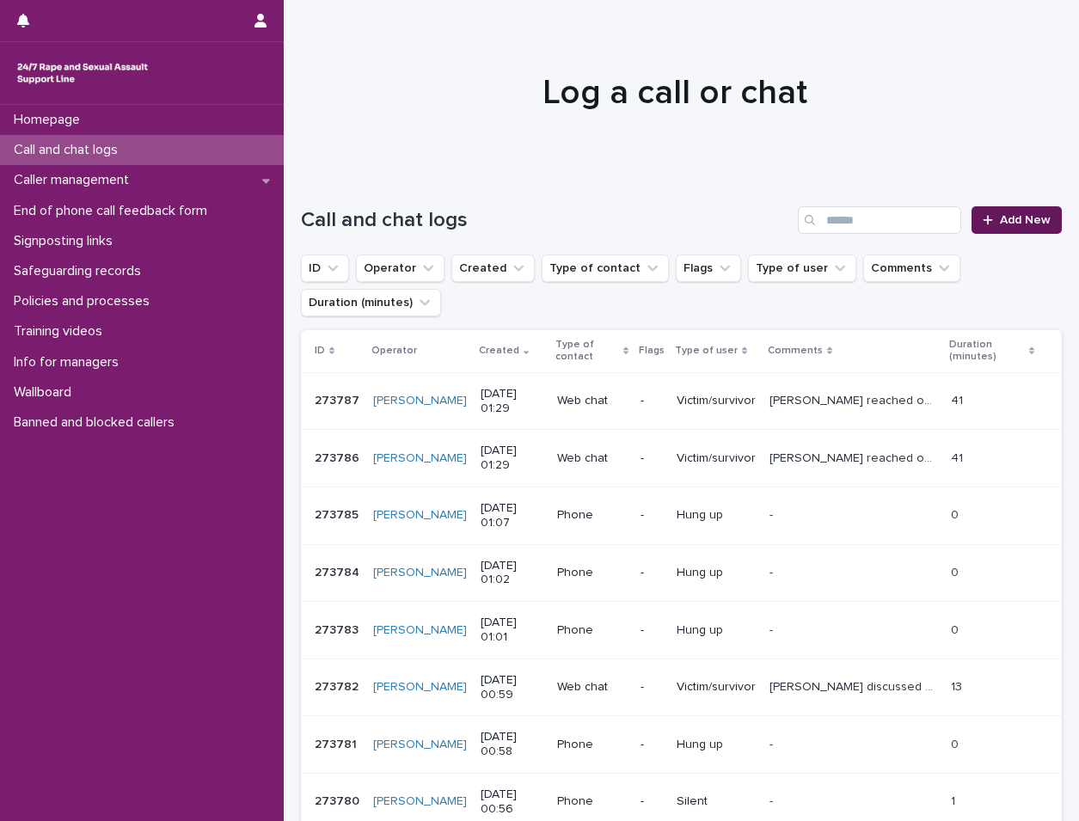
click at [1014, 221] on span "Add New" at bounding box center [1025, 220] width 51 height 12
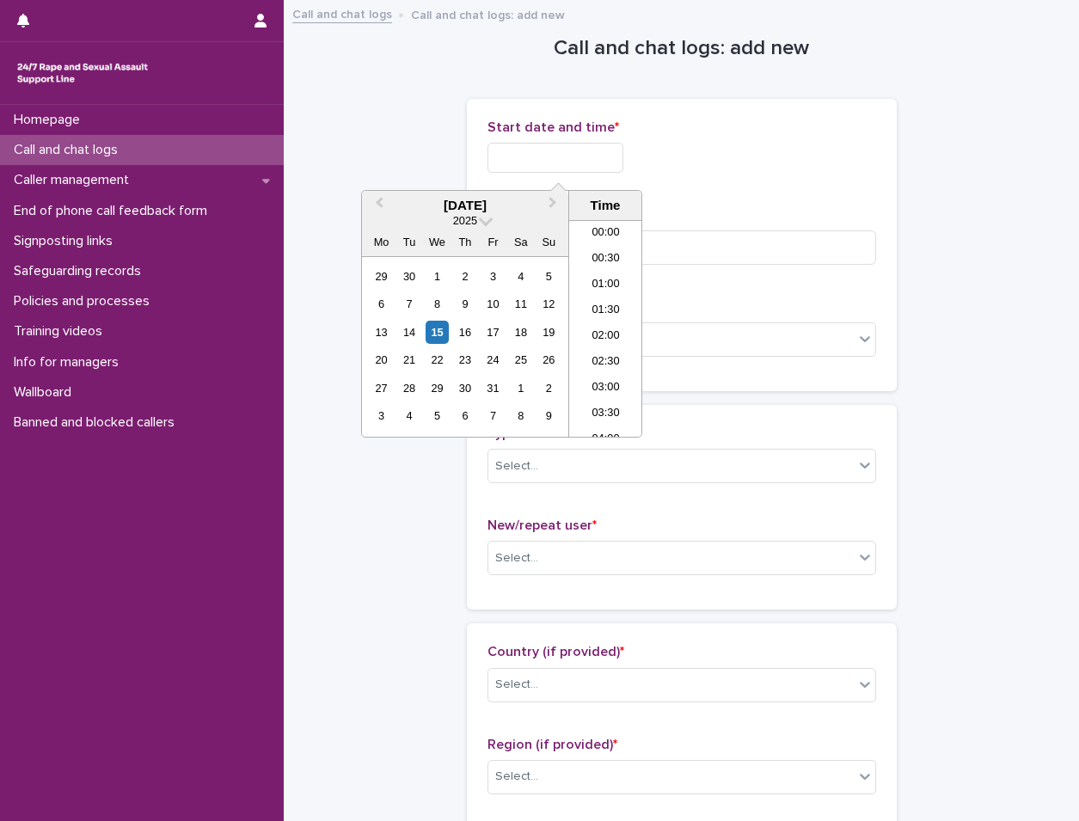
click at [586, 160] on input "text" at bounding box center [556, 158] width 136 height 30
click at [436, 331] on div "15" at bounding box center [437, 332] width 23 height 23
click at [605, 287] on li "01:00" at bounding box center [605, 286] width 73 height 26
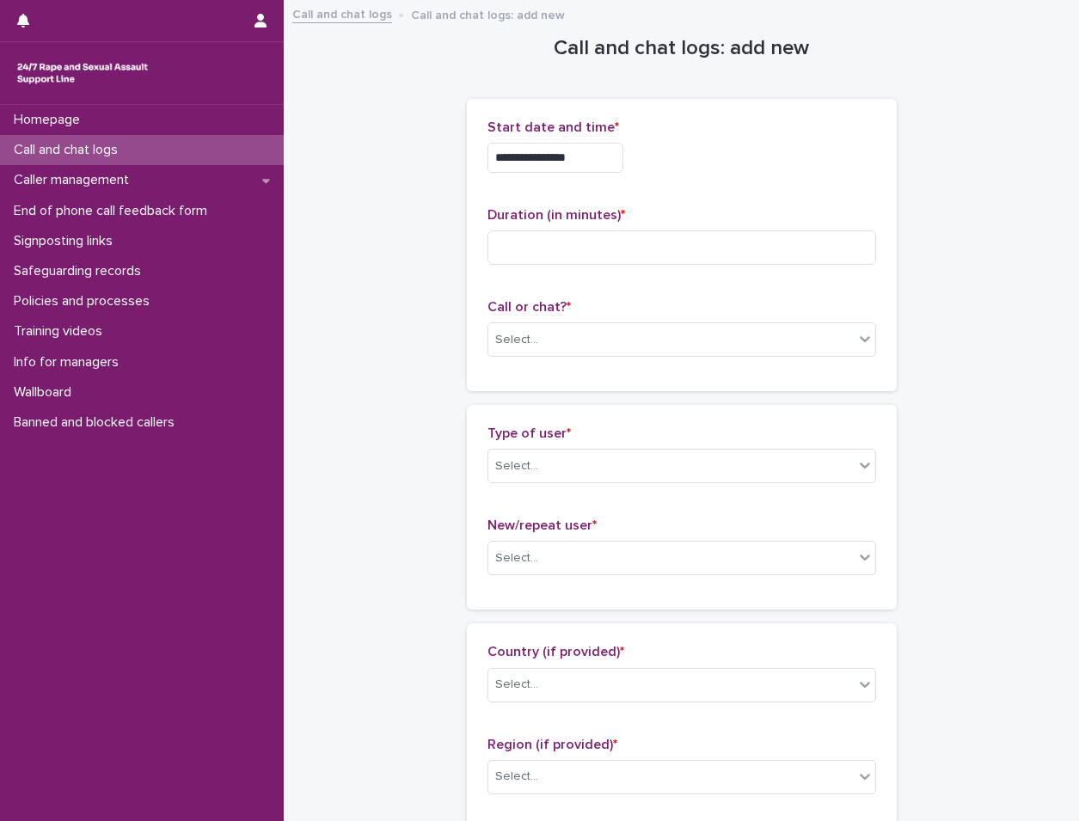
click at [596, 155] on input "**********" at bounding box center [556, 158] width 136 height 30
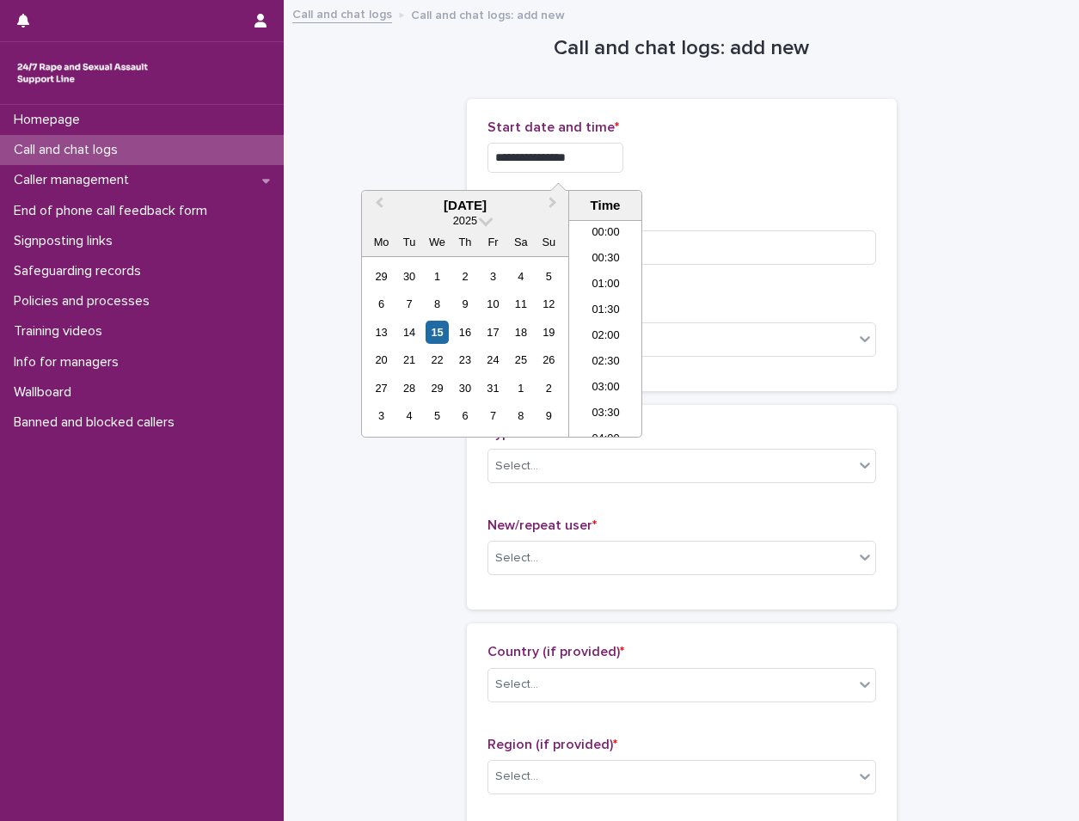
type input "**********"
click at [745, 155] on div "**********" at bounding box center [682, 158] width 389 height 30
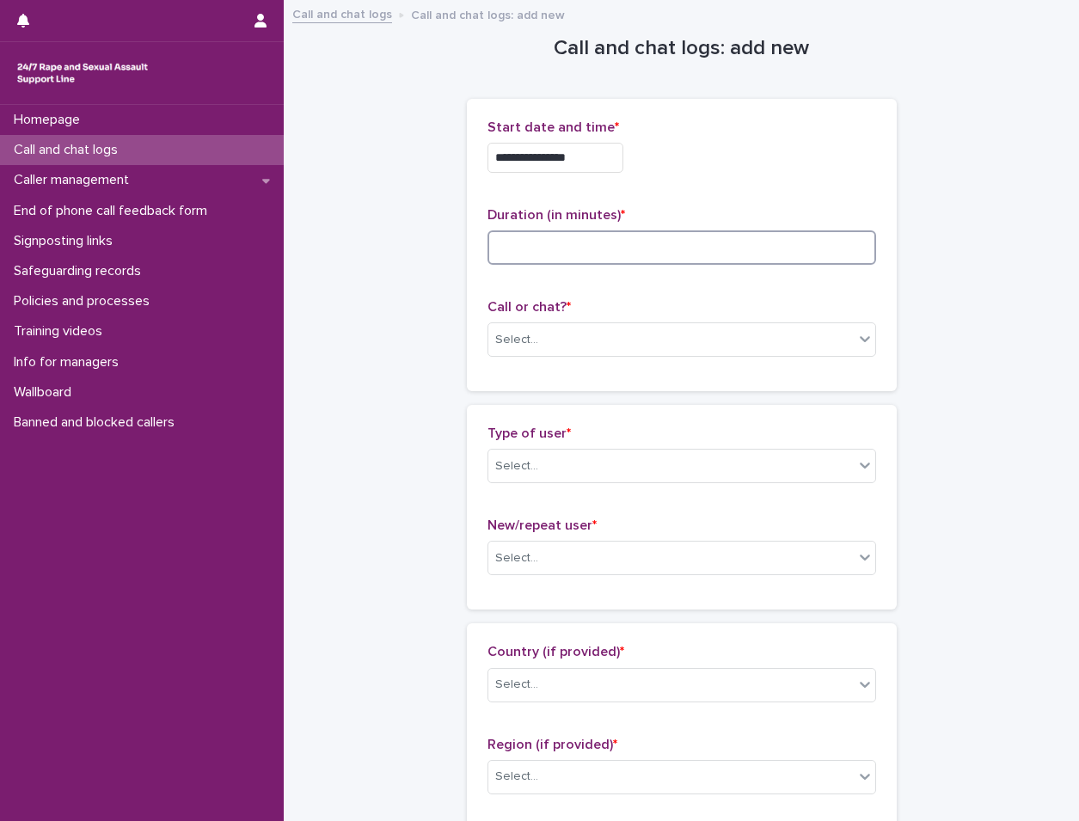
click at [702, 250] on input at bounding box center [682, 247] width 389 height 34
type input "**"
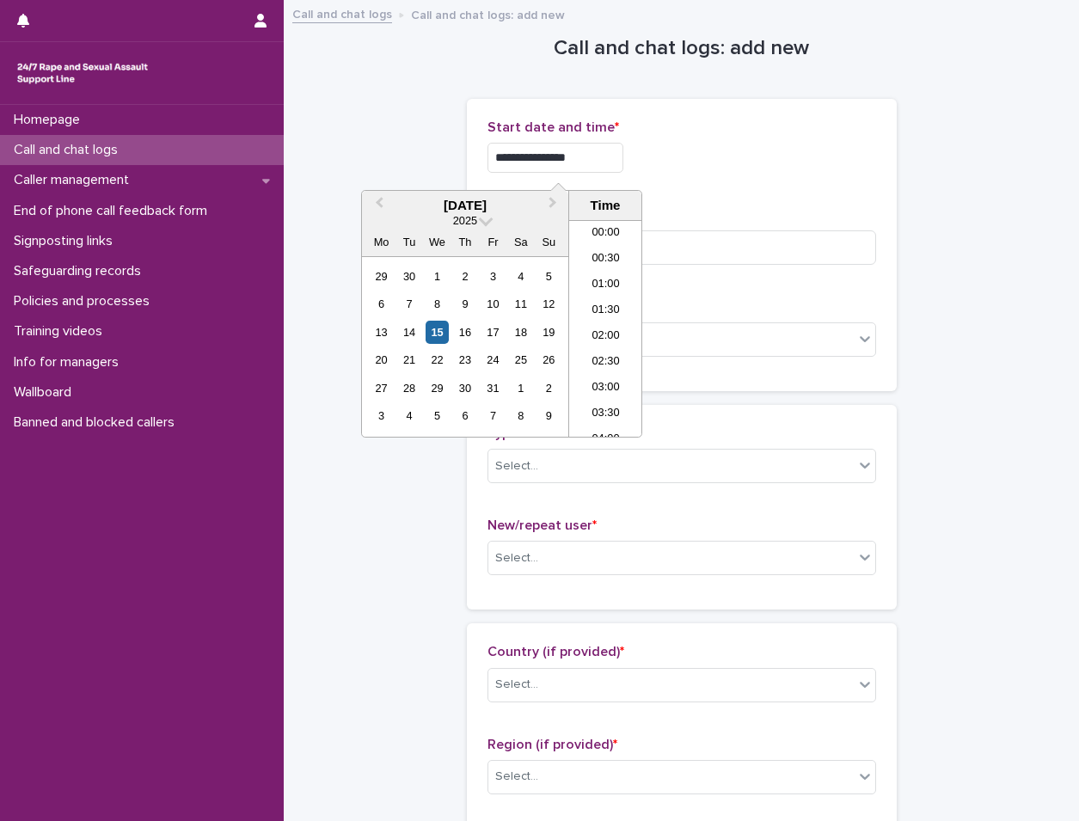
click at [604, 156] on input "**********" at bounding box center [556, 158] width 136 height 30
type input "**********"
drag, startPoint x: 797, startPoint y: 192, endPoint x: 795, endPoint y: 206, distance: 14.8
click at [795, 206] on div "**********" at bounding box center [682, 245] width 389 height 251
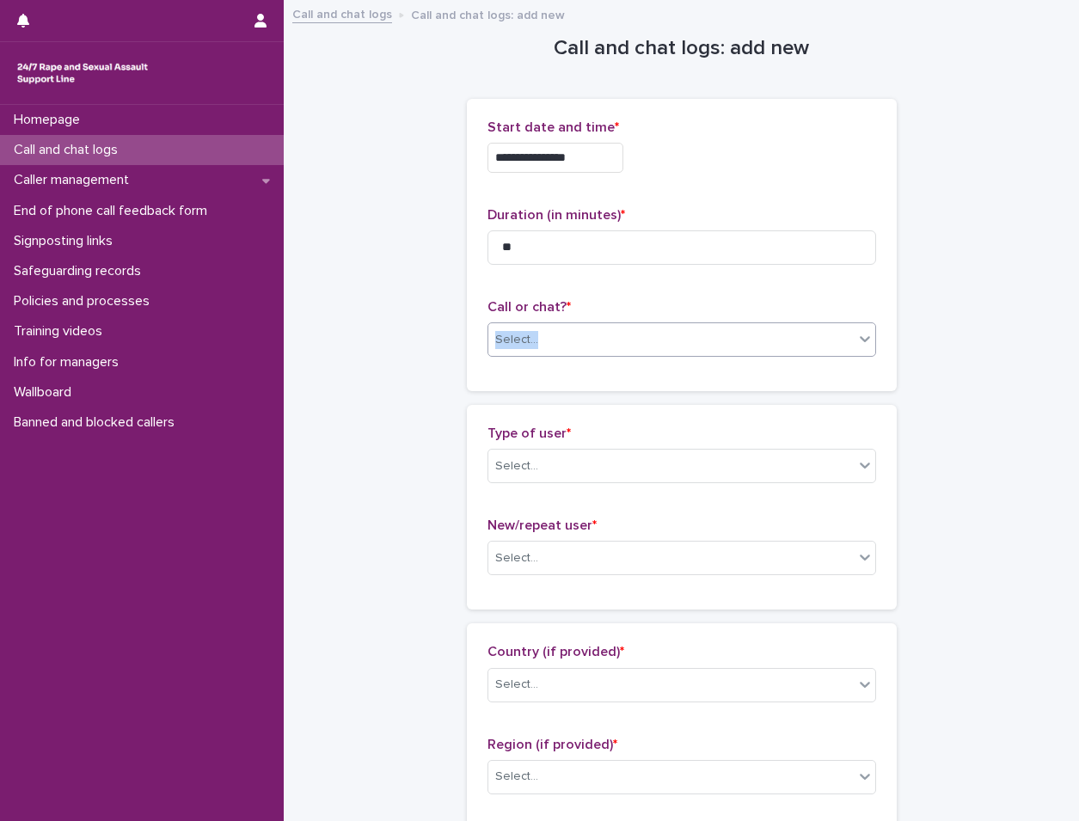
drag, startPoint x: 795, startPoint y: 206, endPoint x: 714, endPoint y: 333, distance: 150.1
click at [714, 333] on div "Call or chat? * Select..." at bounding box center [682, 334] width 389 height 71
drag, startPoint x: 714, startPoint y: 333, endPoint x: 673, endPoint y: 333, distance: 41.3
click at [673, 333] on div "Select..." at bounding box center [672, 340] width 366 height 28
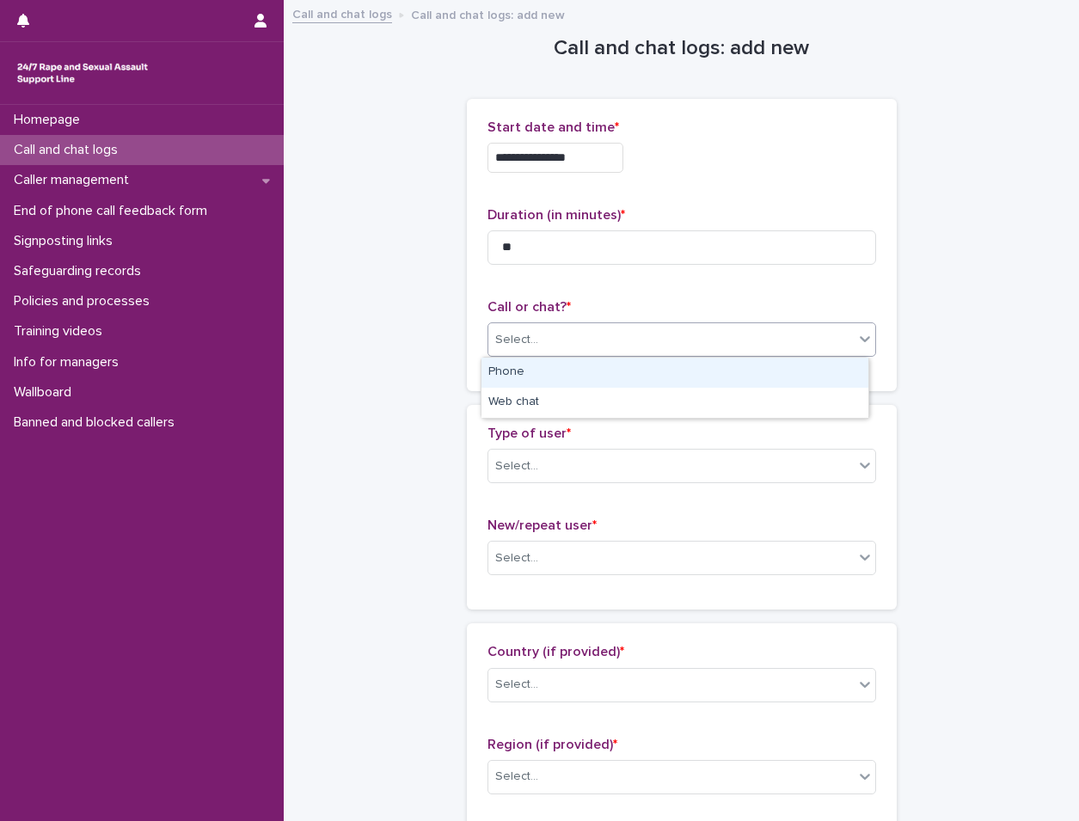
drag, startPoint x: 604, startPoint y: 373, endPoint x: 548, endPoint y: 351, distance: 60.2
click at [604, 373] on div "Phone" at bounding box center [675, 373] width 387 height 30
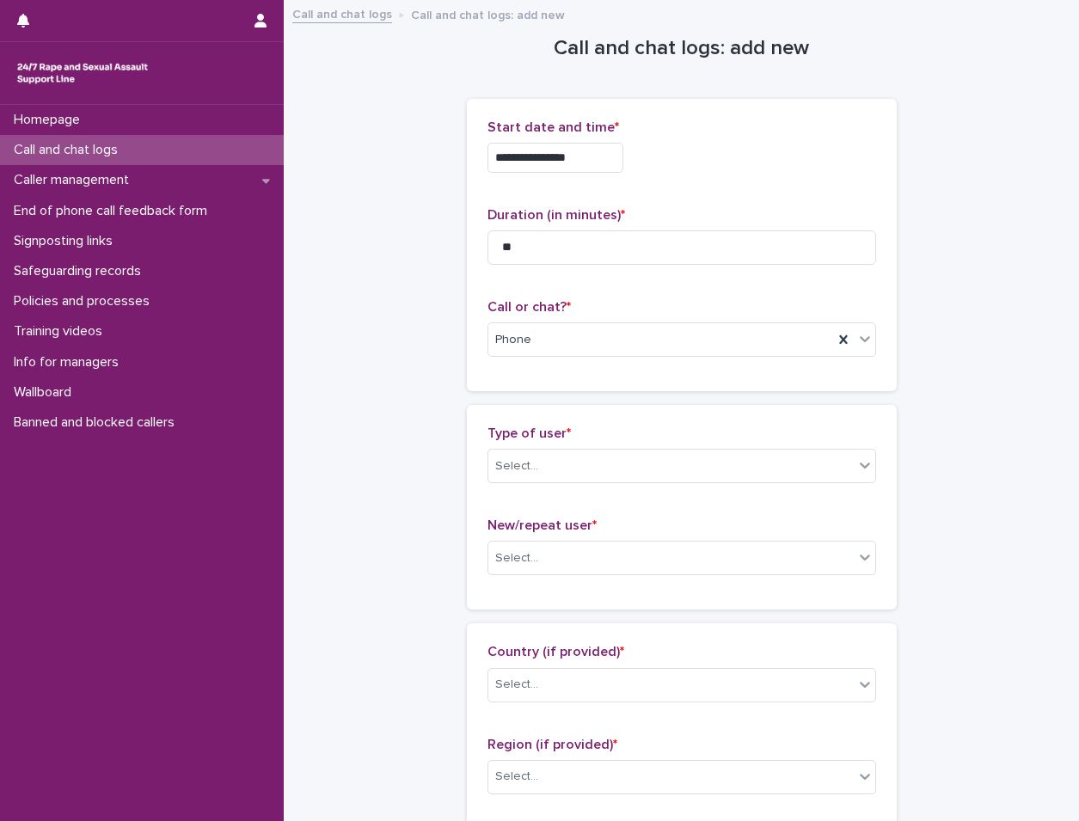
click at [576, 486] on div "Type of user * Select..." at bounding box center [682, 461] width 389 height 71
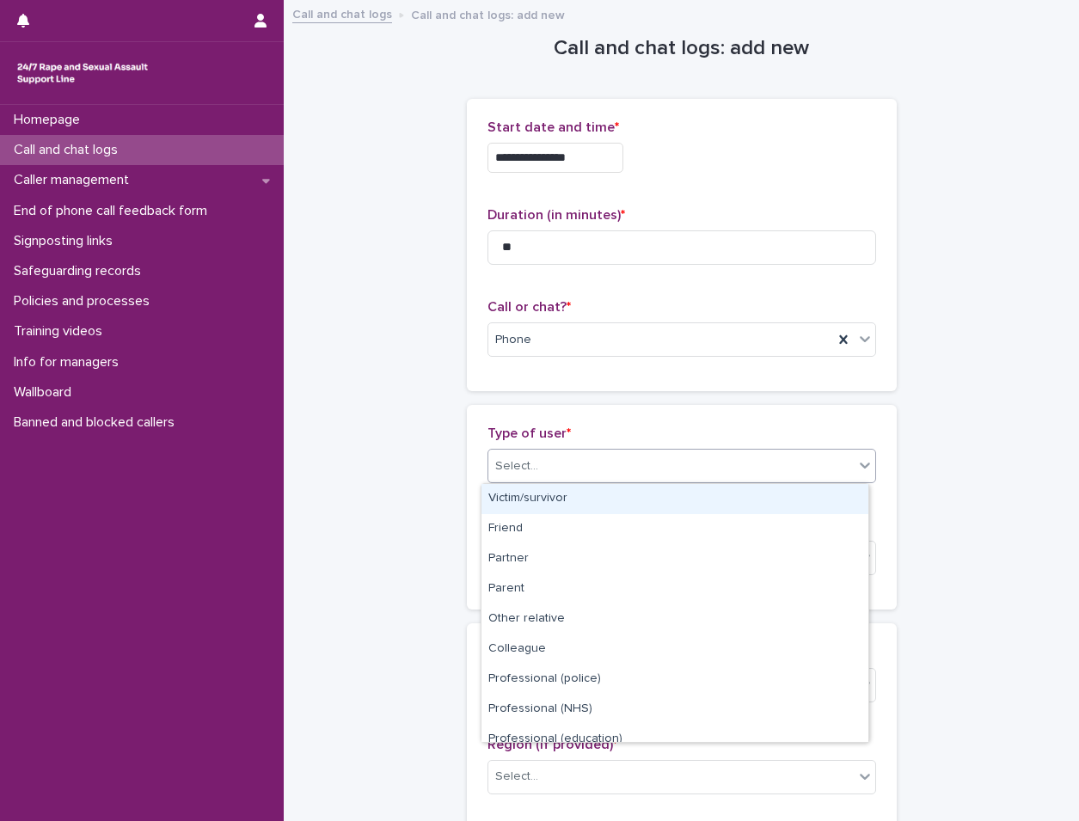
click at [581, 475] on div "Select..." at bounding box center [672, 466] width 366 height 28
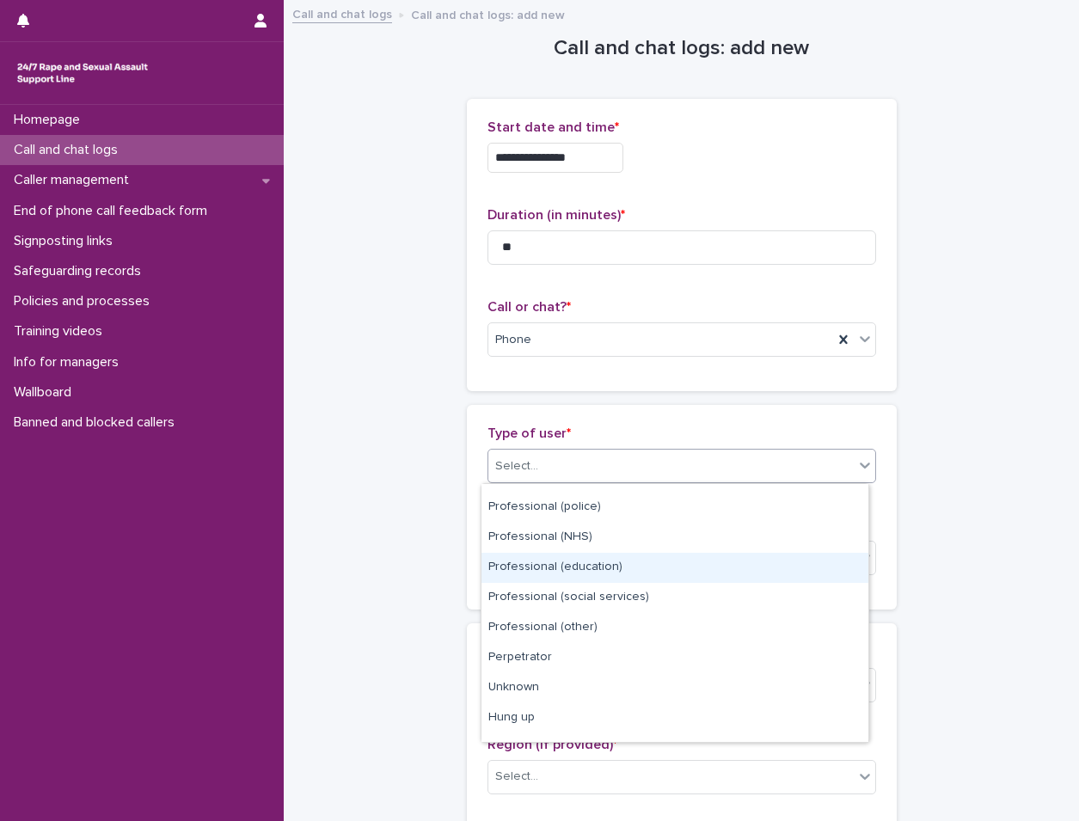
scroll to position [194, 0]
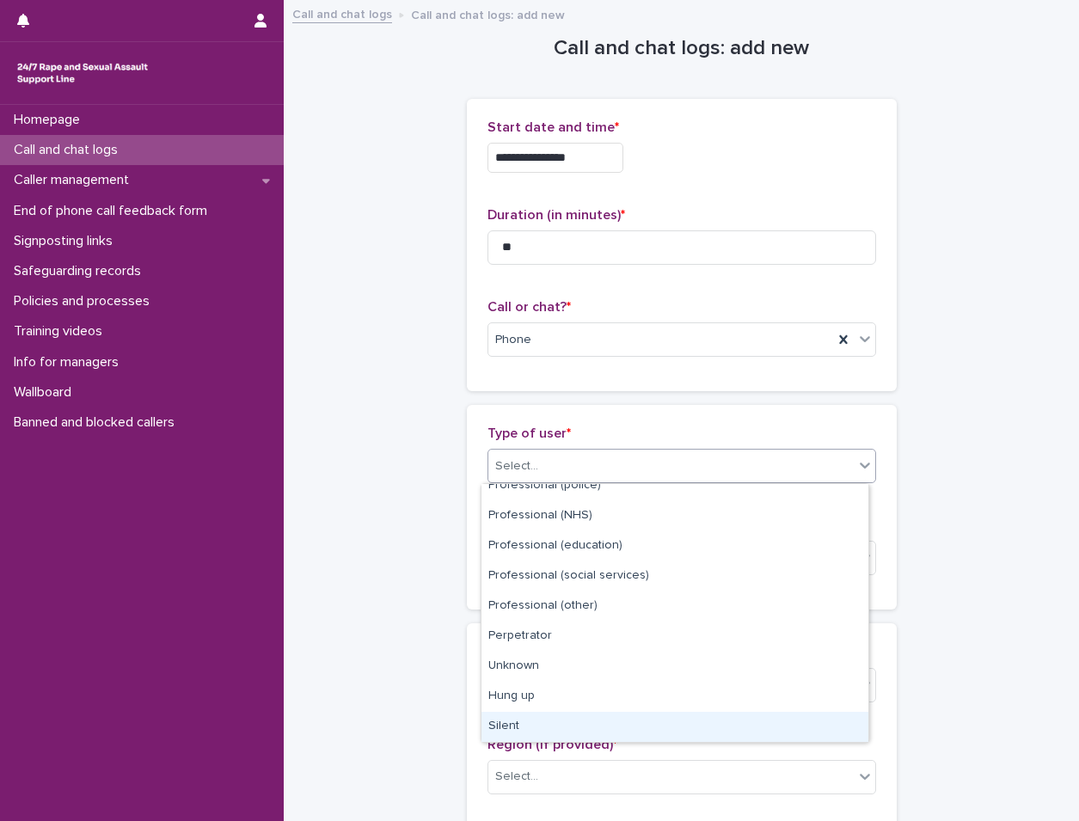
click at [566, 716] on div "Silent" at bounding box center [675, 727] width 387 height 30
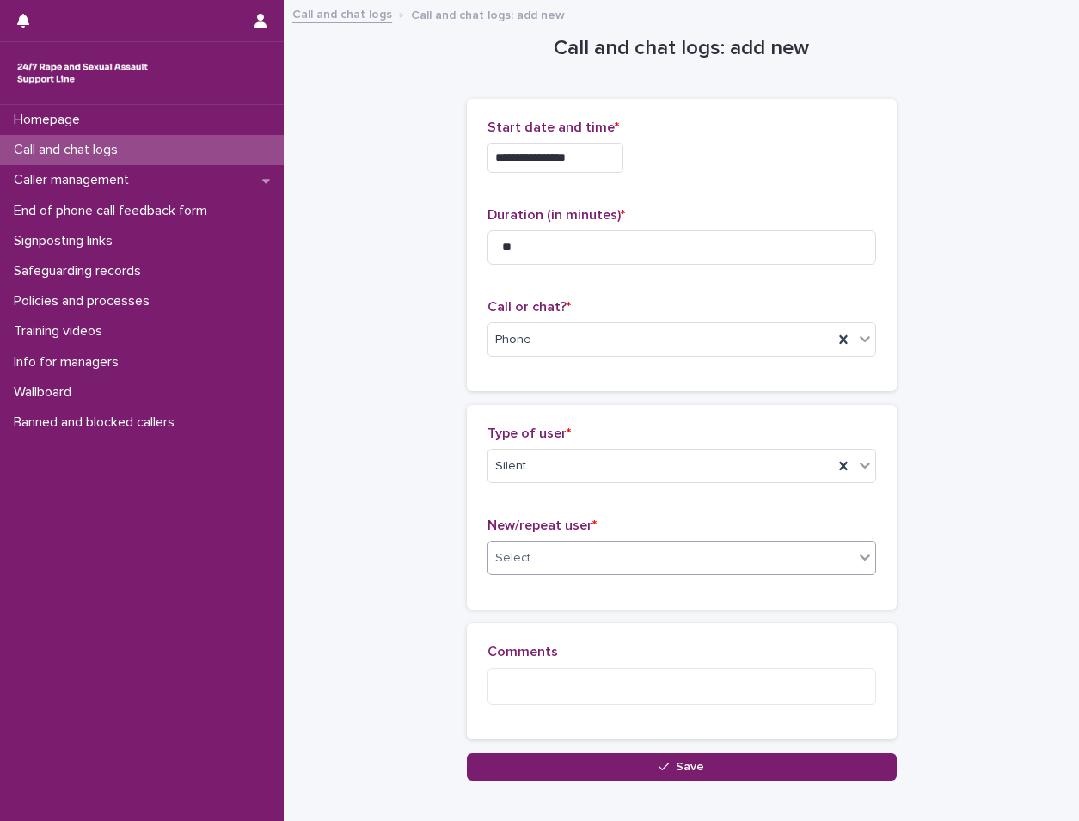
click at [539, 569] on div "Select..." at bounding box center [672, 558] width 366 height 28
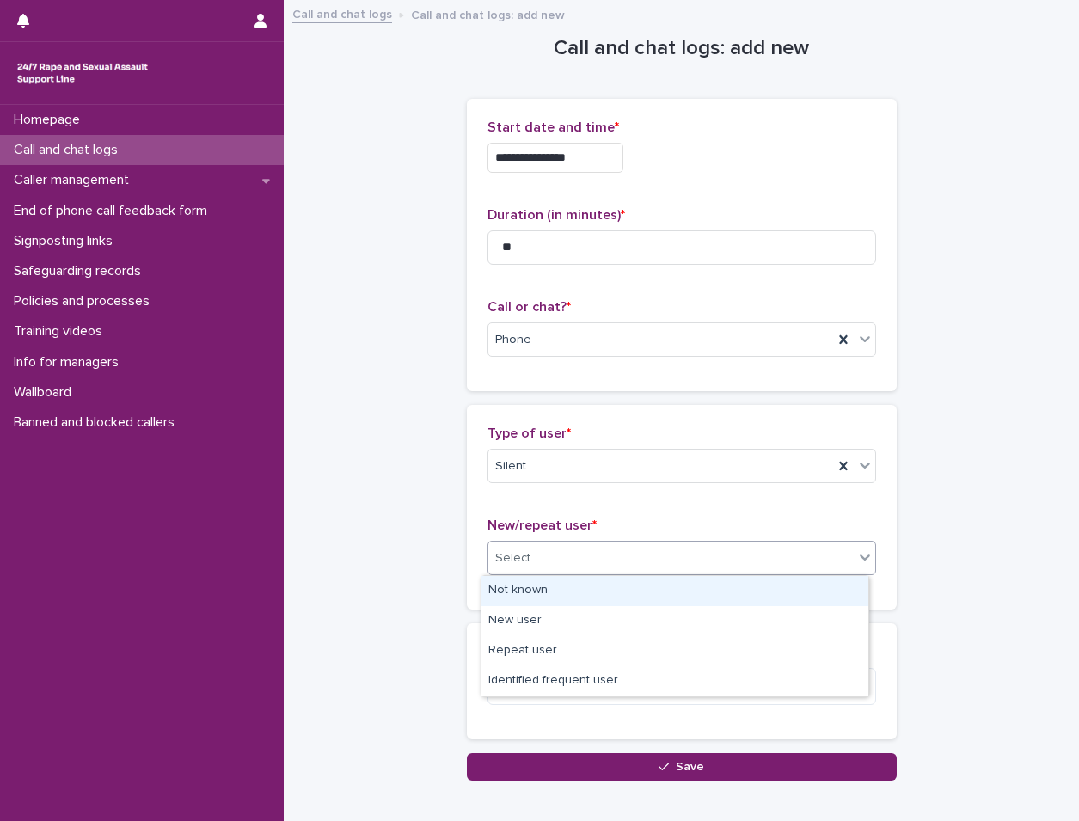
click at [517, 605] on div "Not known" at bounding box center [675, 591] width 387 height 30
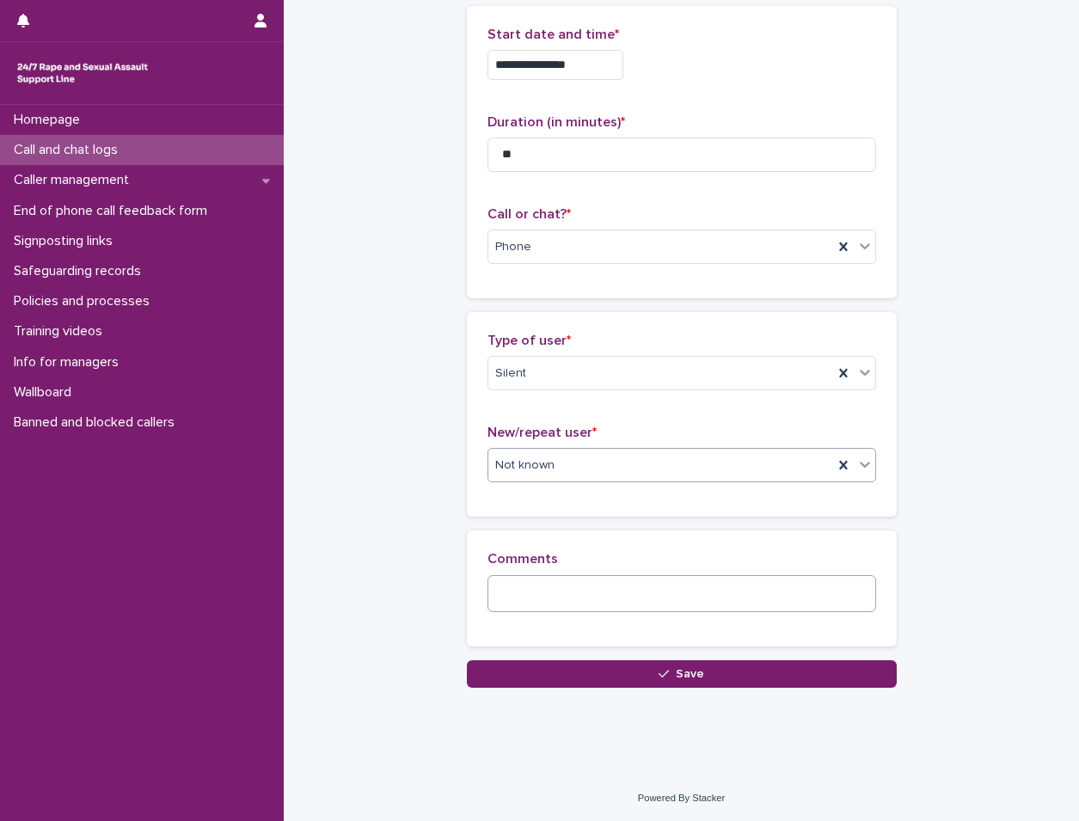
scroll to position [94, 0]
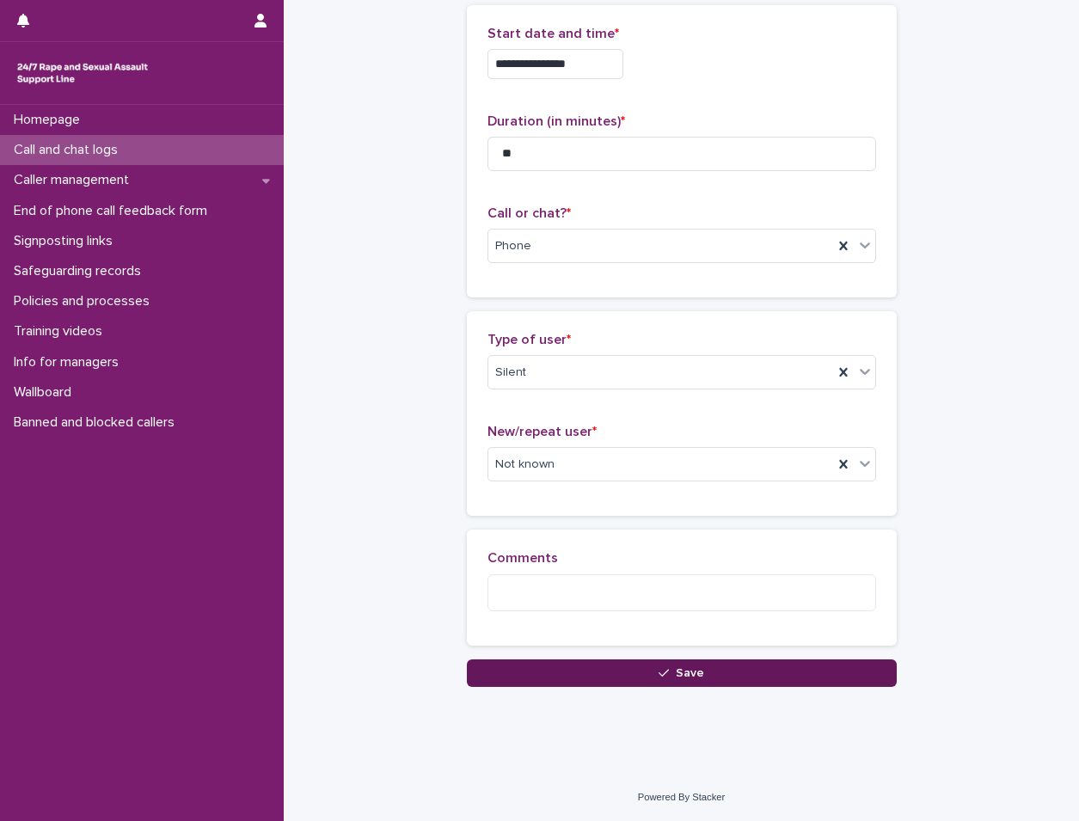
drag, startPoint x: 491, startPoint y: 672, endPoint x: 483, endPoint y: 549, distance: 123.2
click at [490, 671] on button "Save" at bounding box center [682, 674] width 430 height 28
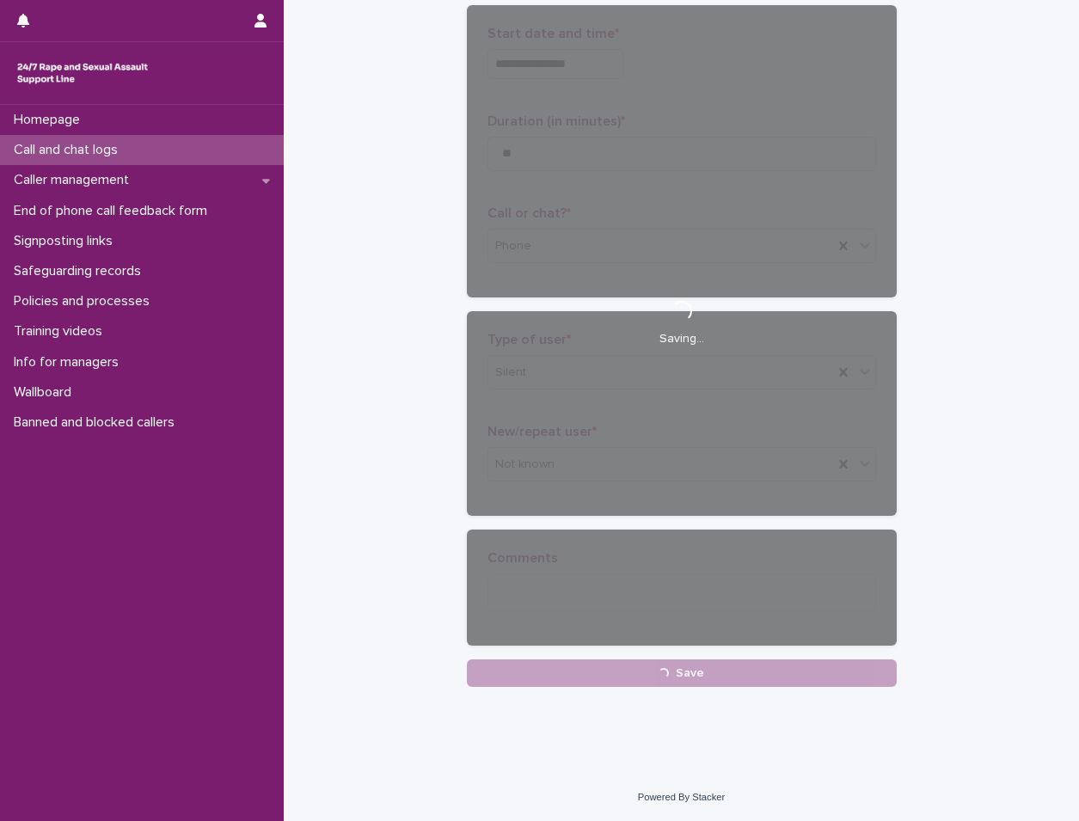
click at [108, 153] on p "Call and chat logs" at bounding box center [69, 150] width 125 height 16
